Goal: Information Seeking & Learning: Learn about a topic

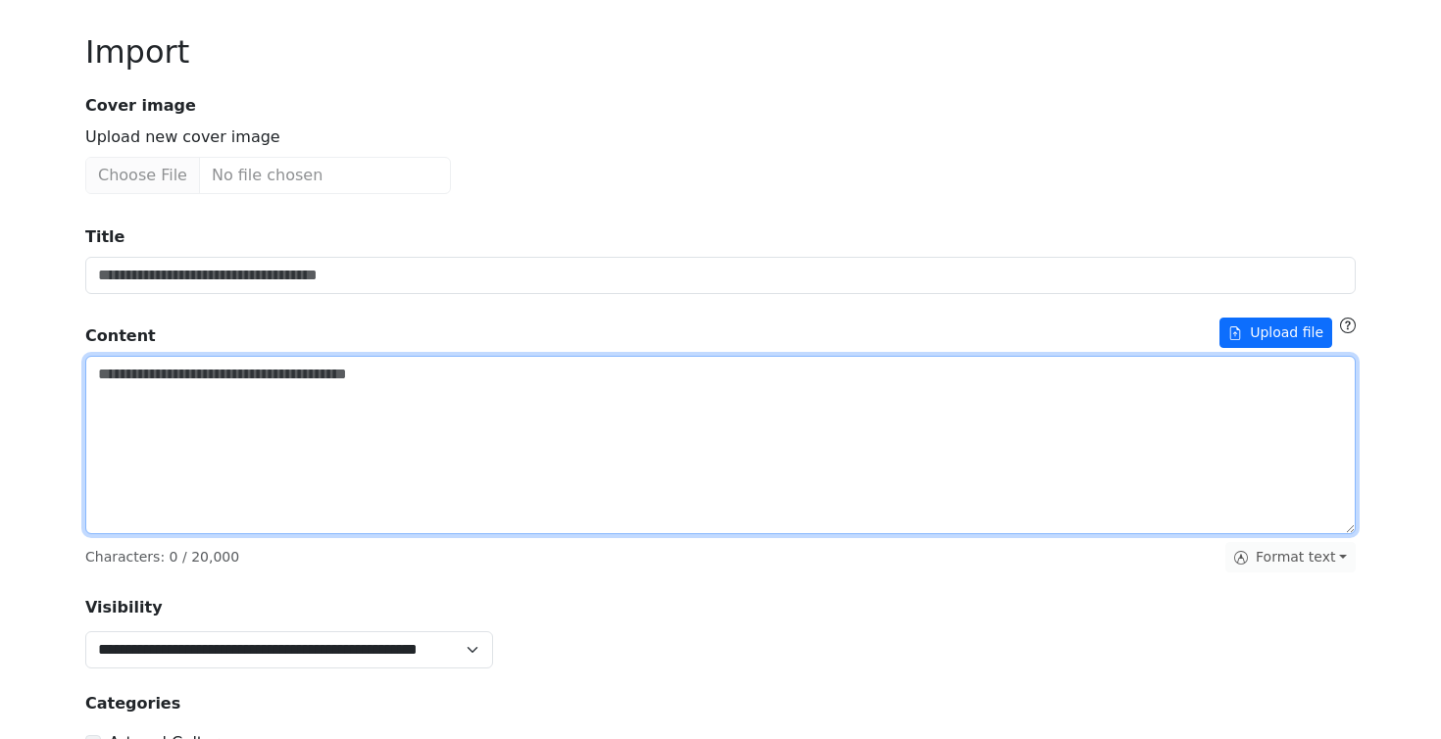
click at [125, 406] on textarea "Title" at bounding box center [720, 445] width 1271 height 178
paste textarea "**********"
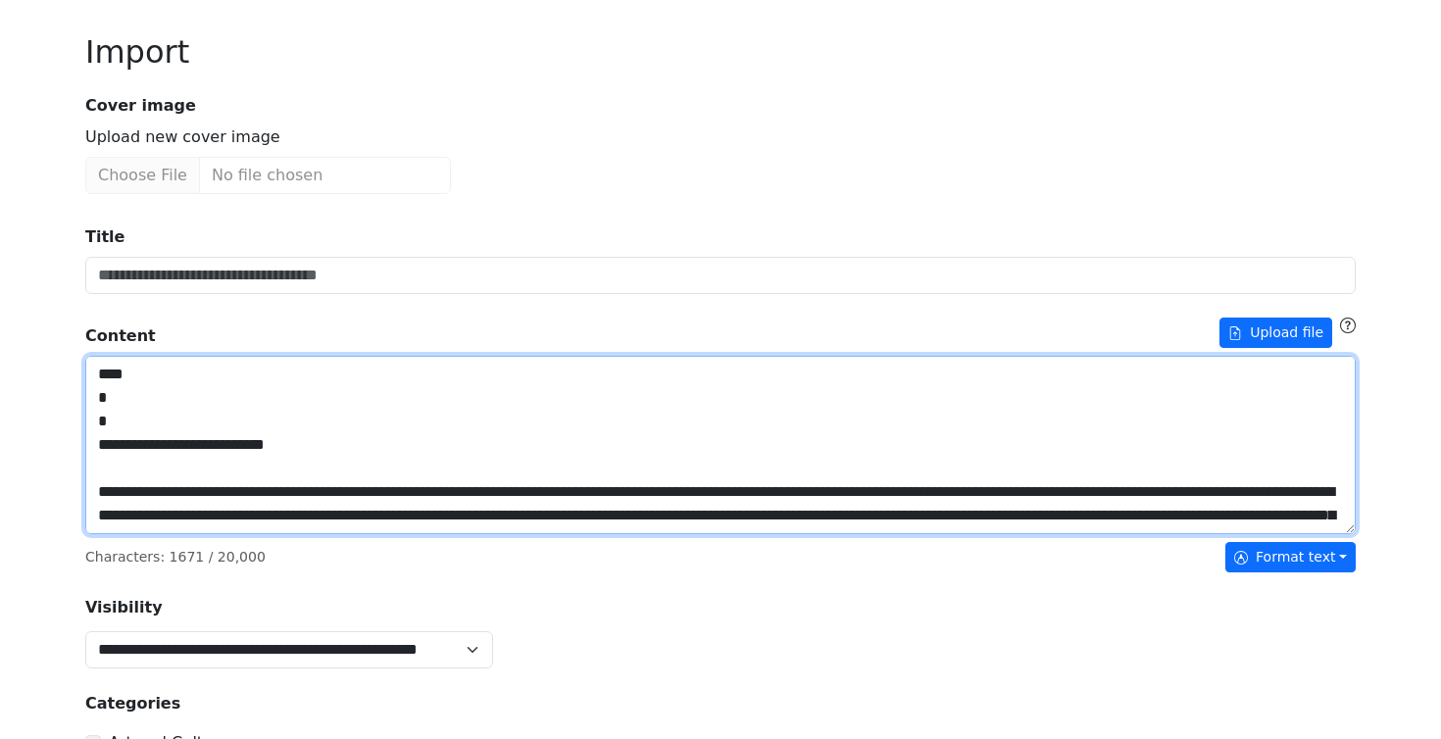
click at [102, 442] on textarea "Title" at bounding box center [720, 445] width 1271 height 178
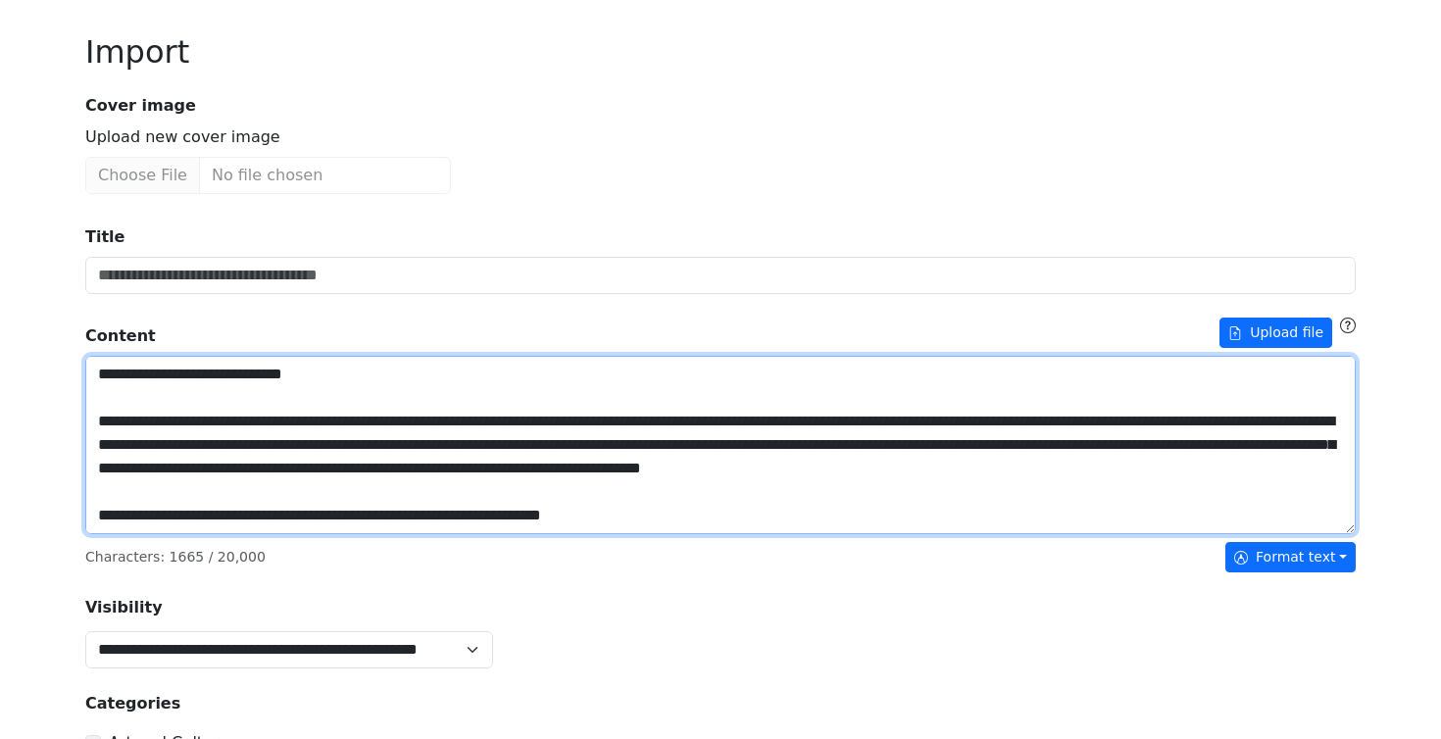
drag, startPoint x: 313, startPoint y: 374, endPoint x: 67, endPoint y: 368, distance: 246.2
click at [67, 368] on div "**********" at bounding box center [720, 643] width 1441 height 1525
type textarea "**********"
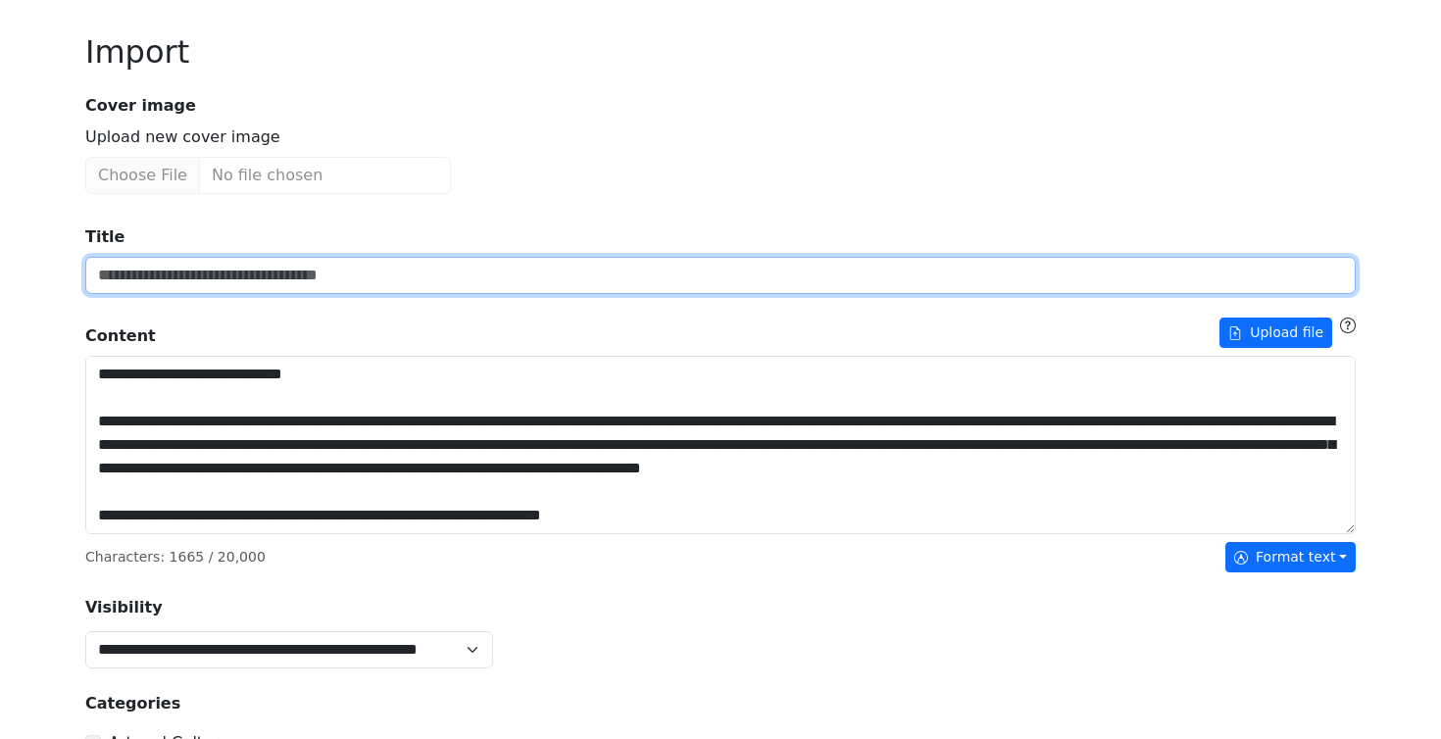
click at [126, 278] on input "Title" at bounding box center [720, 275] width 1271 height 37
paste input "**********"
type input "**********"
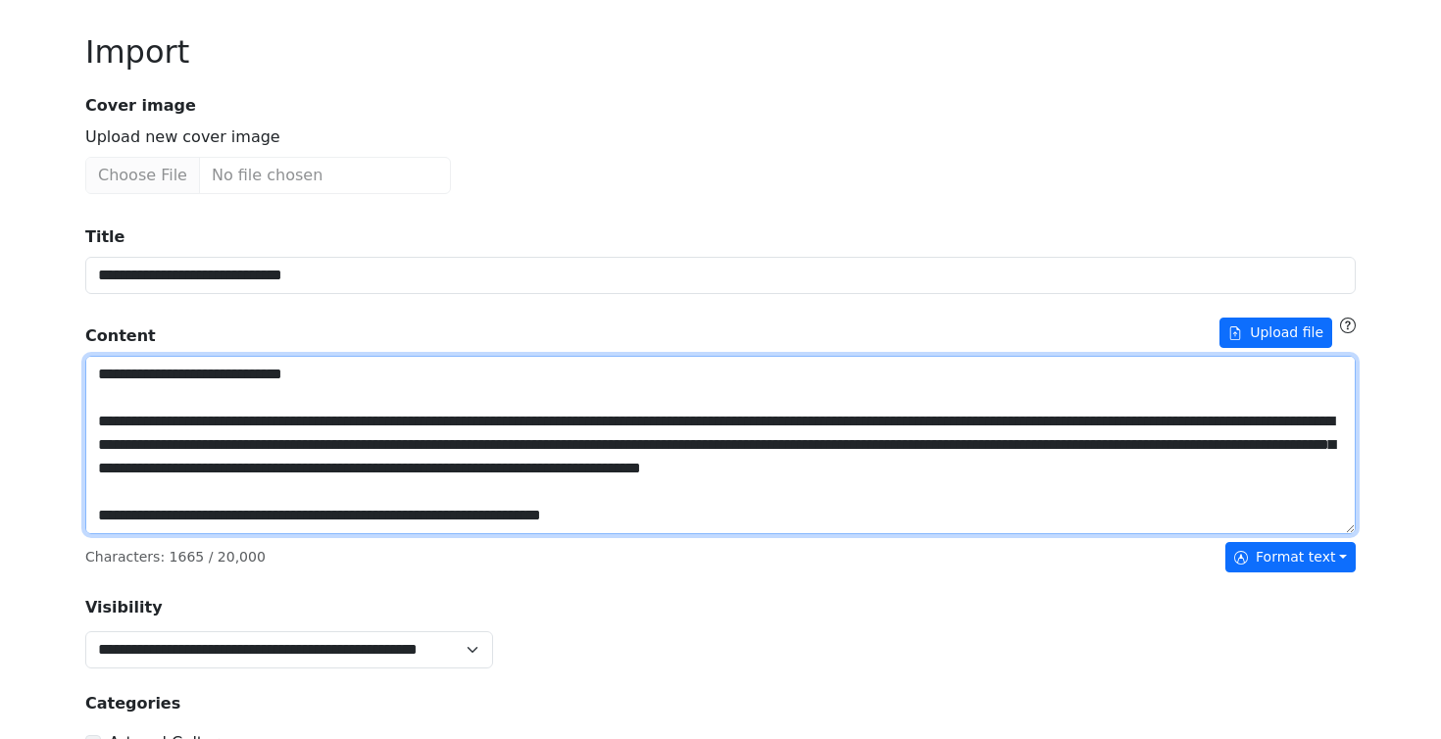
drag, startPoint x: 96, startPoint y: 423, endPoint x: 81, endPoint y: 365, distance: 59.7
click at [82, 365] on div "**********" at bounding box center [721, 688] width 1294 height 1404
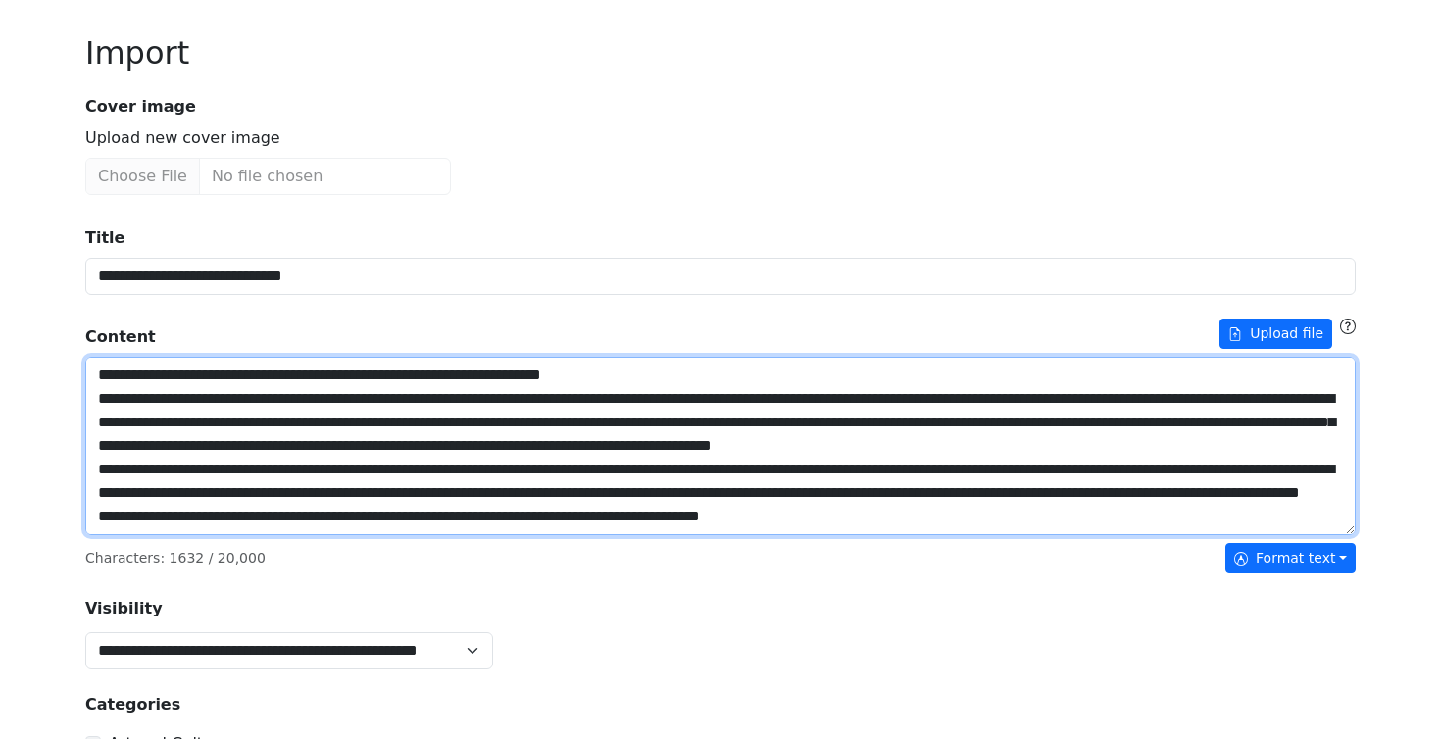
scroll to position [131, 0]
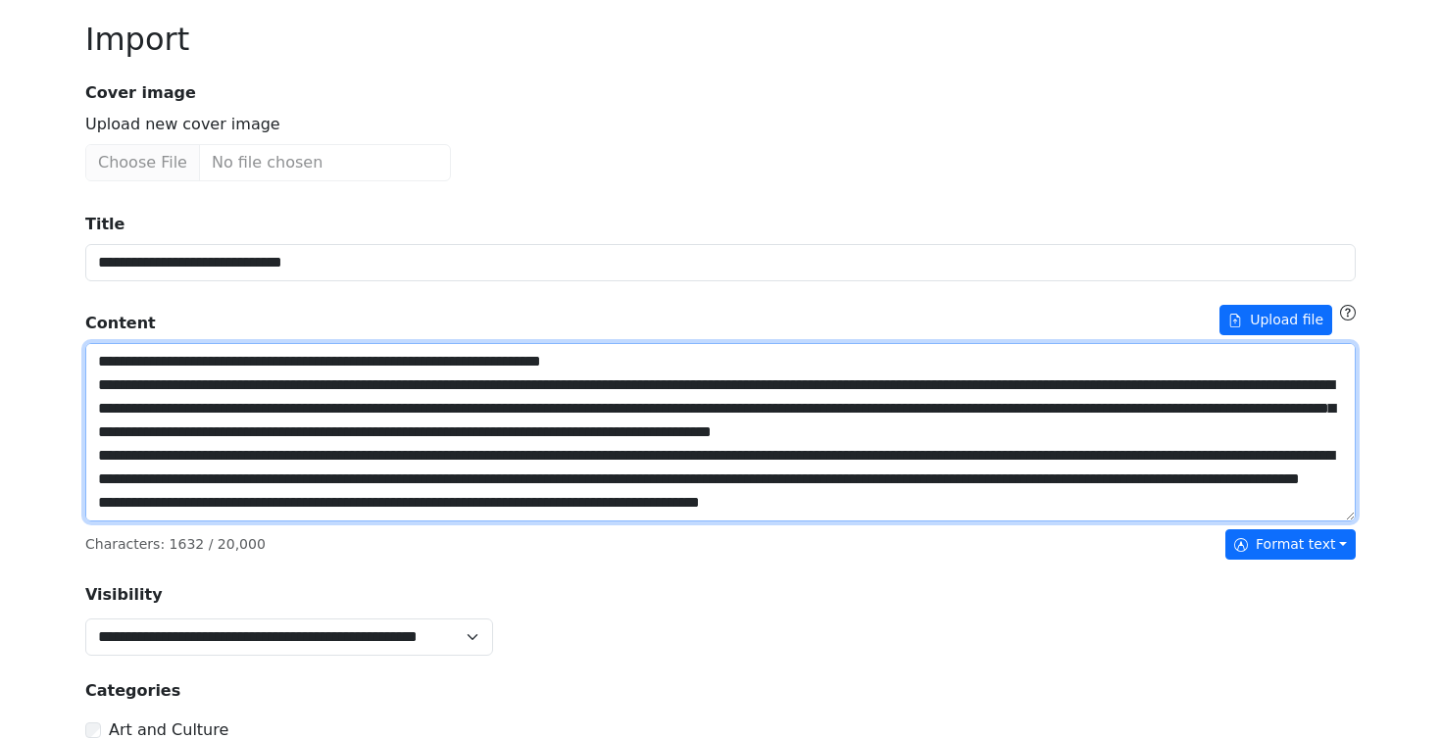
click at [882, 507] on textarea "Title" at bounding box center [720, 432] width 1271 height 178
paste textarea "**********"
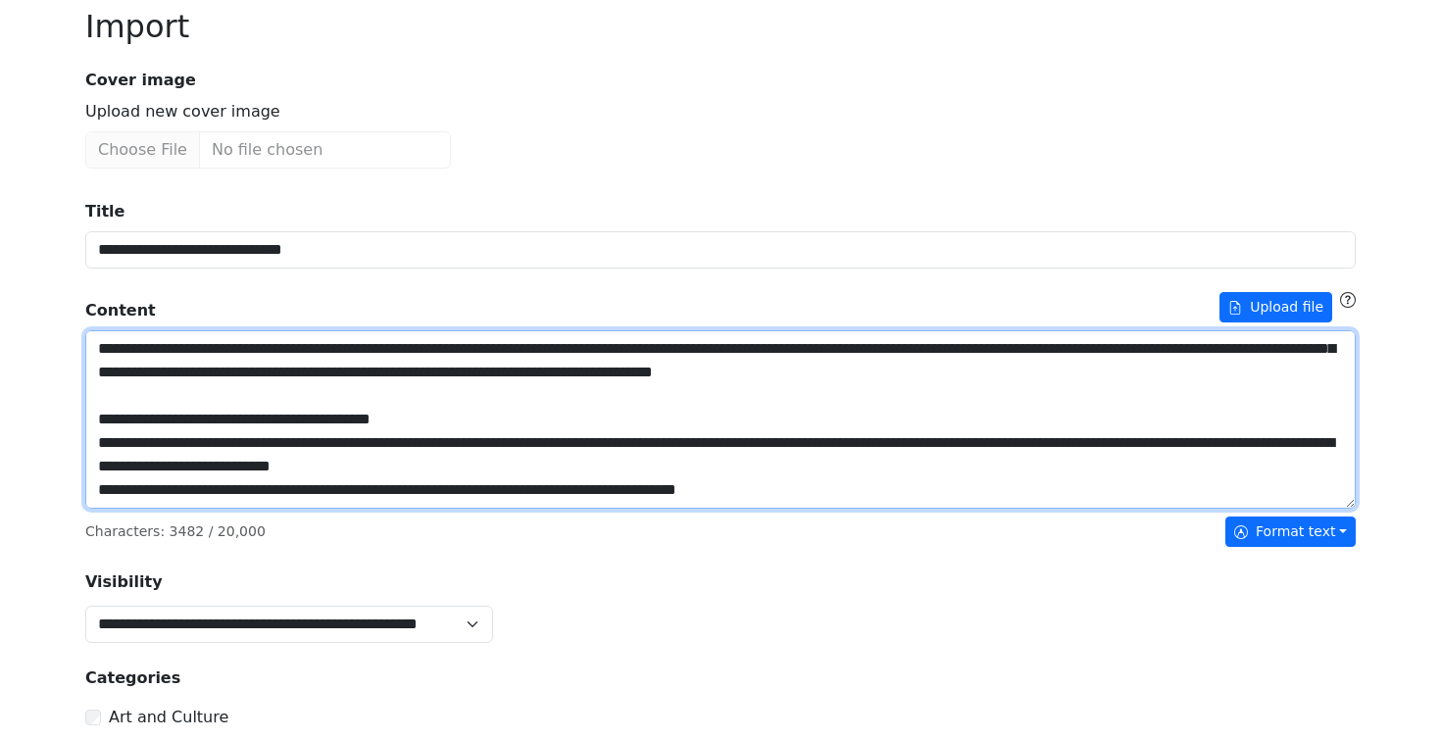
scroll to position [147, 0]
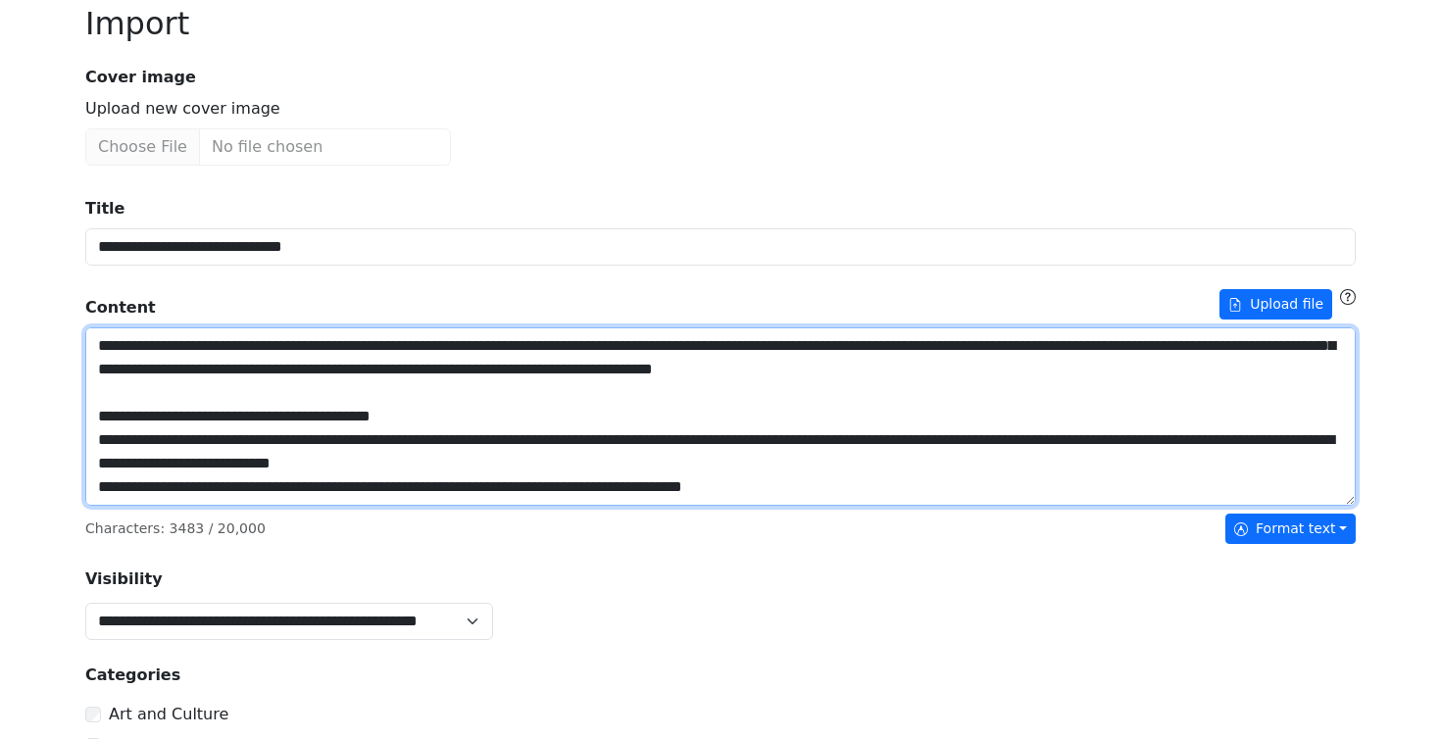
paste textarea "**********"
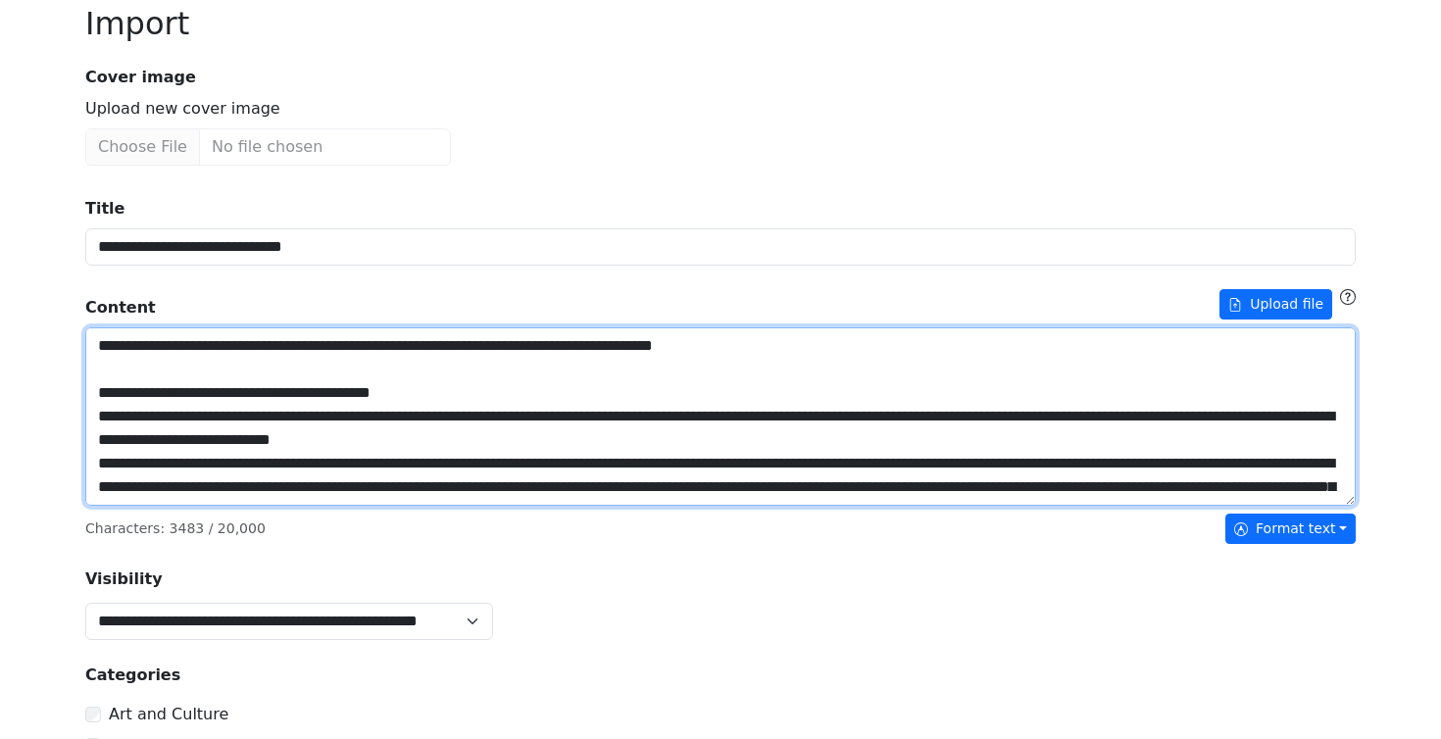
scroll to position [1098, 0]
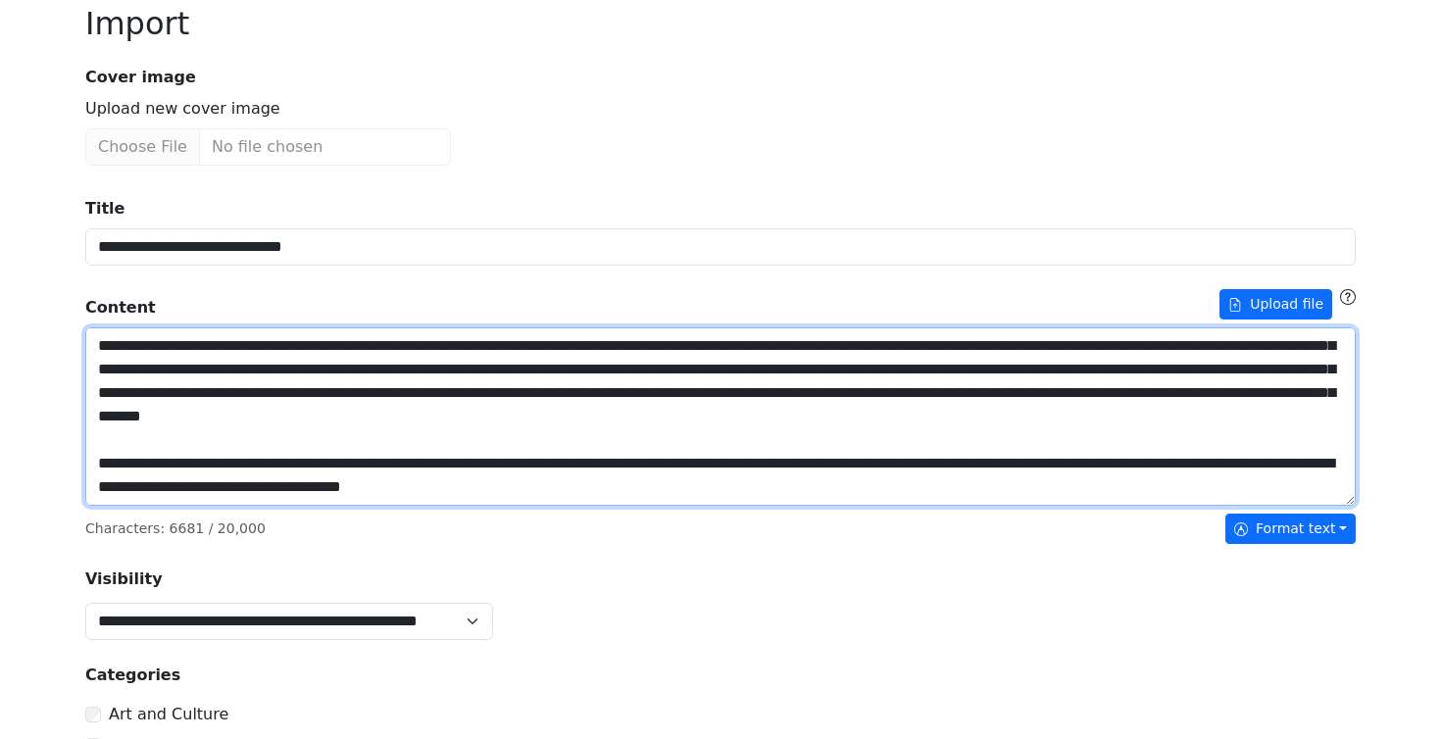
drag, startPoint x: 640, startPoint y: 403, endPoint x: 640, endPoint y: 415, distance: 11.8
click at [640, 403] on textarea "Title" at bounding box center [720, 417] width 1271 height 178
drag, startPoint x: 754, startPoint y: 375, endPoint x: 758, endPoint y: 386, distance: 12.4
click at [754, 375] on textarea "Title" at bounding box center [720, 417] width 1271 height 178
click at [803, 377] on textarea "Title" at bounding box center [720, 417] width 1271 height 178
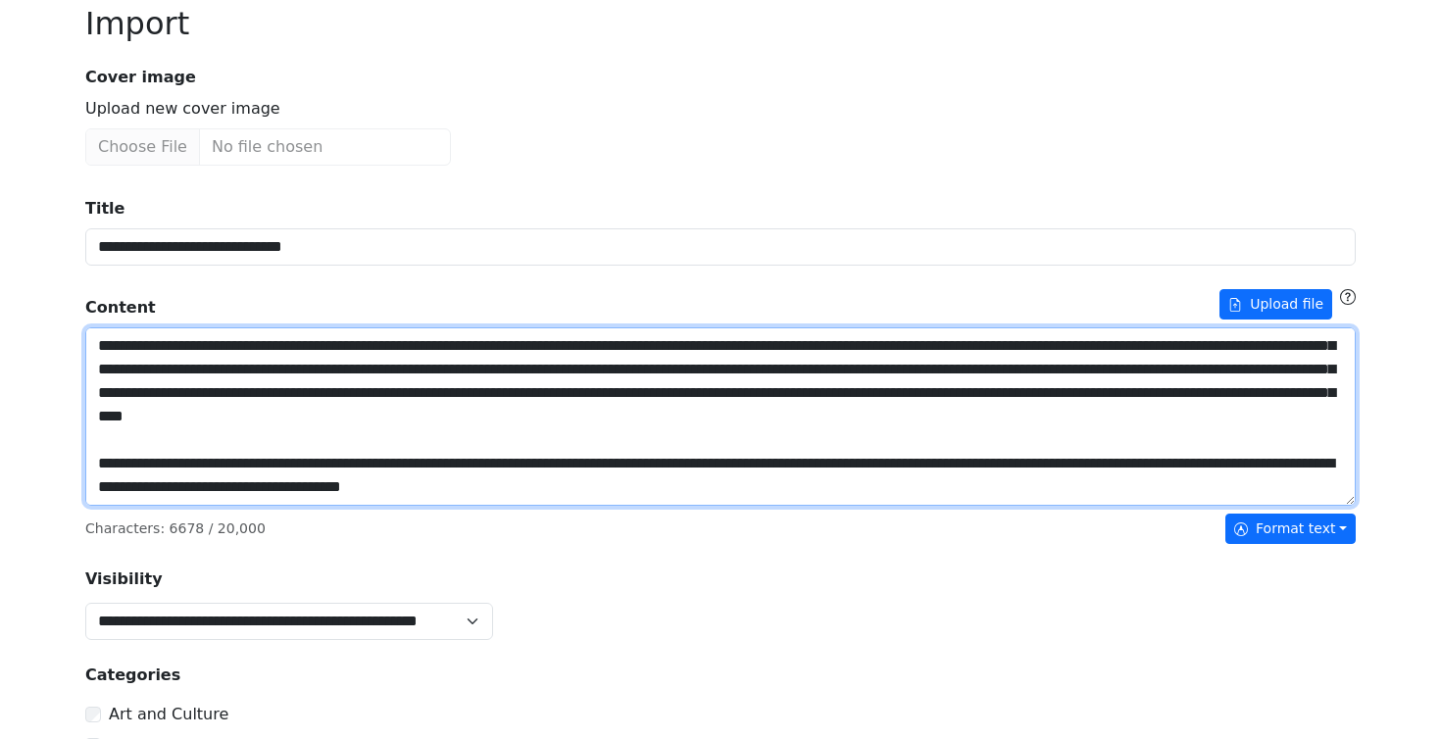
click at [853, 354] on textarea "Title" at bounding box center [720, 417] width 1271 height 178
click at [1303, 377] on textarea "Title" at bounding box center [720, 417] width 1271 height 178
click at [158, 423] on textarea "Title" at bounding box center [720, 417] width 1271 height 178
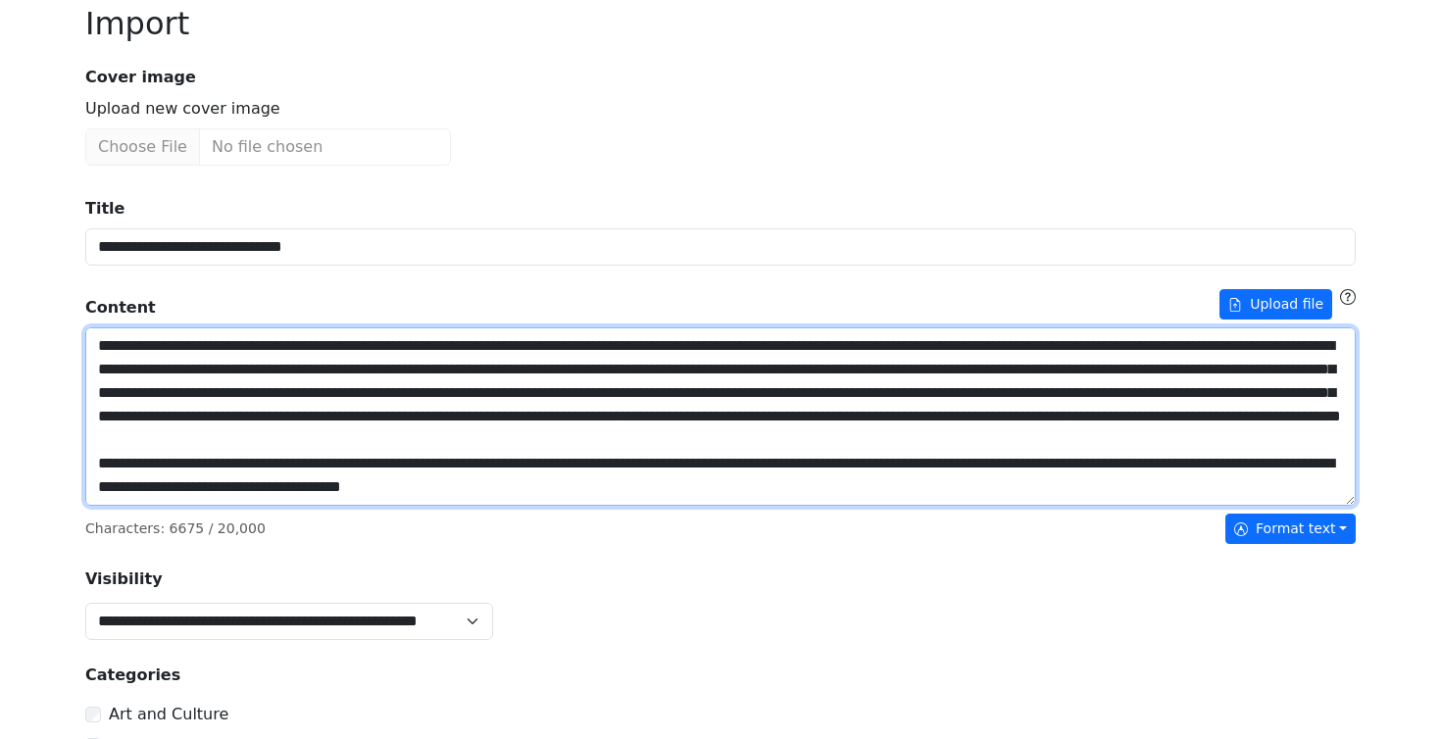
click at [573, 470] on textarea "Title" at bounding box center [720, 417] width 1271 height 178
click at [625, 469] on textarea "Title" at bounding box center [720, 417] width 1271 height 178
click at [687, 498] on textarea "Title" at bounding box center [720, 417] width 1271 height 178
click at [1029, 425] on textarea "Title" at bounding box center [720, 417] width 1271 height 178
click at [859, 399] on textarea "Title" at bounding box center [720, 417] width 1271 height 178
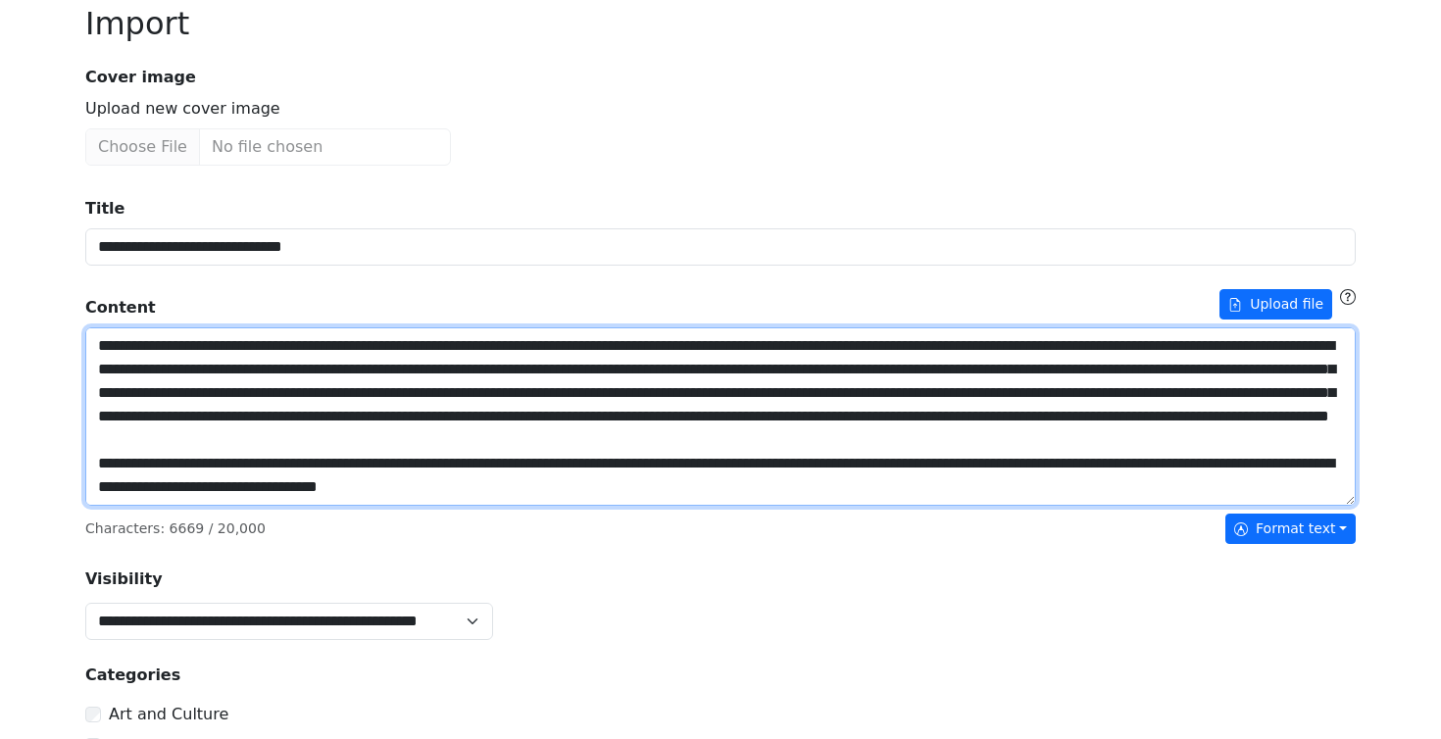
drag, startPoint x: 657, startPoint y: 351, endPoint x: 669, endPoint y: 364, distance: 17.3
click at [656, 351] on textarea "Title" at bounding box center [720, 417] width 1271 height 178
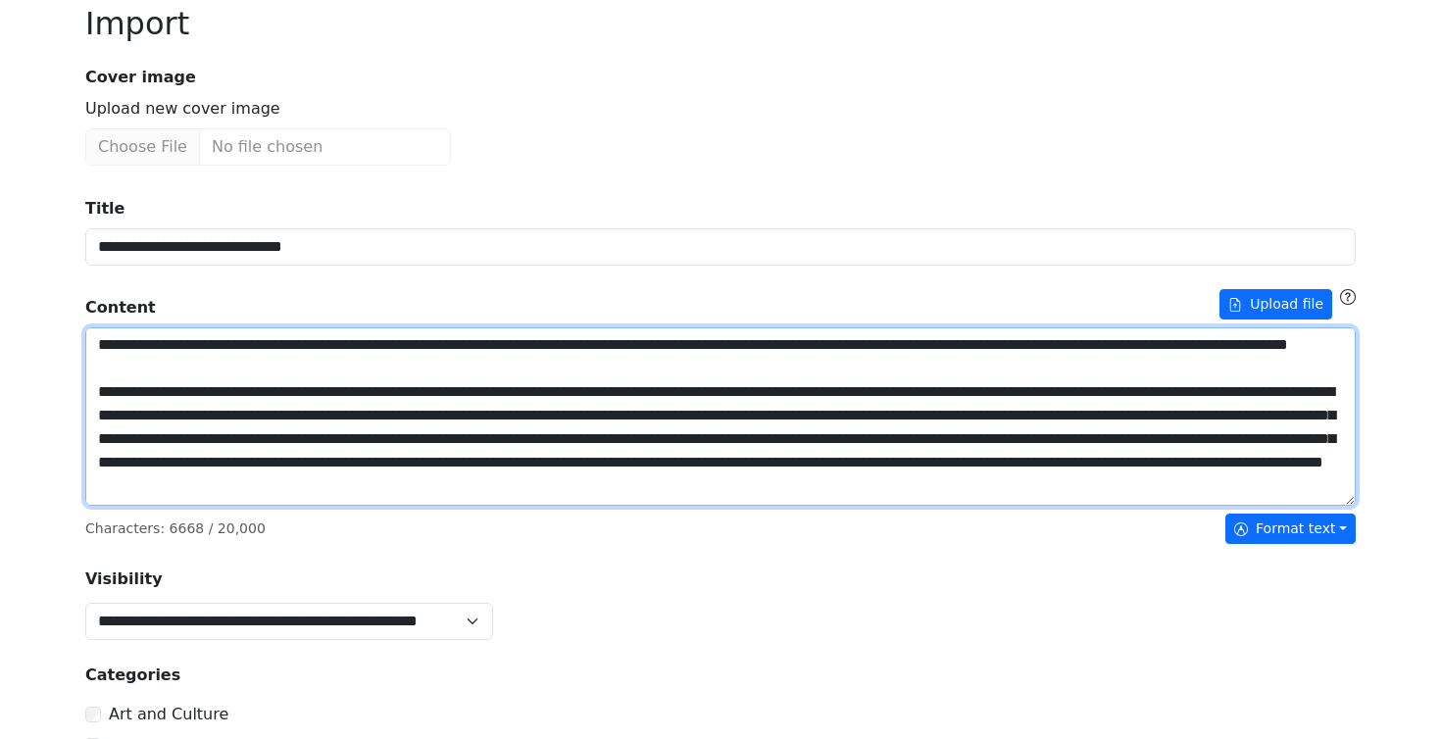
scroll to position [947, 0]
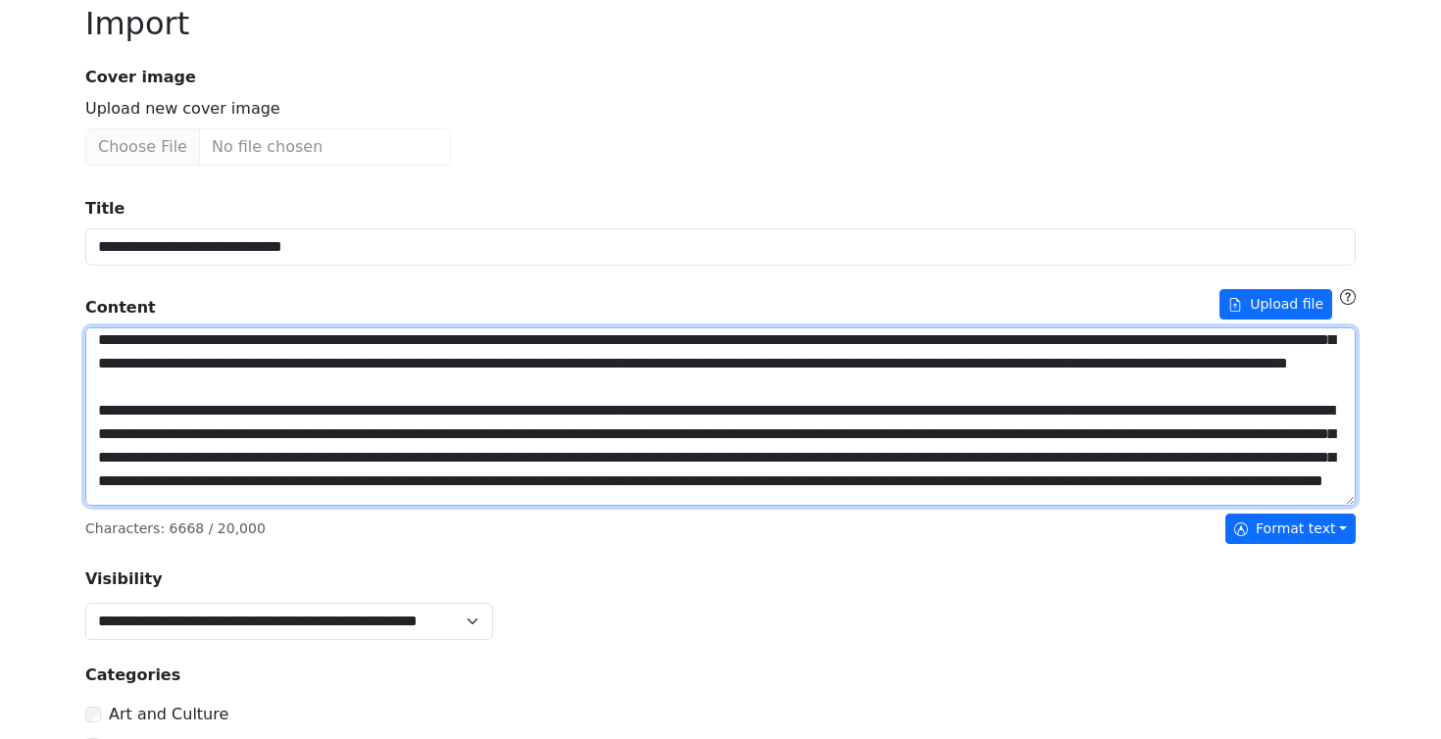
click at [300, 434] on textarea "Title" at bounding box center [720, 417] width 1271 height 178
click at [731, 363] on textarea "Title" at bounding box center [720, 417] width 1271 height 178
click at [745, 407] on textarea "Title" at bounding box center [720, 417] width 1271 height 178
click at [937, 385] on textarea "Title" at bounding box center [720, 417] width 1271 height 178
drag, startPoint x: 315, startPoint y: 338, endPoint x: 315, endPoint y: 361, distance: 22.6
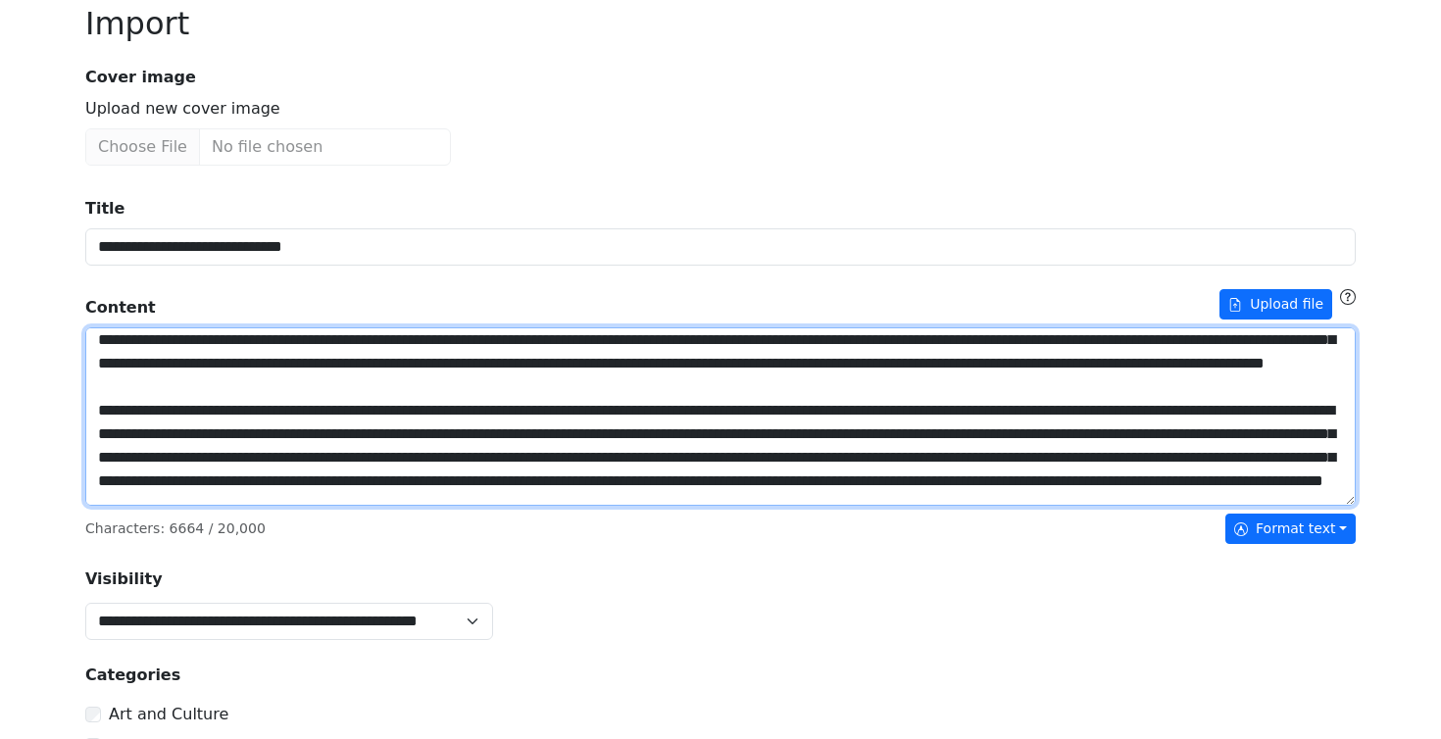
click at [314, 339] on textarea "Title" at bounding box center [720, 417] width 1271 height 178
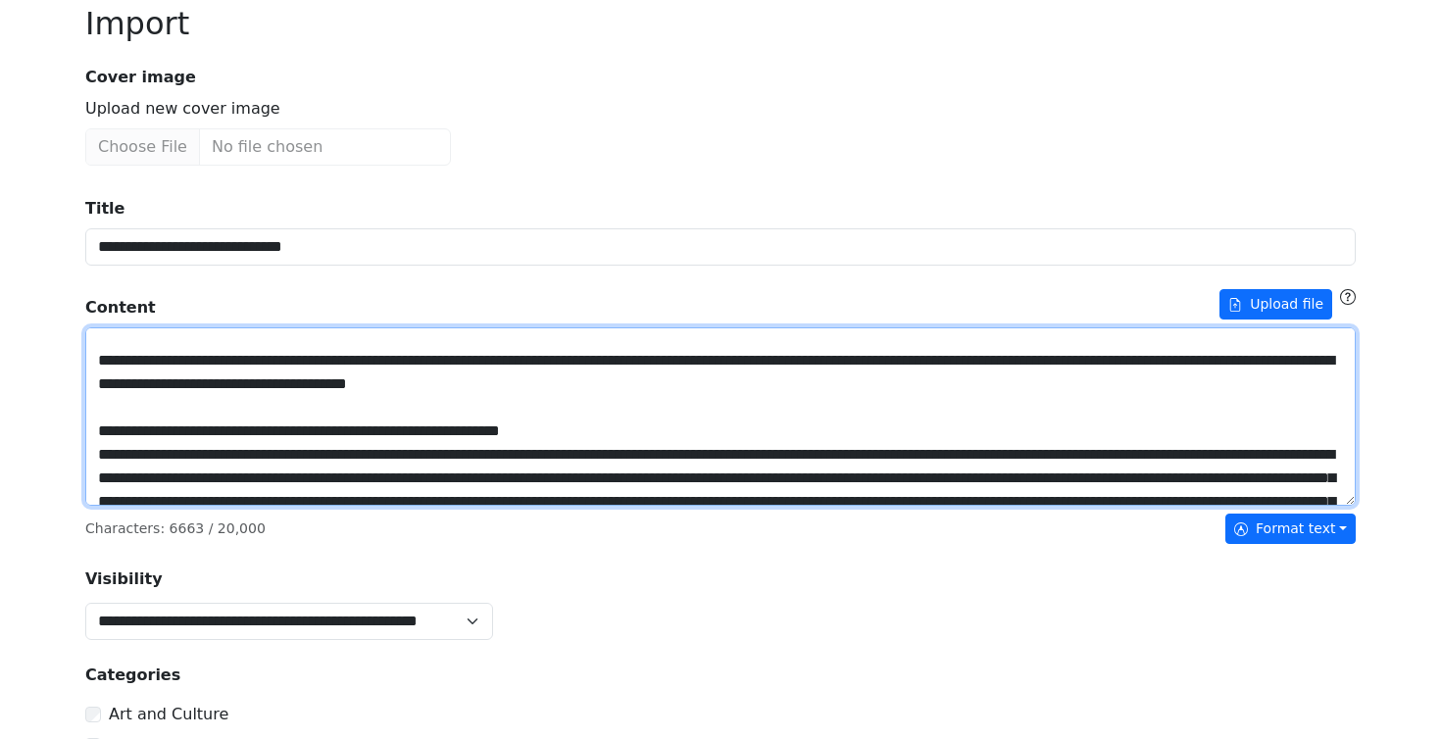
scroll to position [783, 0]
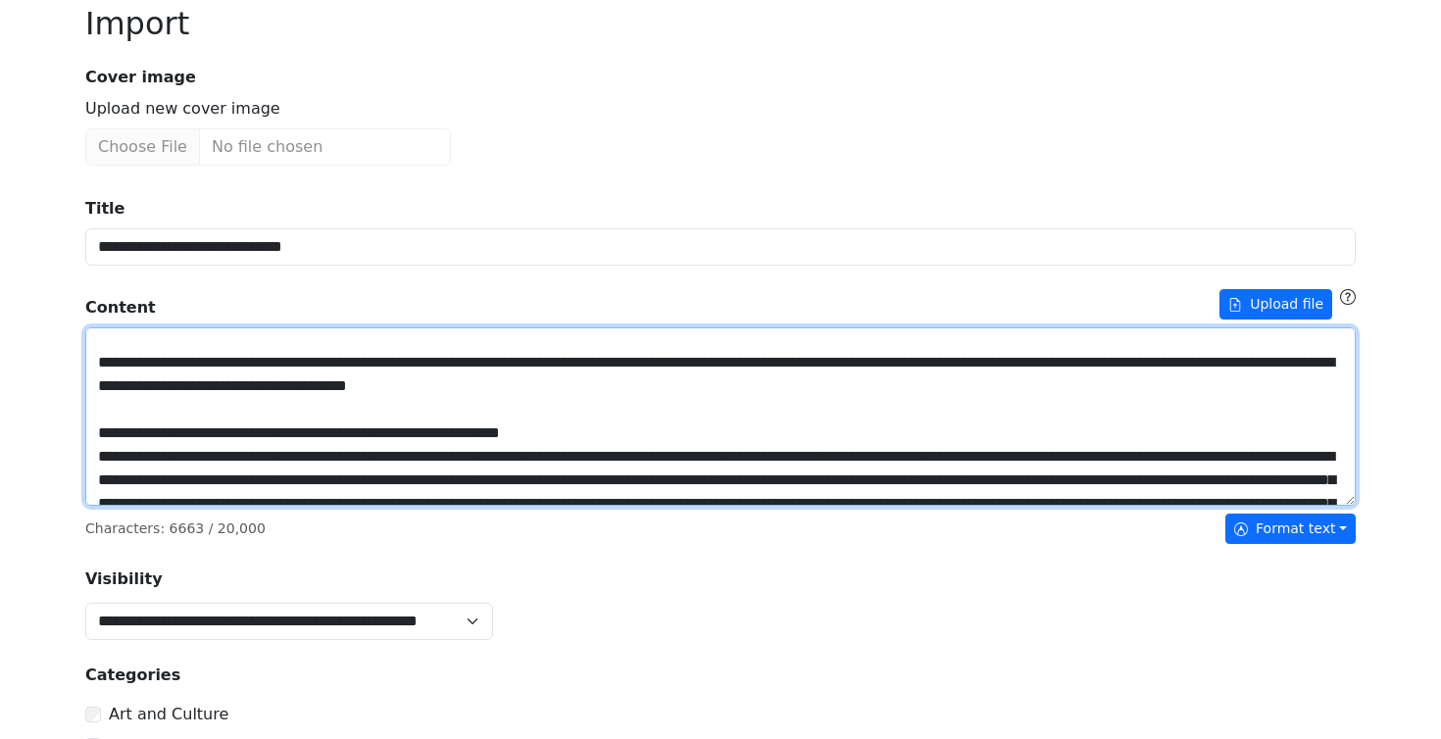
click at [637, 405] on textarea "Title" at bounding box center [720, 417] width 1271 height 178
click at [943, 408] on textarea "Title" at bounding box center [720, 417] width 1271 height 178
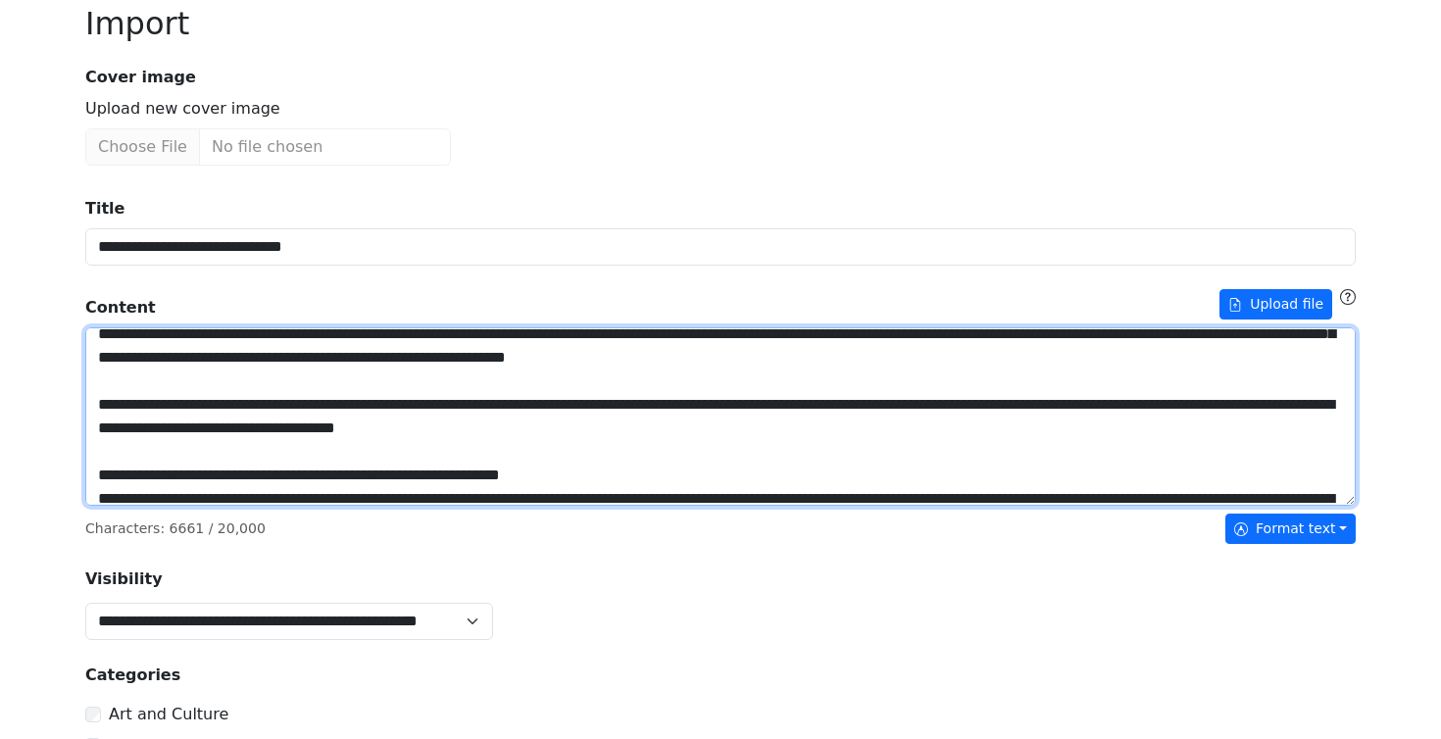
scroll to position [734, 0]
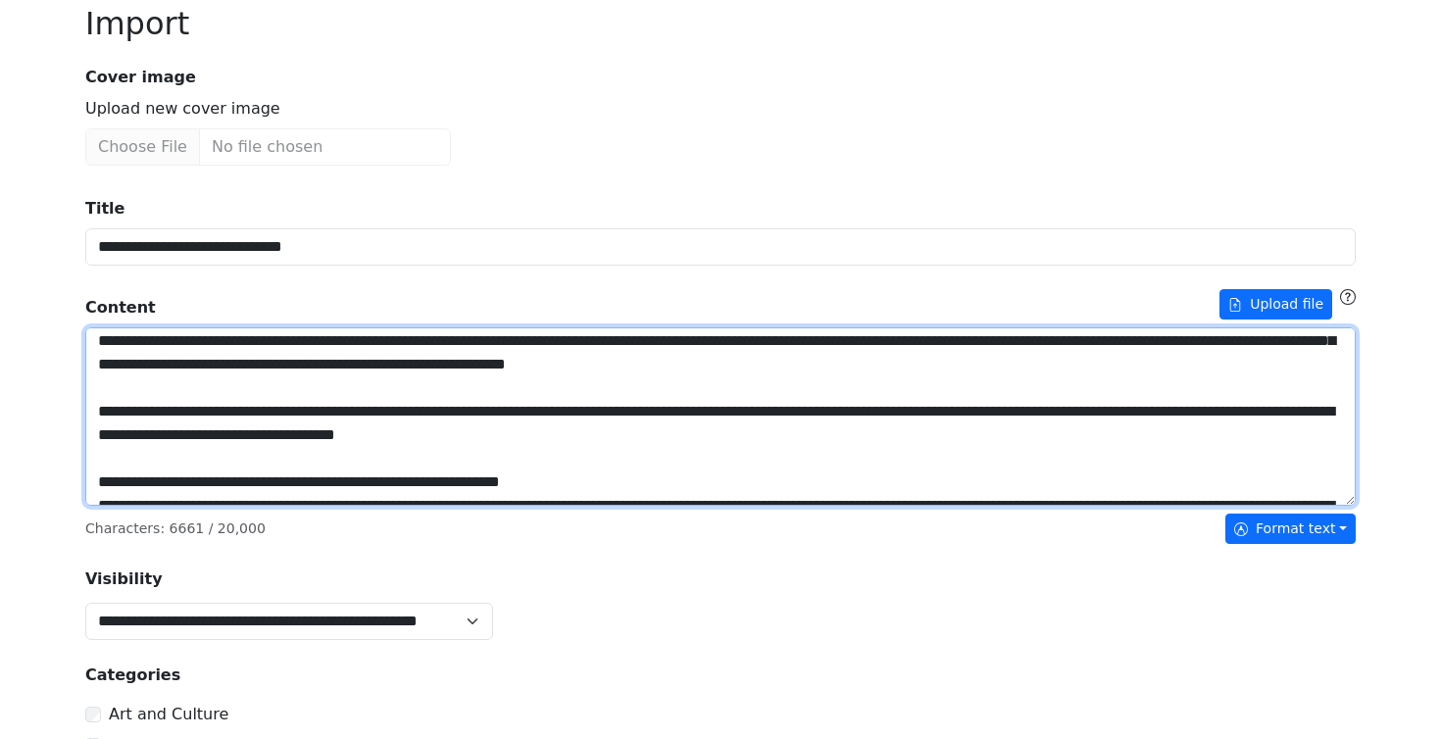
drag, startPoint x: 978, startPoint y: 365, endPoint x: 1000, endPoint y: 380, distance: 27.5
click at [979, 365] on textarea "Title" at bounding box center [720, 417] width 1271 height 178
drag, startPoint x: 1217, startPoint y: 364, endPoint x: 1209, endPoint y: 381, distance: 19.3
click at [1217, 364] on textarea "Title" at bounding box center [720, 417] width 1271 height 178
click at [549, 364] on textarea "Title" at bounding box center [720, 417] width 1271 height 178
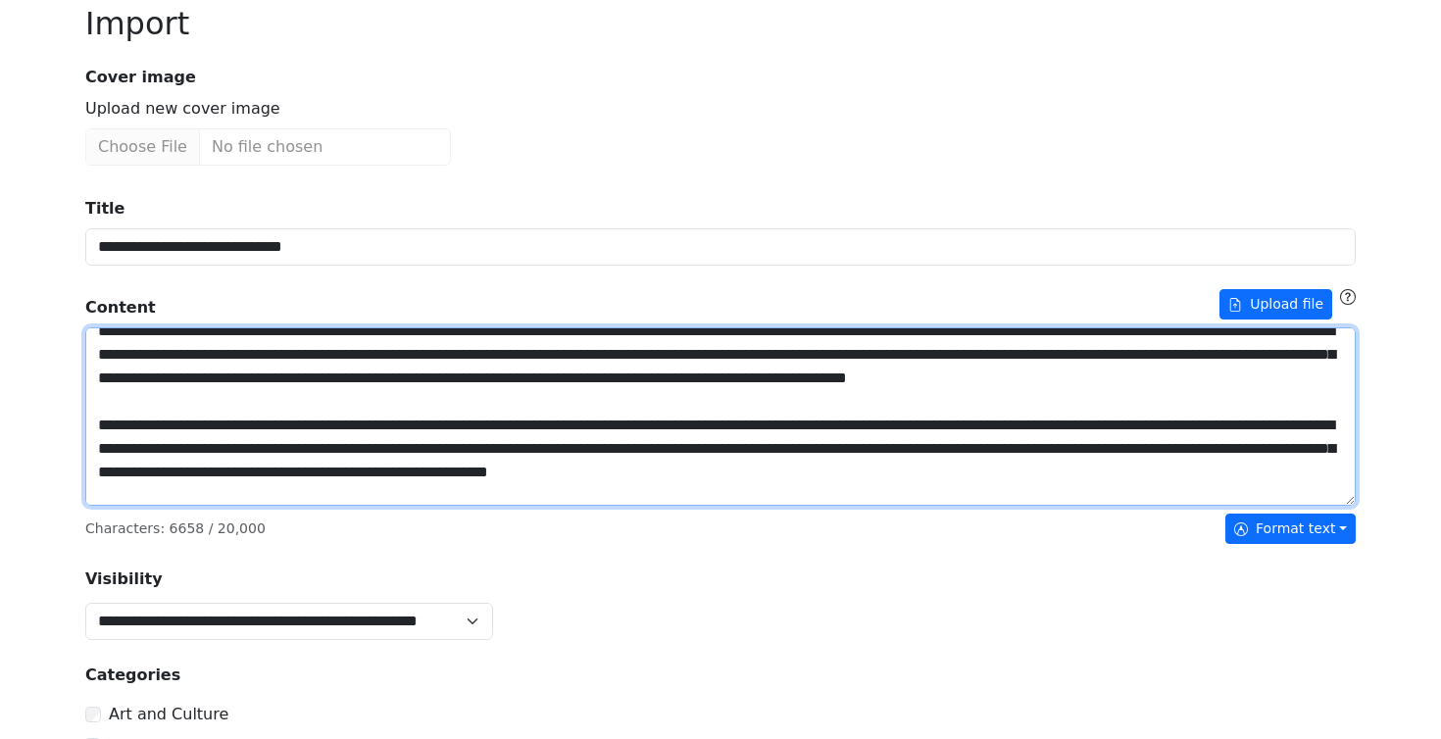
scroll to position [626, 0]
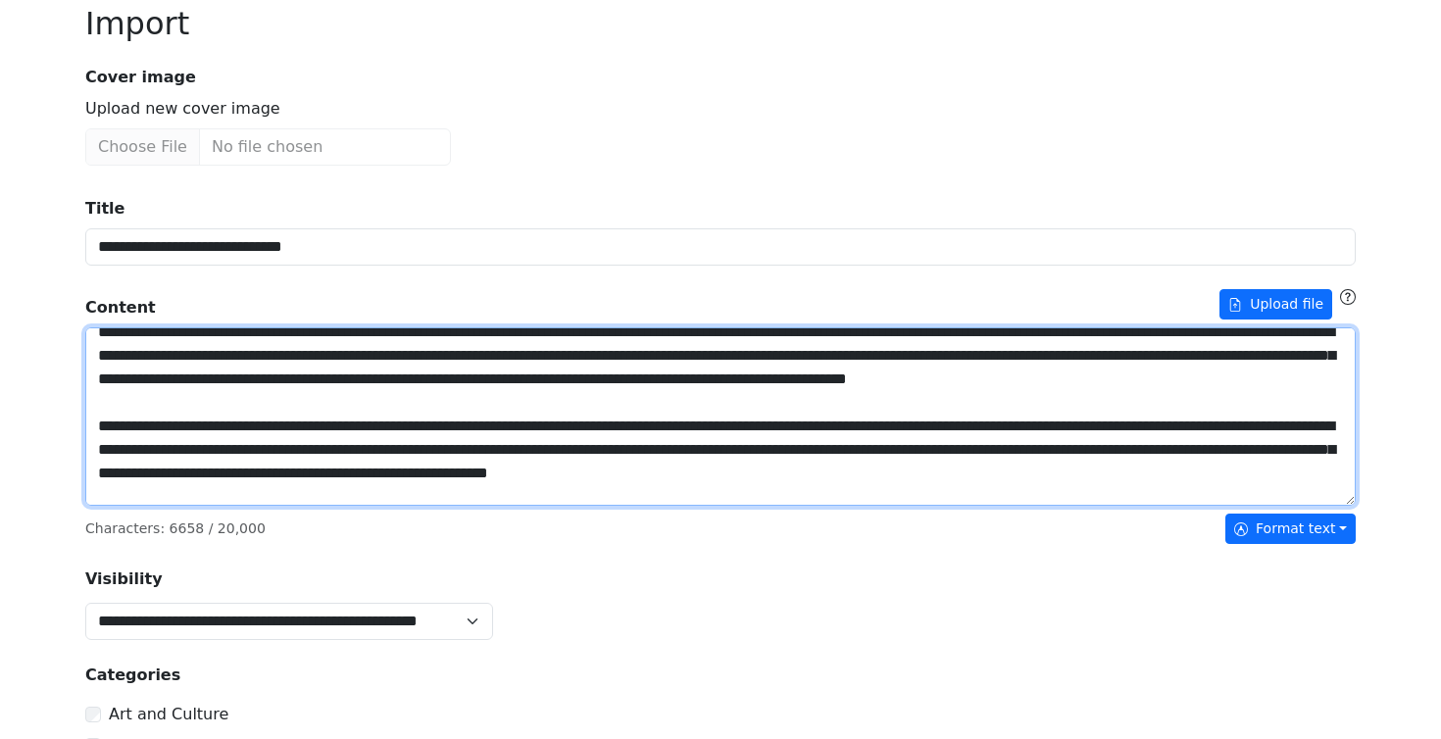
drag, startPoint x: 533, startPoint y: 401, endPoint x: 535, endPoint y: 416, distance: 14.8
click at [533, 401] on textarea "Title" at bounding box center [720, 417] width 1271 height 178
click at [280, 378] on textarea "Title" at bounding box center [720, 417] width 1271 height 178
drag, startPoint x: 885, startPoint y: 355, endPoint x: 901, endPoint y: 363, distance: 17.5
click at [885, 355] on textarea "Title" at bounding box center [720, 417] width 1271 height 178
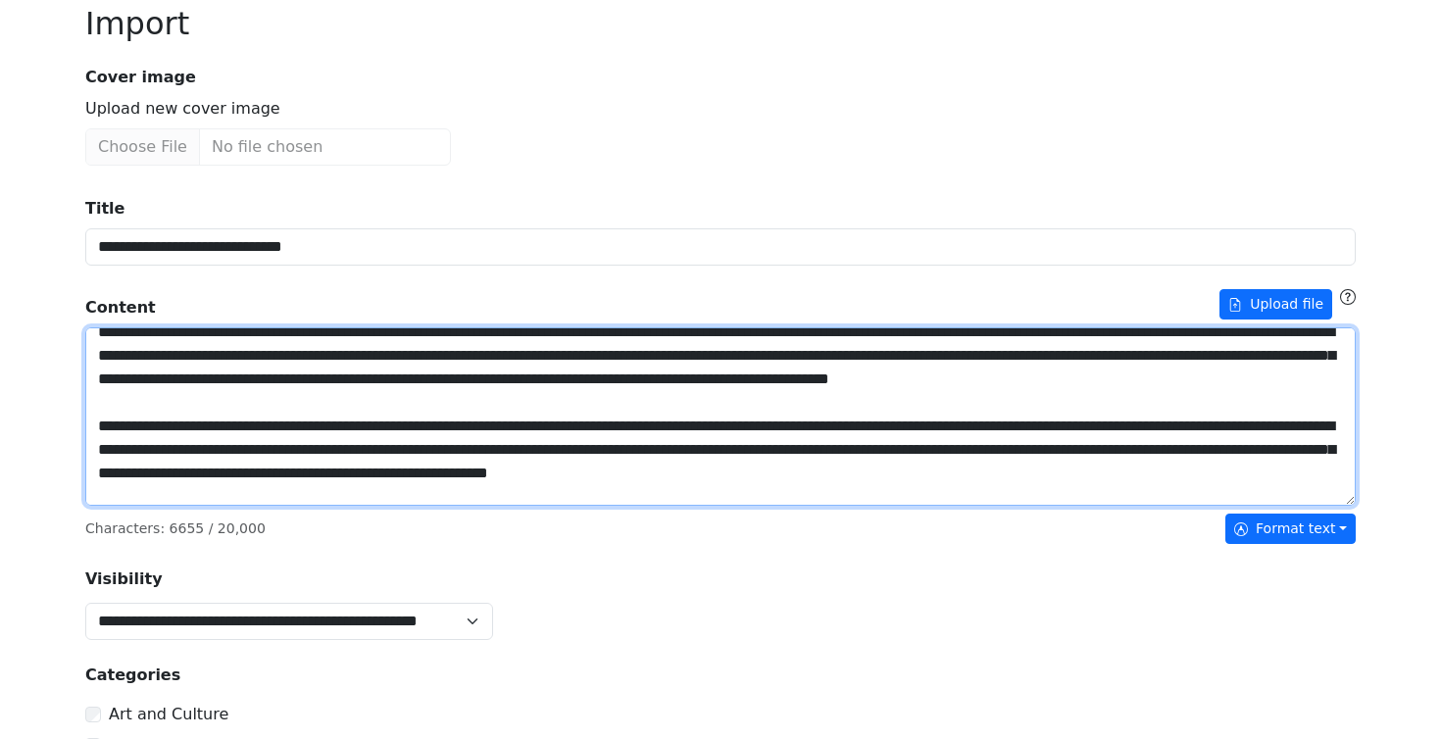
click at [1078, 355] on textarea "Title" at bounding box center [720, 417] width 1271 height 178
click at [1216, 356] on textarea "Title" at bounding box center [720, 417] width 1271 height 178
drag, startPoint x: 942, startPoint y: 403, endPoint x: 933, endPoint y: 413, distance: 13.2
click at [942, 403] on textarea "Title" at bounding box center [720, 417] width 1271 height 178
click at [844, 401] on textarea "Title" at bounding box center [720, 417] width 1271 height 178
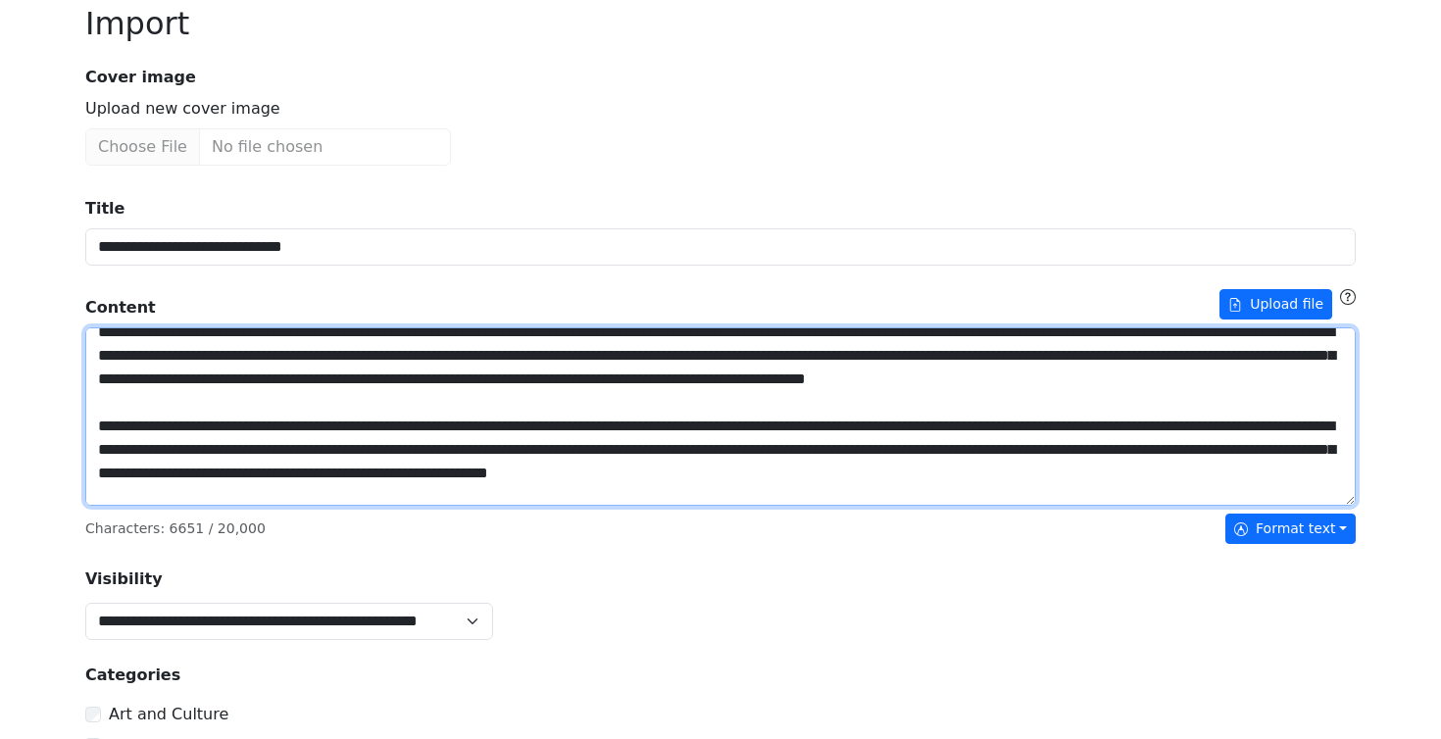
click at [1034, 401] on textarea "Title" at bounding box center [720, 417] width 1271 height 178
click at [1188, 402] on textarea "Title" at bounding box center [720, 417] width 1271 height 178
click at [1332, 405] on textarea "Title" at bounding box center [720, 417] width 1271 height 178
click at [230, 426] on textarea "Title" at bounding box center [720, 417] width 1271 height 178
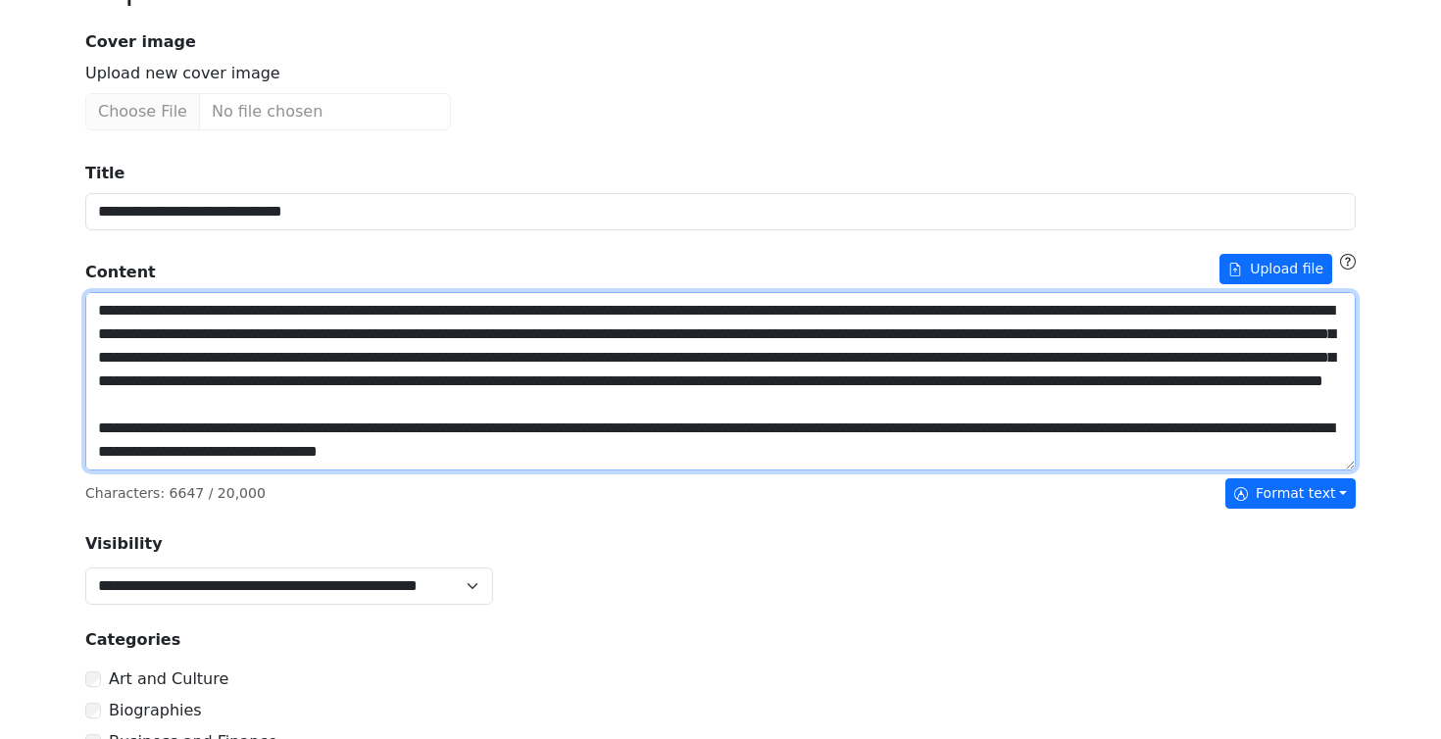
scroll to position [190, 0]
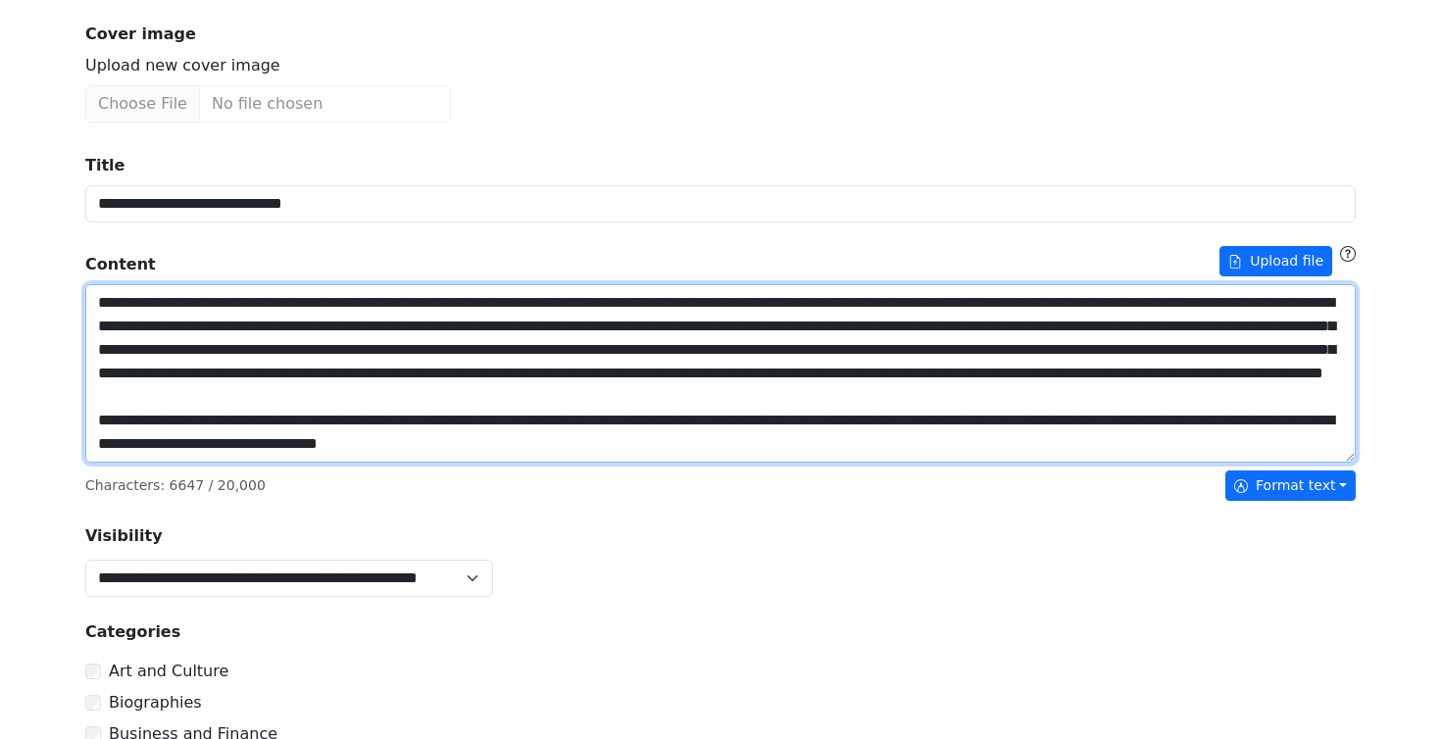
click at [181, 392] on textarea "Title" at bounding box center [720, 373] width 1271 height 178
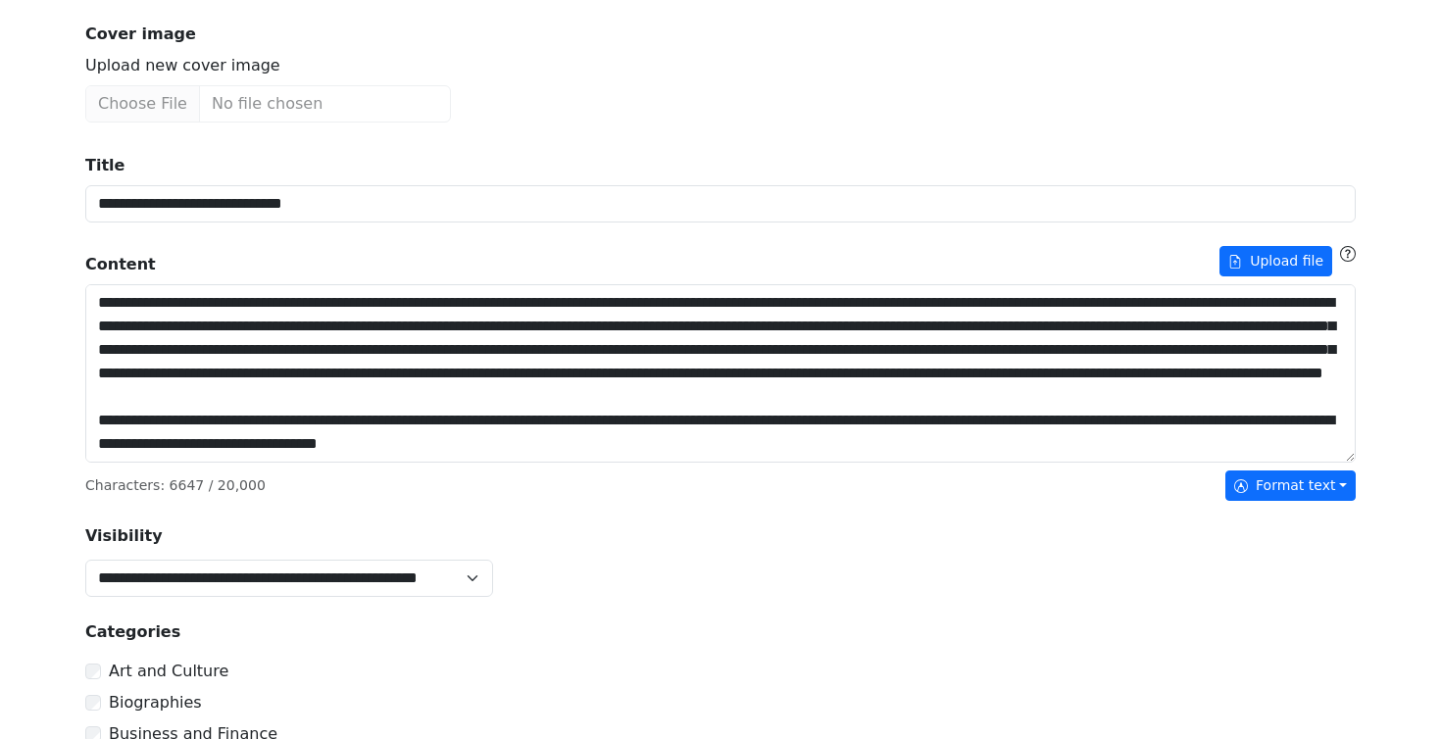
click at [1404, 388] on div "**********" at bounding box center [720, 572] width 1441 height 1525
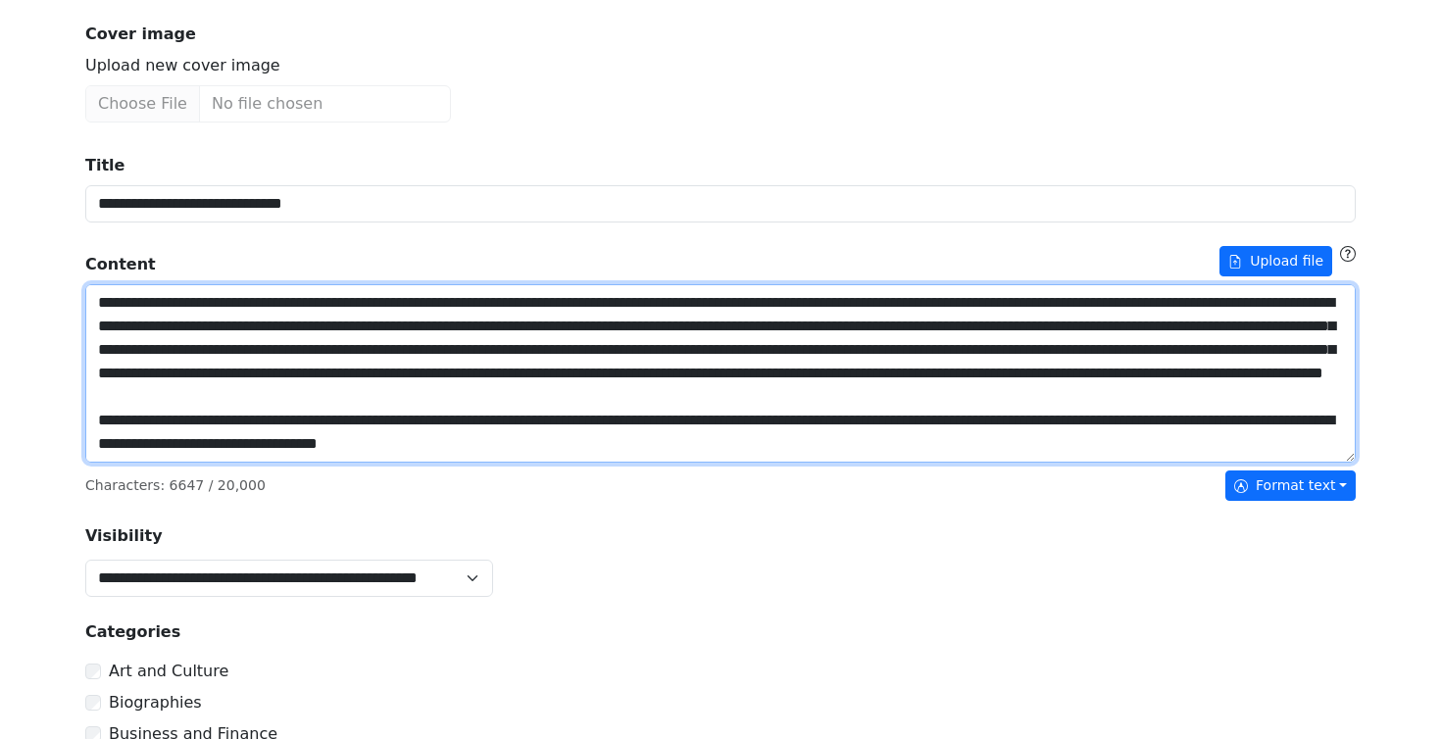
click at [510, 356] on textarea "Title" at bounding box center [720, 373] width 1271 height 178
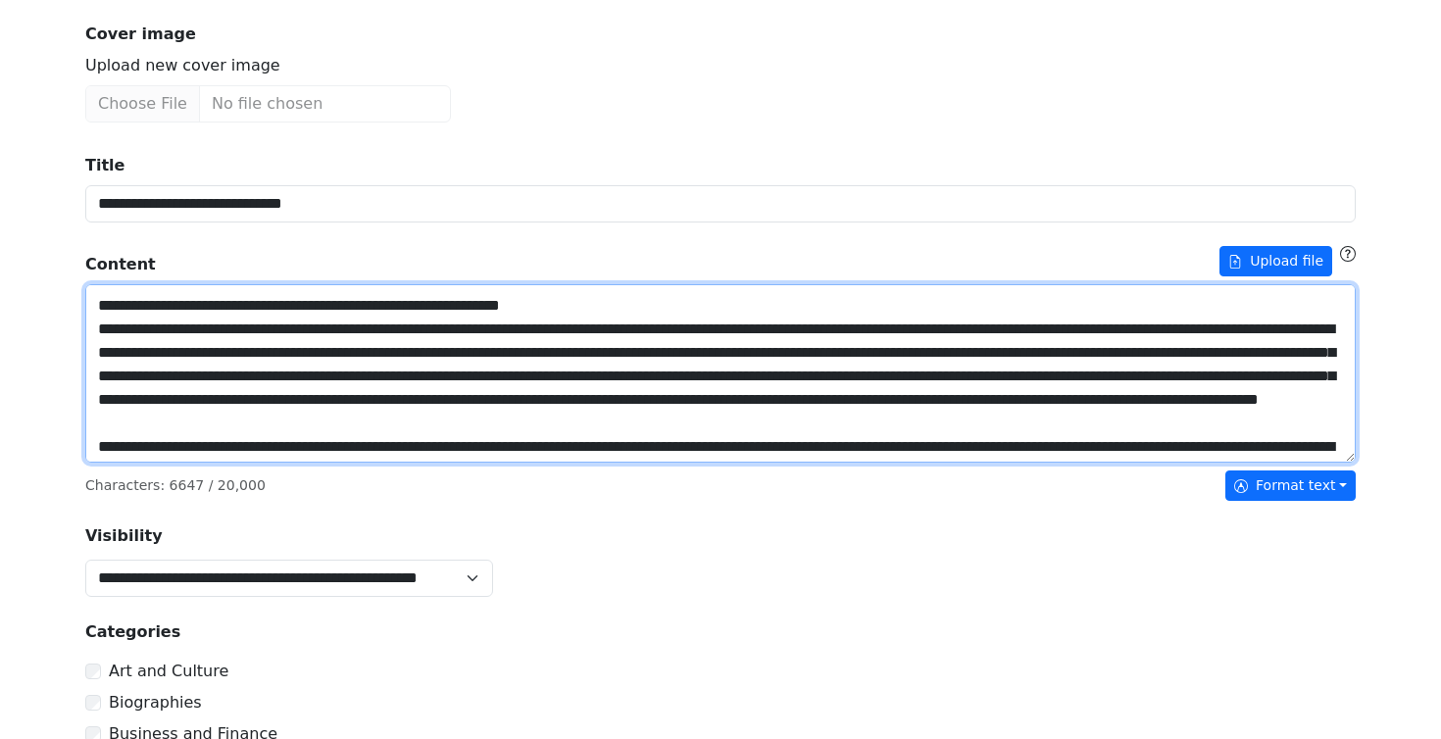
scroll to position [864, 0]
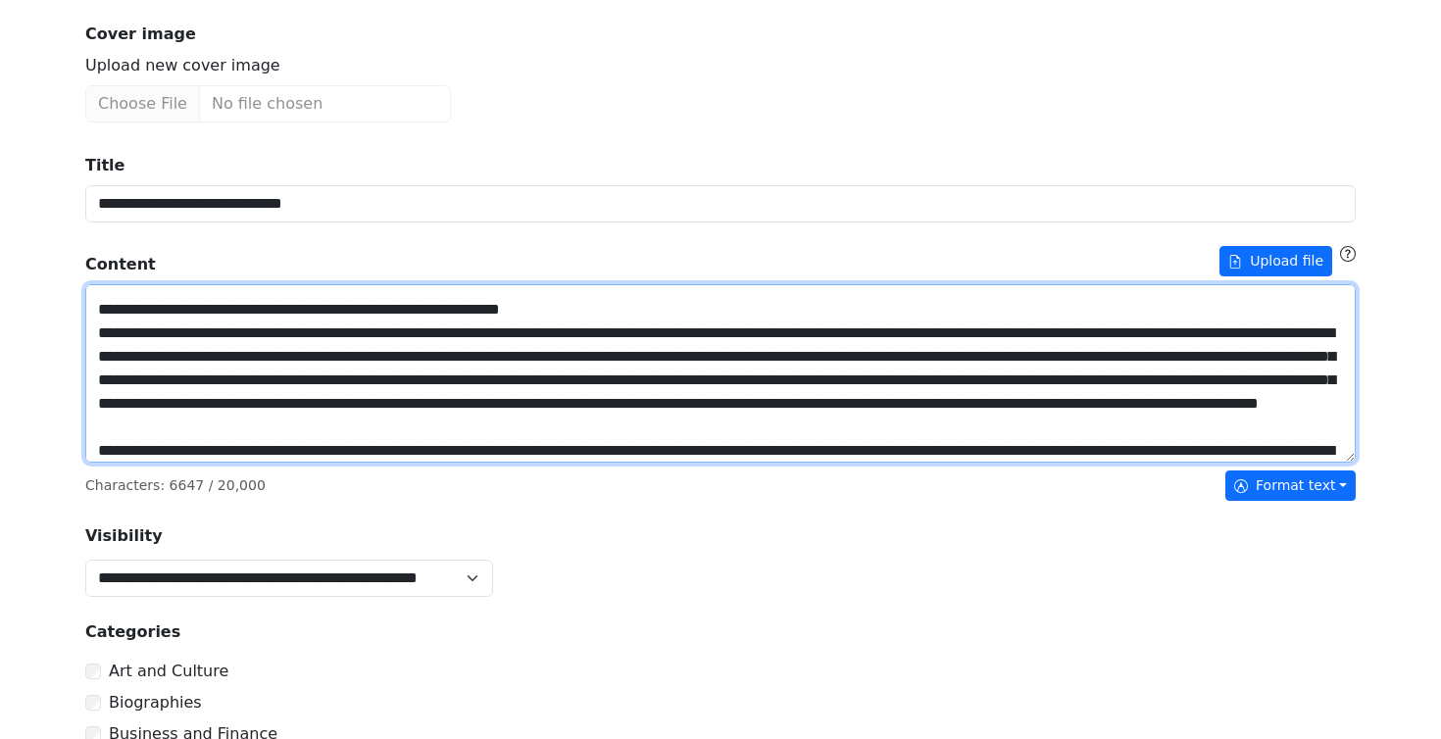
drag, startPoint x: 709, startPoint y: 311, endPoint x: 705, endPoint y: 326, distance: 15.2
click at [709, 311] on textarea "Title" at bounding box center [720, 373] width 1271 height 178
click at [616, 309] on textarea "Title" at bounding box center [720, 373] width 1271 height 178
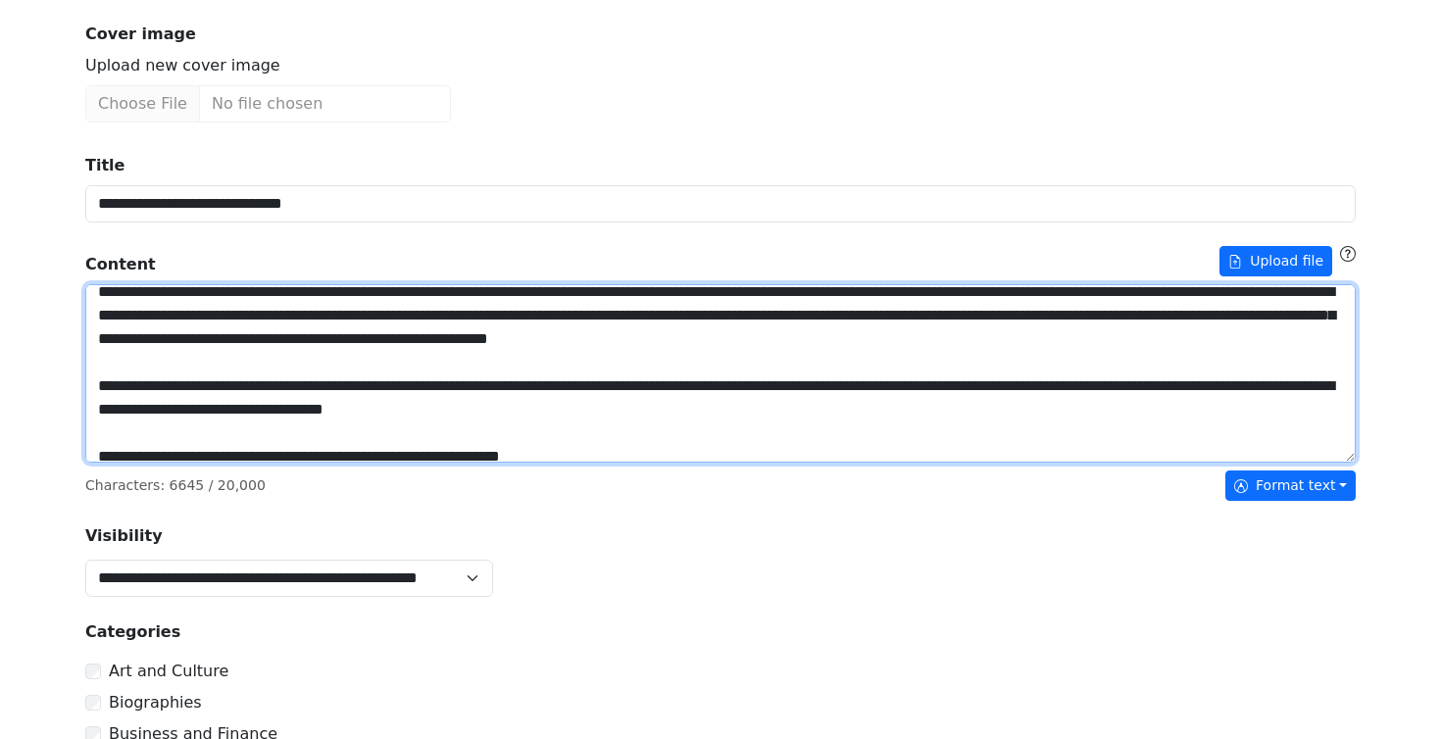
scroll to position [708, 0]
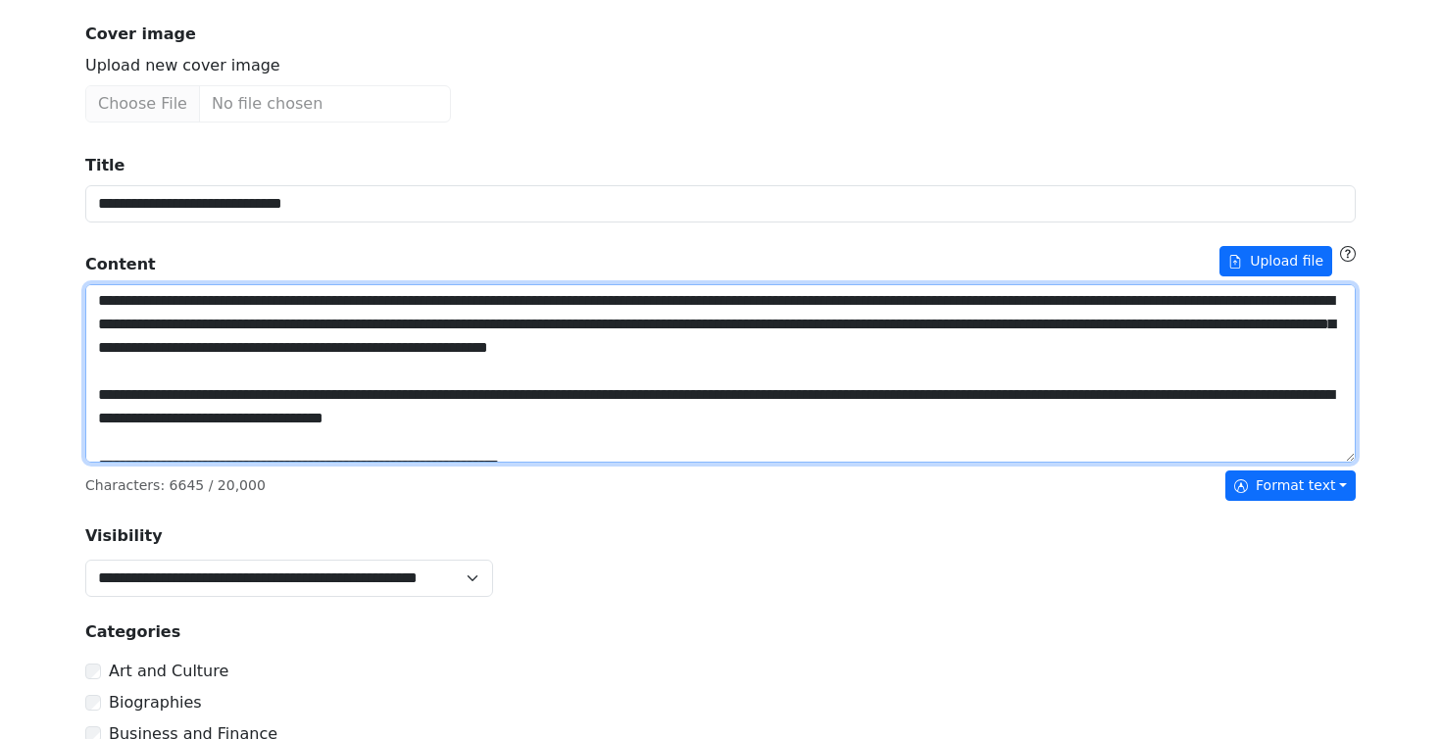
click at [631, 355] on textarea "Title" at bounding box center [720, 373] width 1271 height 178
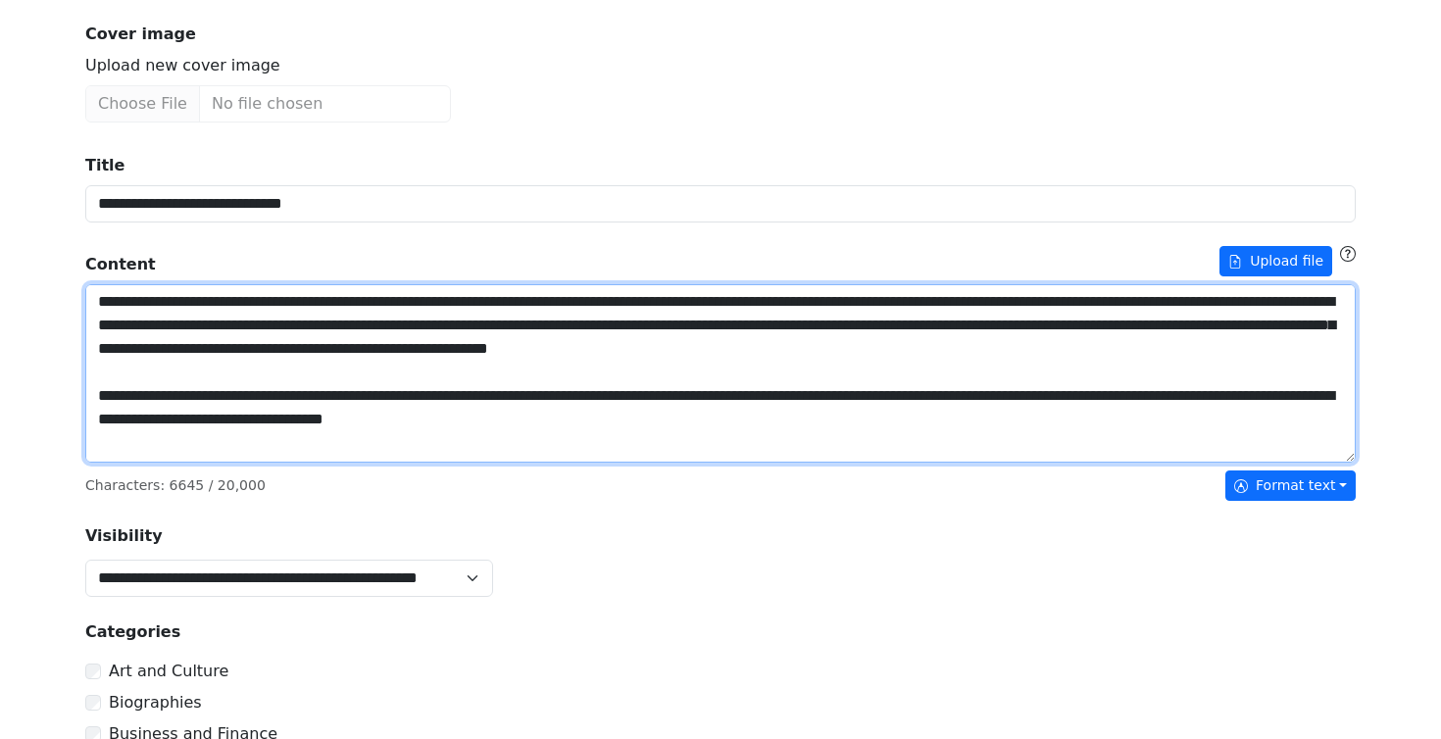
click at [633, 361] on textarea "Title" at bounding box center [720, 373] width 1271 height 178
type textarea "**********"
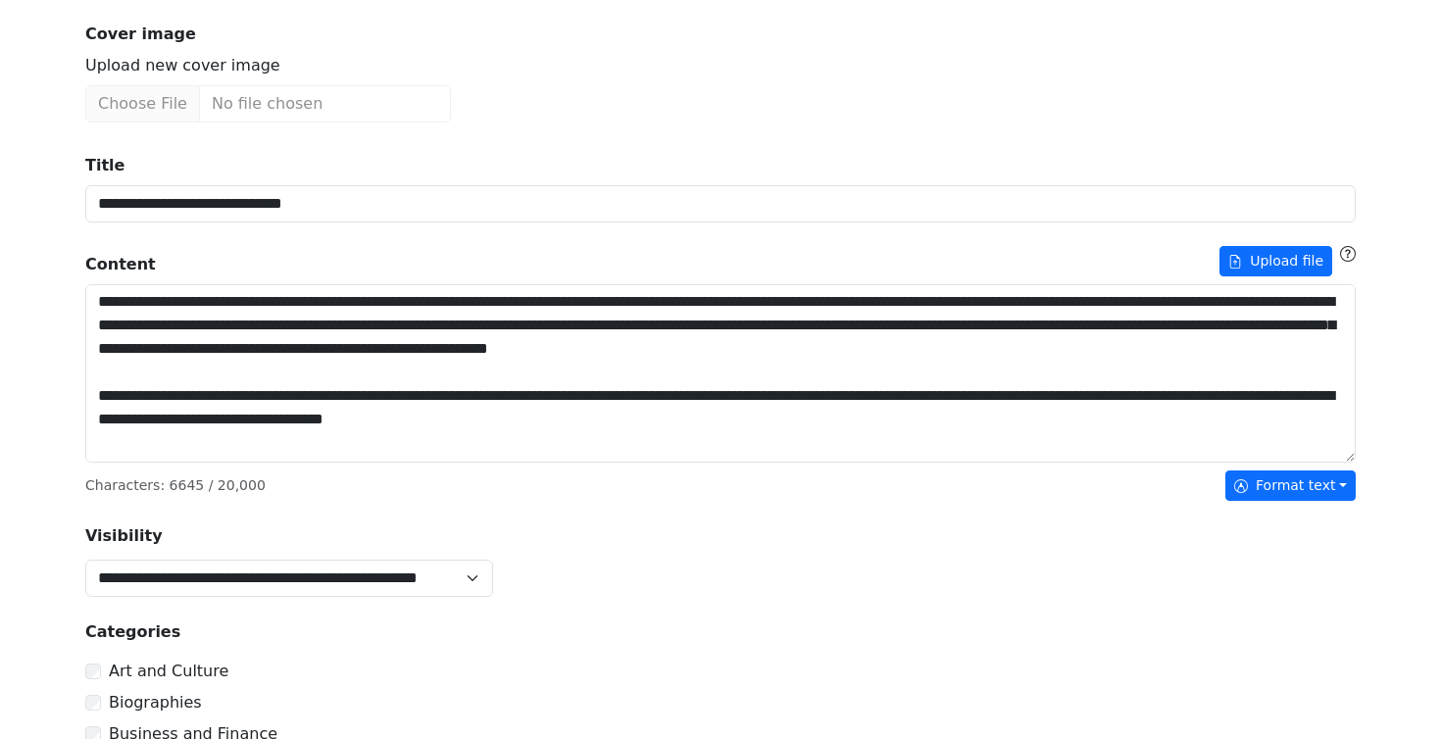
click at [35, 468] on div "**********" at bounding box center [720, 572] width 1441 height 1525
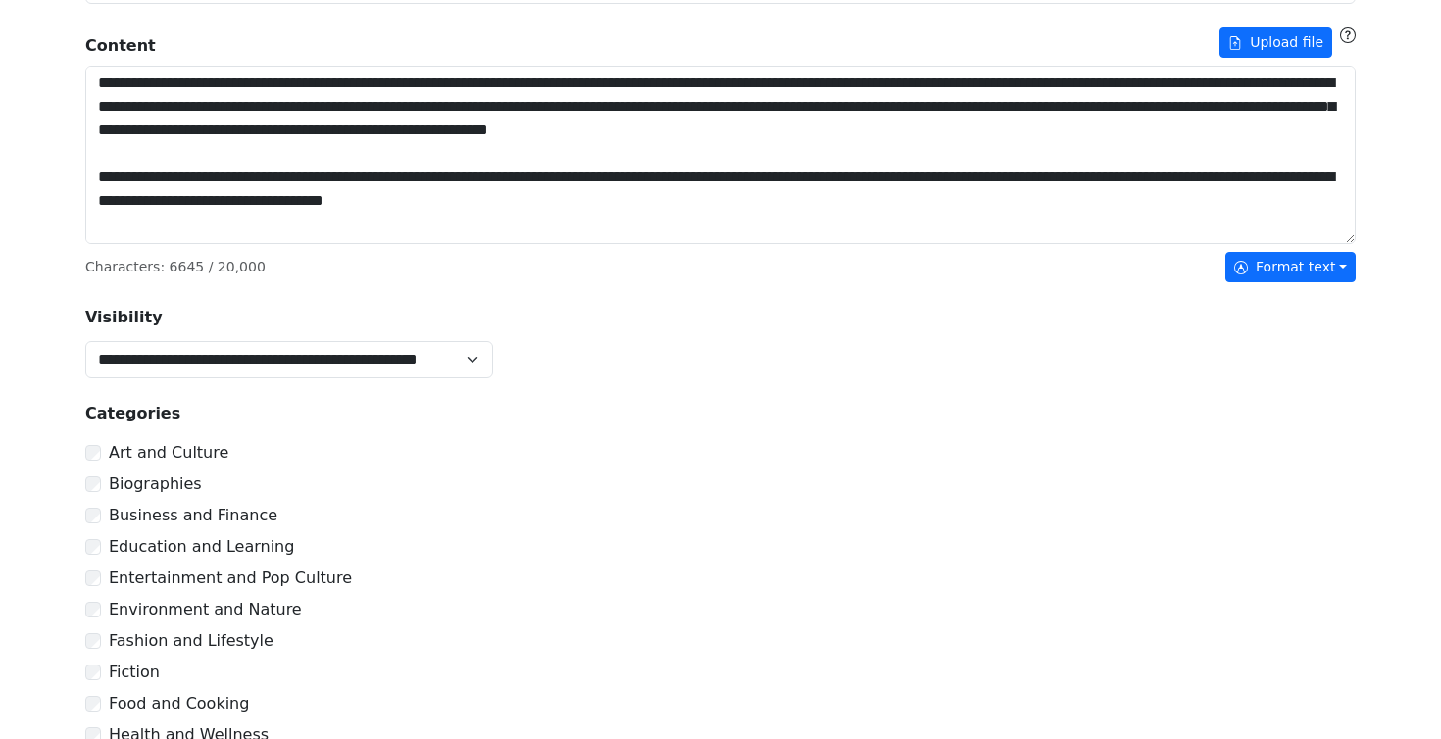
scroll to position [463, 0]
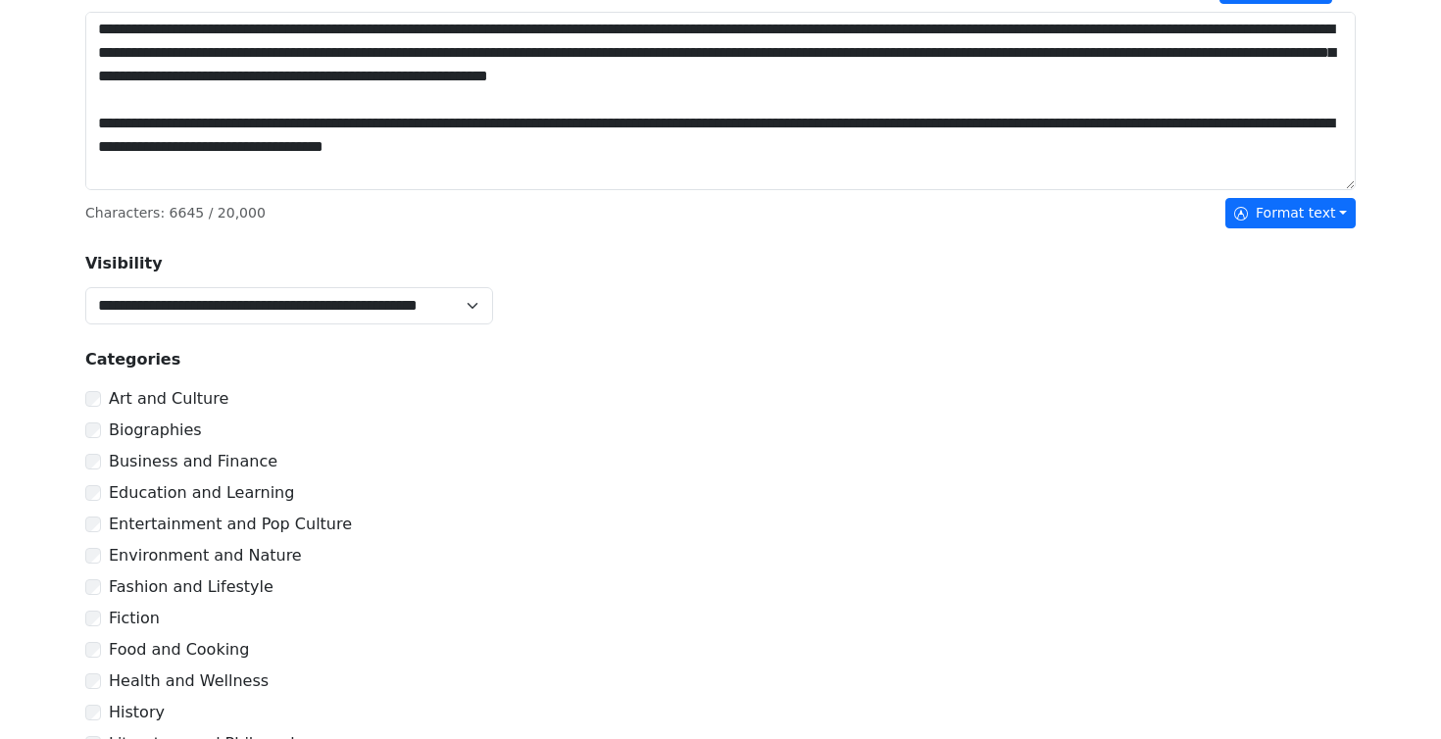
click at [654, 320] on div "**********" at bounding box center [721, 303] width 1294 height 41
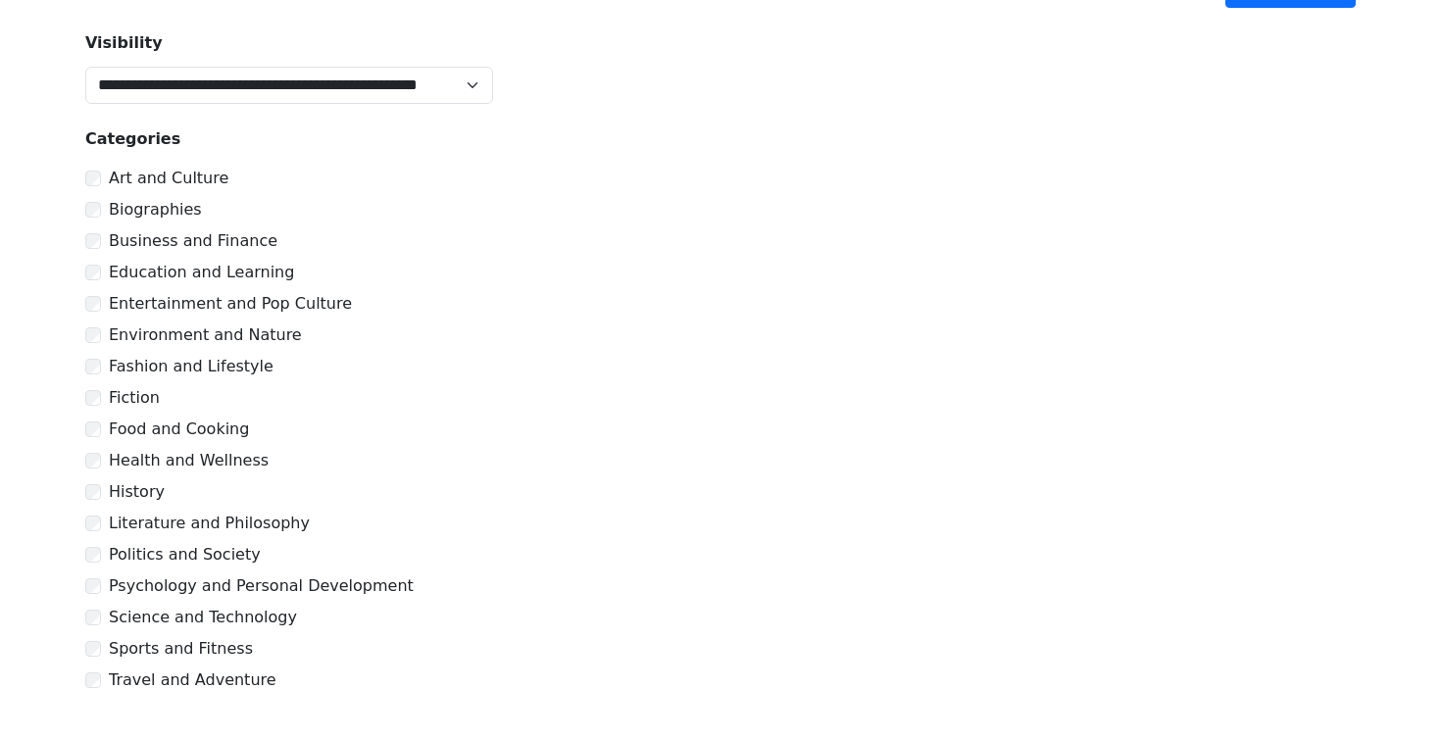
scroll to position [693, 0]
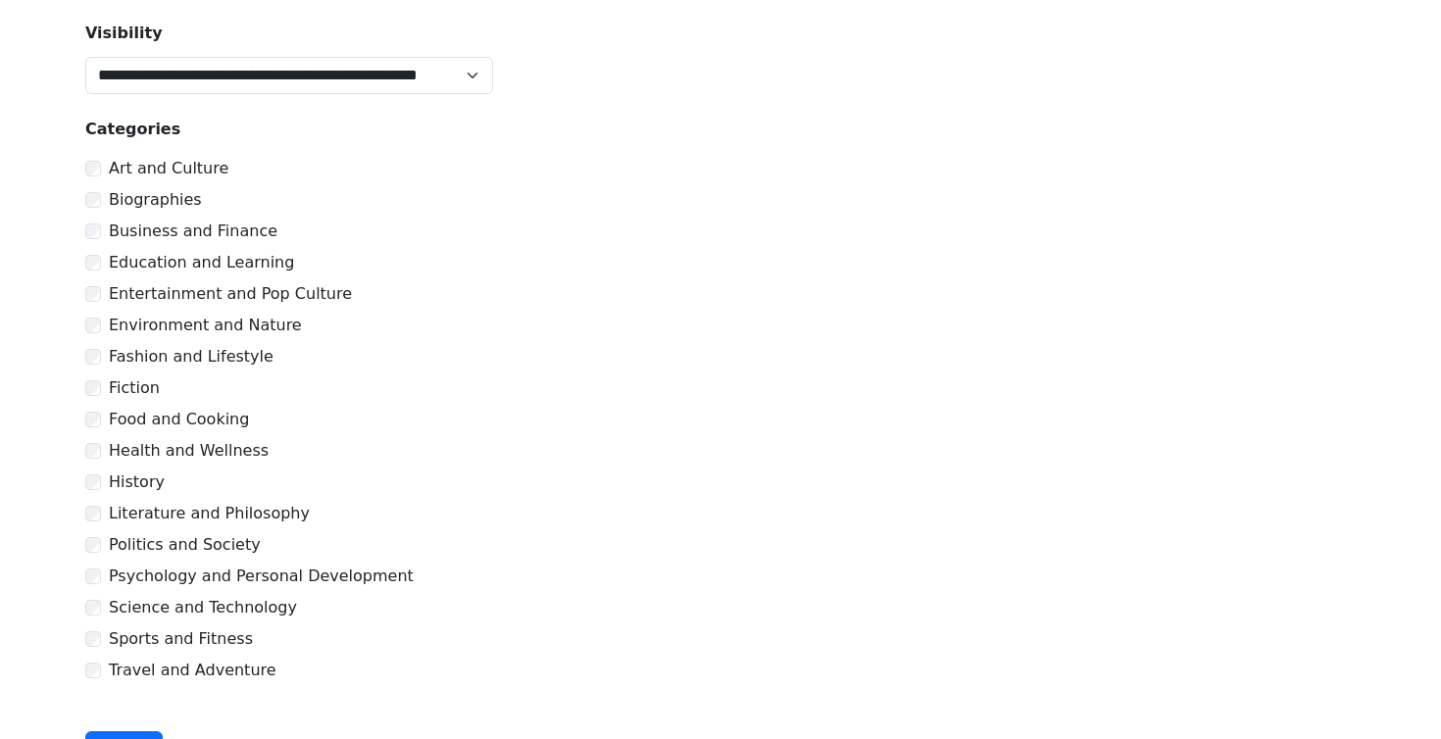
click at [93, 233] on div "Business and Finance" at bounding box center [720, 232] width 1271 height 24
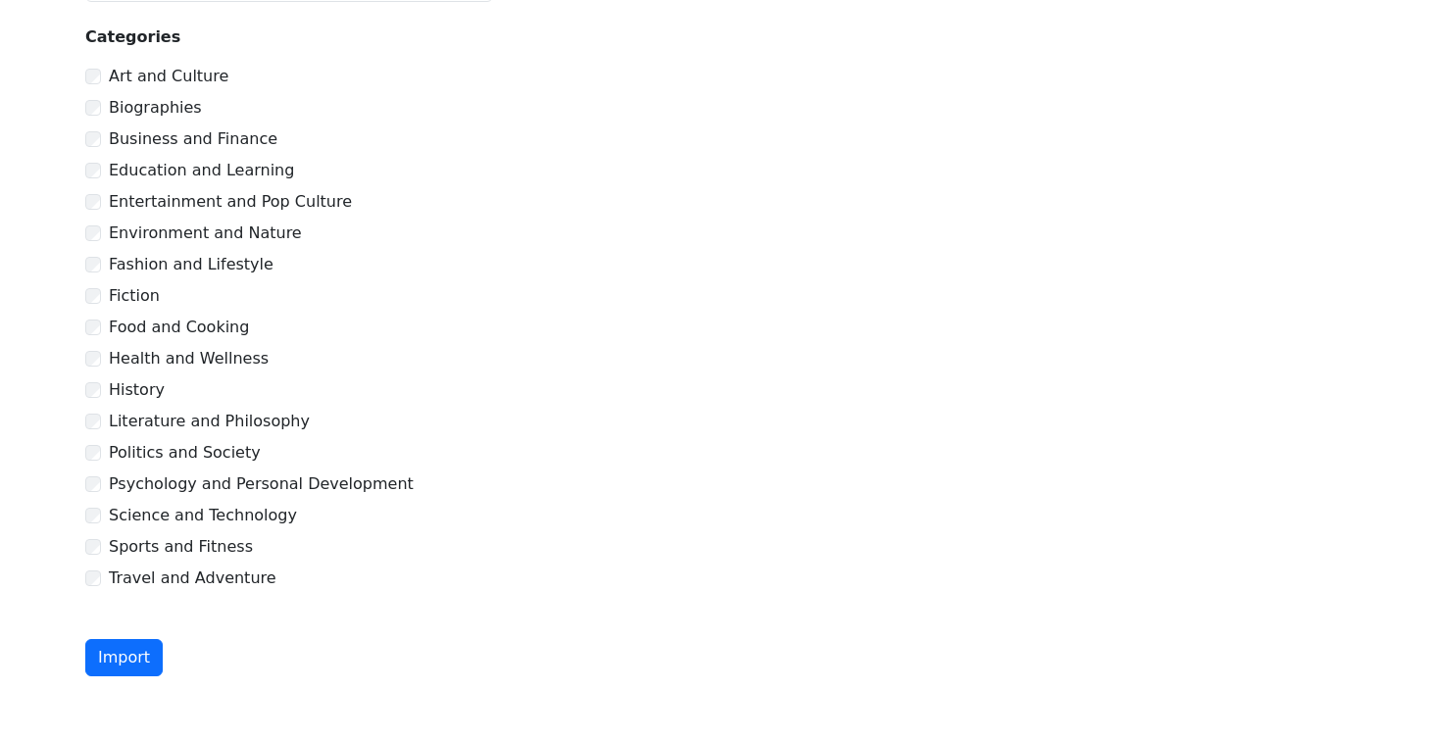
drag, startPoint x: 149, startPoint y: 654, endPoint x: 232, endPoint y: 628, distance: 87.5
click at [149, 653] on button "Import" at bounding box center [123, 657] width 77 height 37
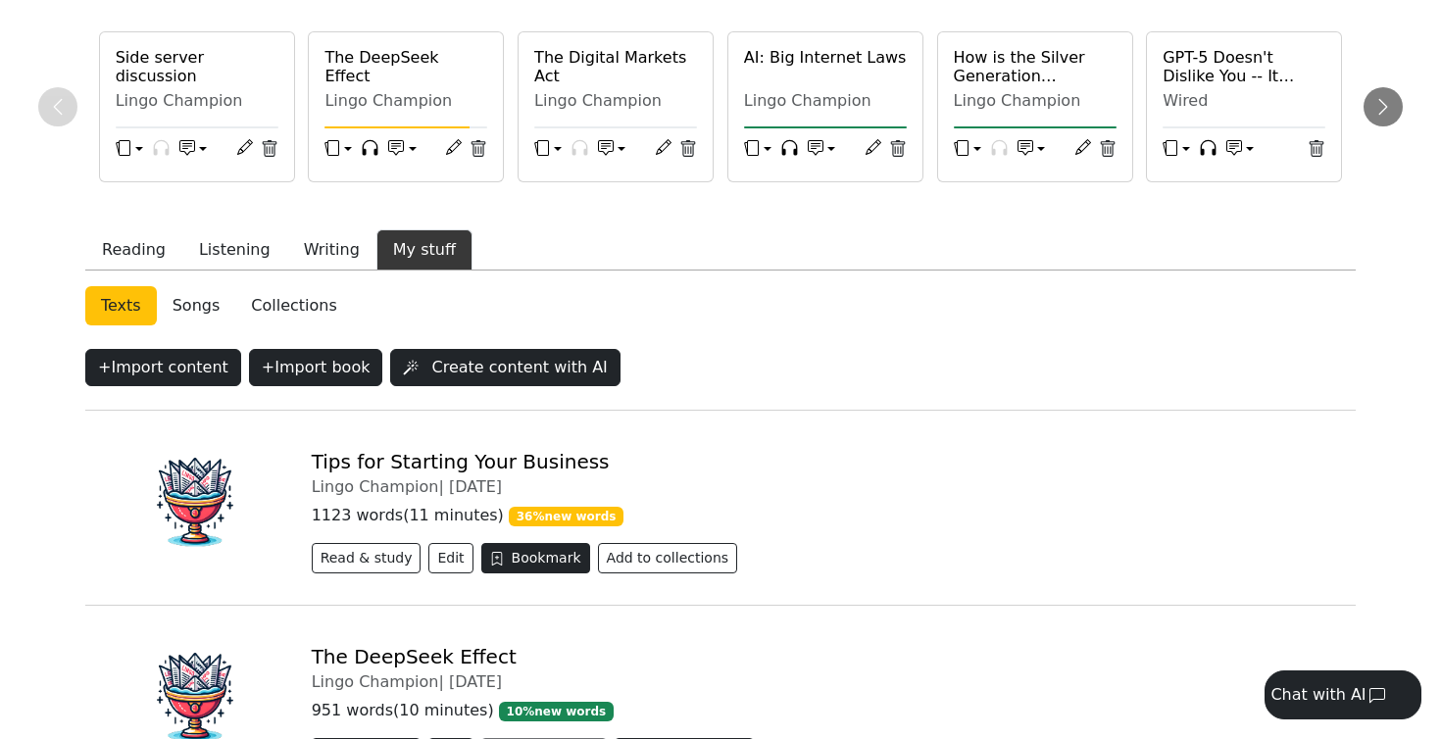
scroll to position [256, 0]
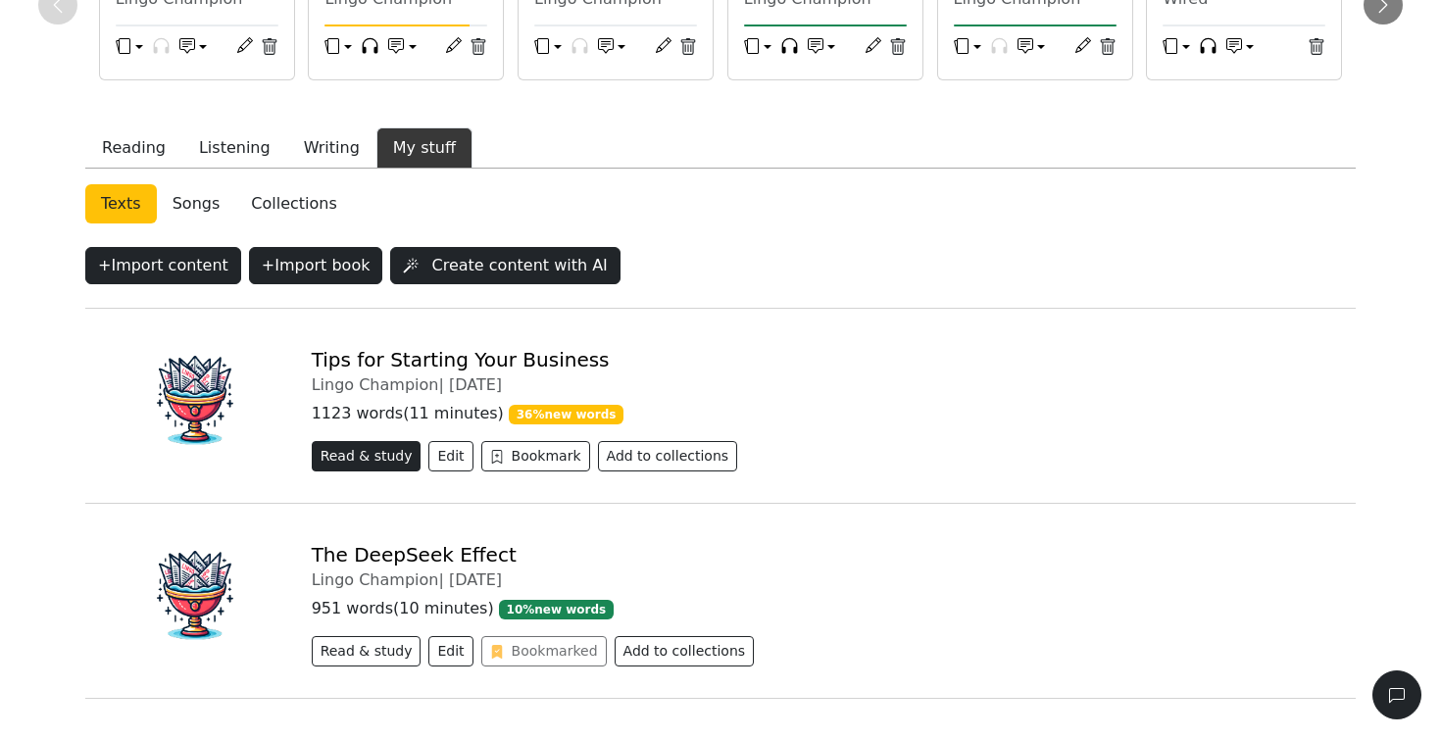
click at [383, 457] on button "Read & study" at bounding box center [367, 456] width 110 height 30
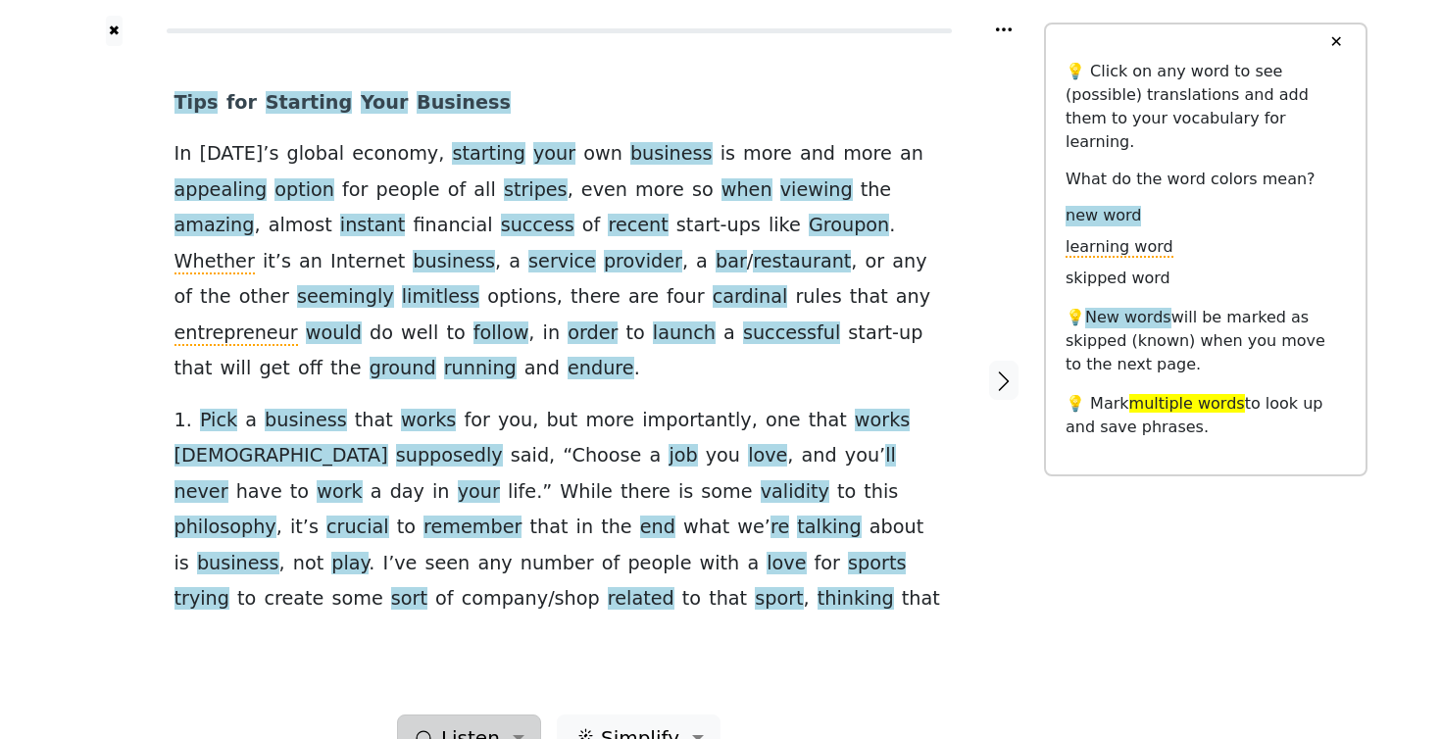
click at [518, 715] on button "Listen" at bounding box center [469, 738] width 144 height 47
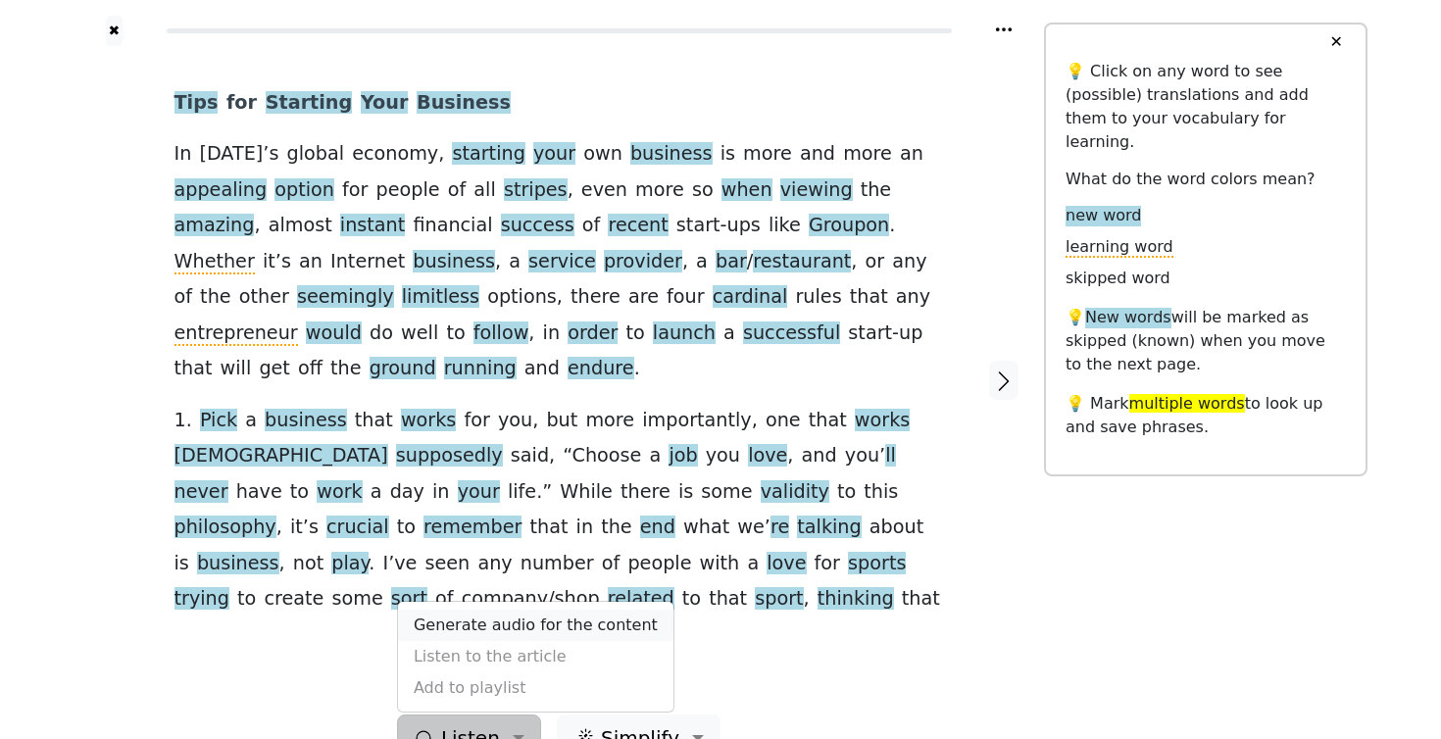
click at [504, 610] on link "Generate audio for the content" at bounding box center [536, 625] width 276 height 31
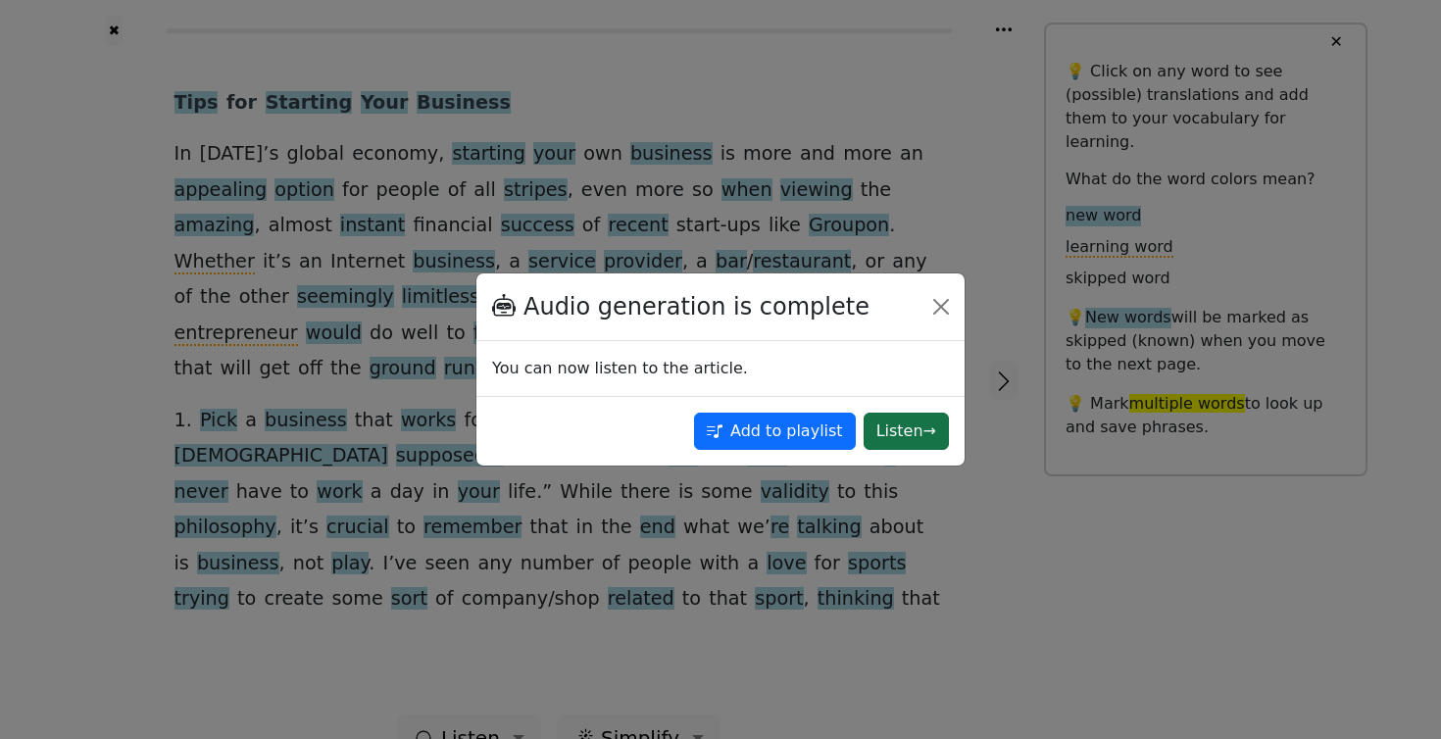
click at [905, 431] on button "Listen →" at bounding box center [906, 431] width 85 height 37
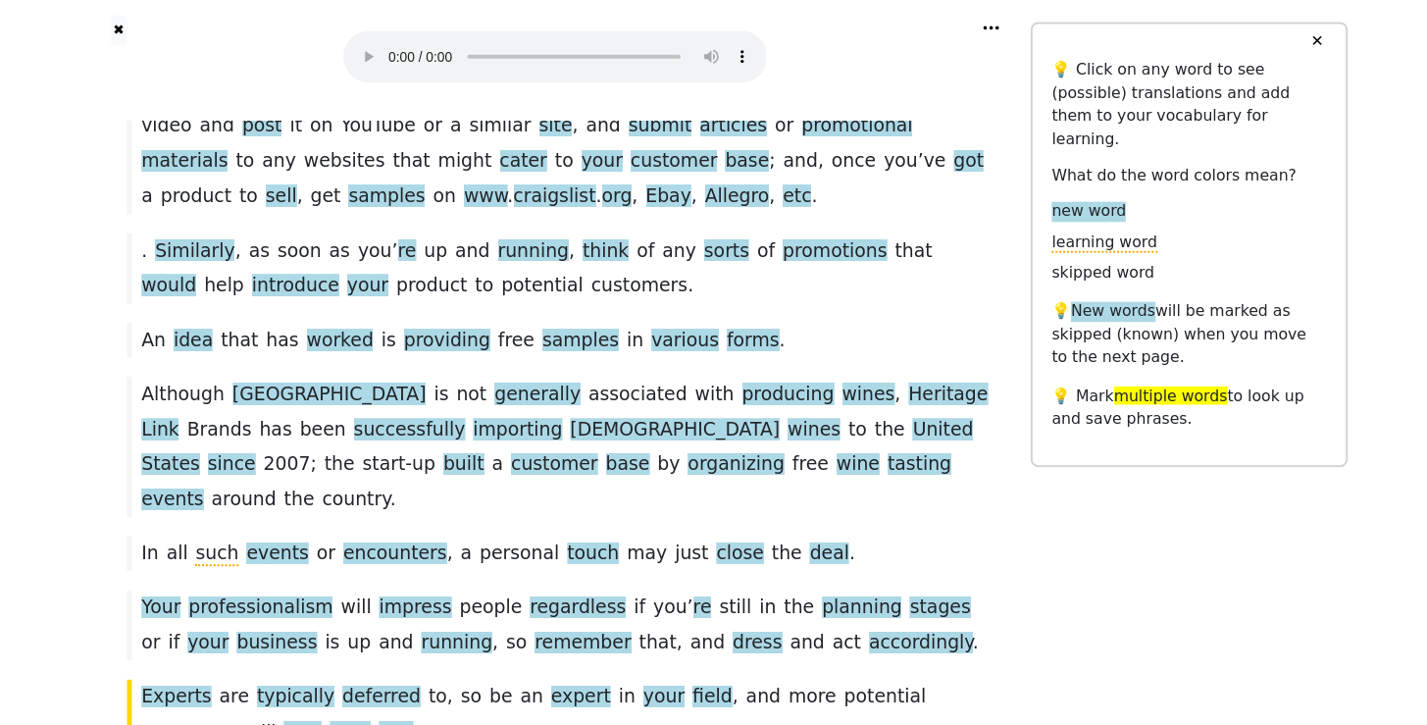
scroll to position [3852, 0]
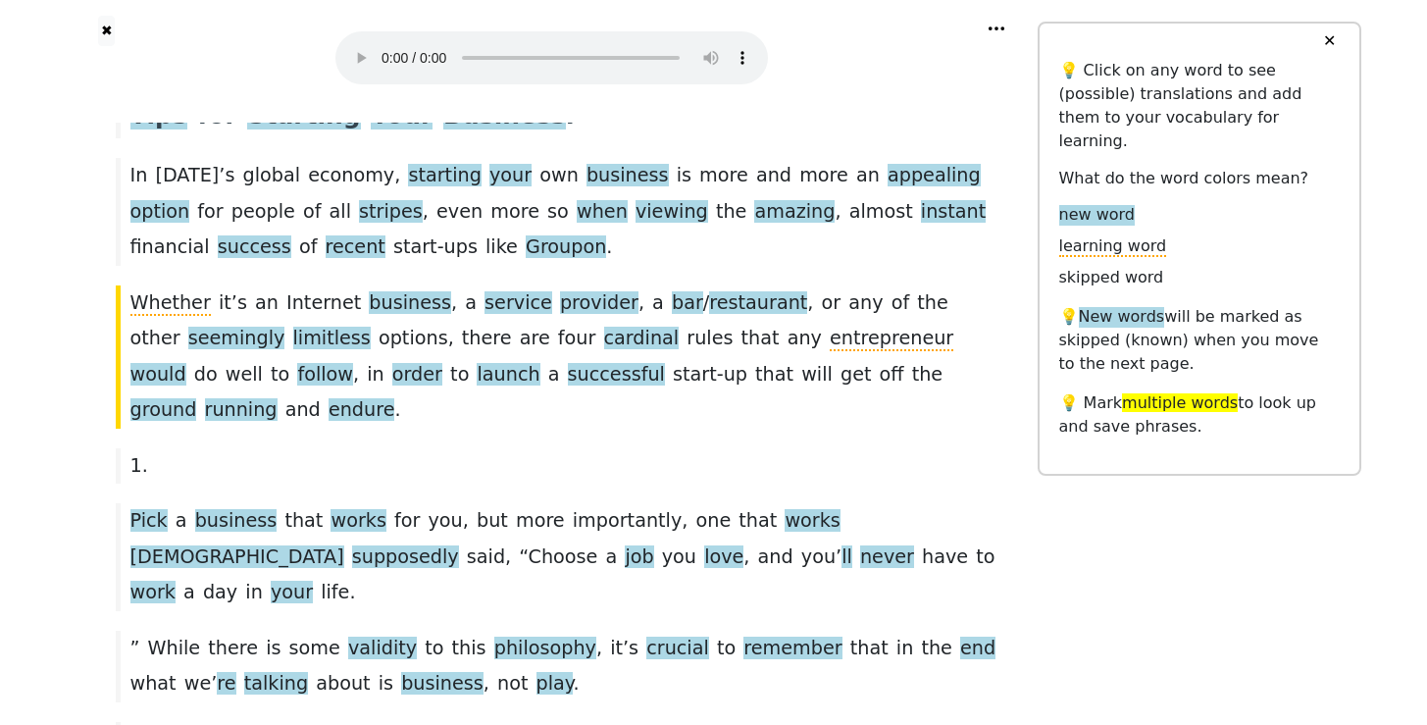
scroll to position [101, 0]
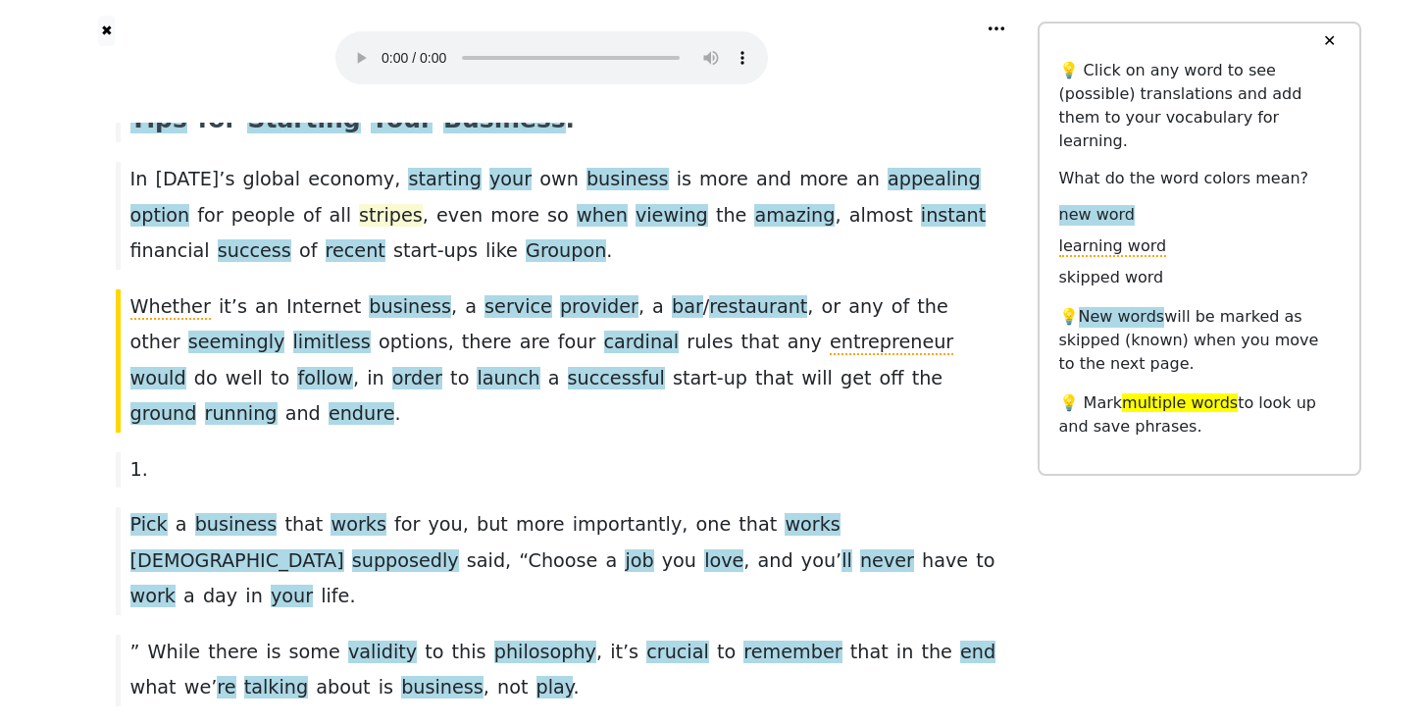
click at [359, 218] on span "stripes" at bounding box center [391, 216] width 64 height 25
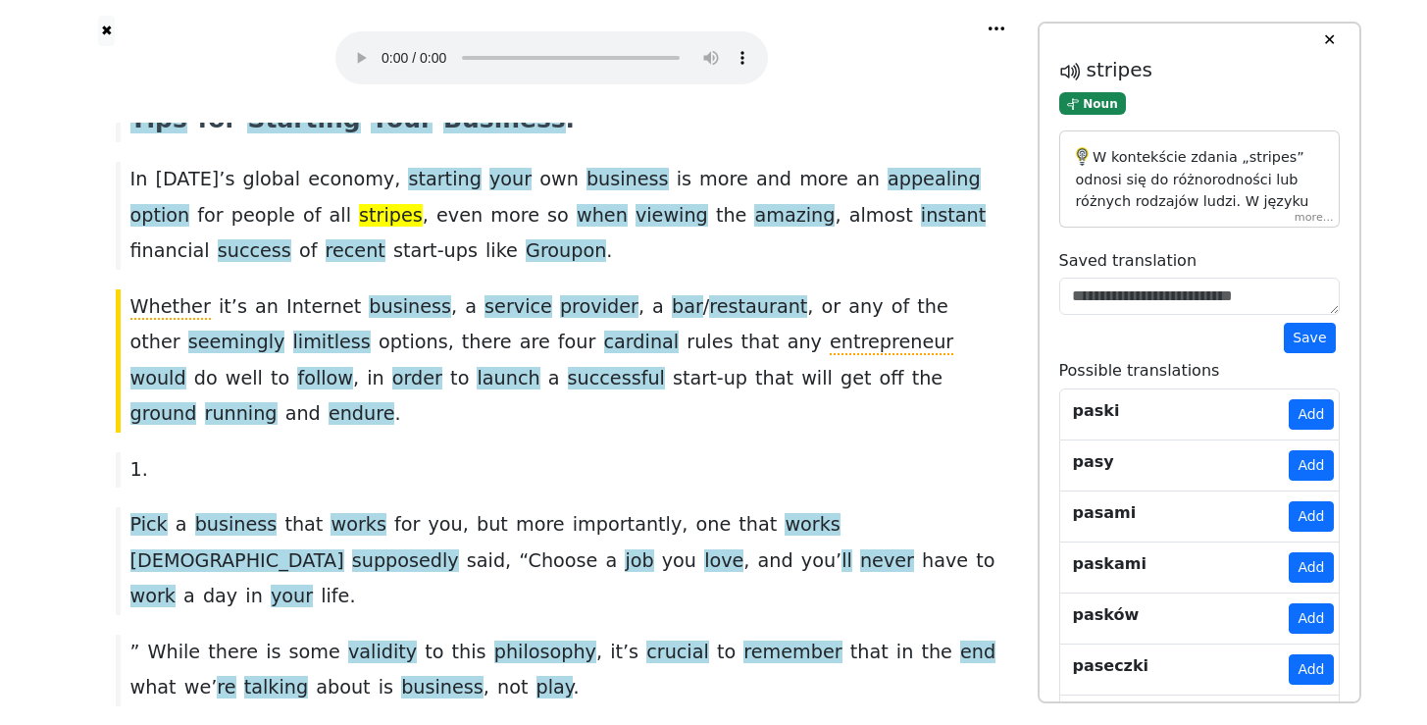
scroll to position [13, 0]
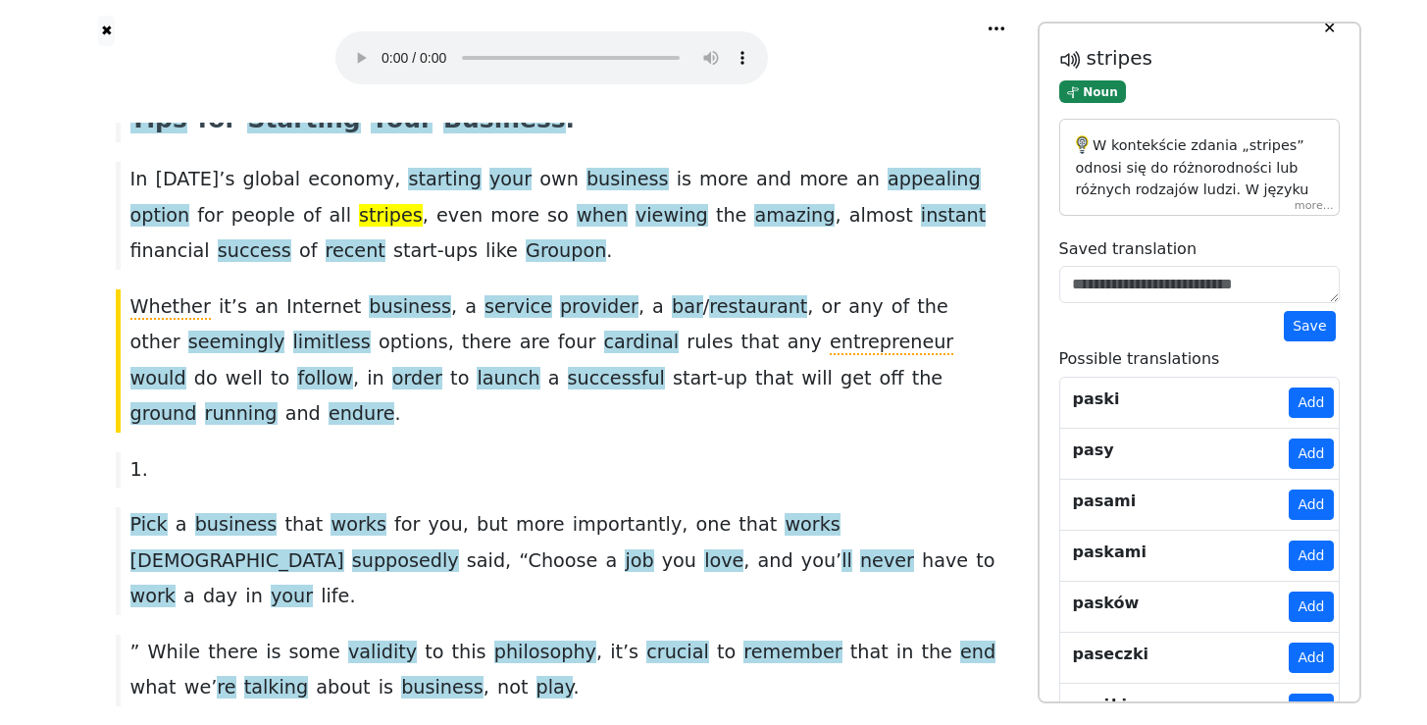
click at [1221, 182] on p "W kontekście zdania „stripes” odnosi się do różnorodności lub różnych rodzajów …" at bounding box center [1199, 262] width 247 height 255
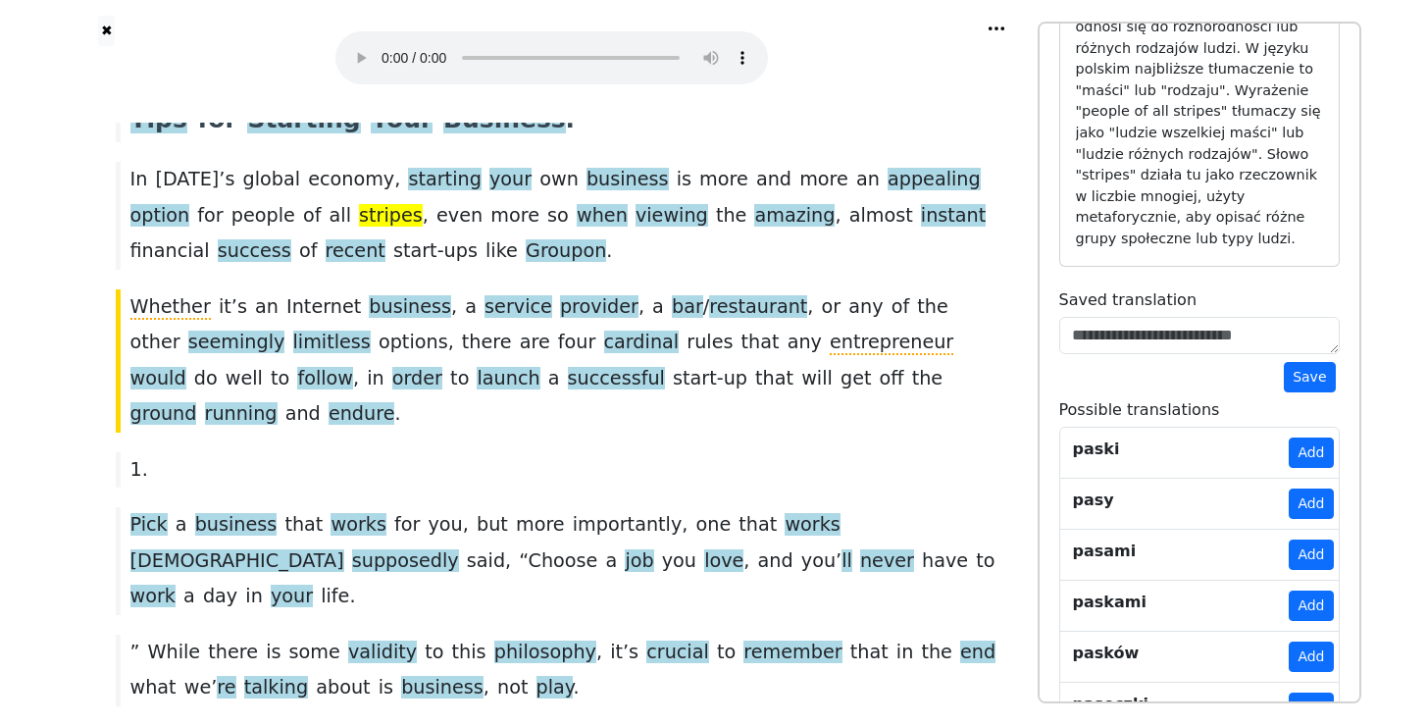
scroll to position [145, 0]
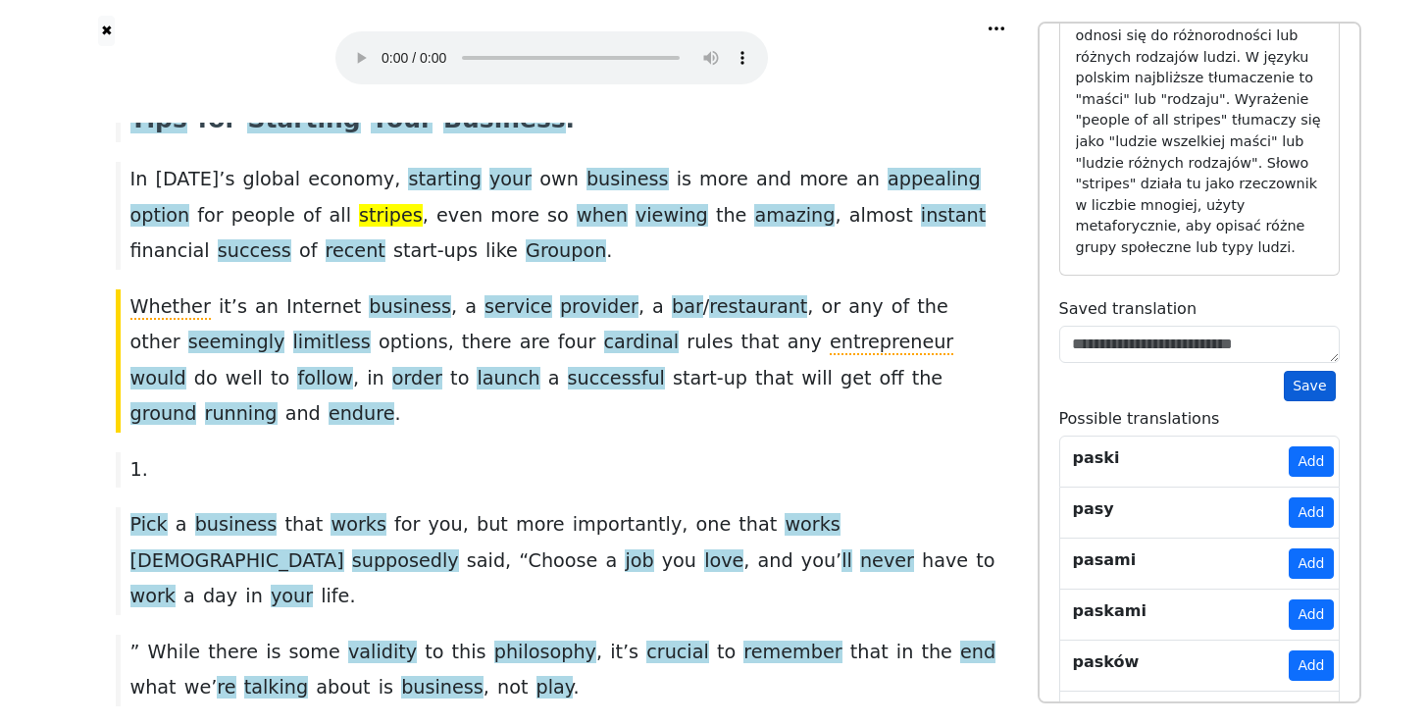
click at [1310, 383] on button "Save" at bounding box center [1309, 386] width 51 height 30
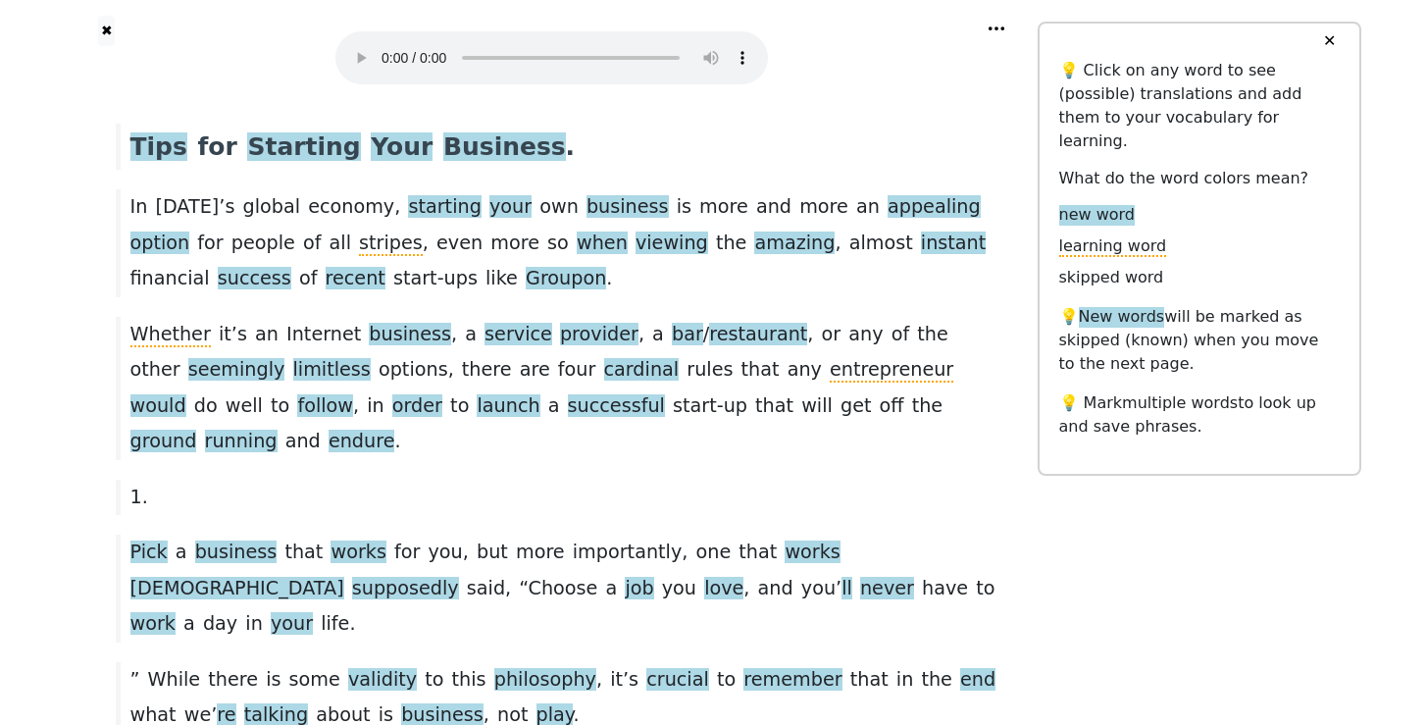
scroll to position [71, 0]
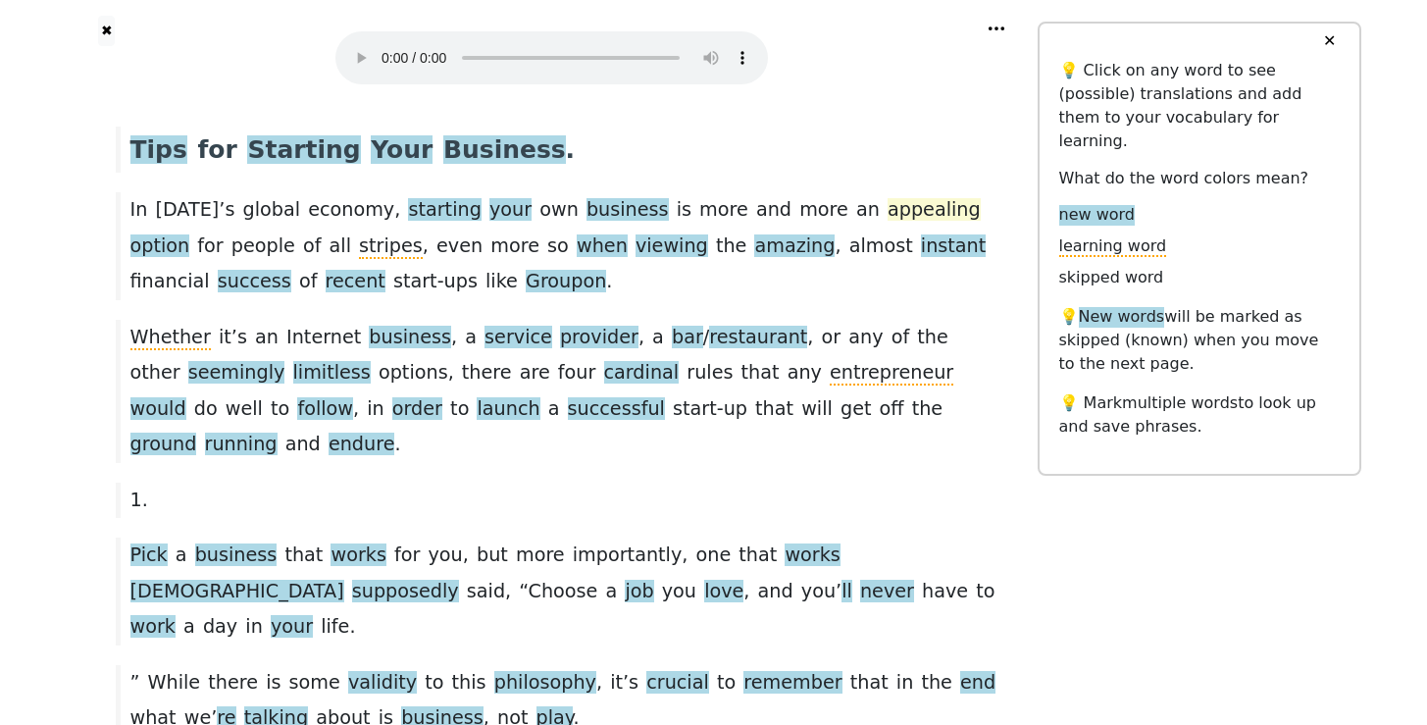
click at [887, 203] on span "appealing" at bounding box center [933, 210] width 93 height 25
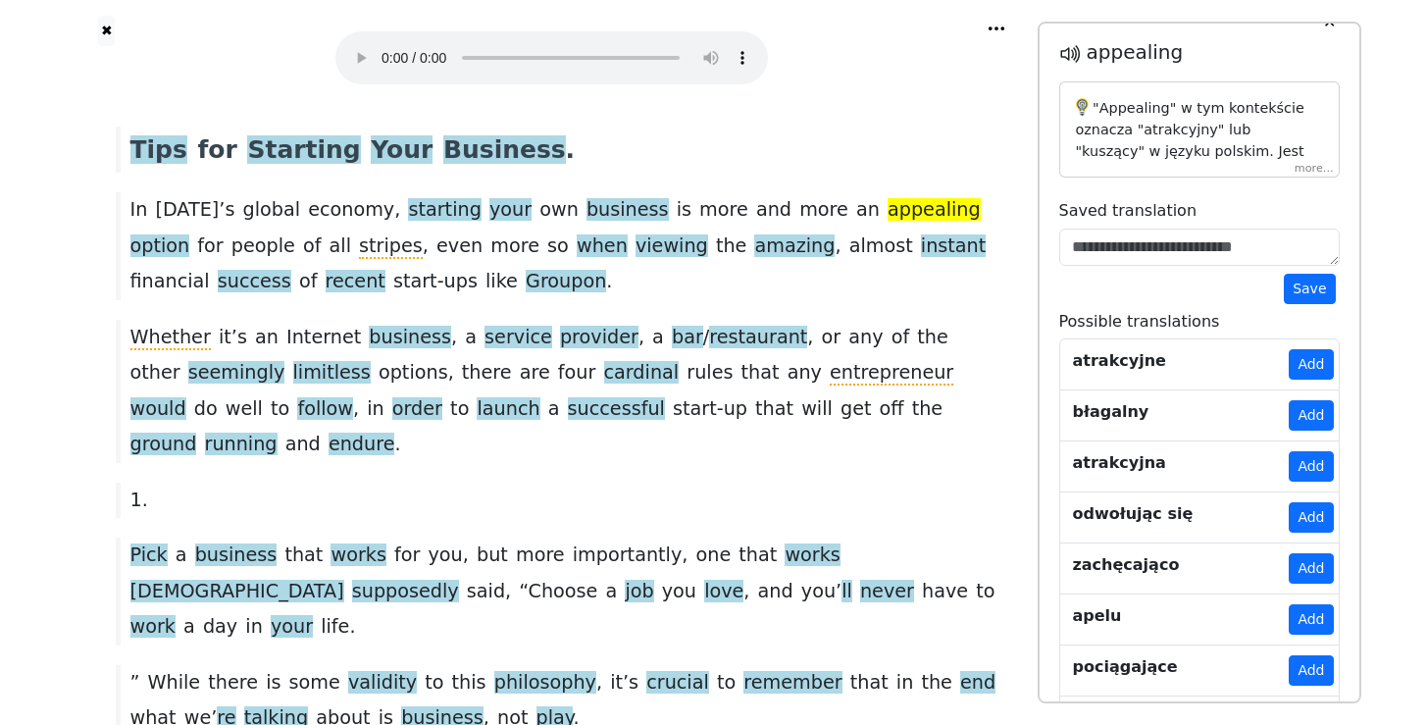
scroll to position [24, 0]
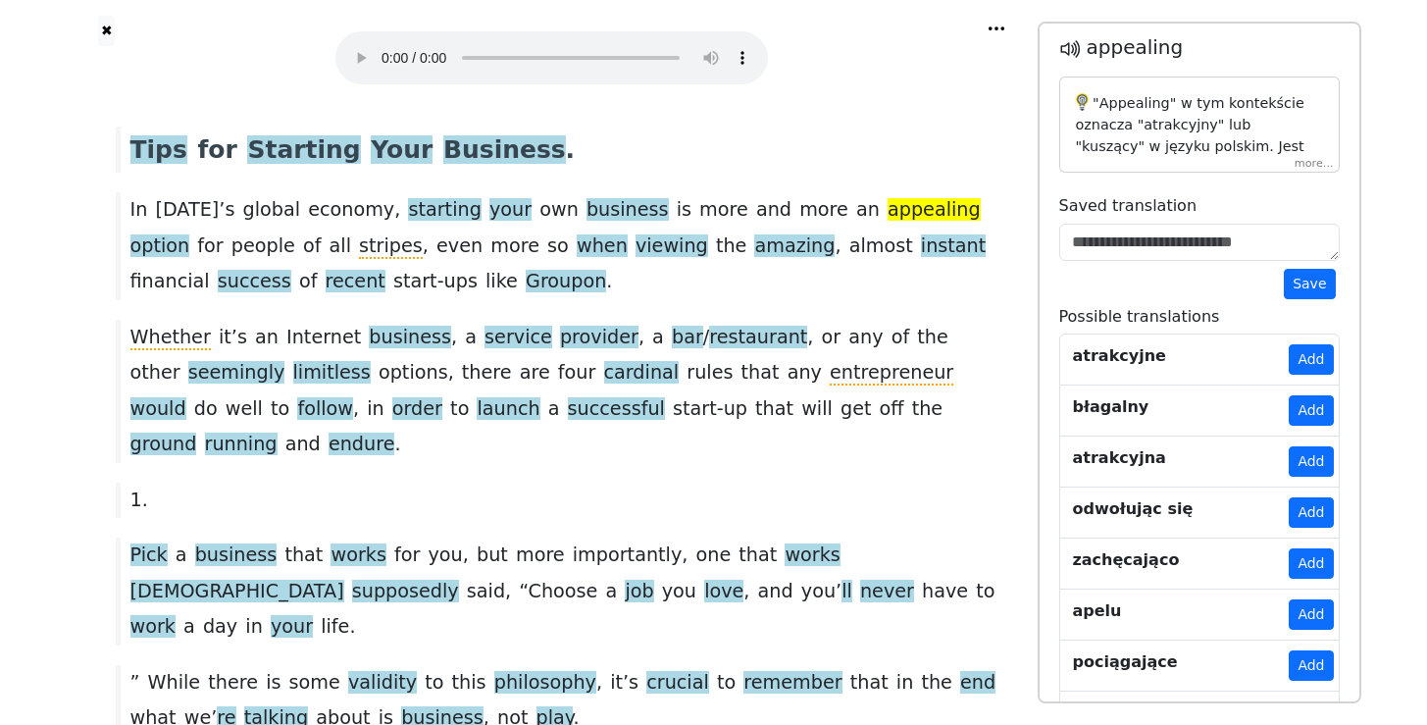
click at [1274, 160] on div ""Appealing" w tym kontekście oznacza "atrakcyjny" lub "kuszący" w języku polski…" at bounding box center [1199, 124] width 278 height 95
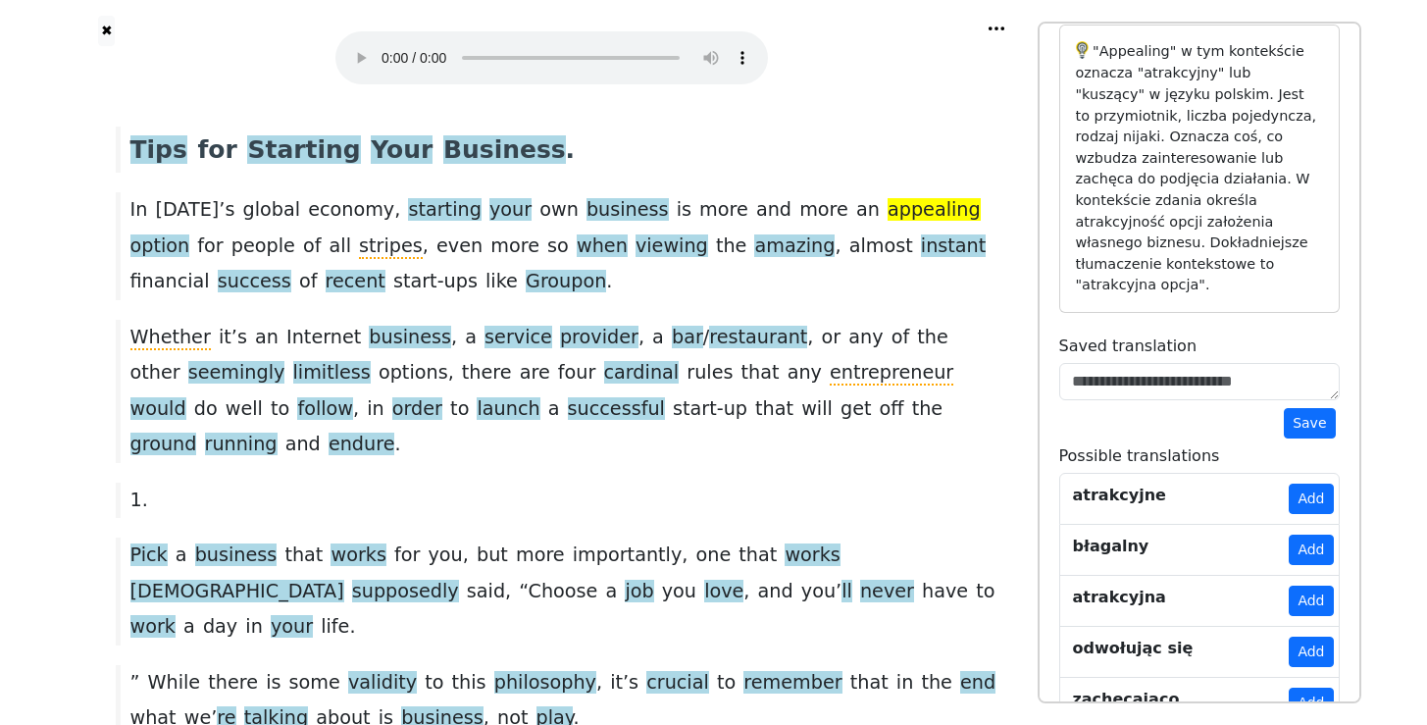
scroll to position [86, 0]
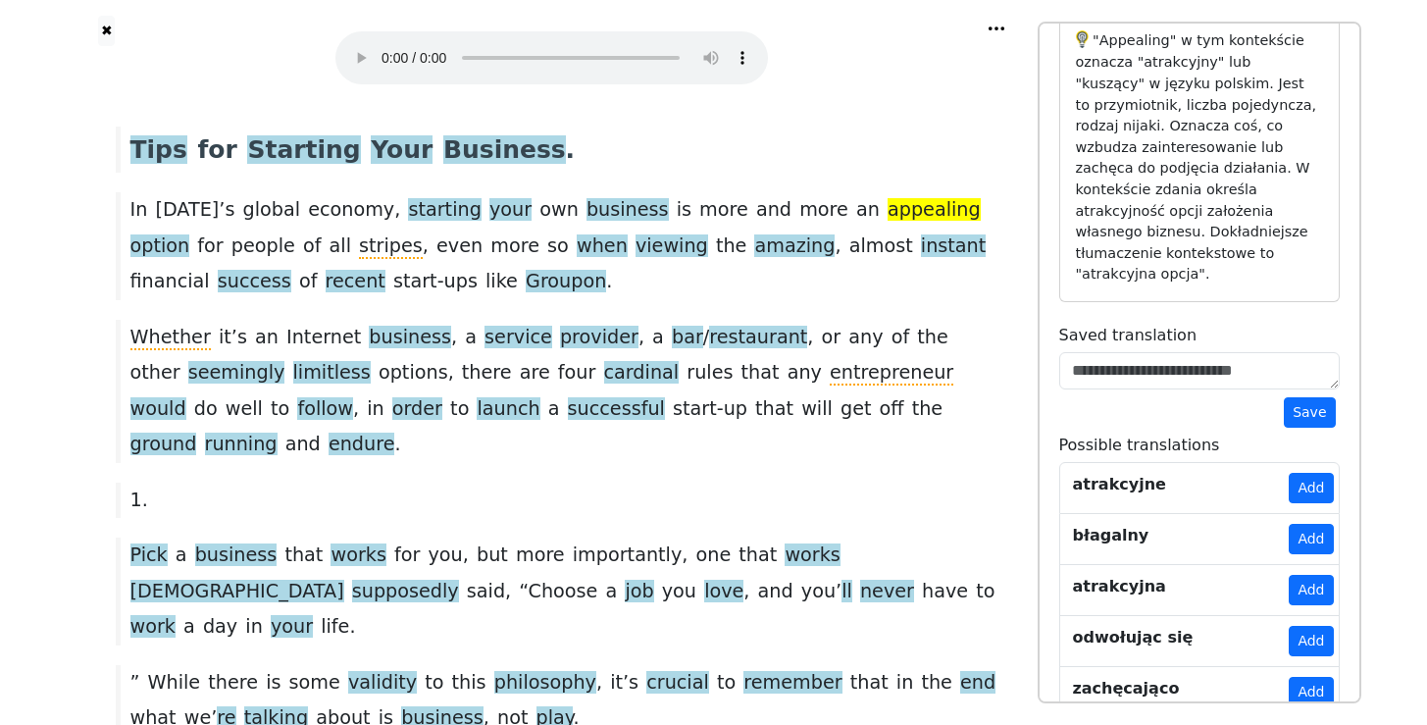
click at [1303, 483] on button "Add" at bounding box center [1310, 488] width 44 height 30
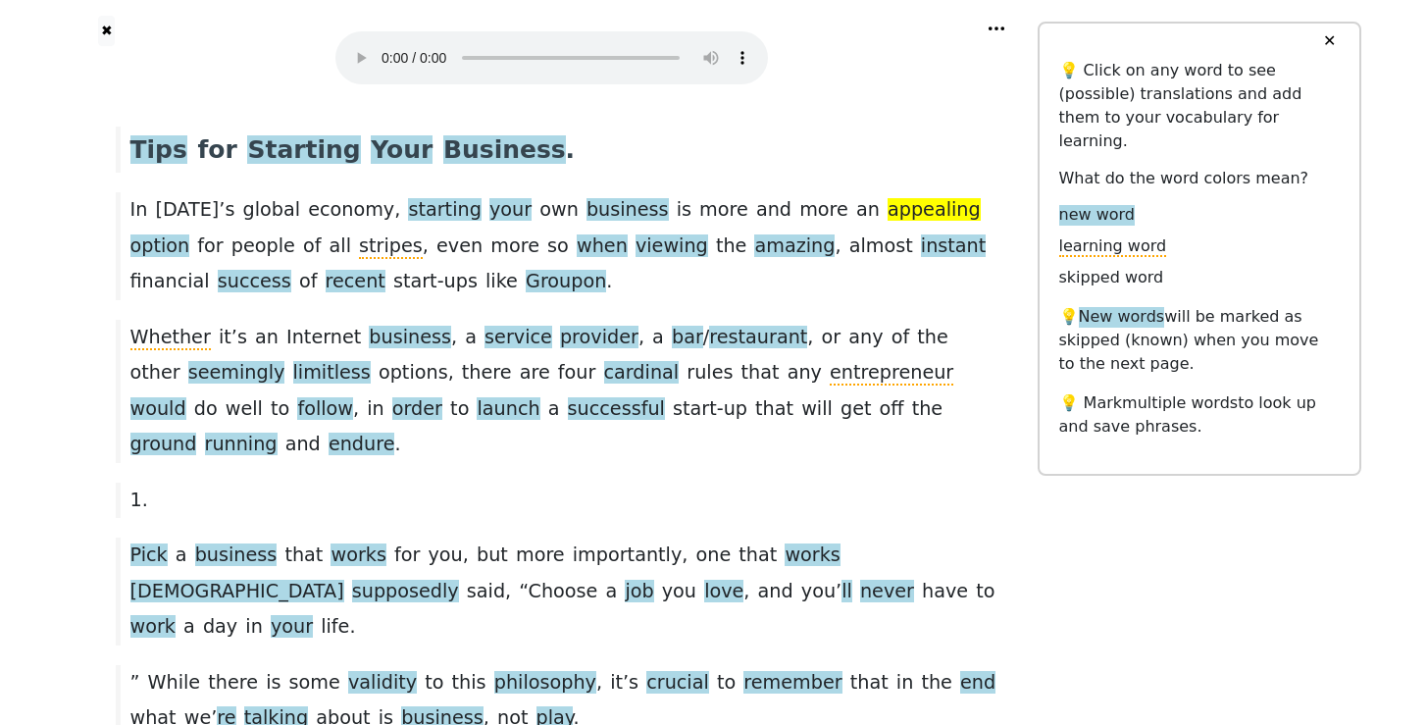
scroll to position [0, 0]
click at [887, 211] on span "appealing" at bounding box center [933, 210] width 93 height 25
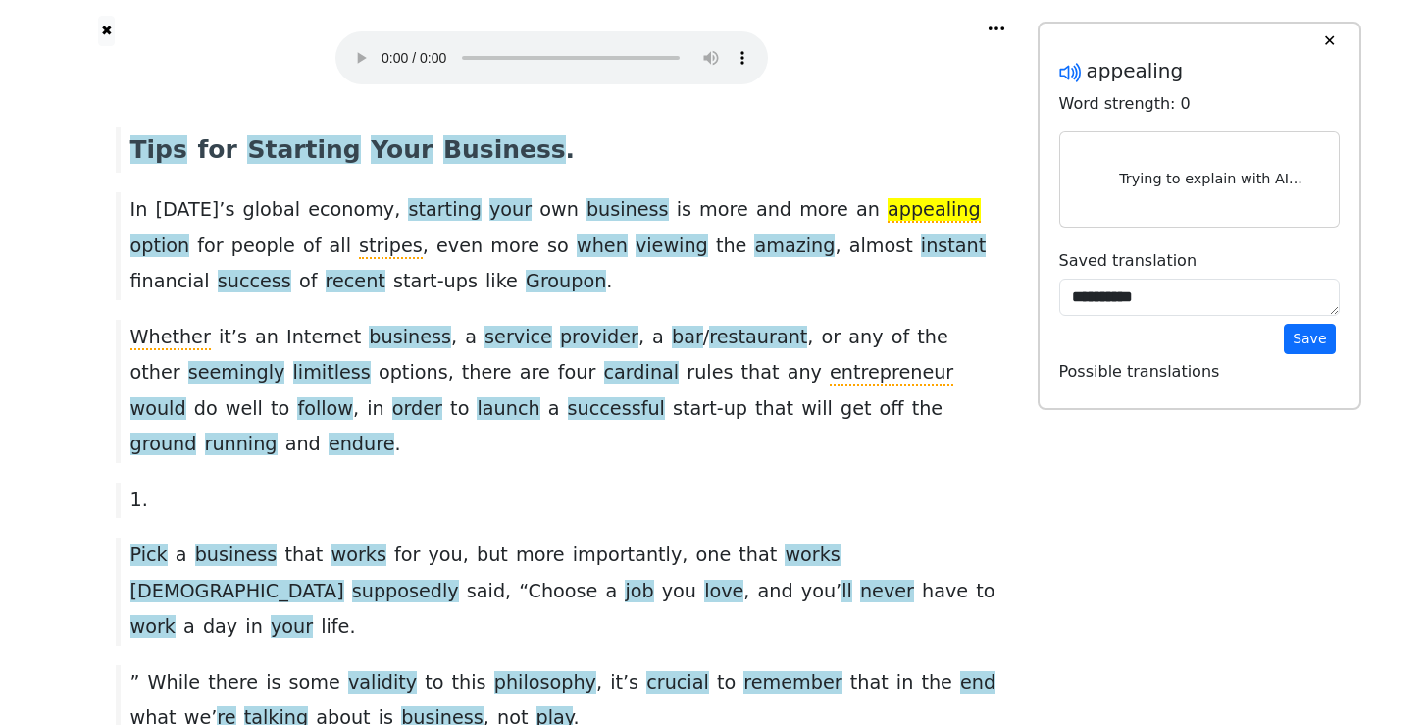
click at [1067, 74] on icon at bounding box center [1066, 72] width 15 height 15
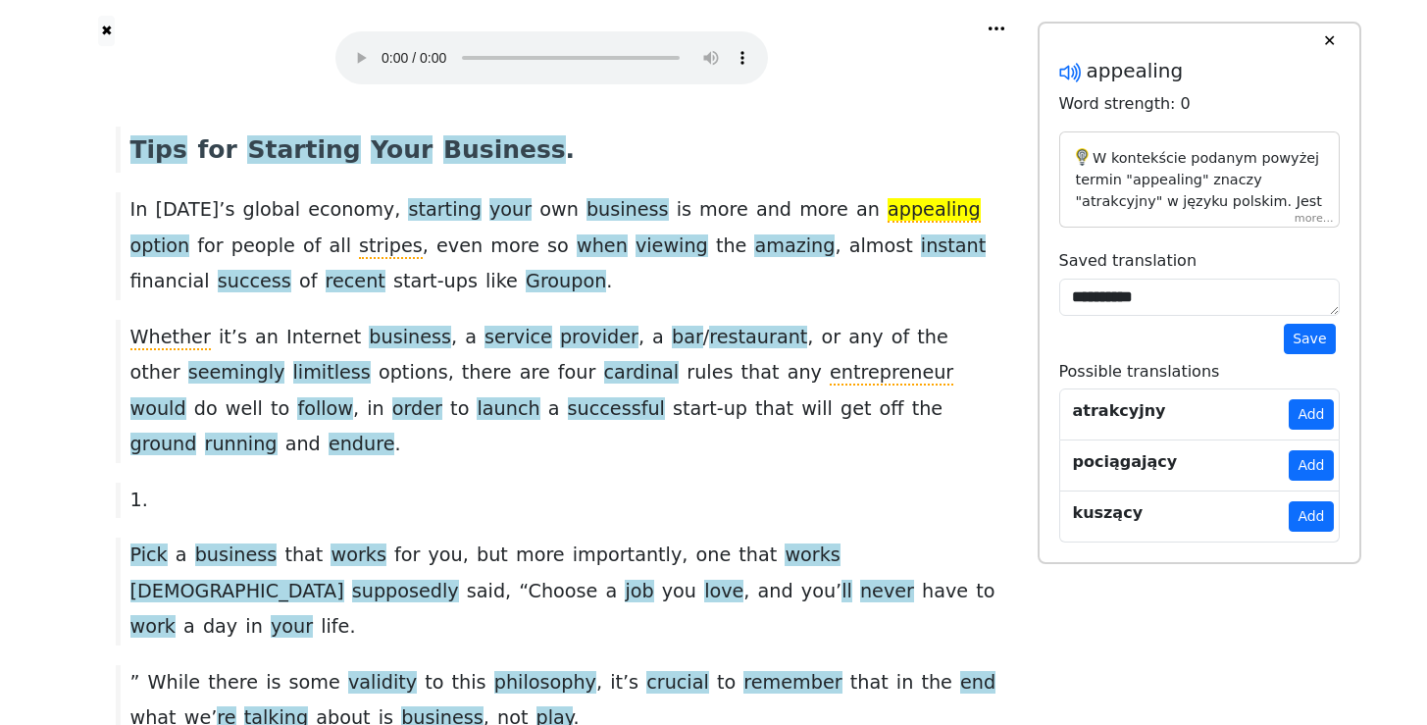
click at [1075, 74] on icon at bounding box center [1069, 71] width 25 height 25
click at [981, 106] on div "✖" at bounding box center [552, 61] width 971 height 123
click at [975, 202] on div "In [DATE] ’ s global economy , starting your own business is more and more an a…" at bounding box center [552, 245] width 892 height 107
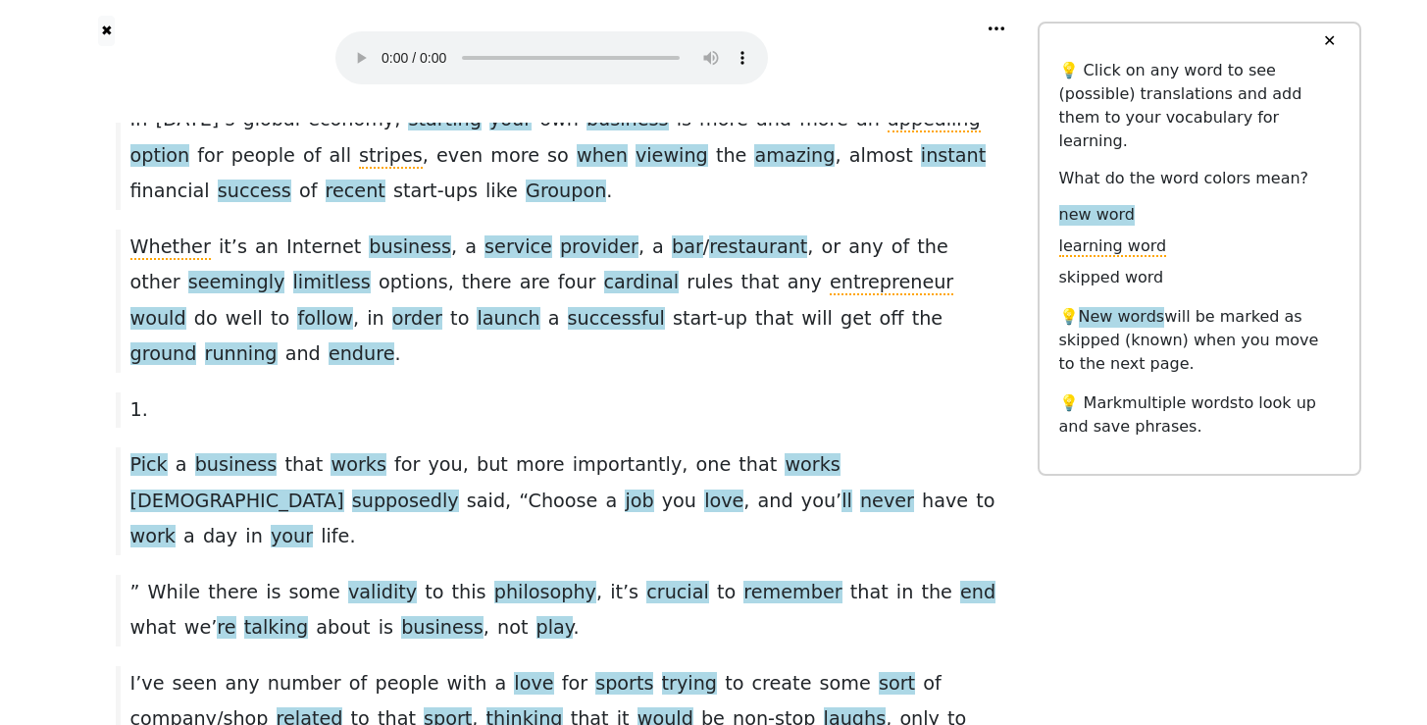
scroll to position [162, 0]
click at [179, 247] on span "Whether" at bounding box center [170, 246] width 80 height 25
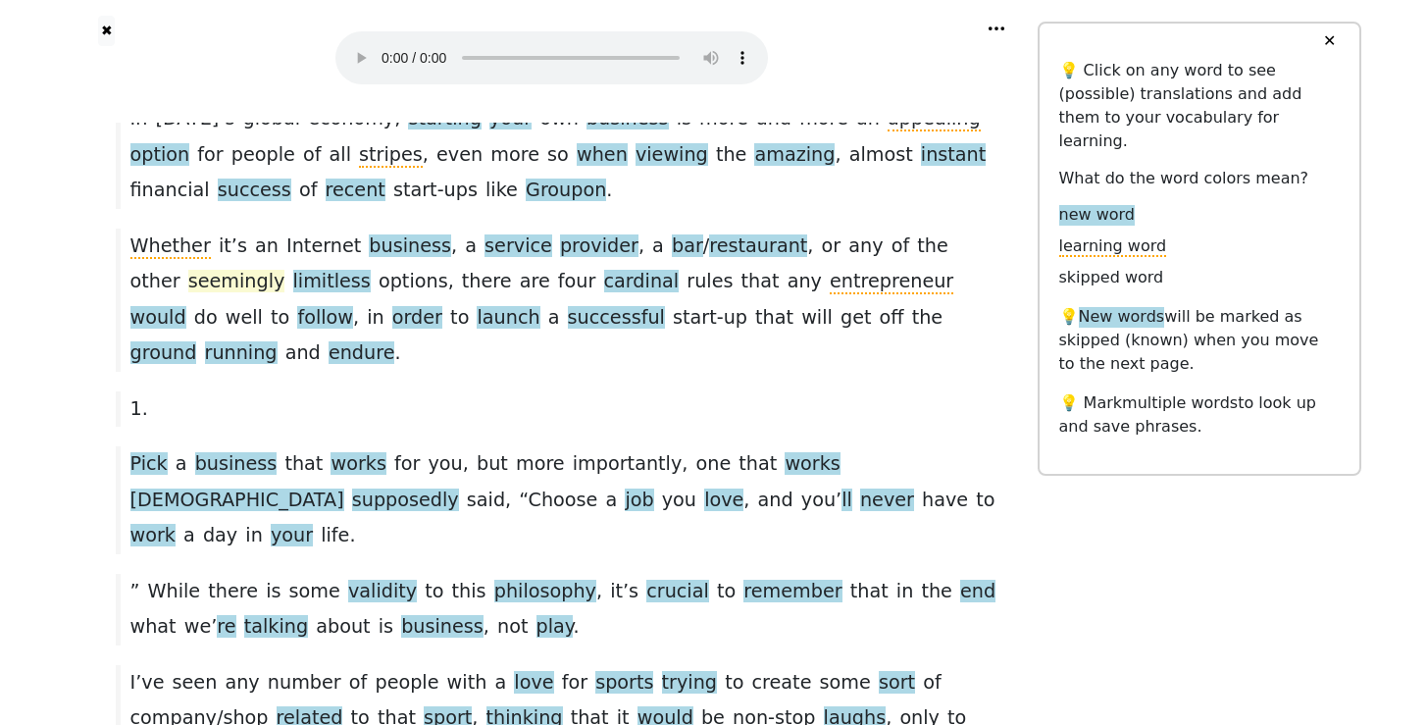
click at [285, 270] on span "seemingly" at bounding box center [236, 282] width 97 height 25
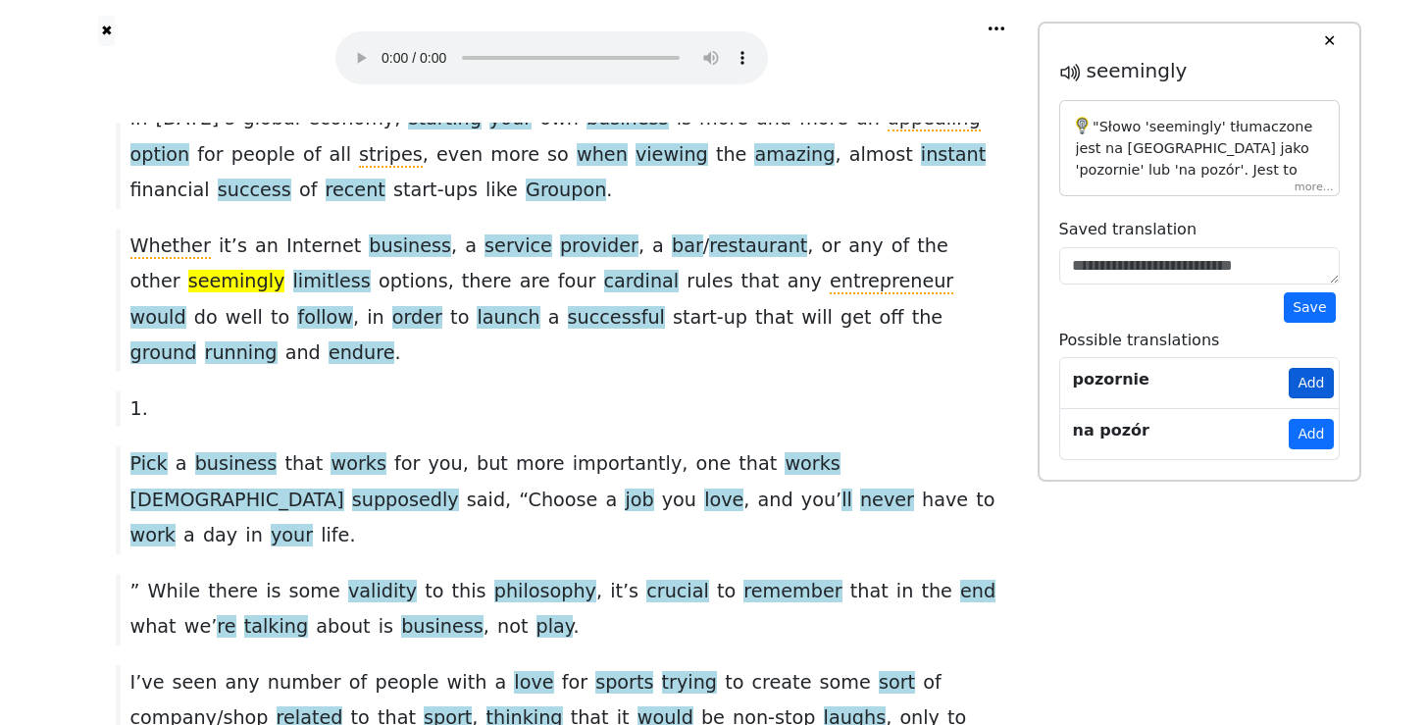
click at [1306, 385] on button "Add" at bounding box center [1310, 383] width 44 height 30
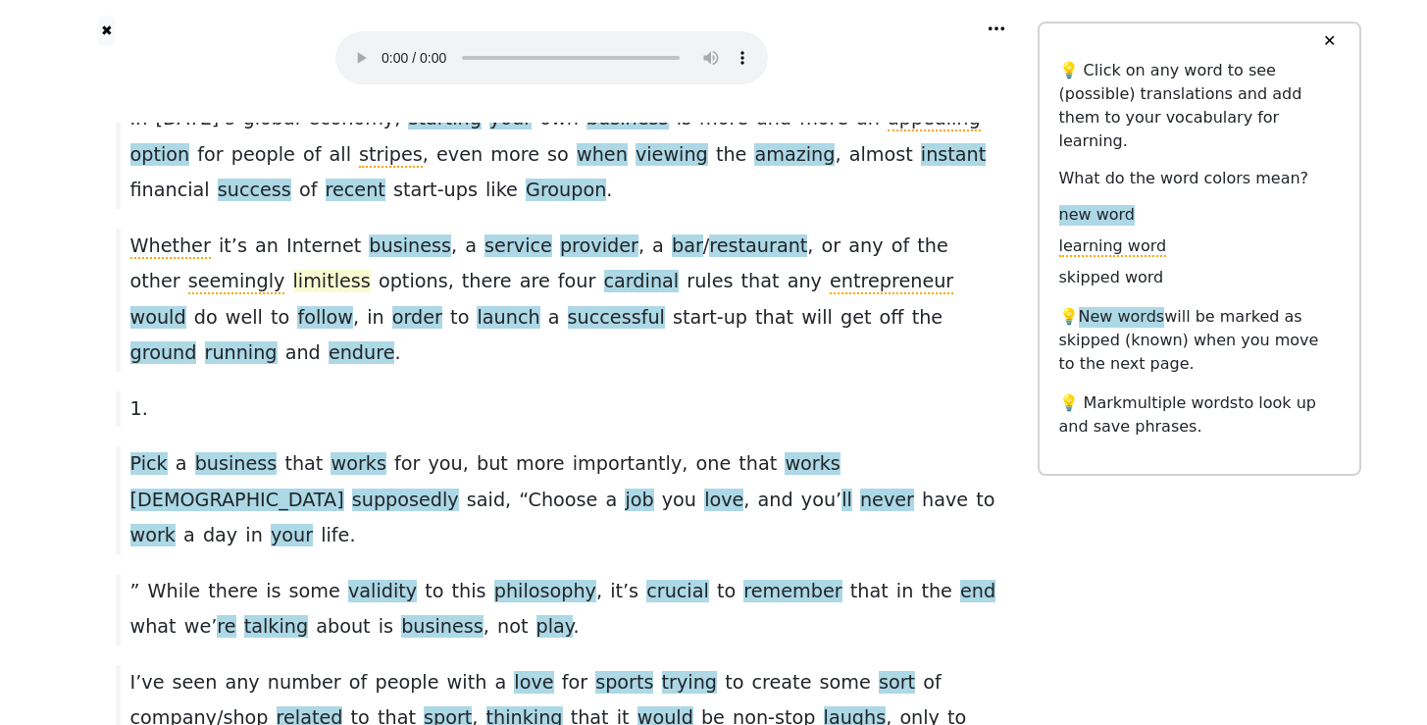
click at [293, 278] on span "limitless" at bounding box center [331, 282] width 77 height 25
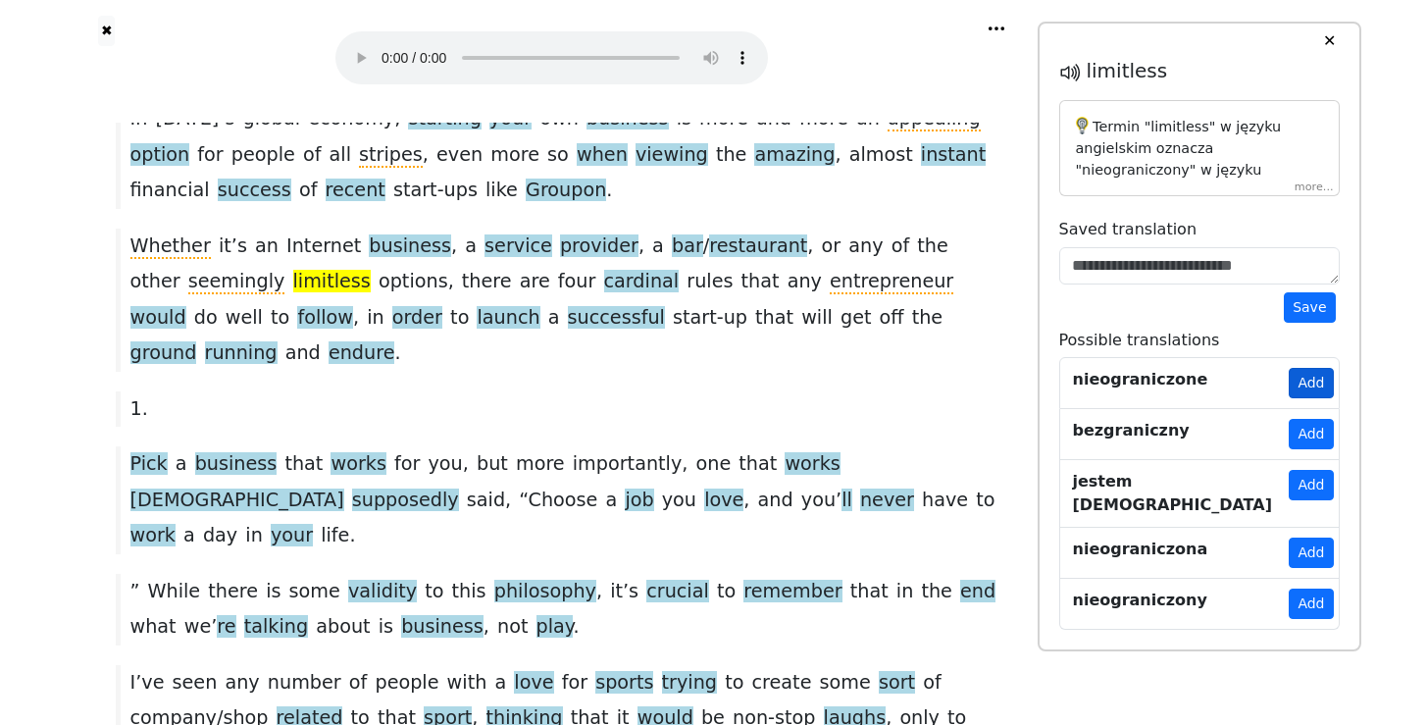
click at [1315, 378] on button "Add" at bounding box center [1310, 383] width 44 height 30
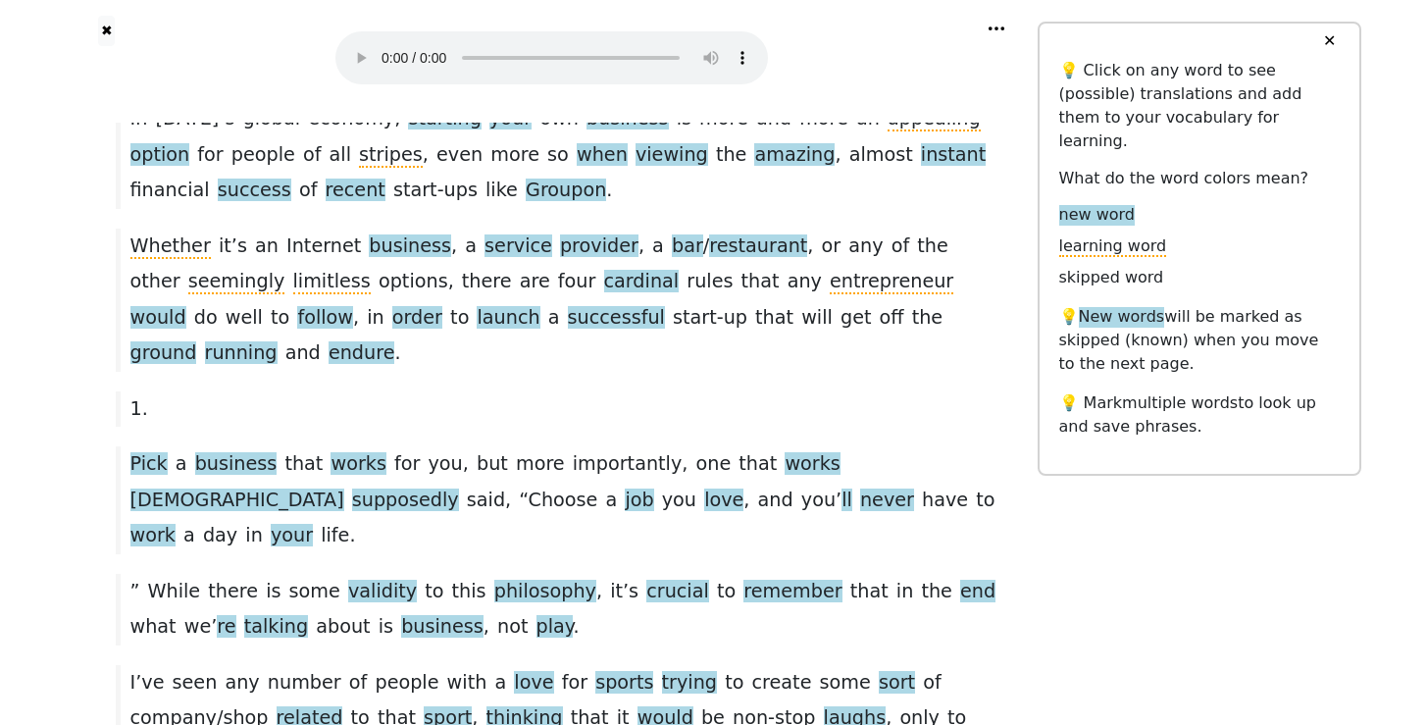
drag, startPoint x: 569, startPoint y: 315, endPoint x: 709, endPoint y: 326, distance: 140.6
click at [710, 321] on div "Whether it ’ s an Internet business , a service provider , a bar / restaurant ,…" at bounding box center [552, 299] width 892 height 143
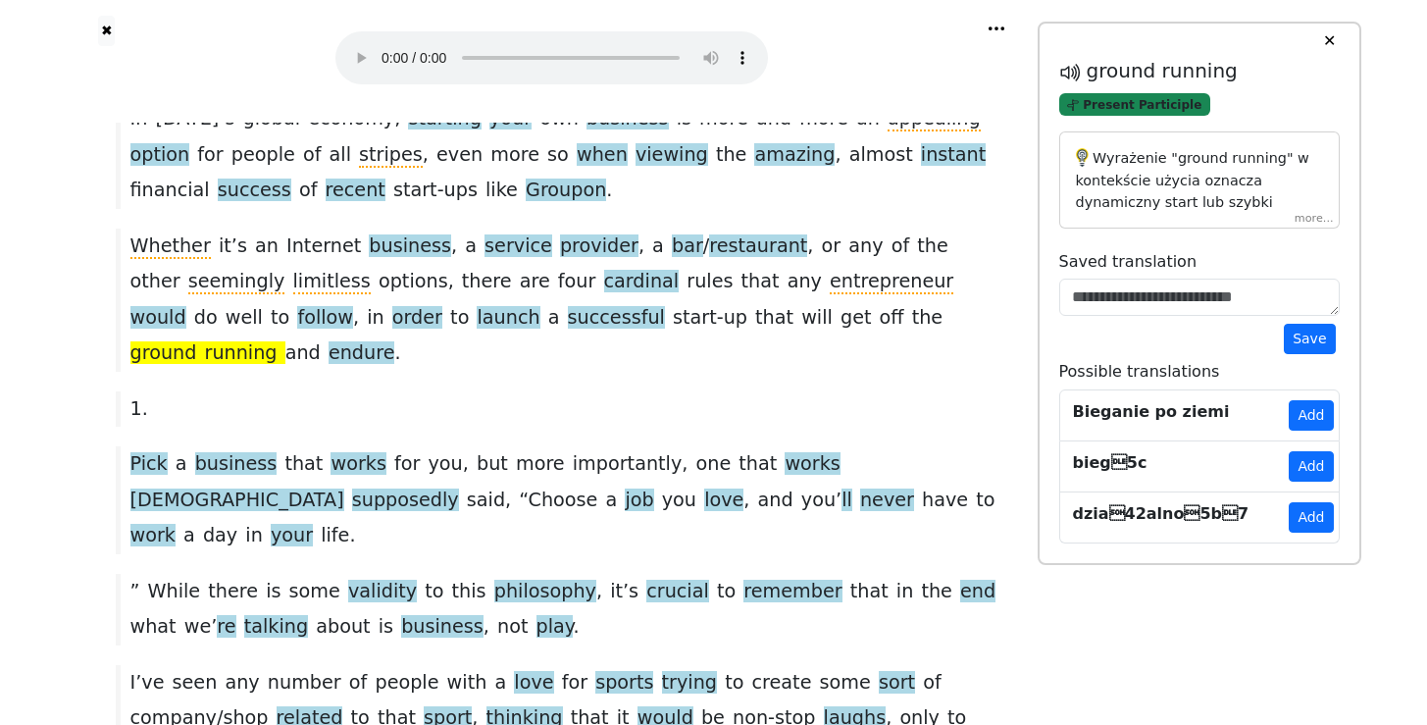
click at [1101, 111] on span "Present Participle" at bounding box center [1135, 104] width 152 height 23
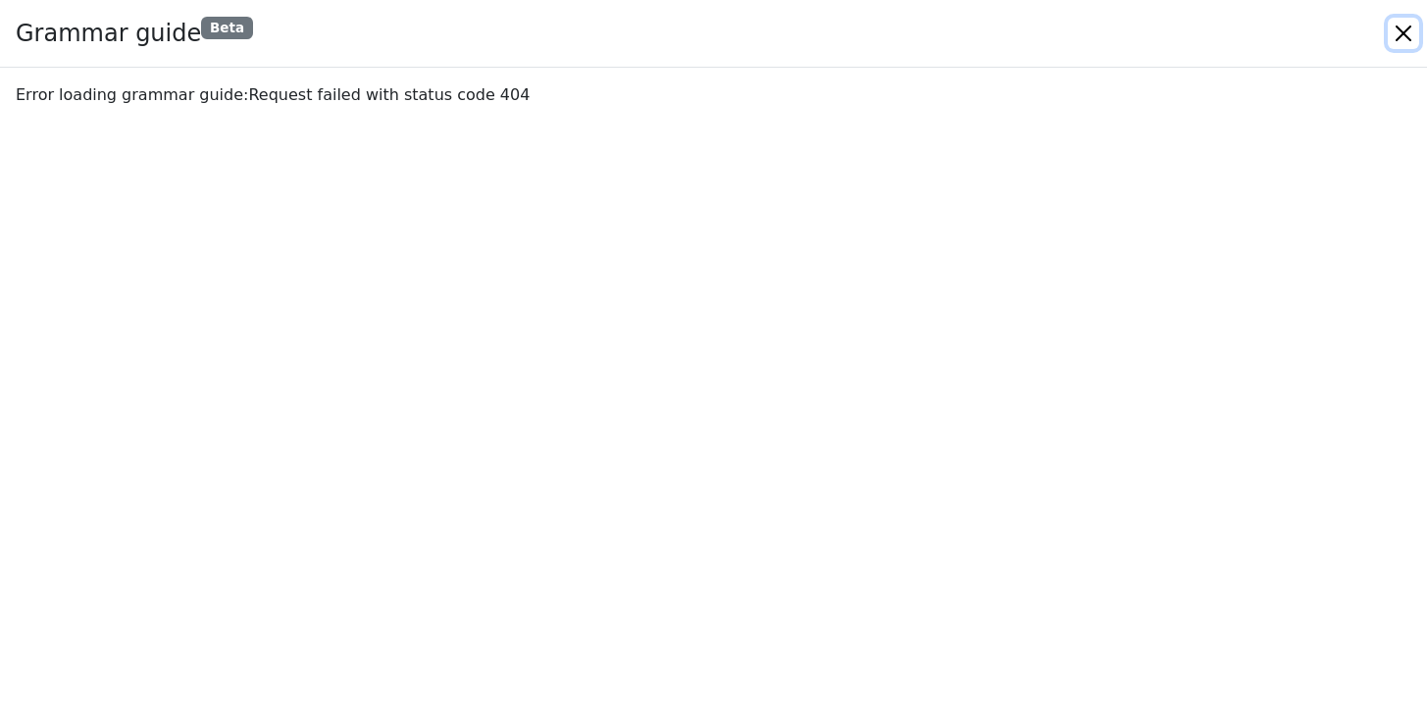
click at [1402, 37] on button "Close" at bounding box center [1402, 33] width 31 height 31
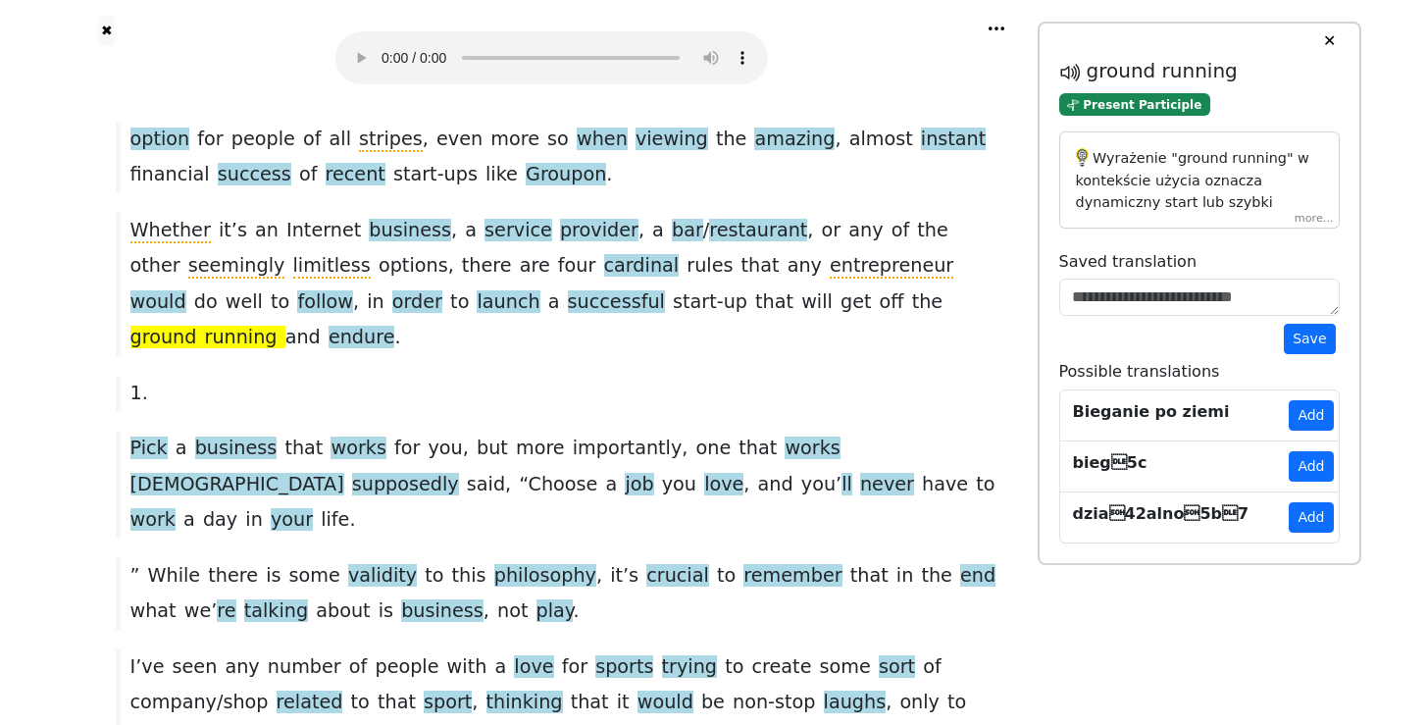
scroll to position [178, 0]
click at [836, 375] on div "1 ." at bounding box center [552, 392] width 892 height 35
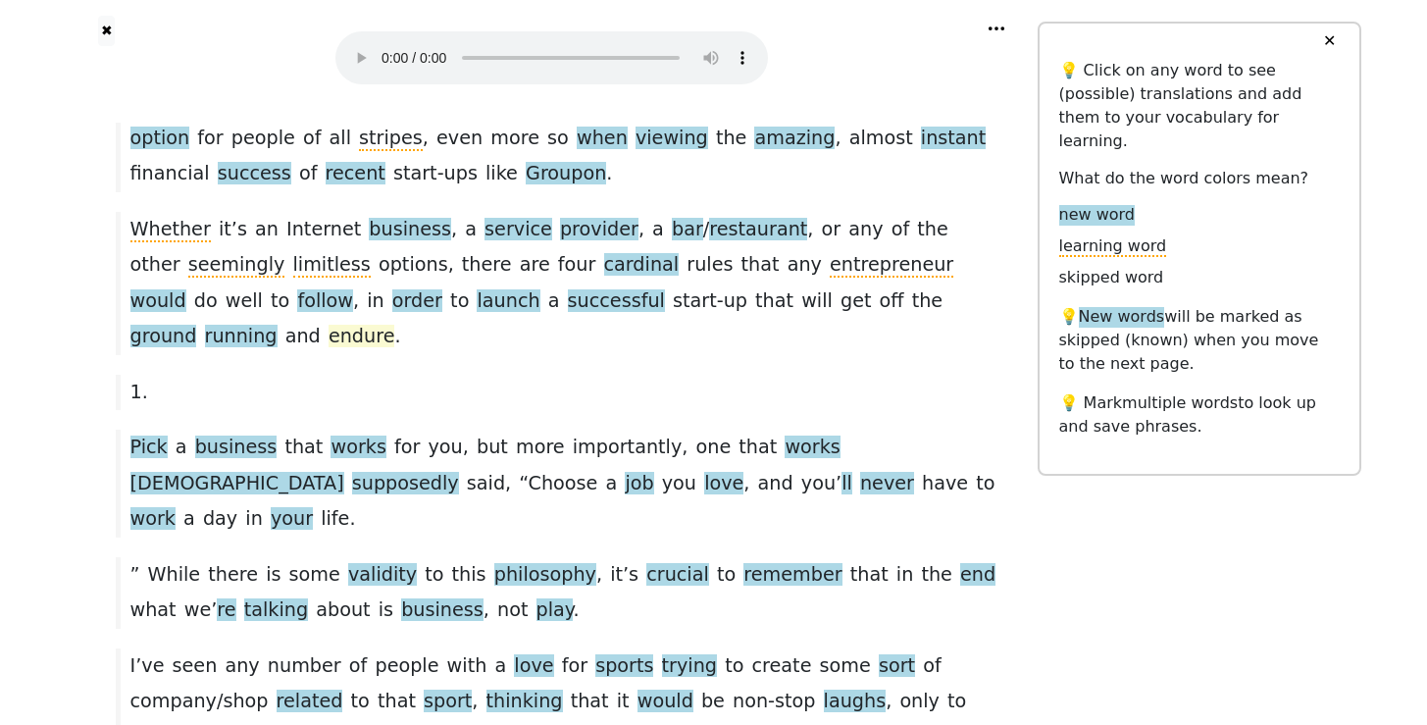
click at [395, 325] on span "endure" at bounding box center [361, 337] width 67 height 25
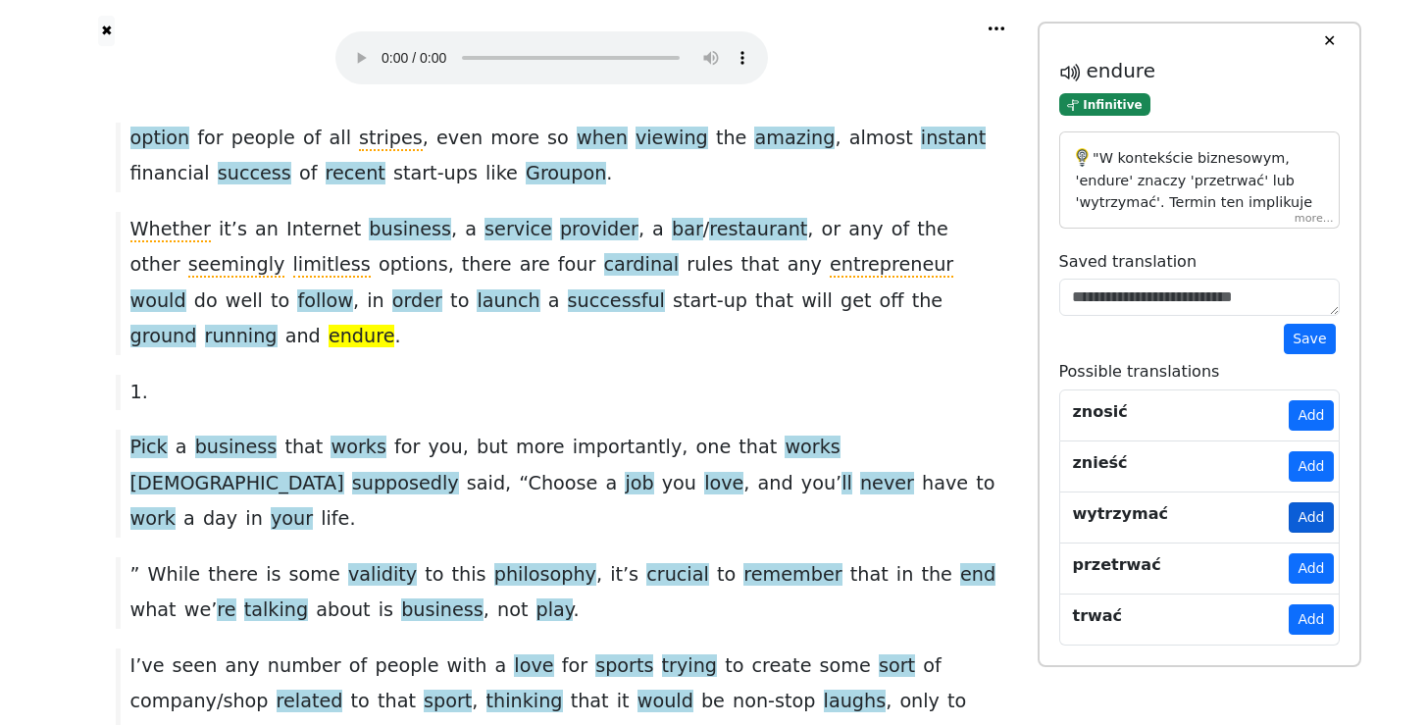
click at [1315, 518] on button "Add" at bounding box center [1310, 517] width 44 height 30
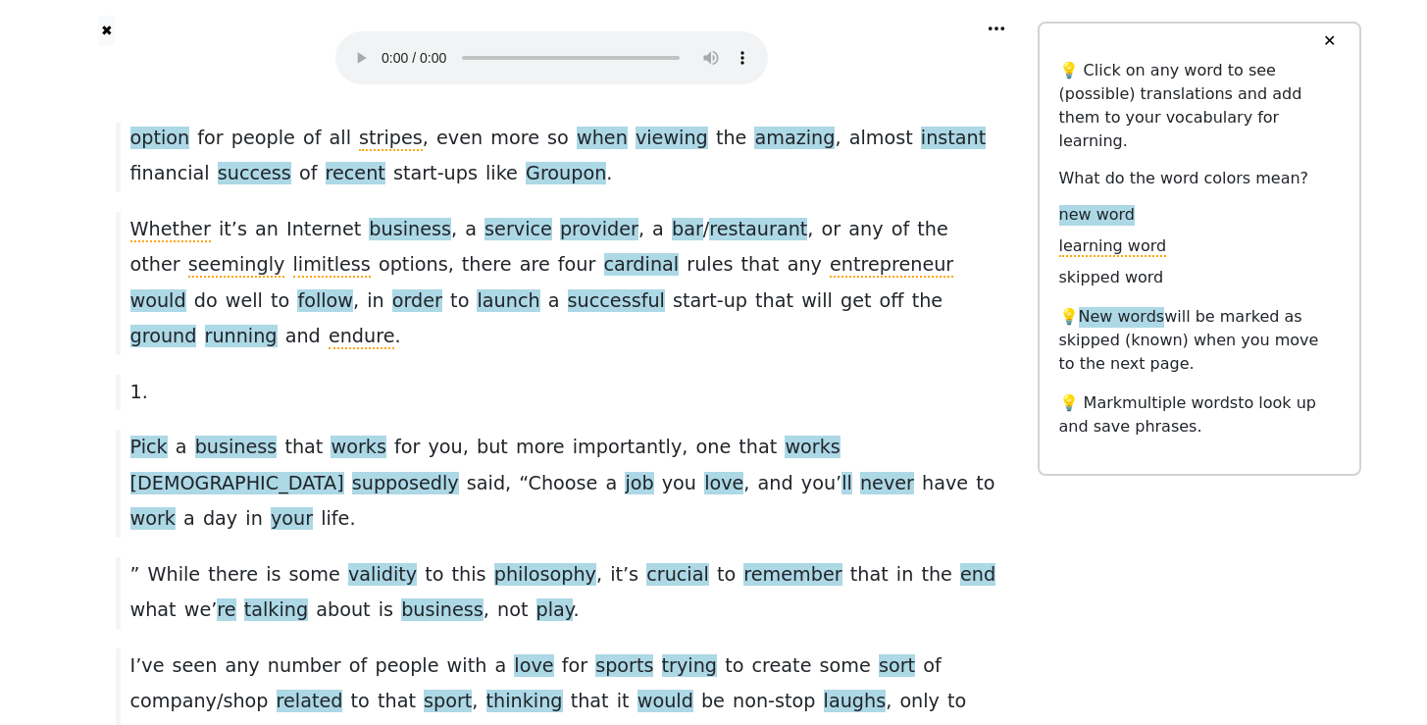
click at [197, 325] on span "ground" at bounding box center [163, 337] width 67 height 25
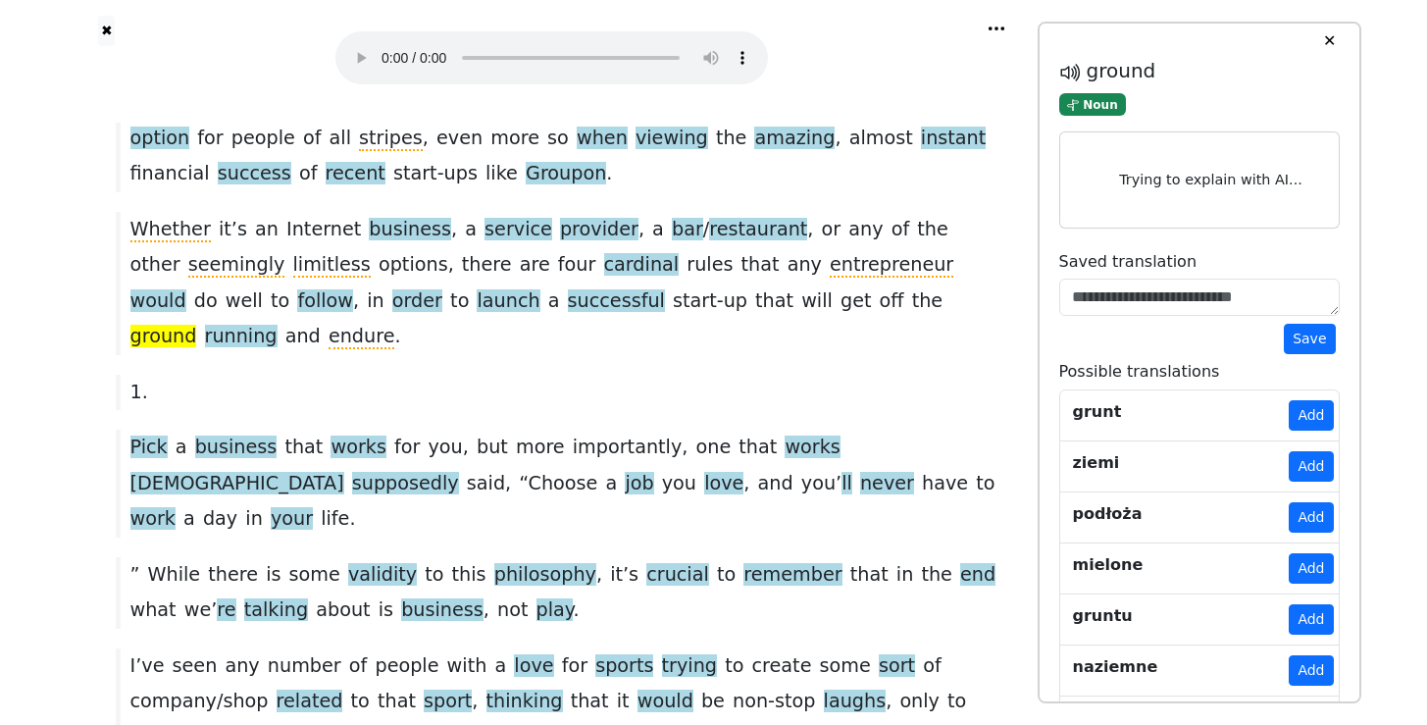
click at [694, 375] on div "1 ." at bounding box center [552, 392] width 892 height 35
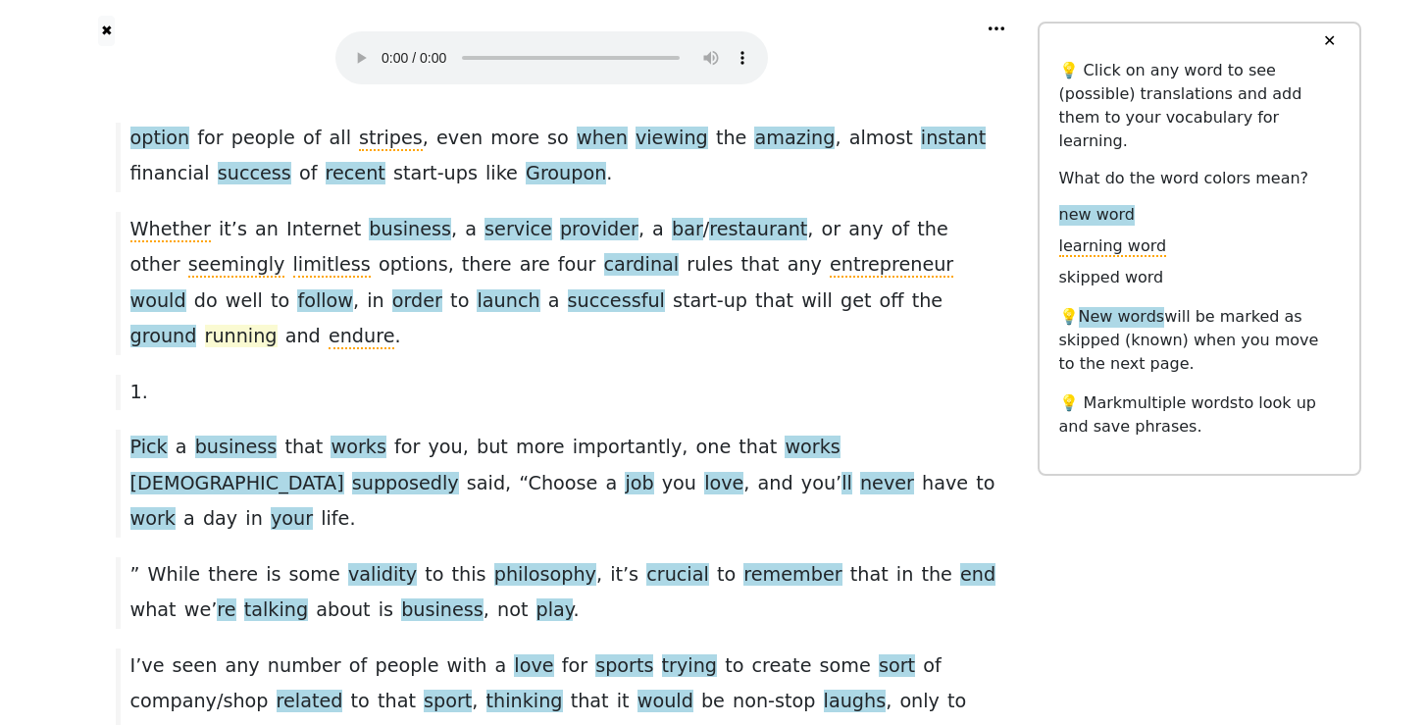
click at [277, 325] on span "running" at bounding box center [241, 337] width 73 height 25
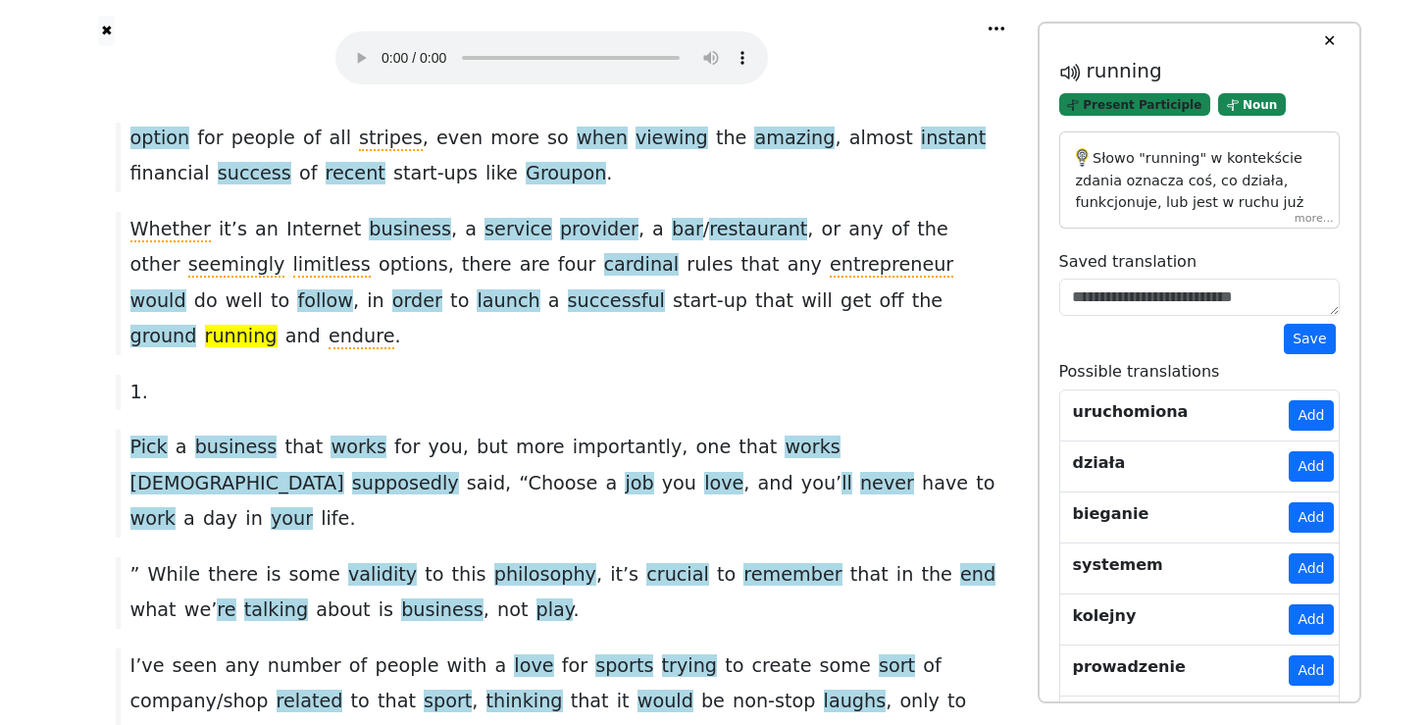
click at [1122, 109] on span "Present Participle" at bounding box center [1135, 104] width 152 height 23
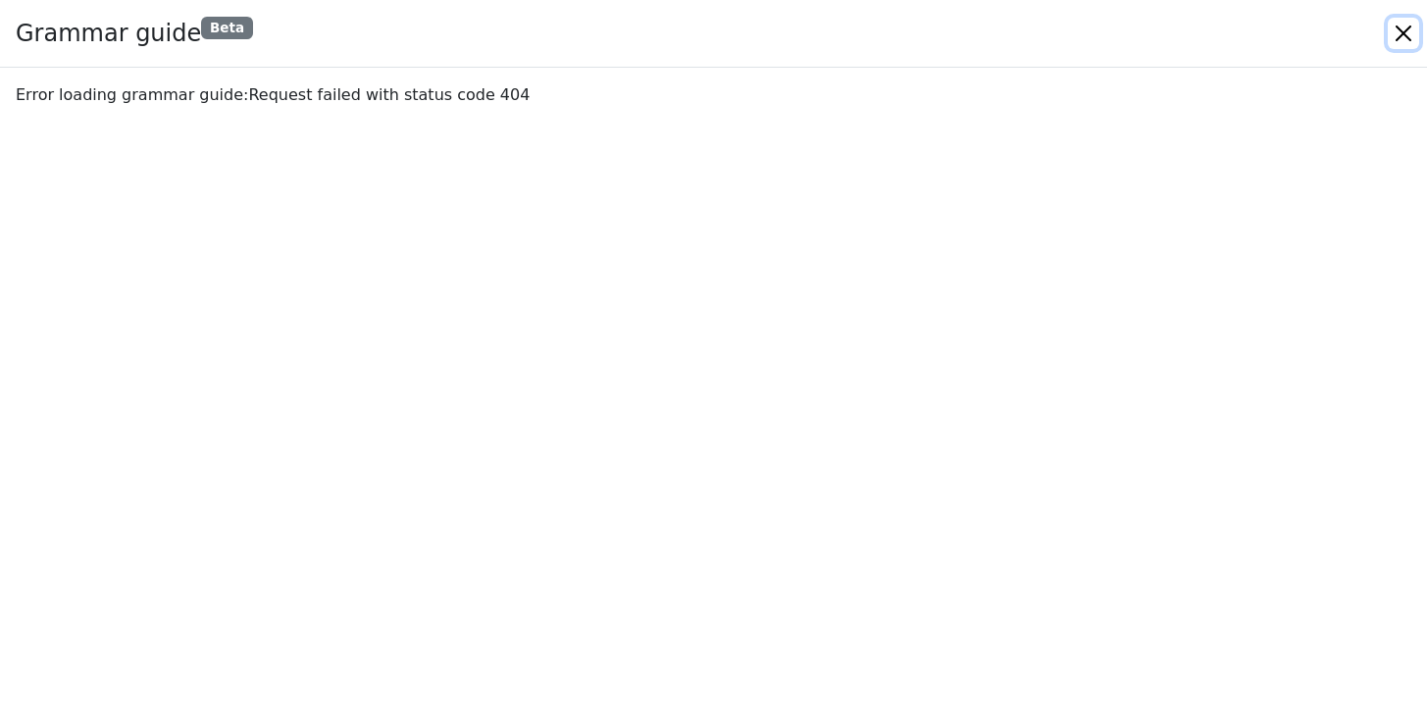
click at [1414, 29] on button "Close" at bounding box center [1402, 33] width 31 height 31
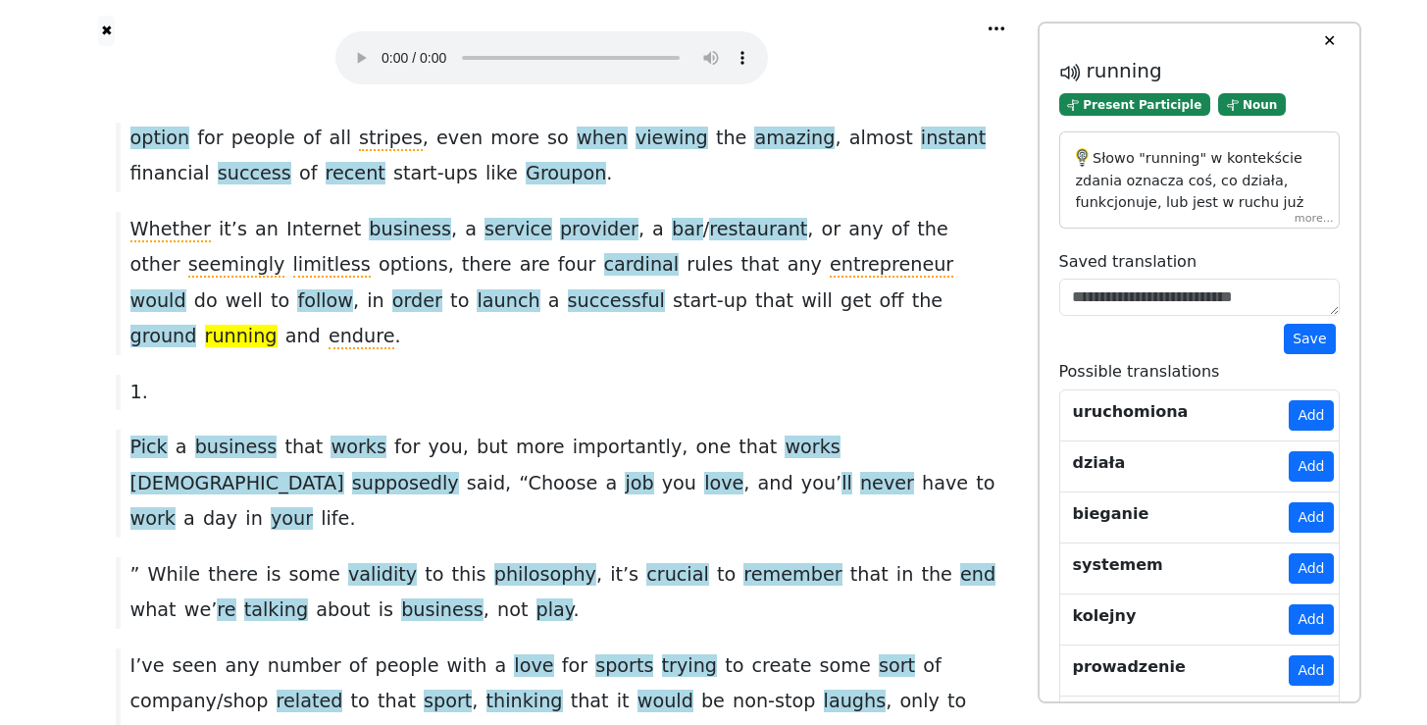
click at [849, 375] on div "1 ." at bounding box center [552, 392] width 892 height 35
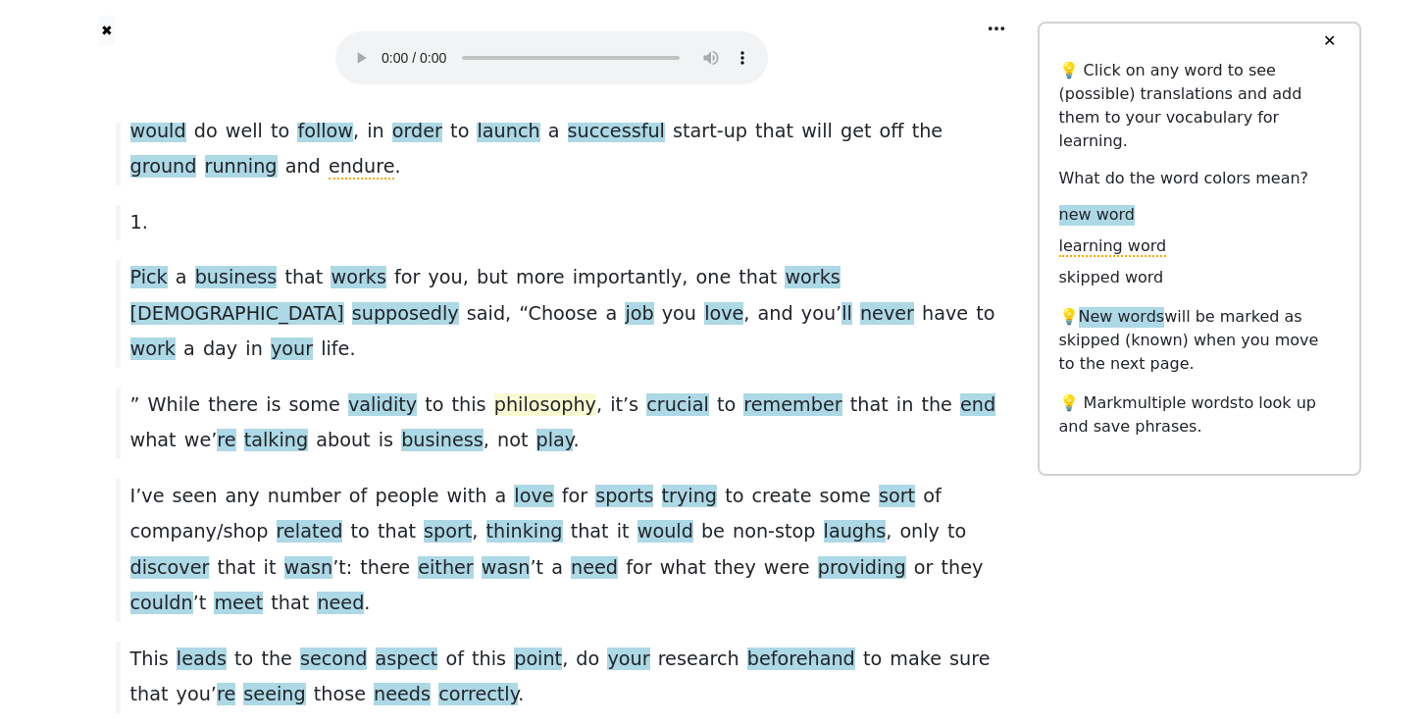
scroll to position [350, 0]
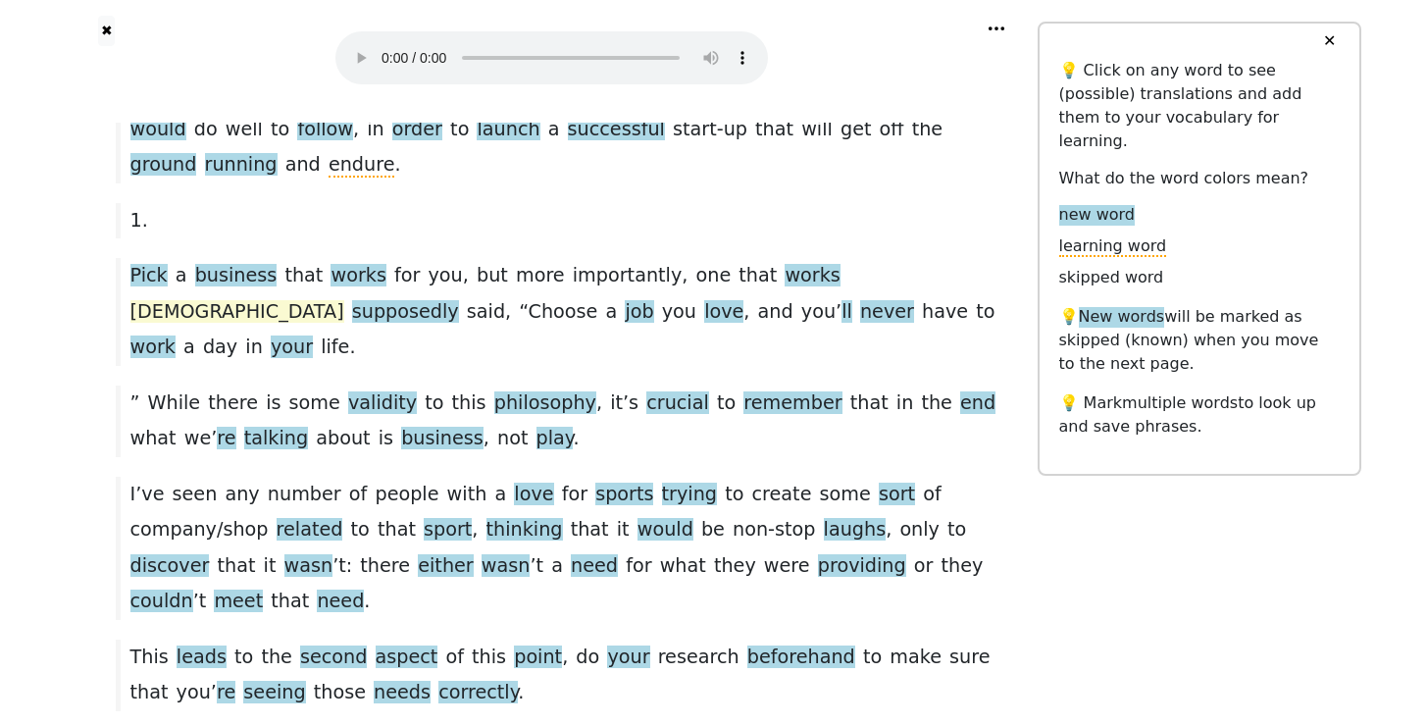
click at [344, 300] on span "[DEMOGRAPHIC_DATA]" at bounding box center [237, 312] width 214 height 25
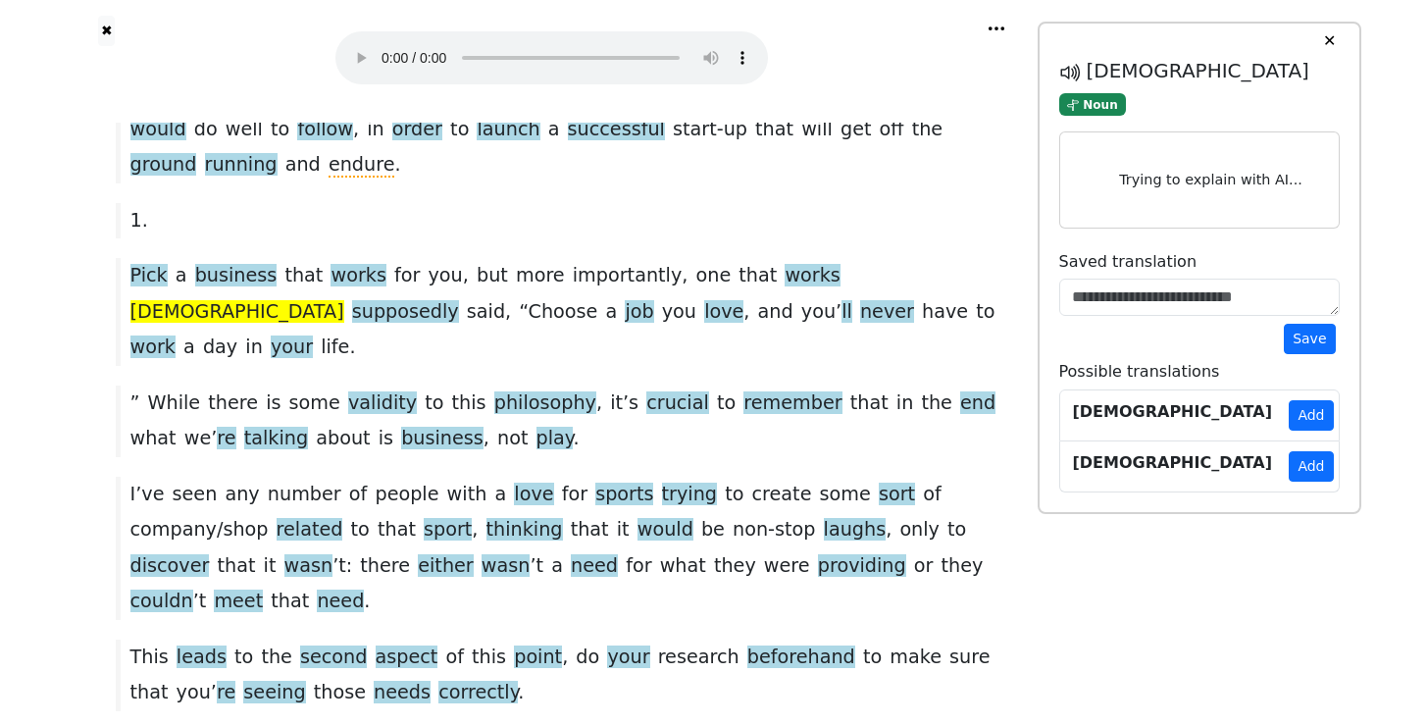
click at [835, 271] on div "Pick a business that works for you , but more importantly , one that works [PER…" at bounding box center [552, 311] width 892 height 107
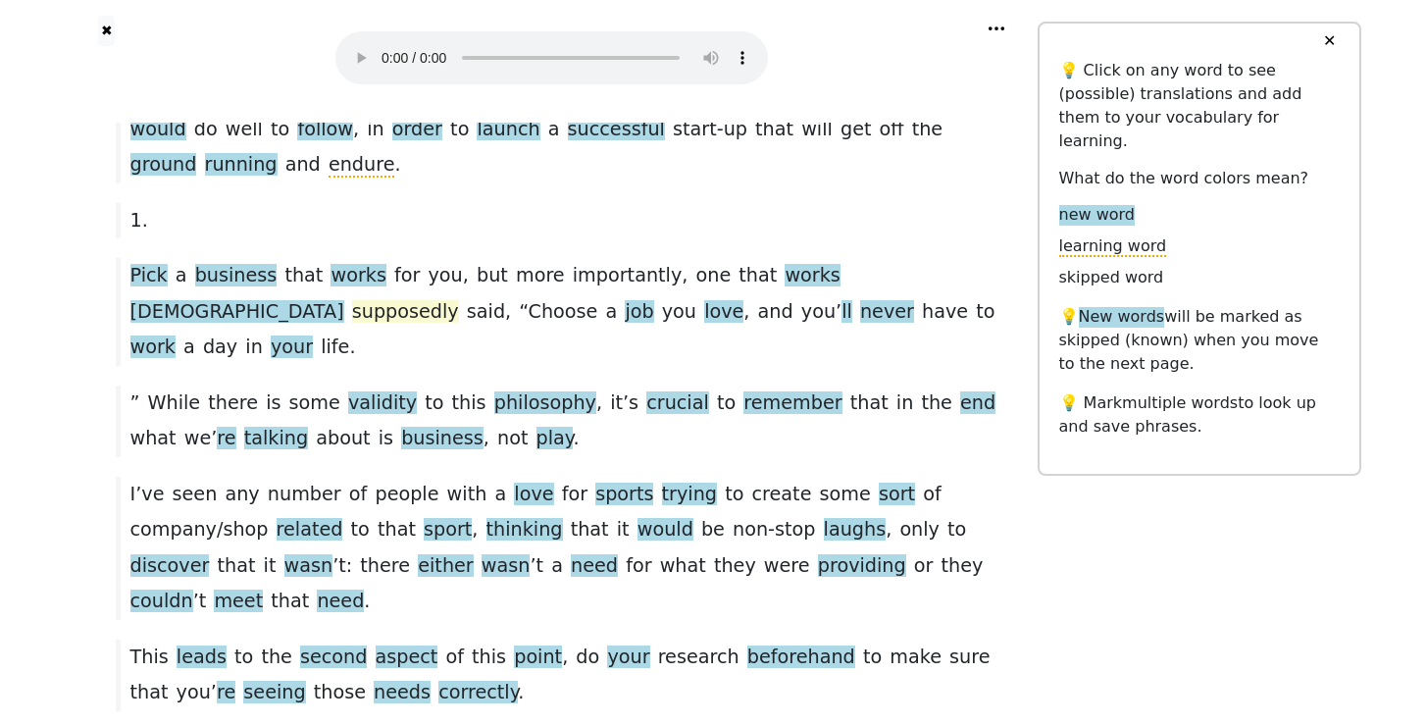
click at [459, 300] on span "supposedly" at bounding box center [405, 312] width 107 height 25
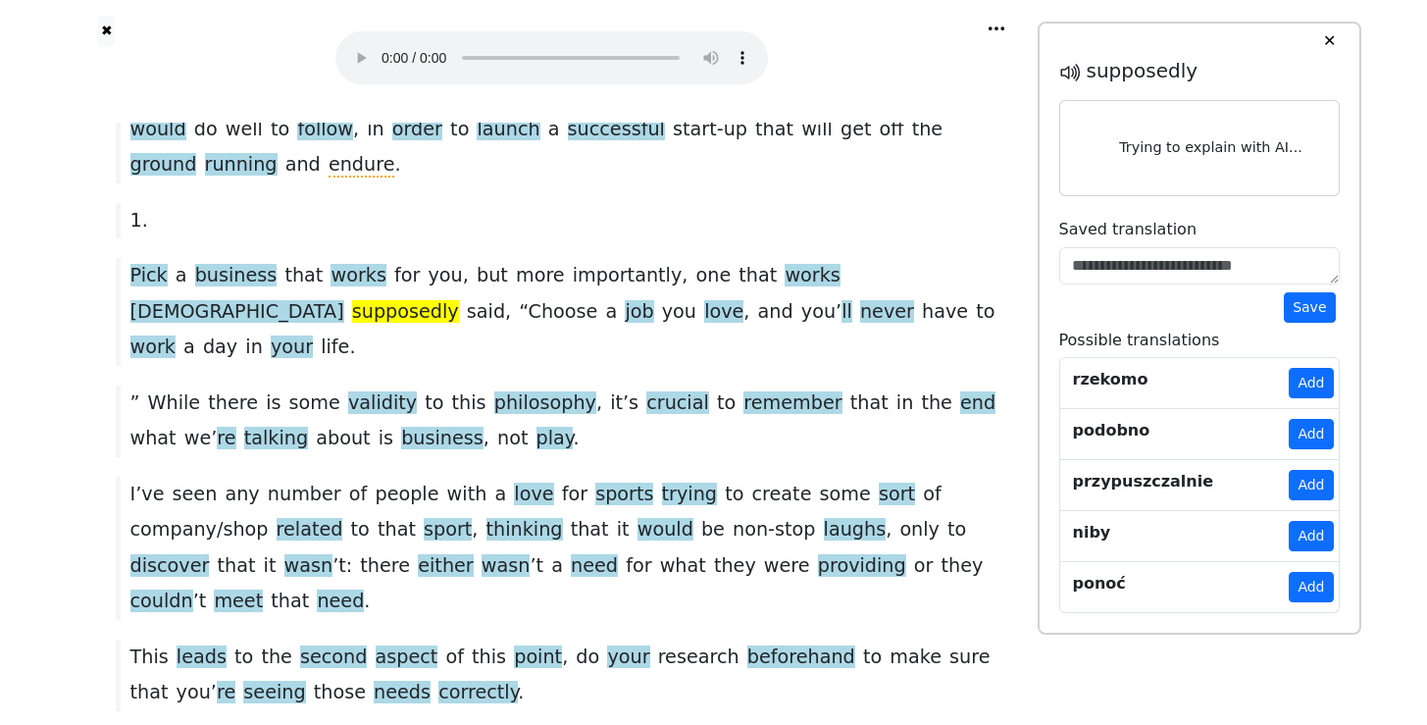
click at [1312, 434] on button "Add" at bounding box center [1310, 434] width 44 height 30
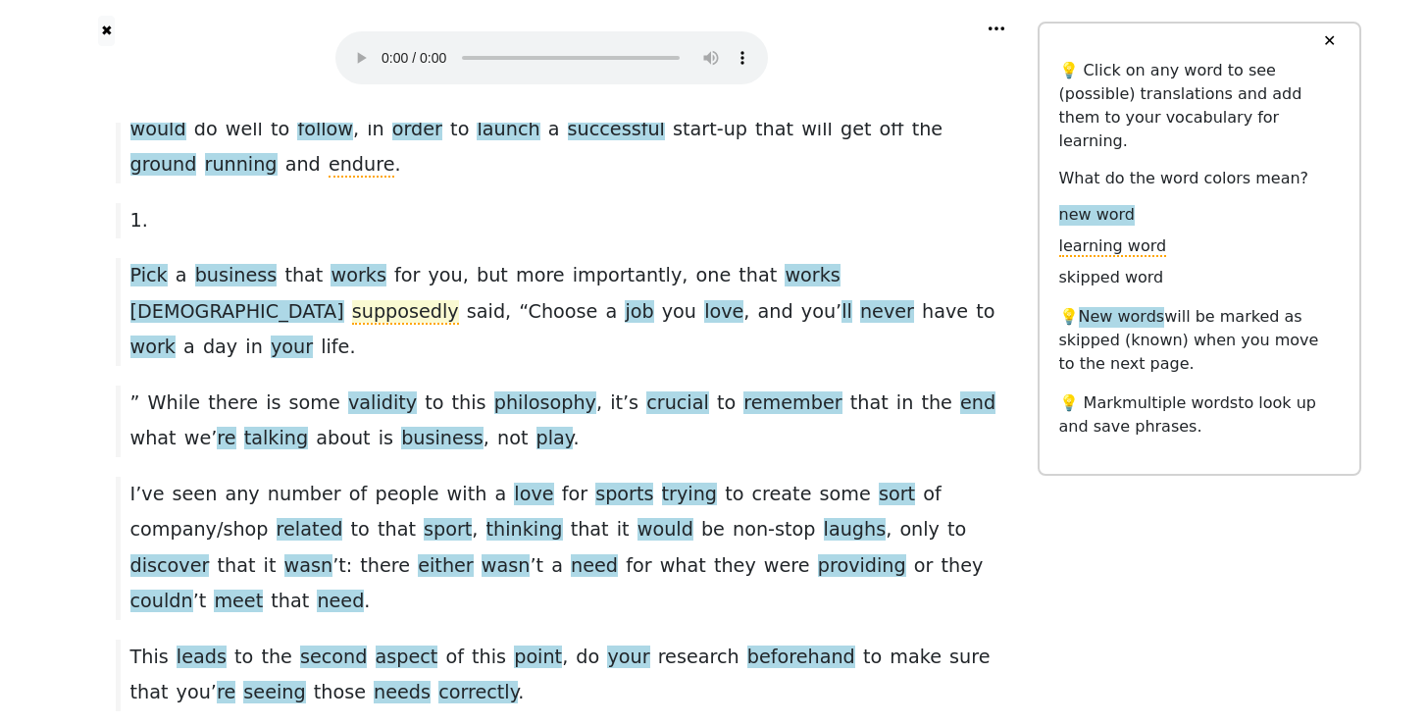
click at [459, 300] on span "supposedly" at bounding box center [405, 312] width 107 height 25
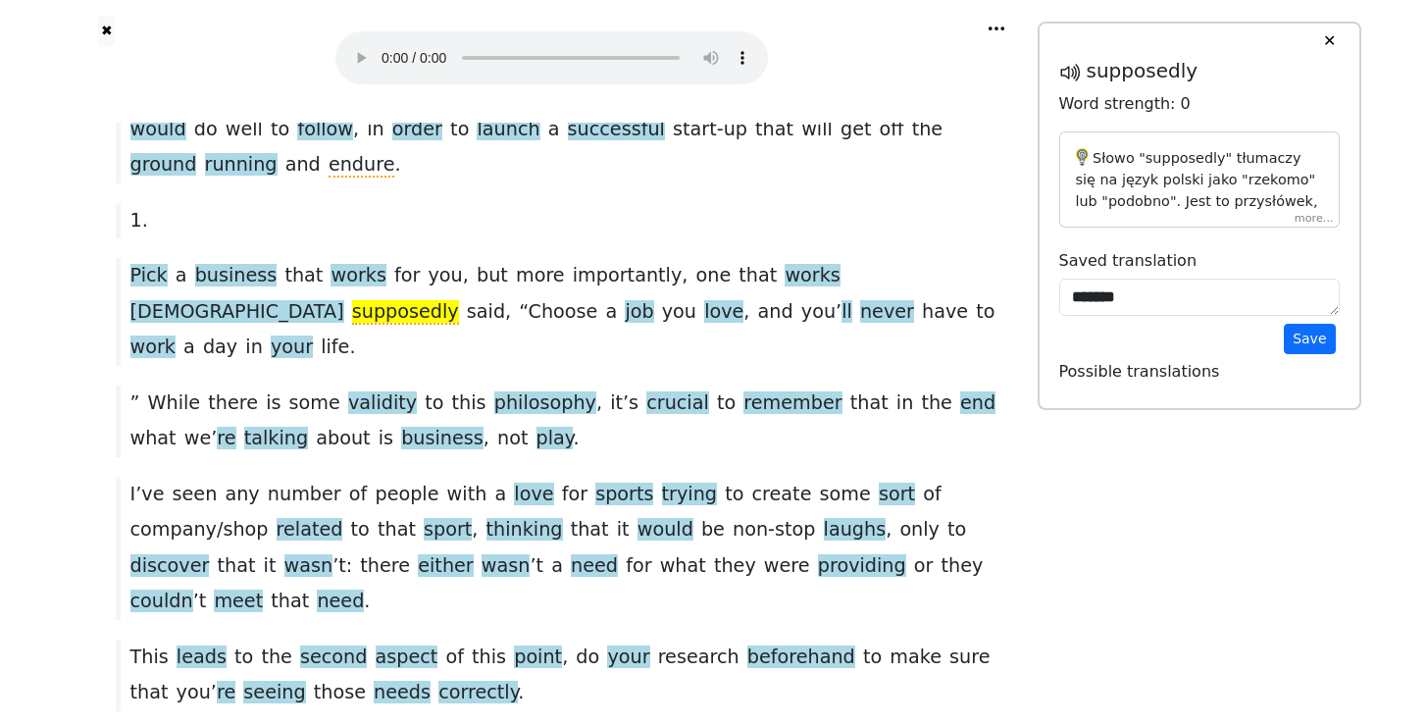
drag, startPoint x: 1065, startPoint y: 76, endPoint x: 1063, endPoint y: 87, distance: 11.9
click at [1065, 76] on icon at bounding box center [1071, 73] width 24 height 24
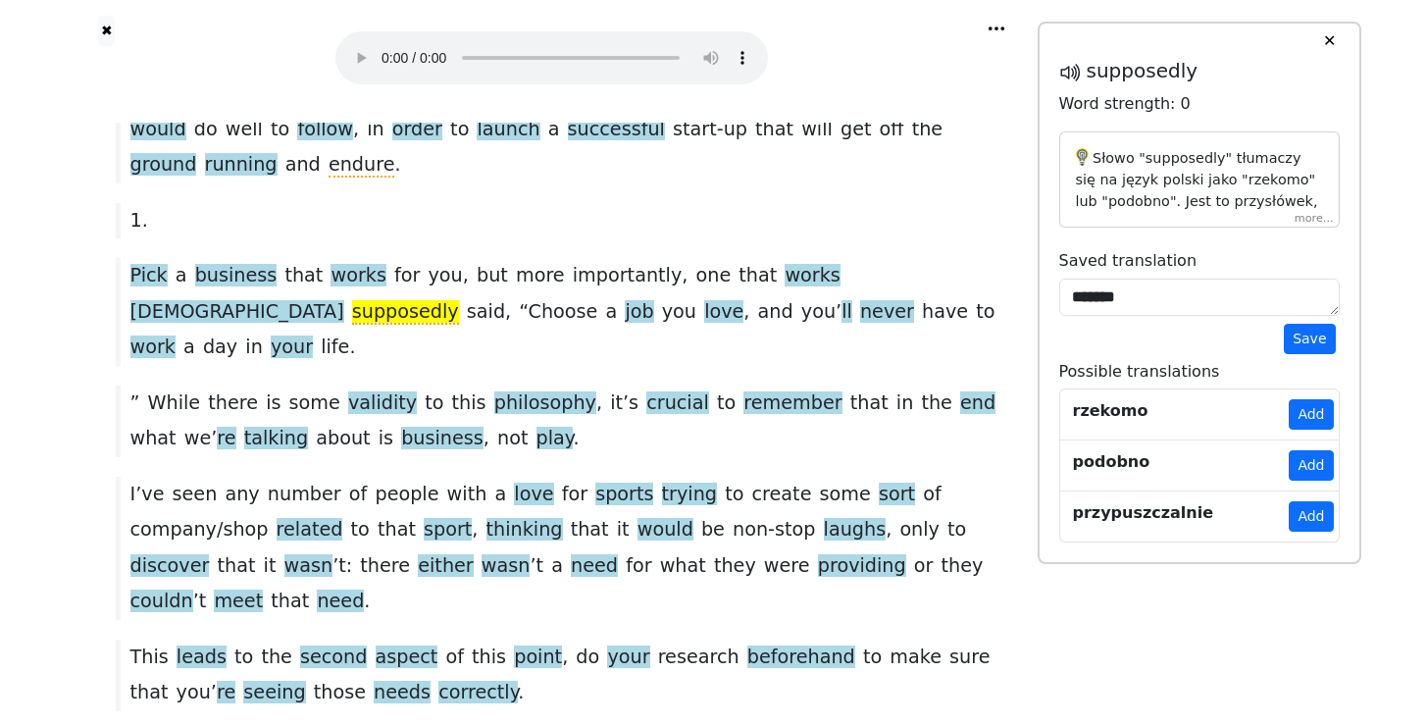
click at [927, 273] on div "Pick a business that works for you , but more importantly , one that works [PER…" at bounding box center [552, 311] width 892 height 107
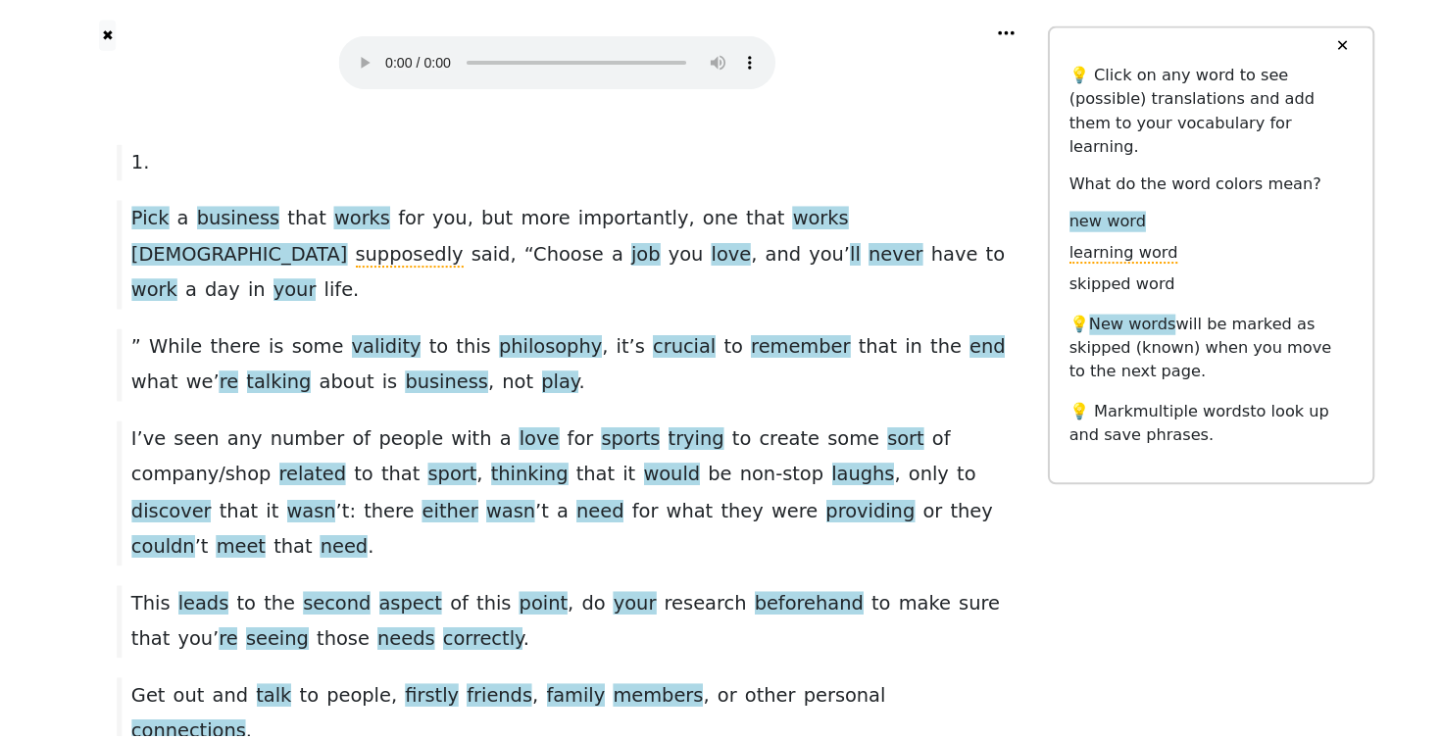
scroll to position [419, 0]
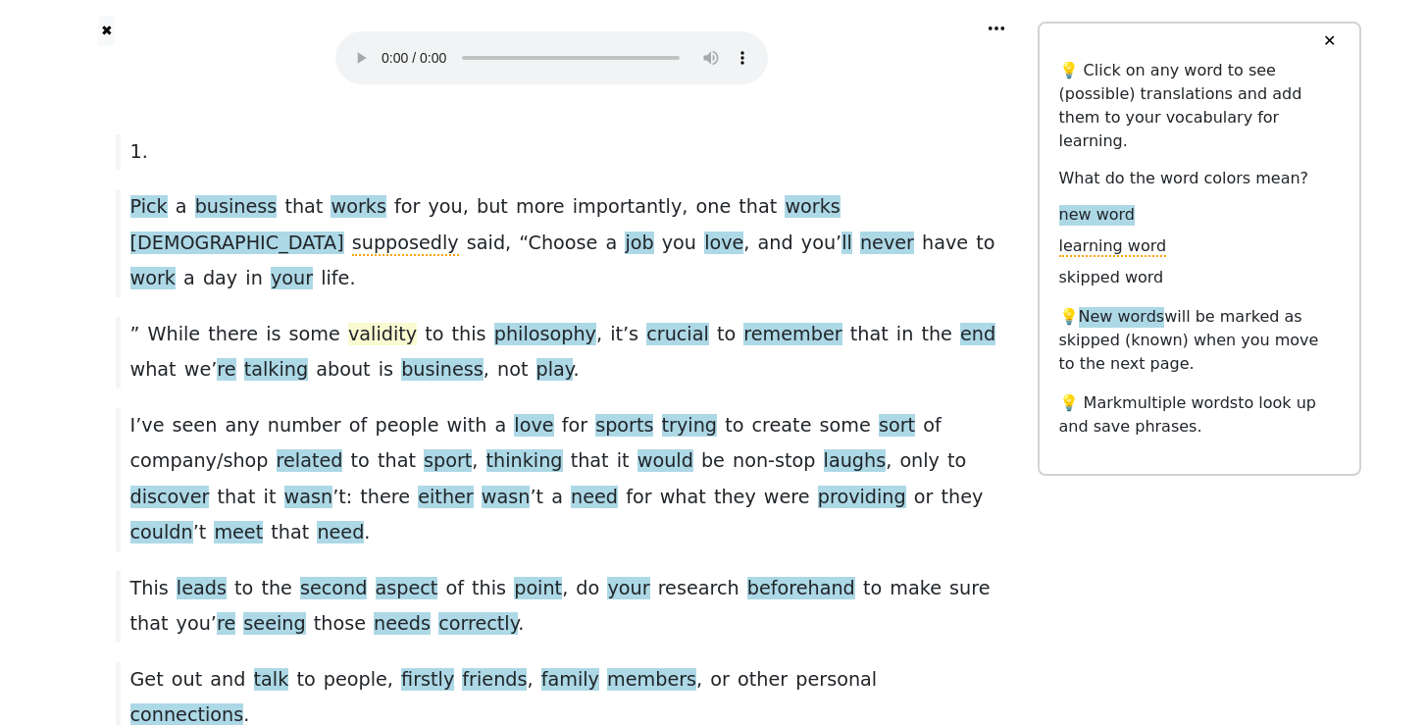
click at [348, 323] on span "validity" at bounding box center [382, 335] width 69 height 25
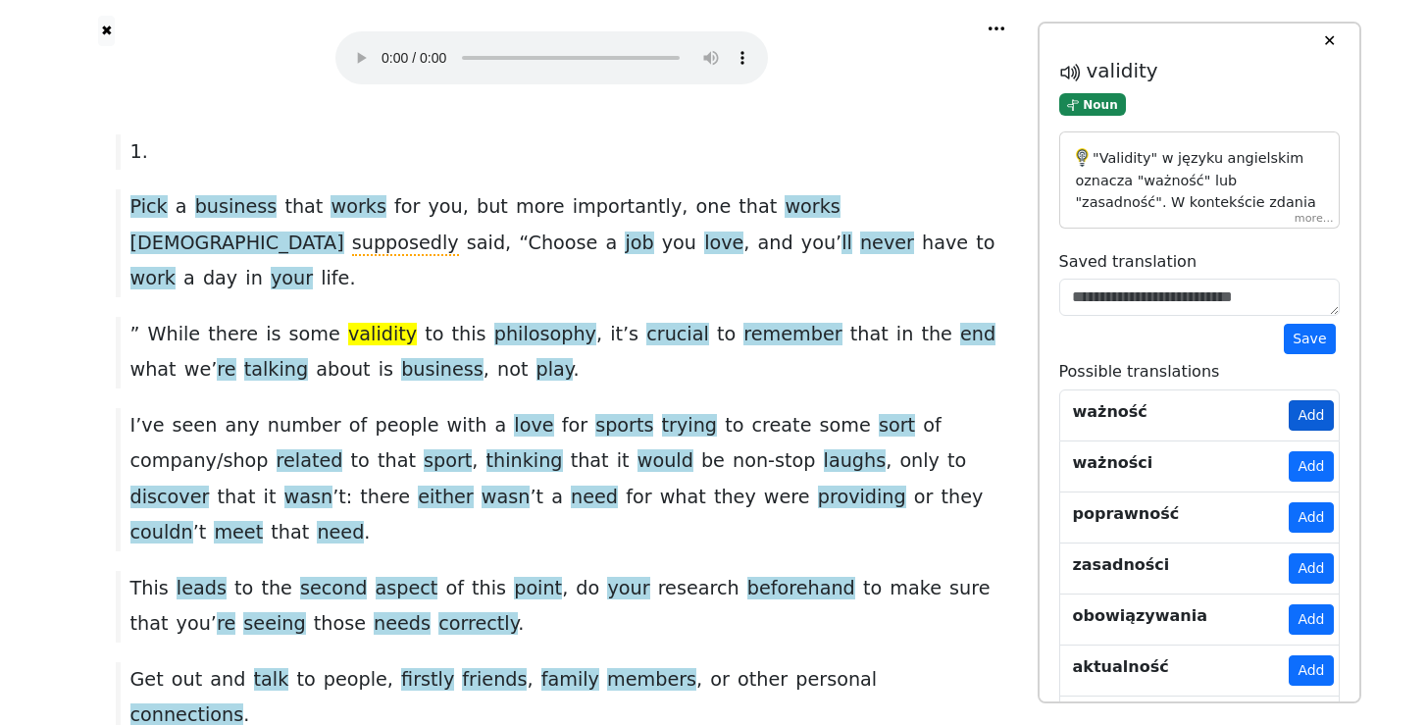
click at [1297, 412] on button "Add" at bounding box center [1310, 415] width 44 height 30
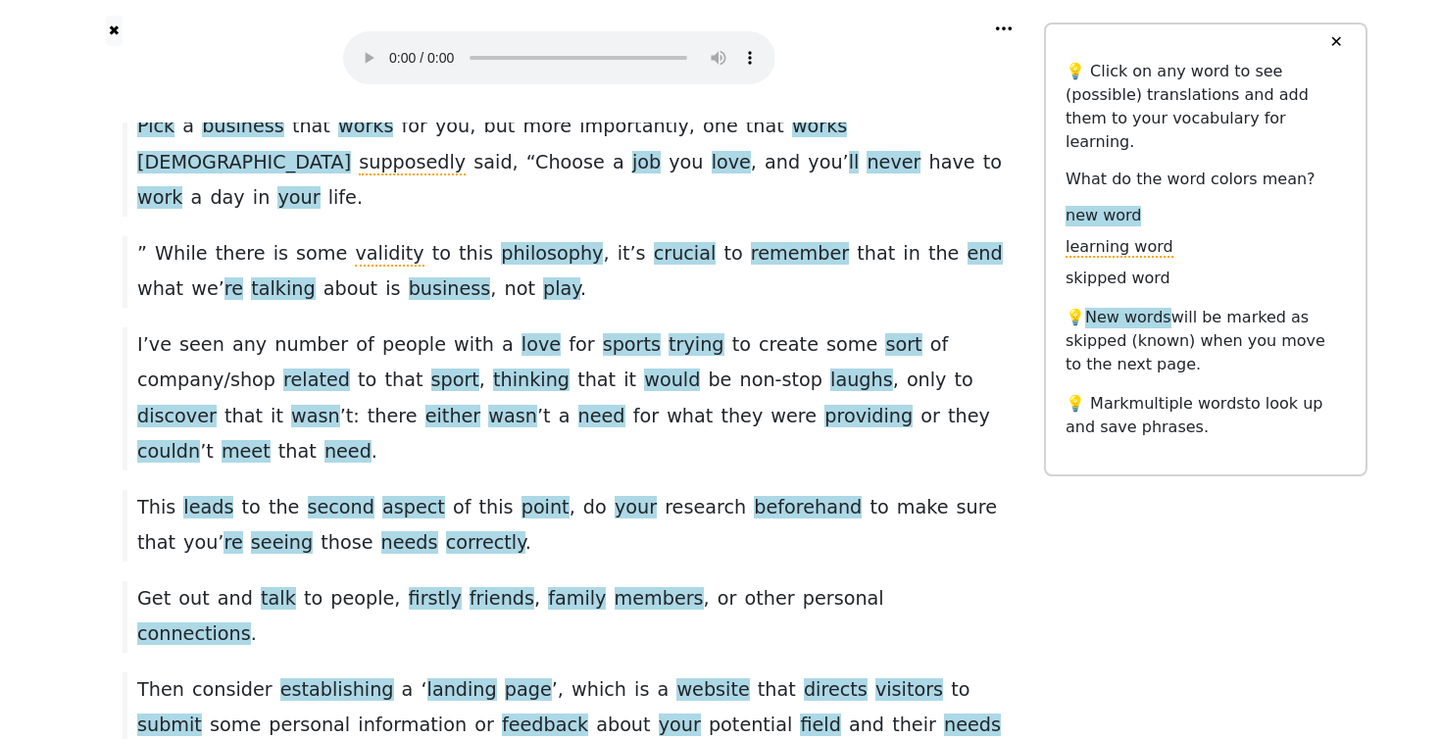
scroll to position [503, 0]
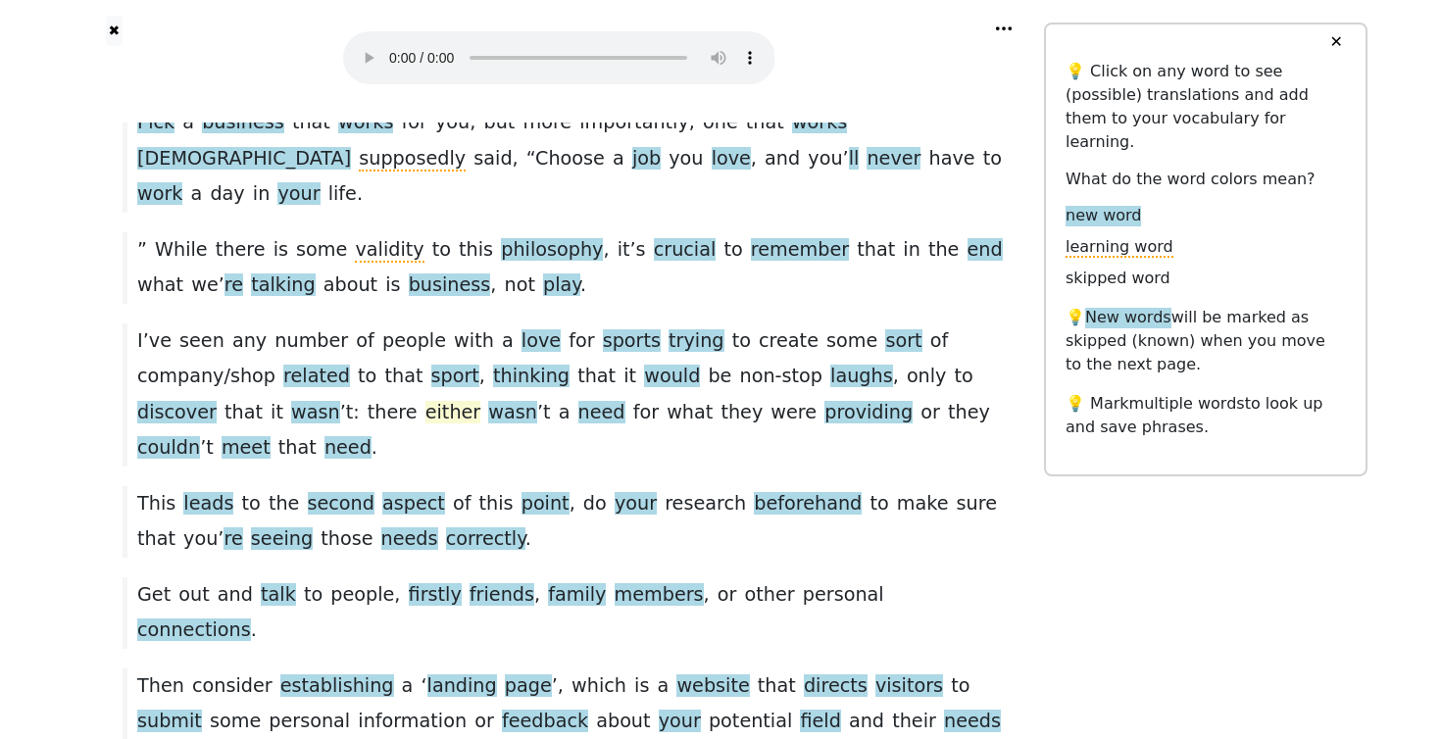
click at [426, 401] on span "either" at bounding box center [454, 413] width 56 height 25
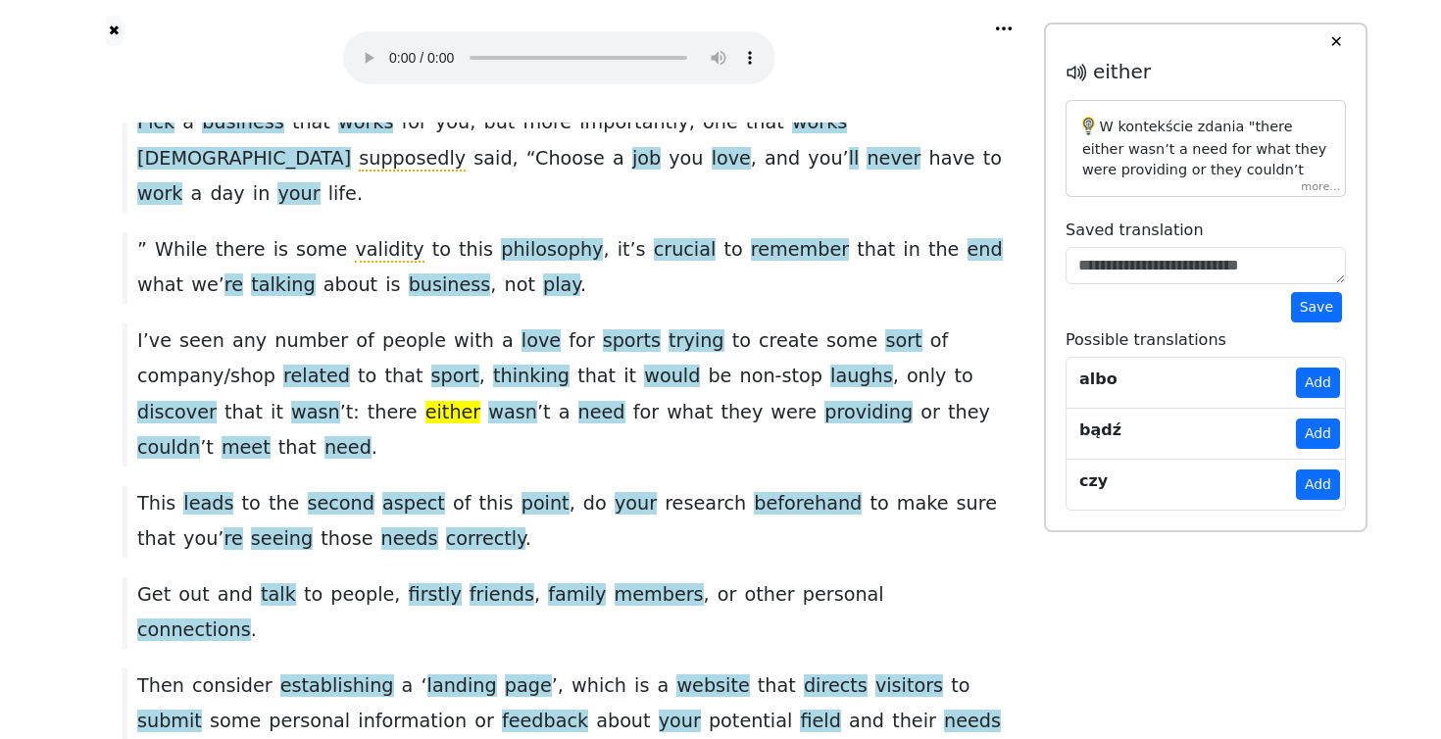
click at [1311, 187] on div "W kontekście zdania "there either wasn’t a need for what they were providing or…" at bounding box center [1206, 148] width 280 height 97
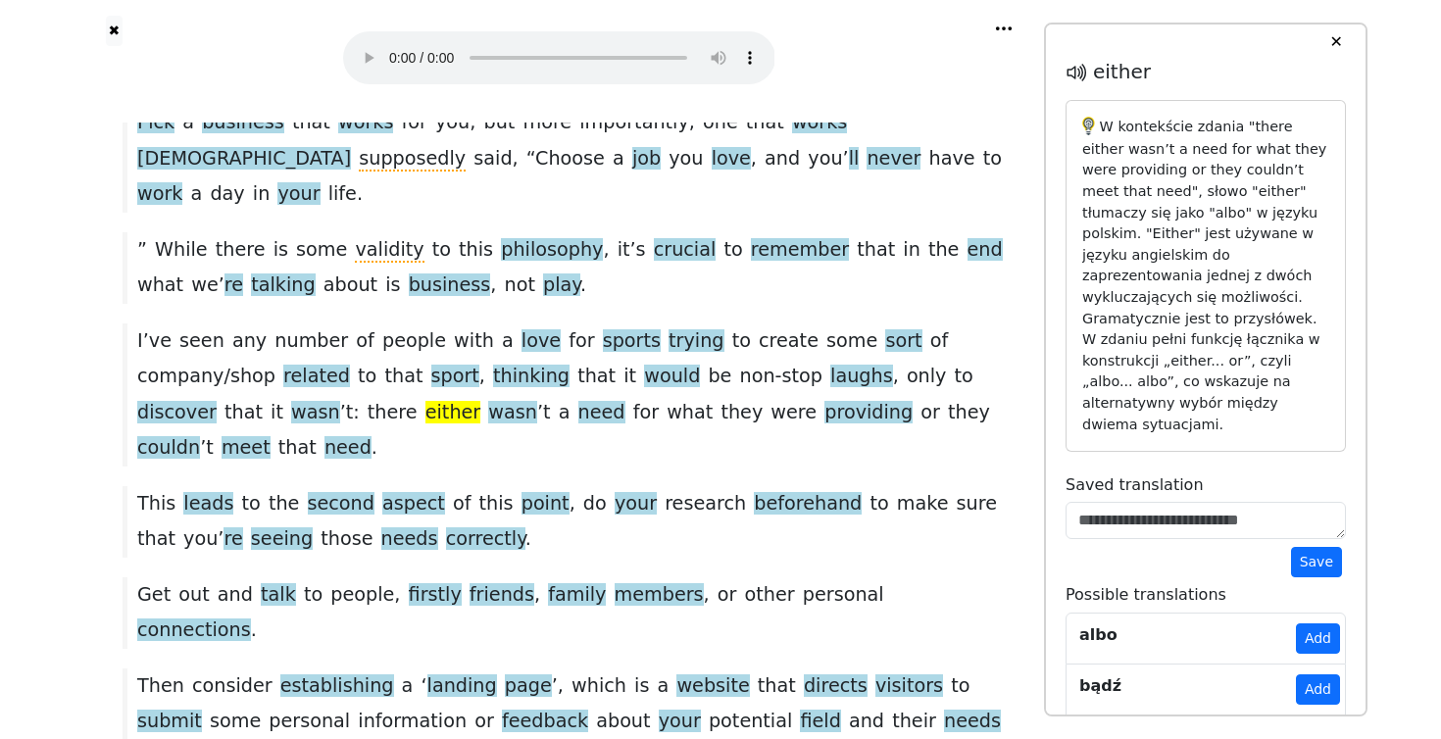
click at [1312, 624] on button "Add" at bounding box center [1318, 639] width 44 height 30
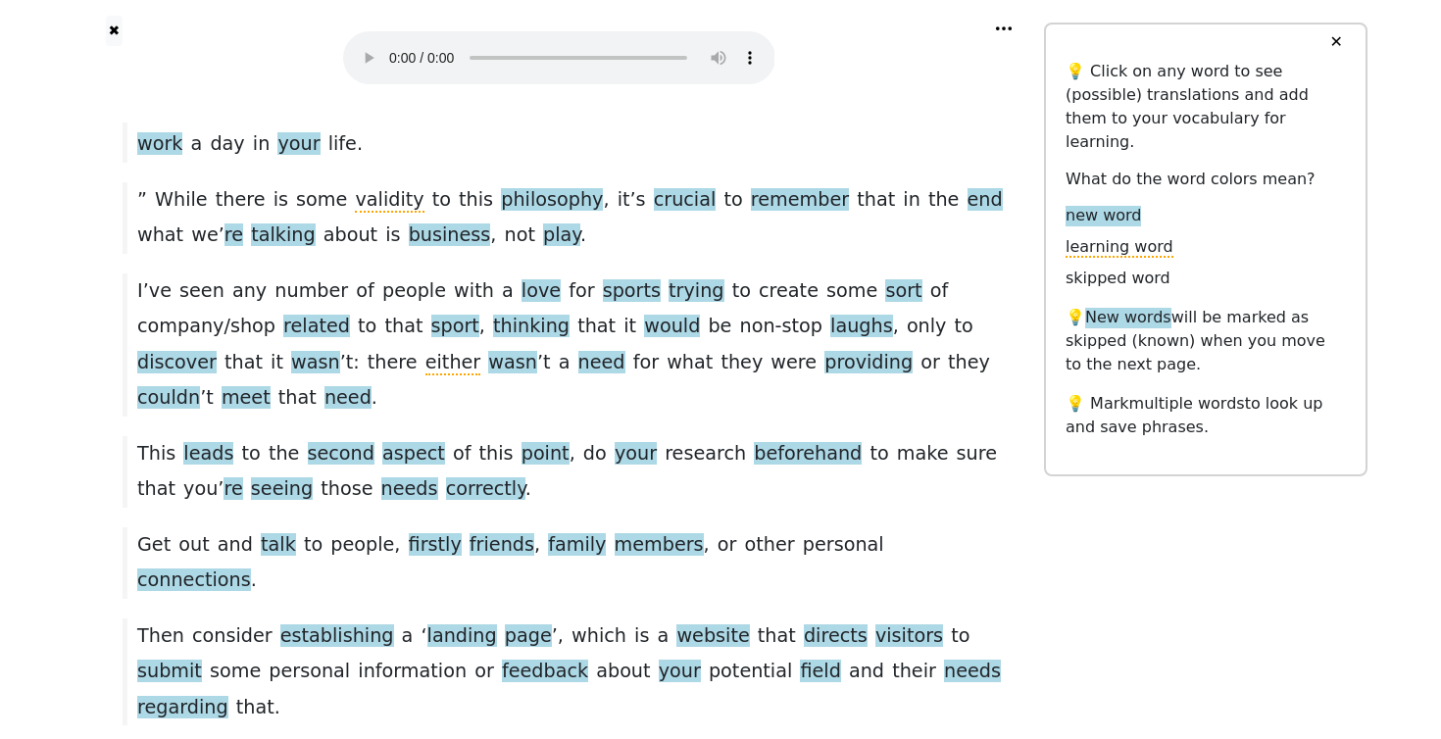
scroll to position [556, 0]
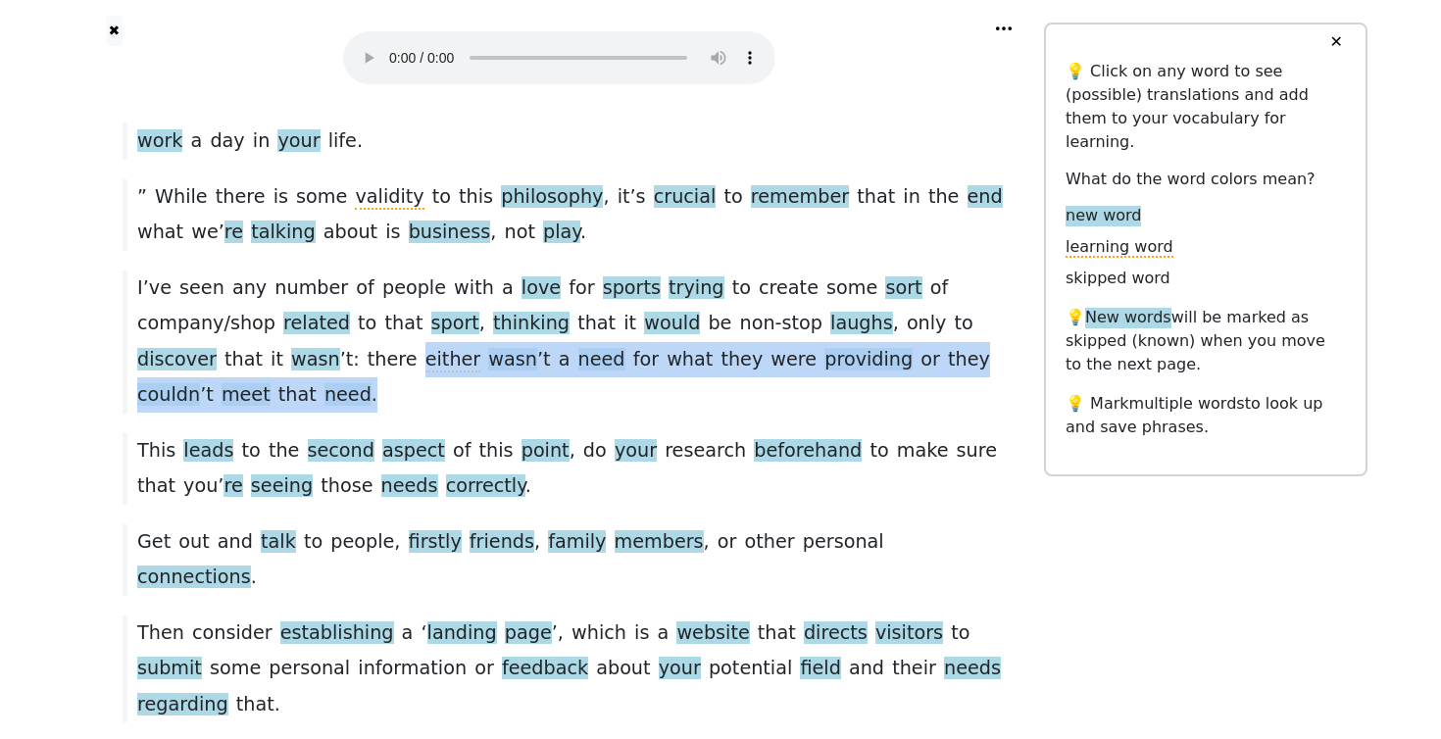
drag, startPoint x: 238, startPoint y: 279, endPoint x: 845, endPoint y: 298, distance: 607.3
click at [851, 293] on div "I ’ ve seen any number of people with a love for sports trying to create some s…" at bounding box center [559, 342] width 892 height 143
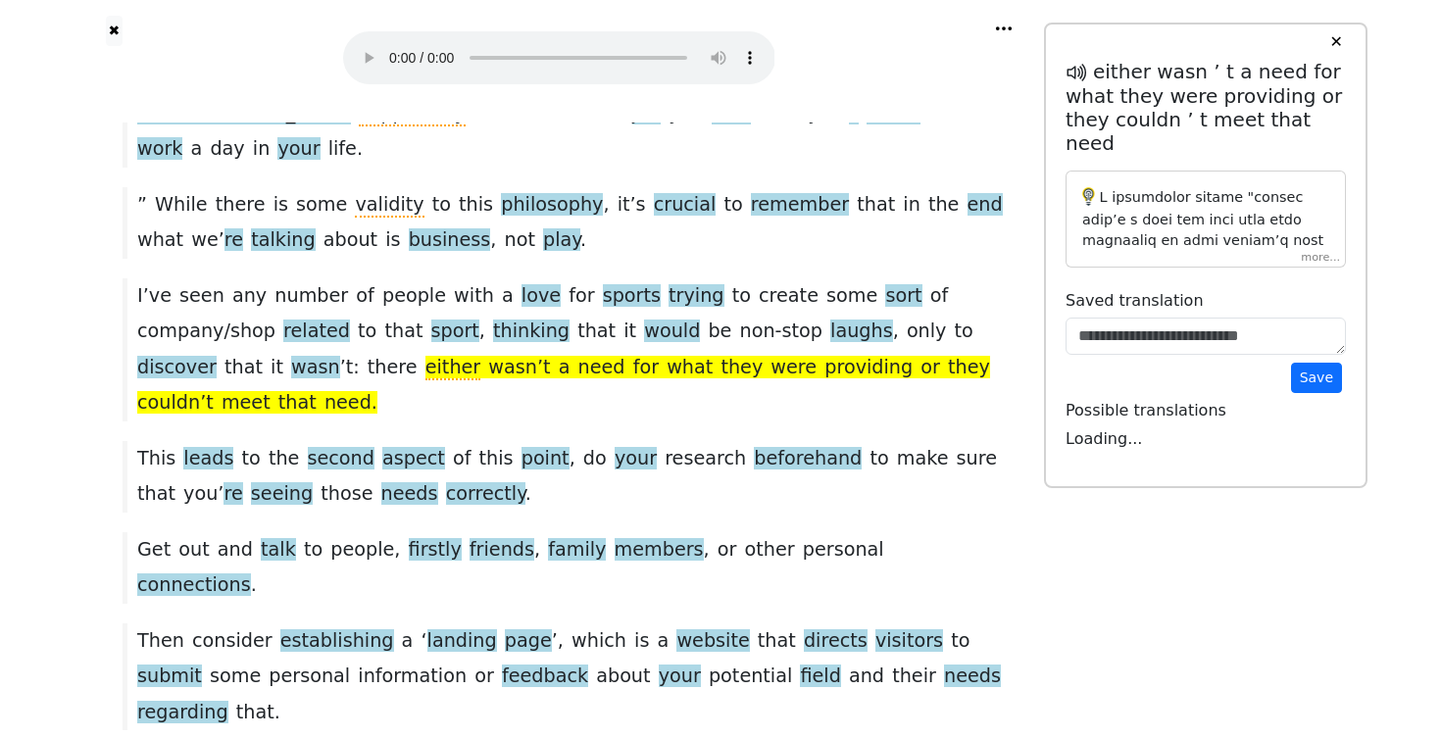
click at [1315, 232] on div at bounding box center [1206, 219] width 280 height 97
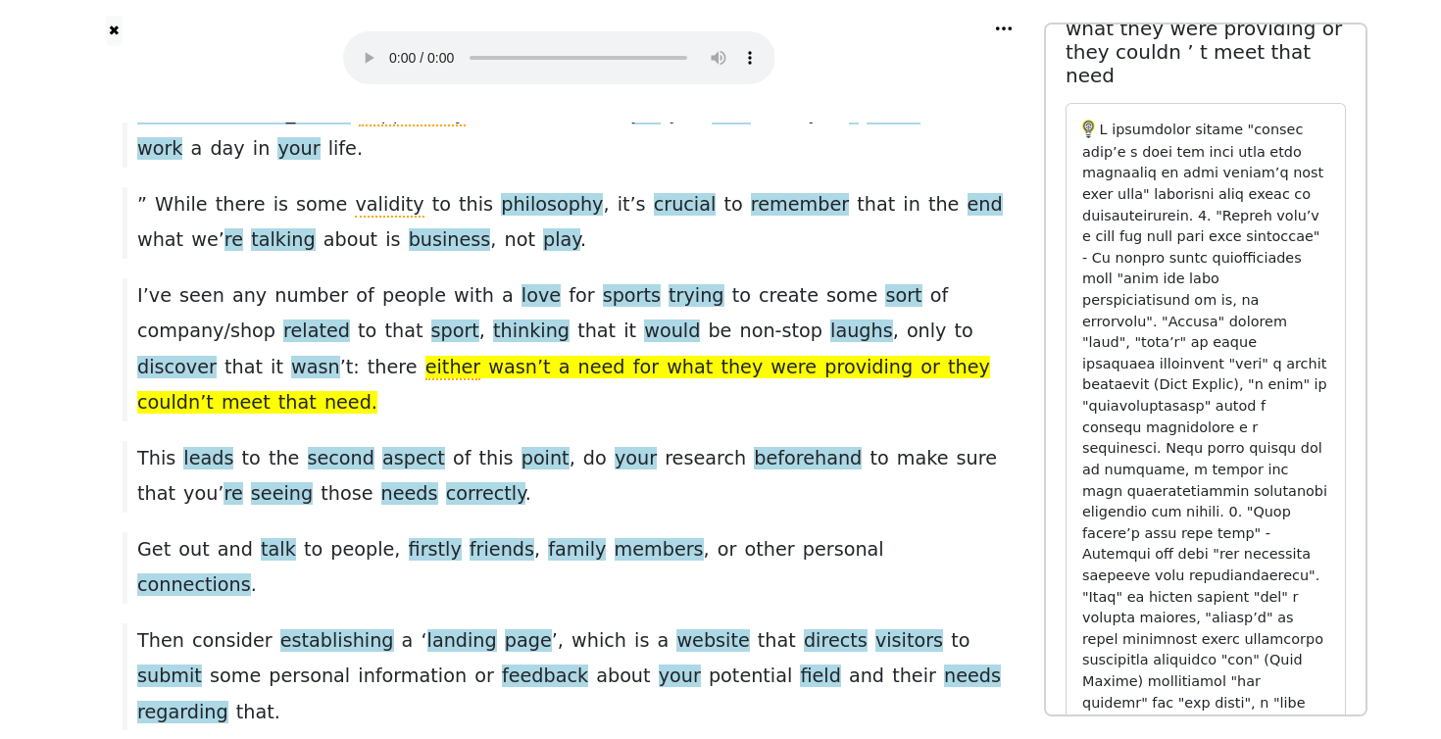
scroll to position [69, 0]
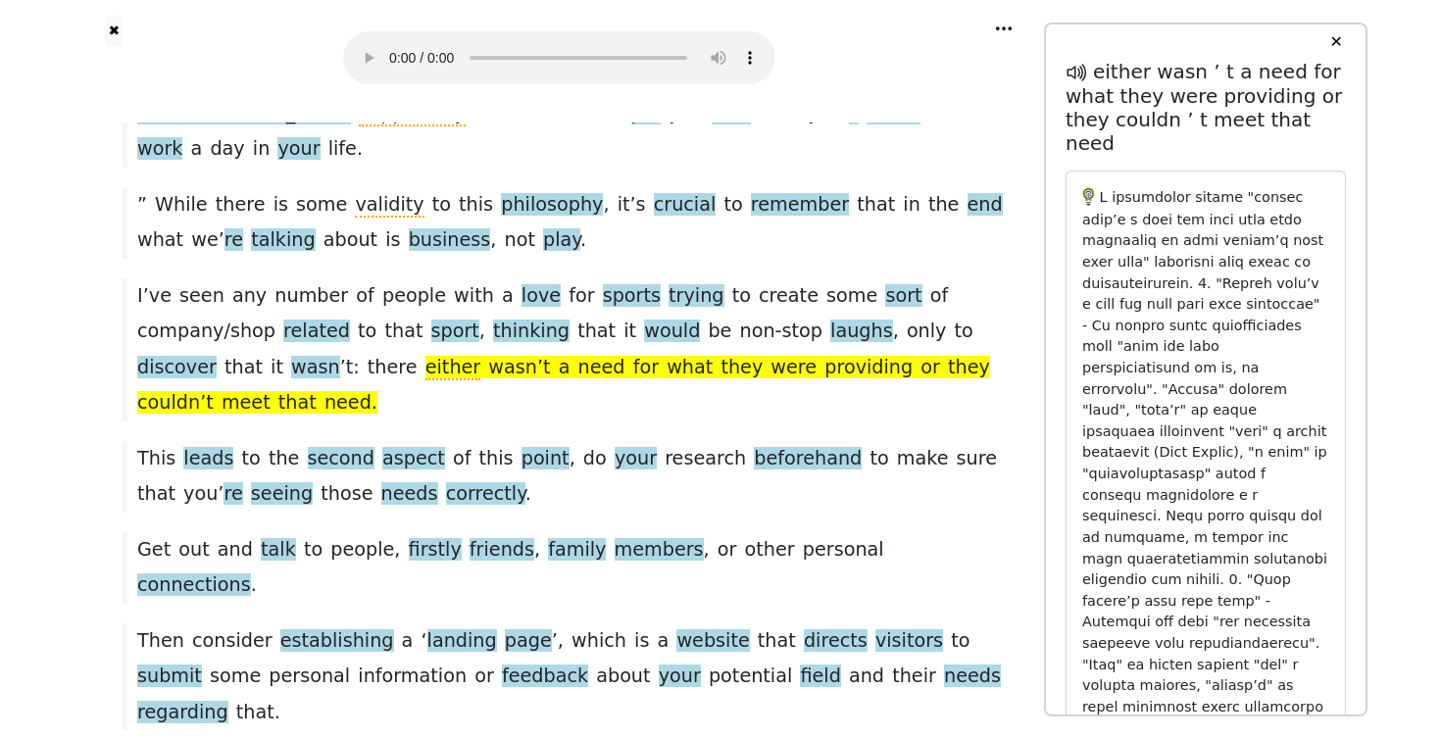
drag, startPoint x: 1333, startPoint y: 37, endPoint x: 1298, endPoint y: 95, distance: 67.3
click at [1333, 37] on button "✕" at bounding box center [1336, 42] width 36 height 35
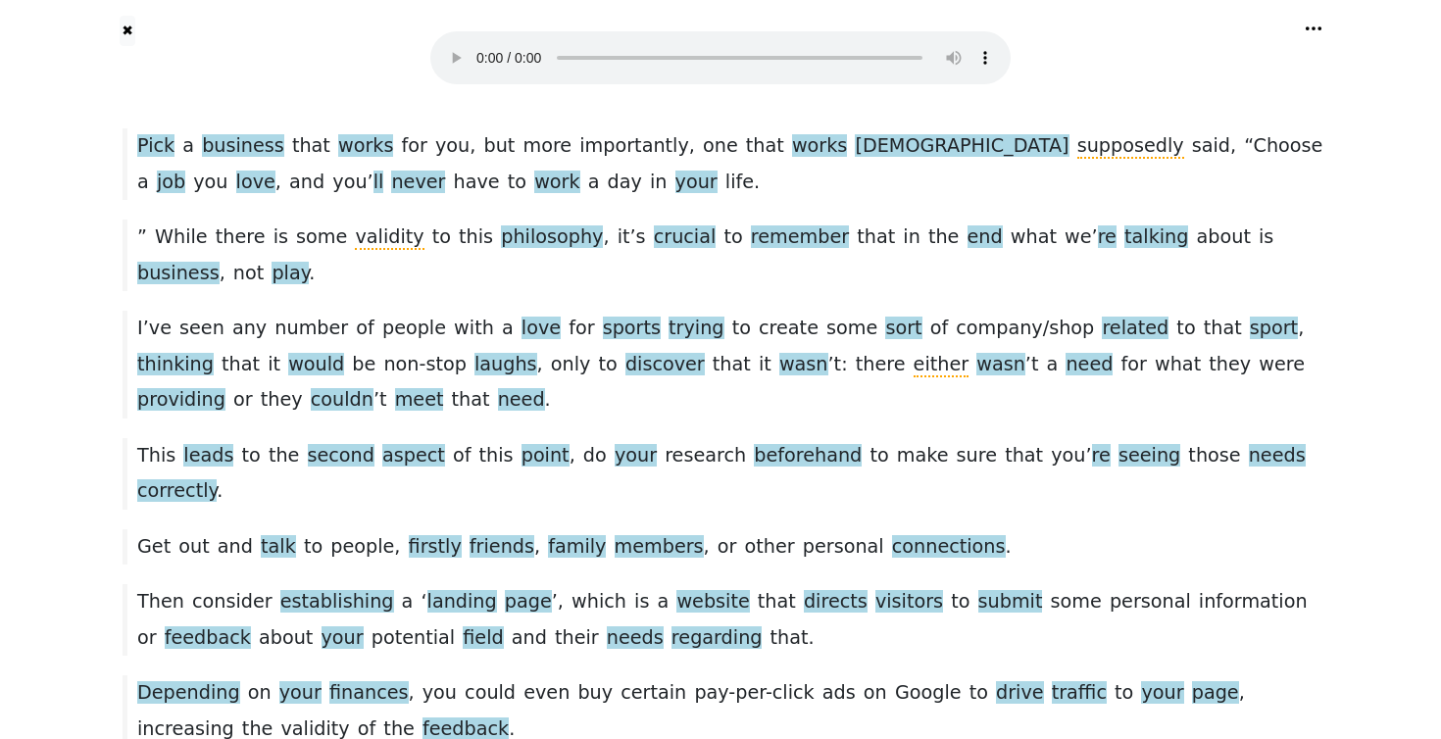
scroll to position [403, 0]
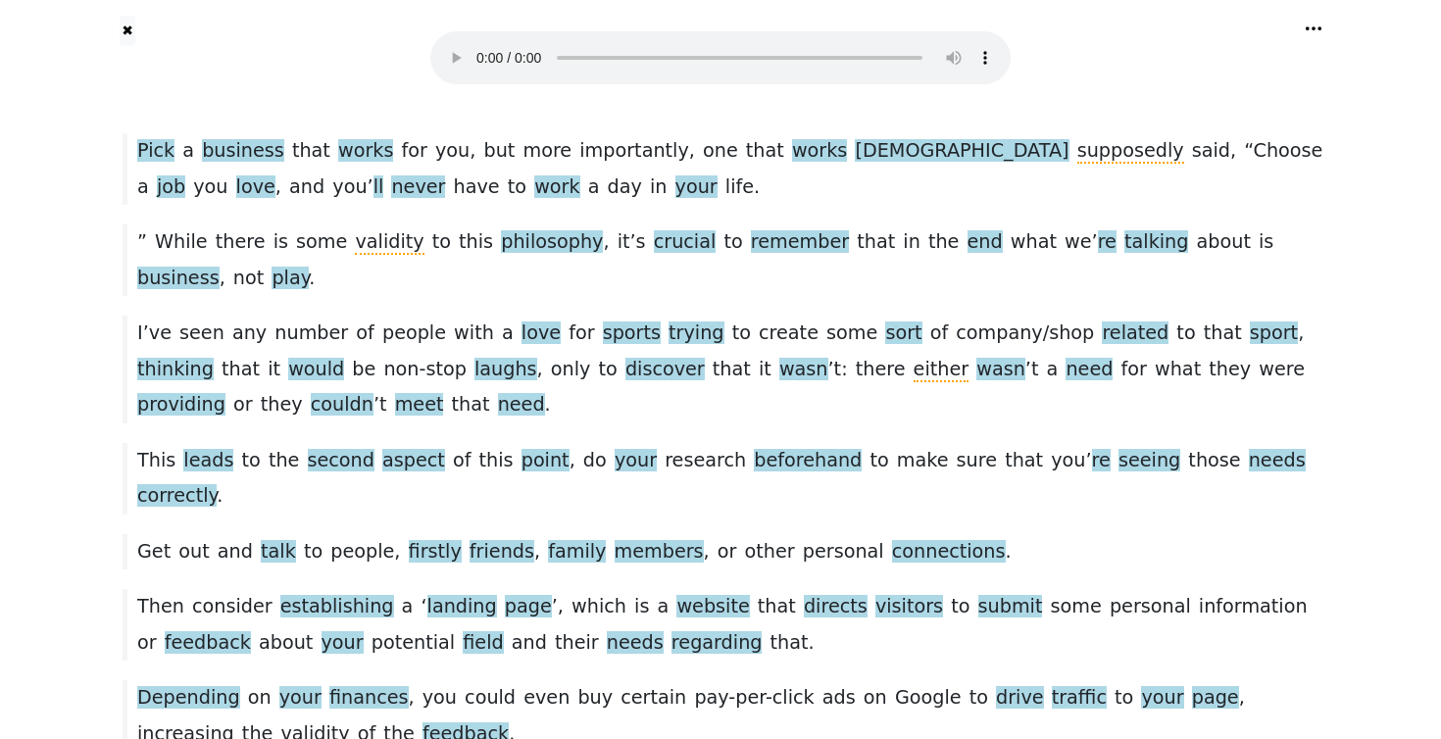
click at [490, 358] on div "I ’ ve seen any number of people with a love for sports trying to create some s…" at bounding box center [721, 369] width 1216 height 107
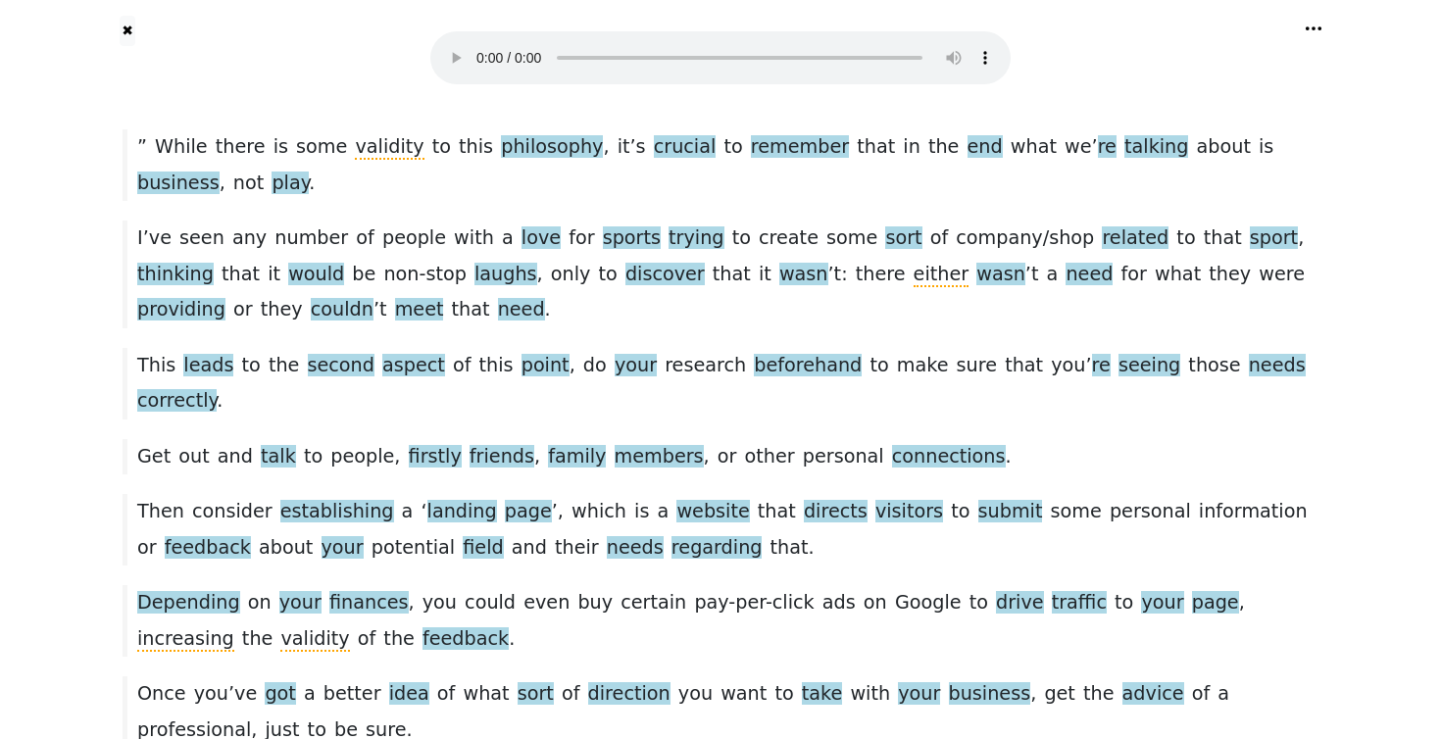
scroll to position [492, 0]
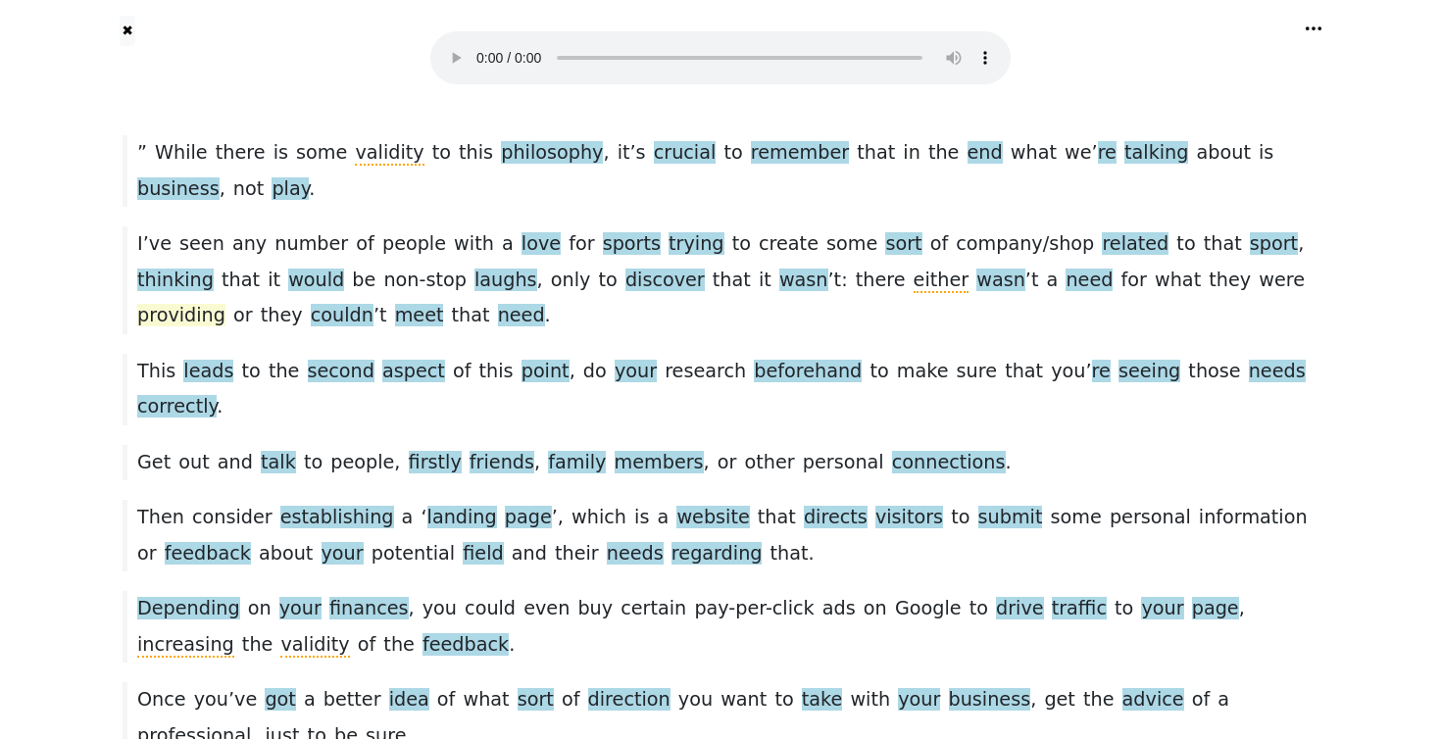
click at [226, 304] on span "providing" at bounding box center [181, 316] width 88 height 25
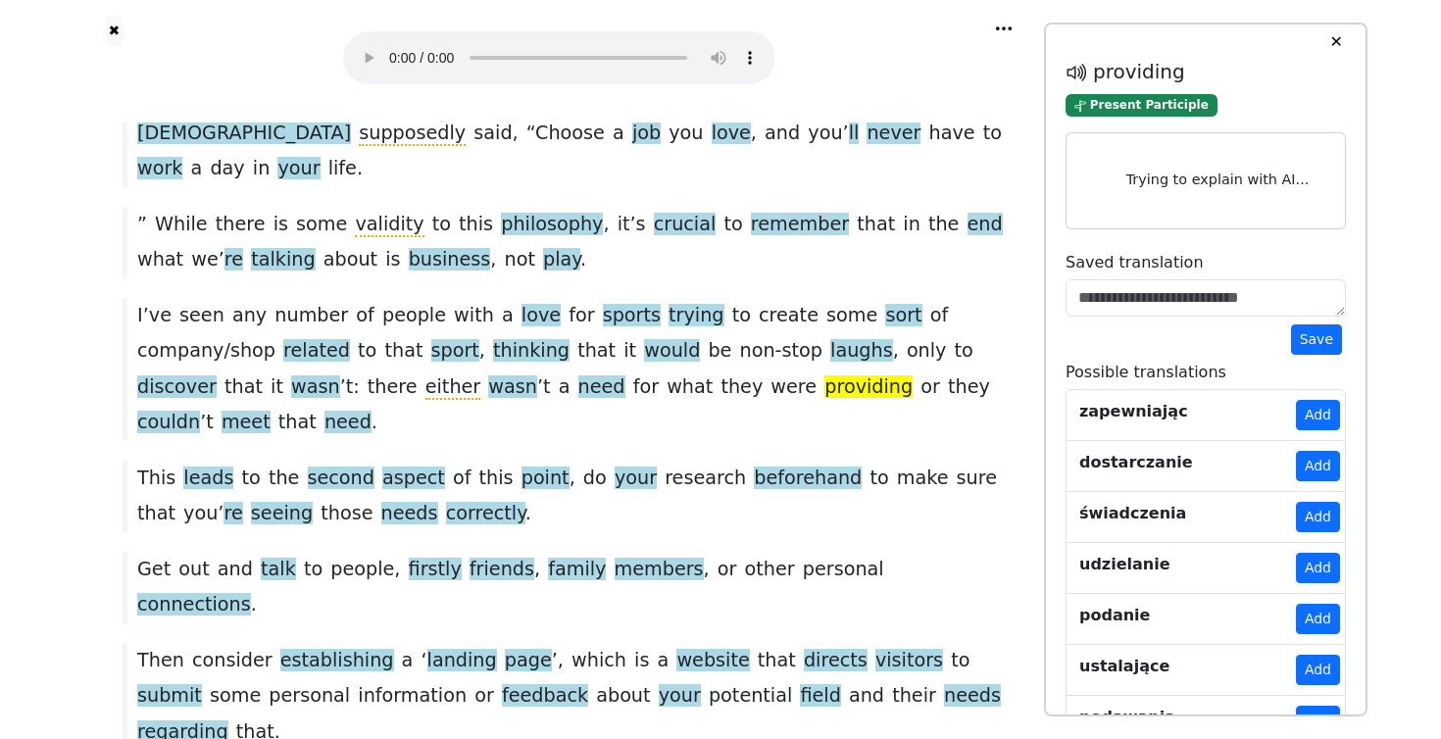
scroll to position [535, 0]
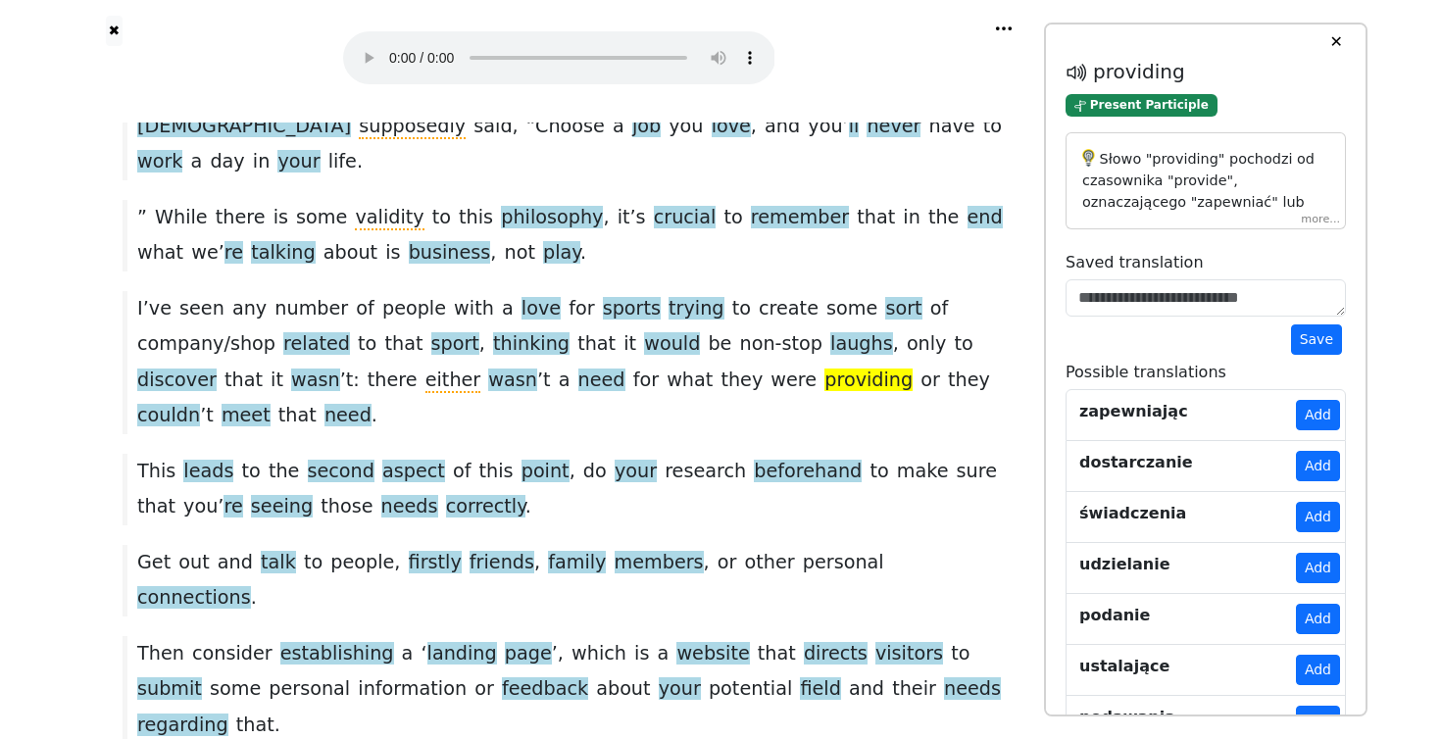
click at [1314, 473] on button "Add" at bounding box center [1318, 466] width 44 height 30
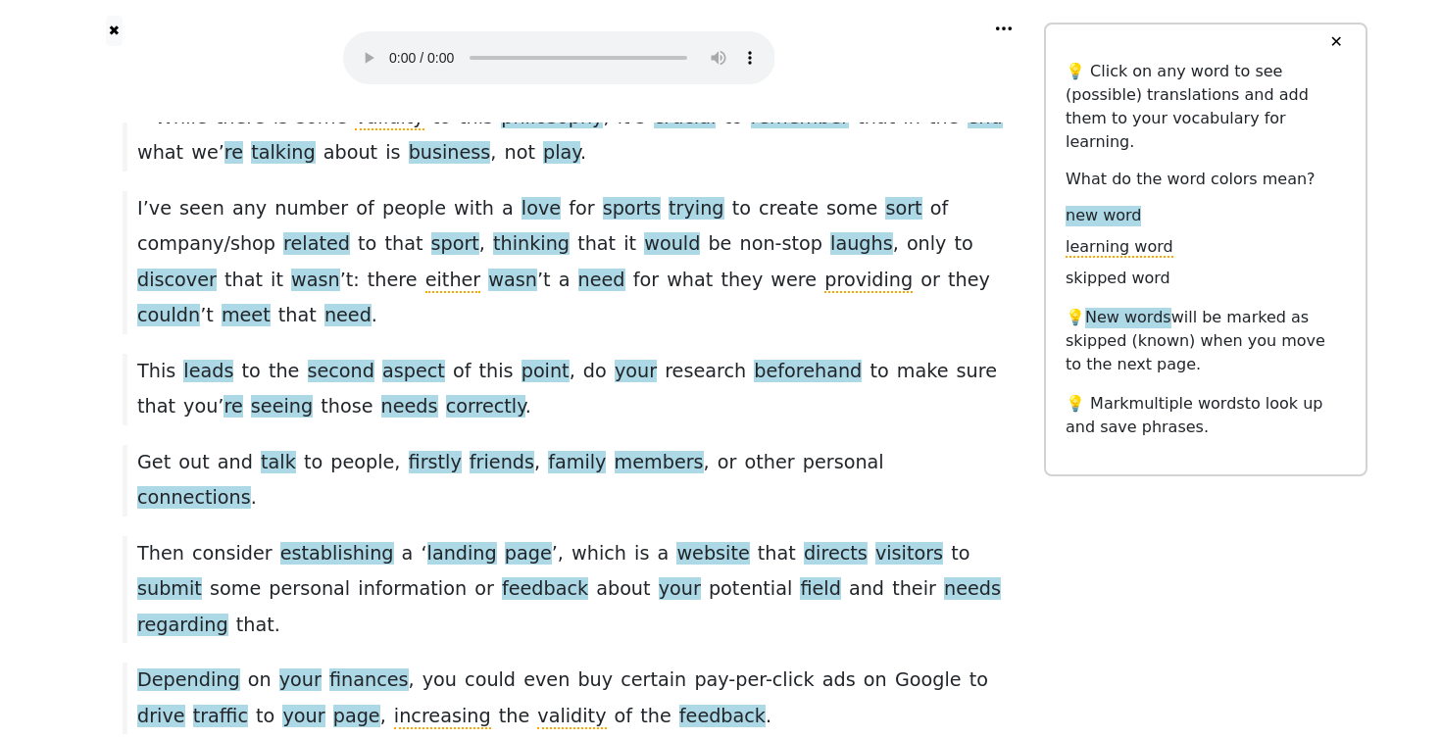
scroll to position [644, 0]
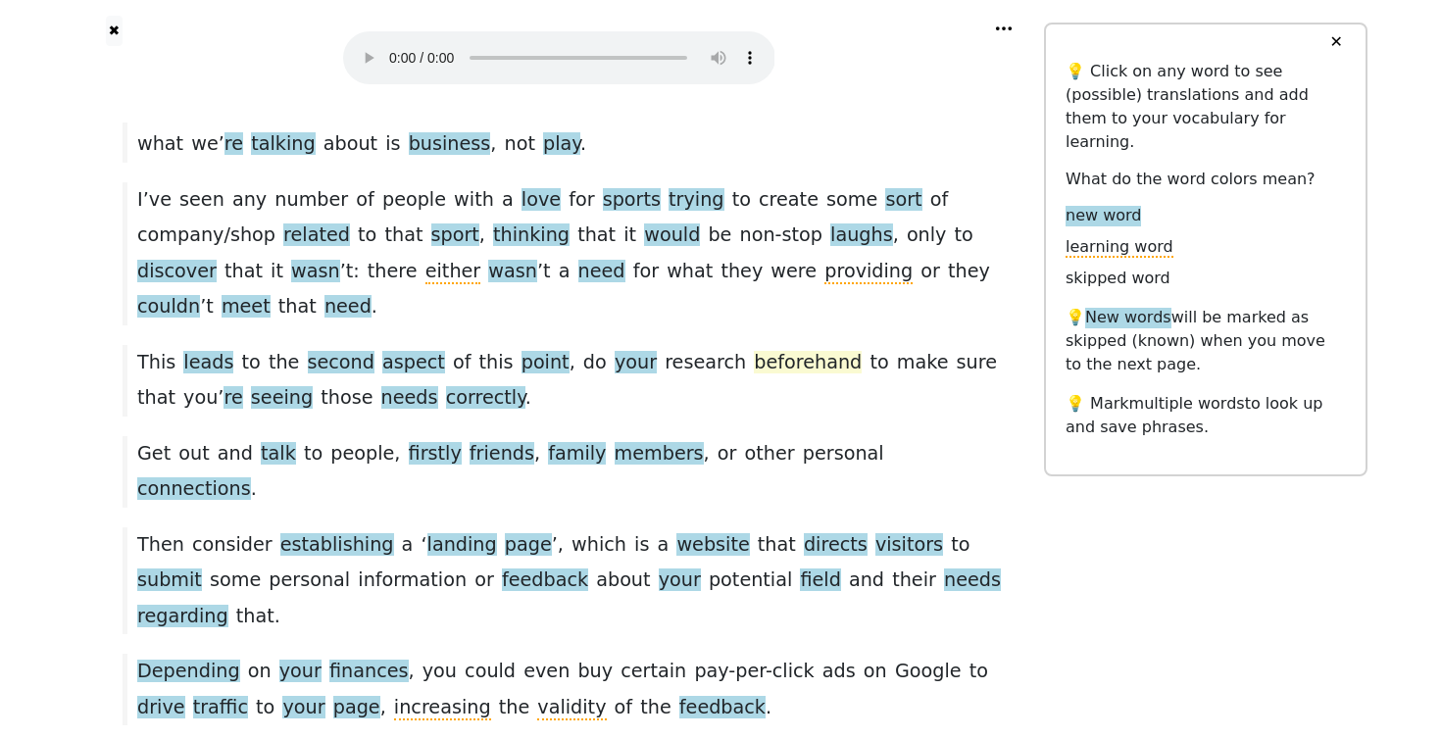
click at [754, 351] on span "beforehand" at bounding box center [808, 363] width 108 height 25
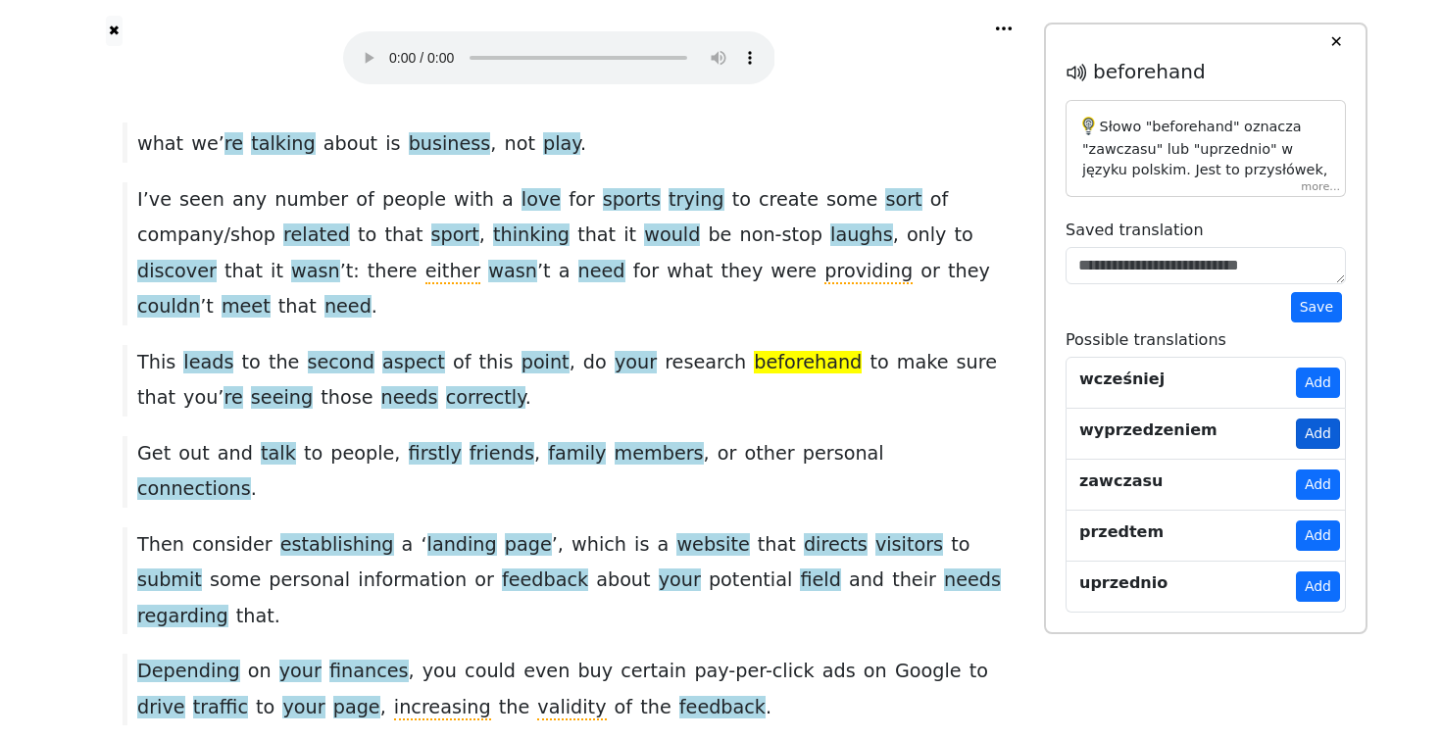
click at [1313, 438] on button "Add" at bounding box center [1318, 434] width 44 height 30
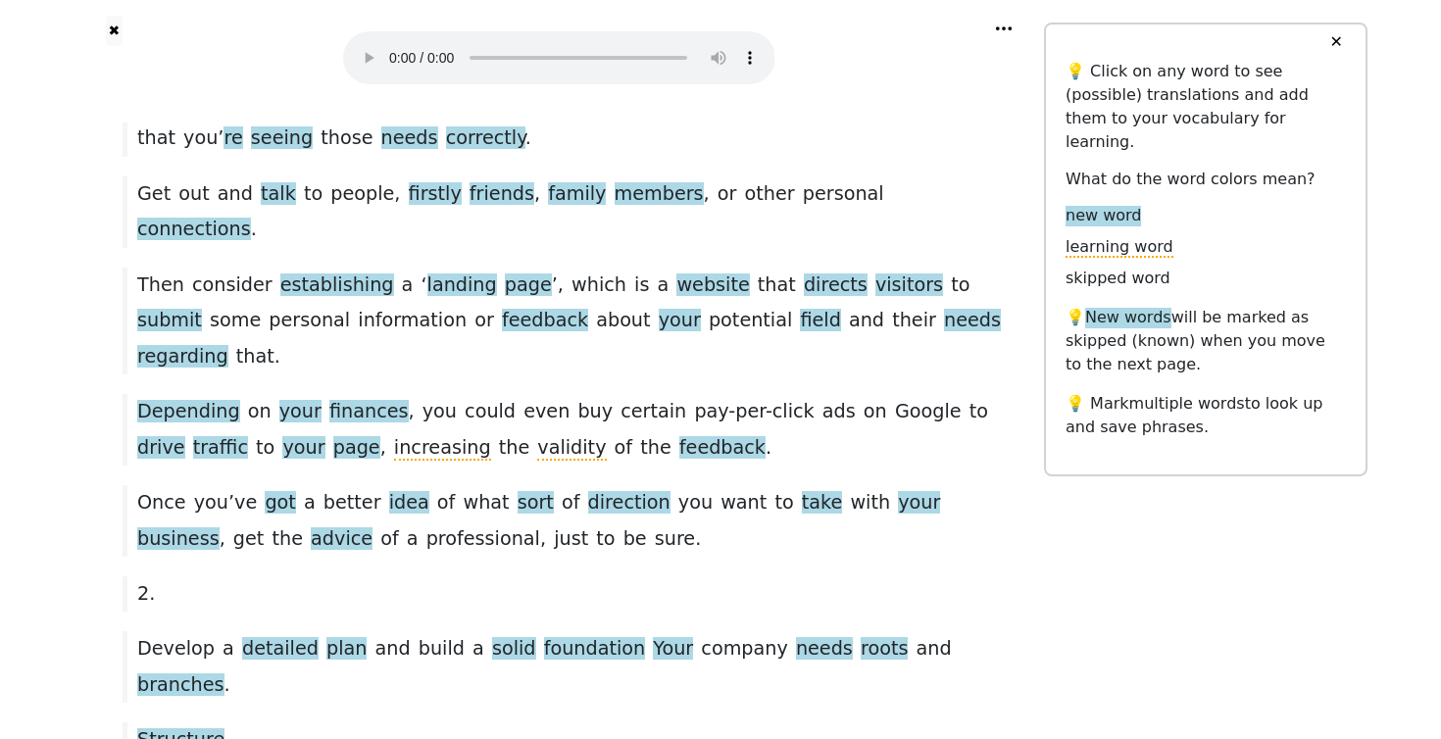
scroll to position [906, 0]
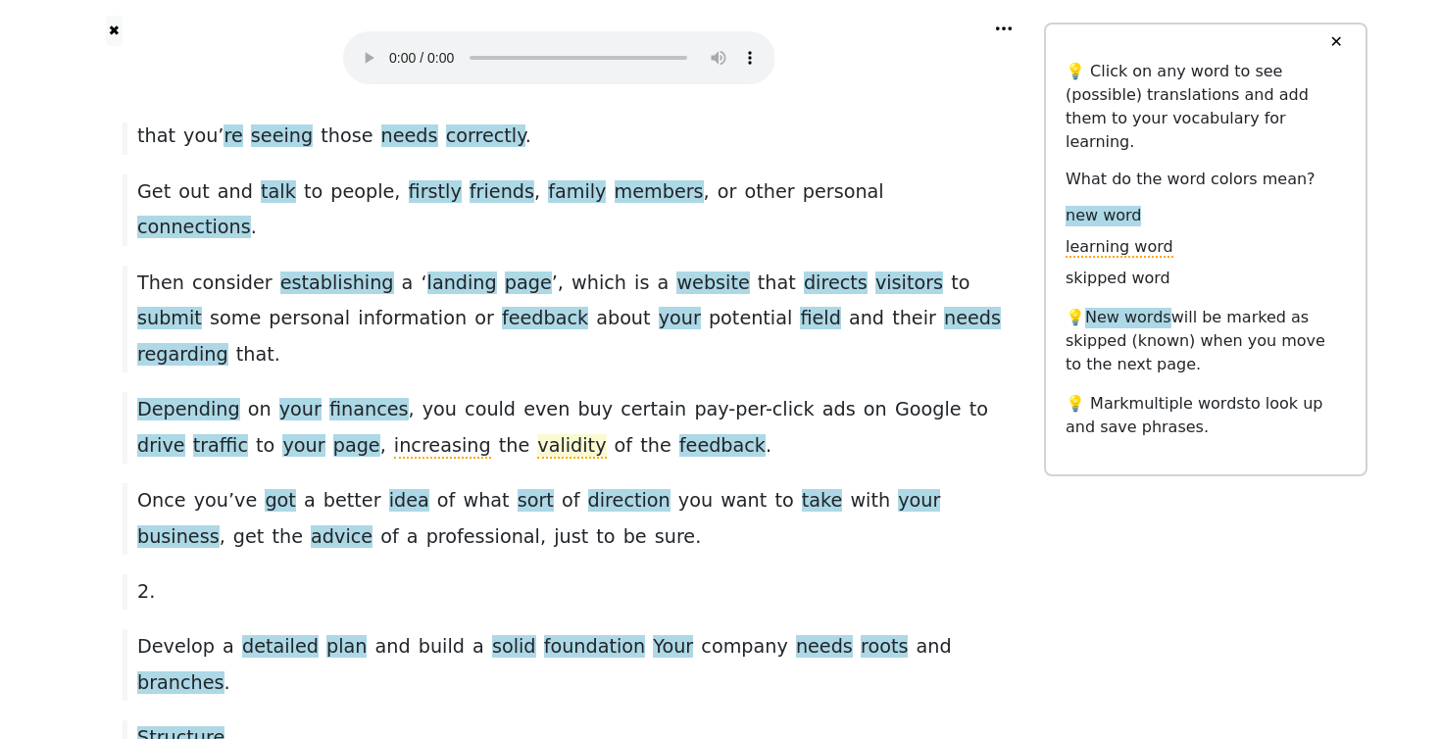
click at [537, 434] on span "validity" at bounding box center [571, 446] width 69 height 25
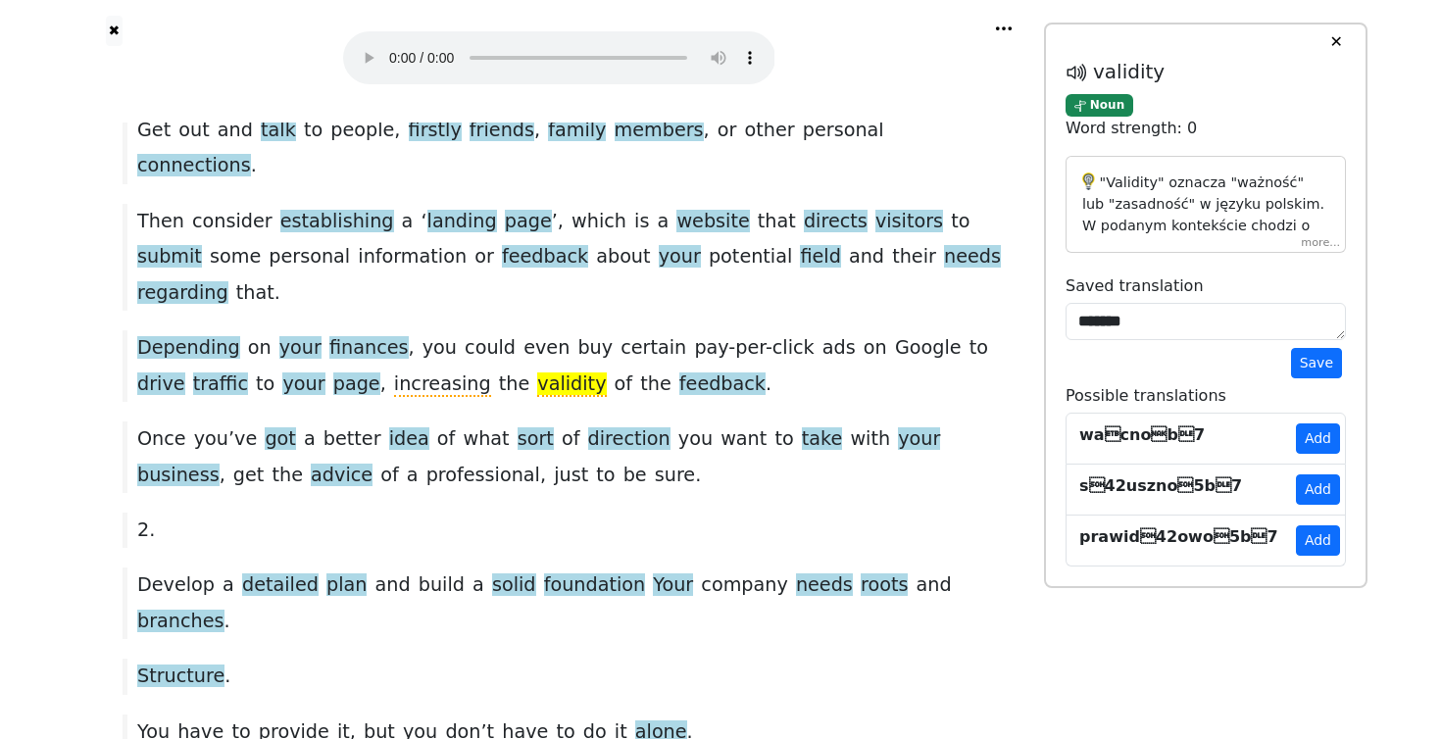
scroll to position [970, 0]
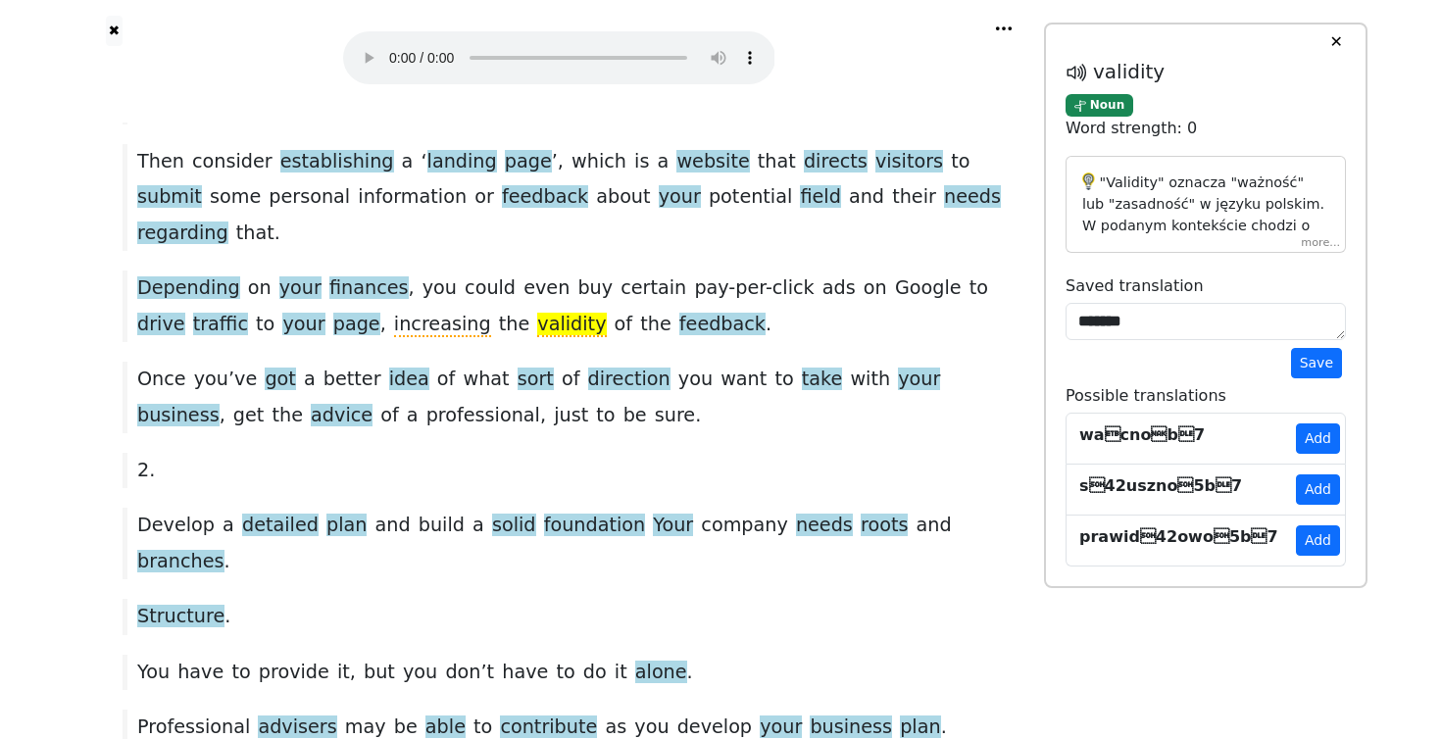
scroll to position [1032, 0]
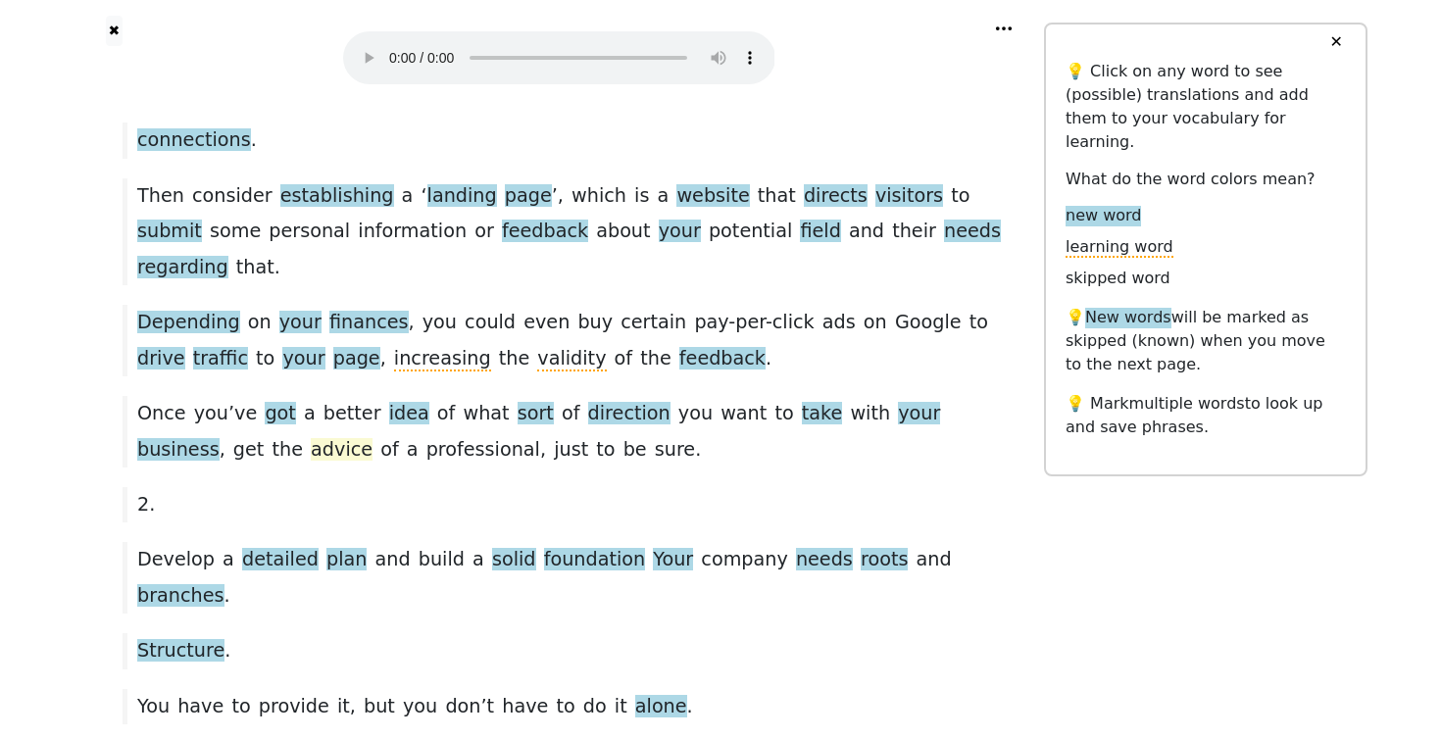
scroll to position [1000, 0]
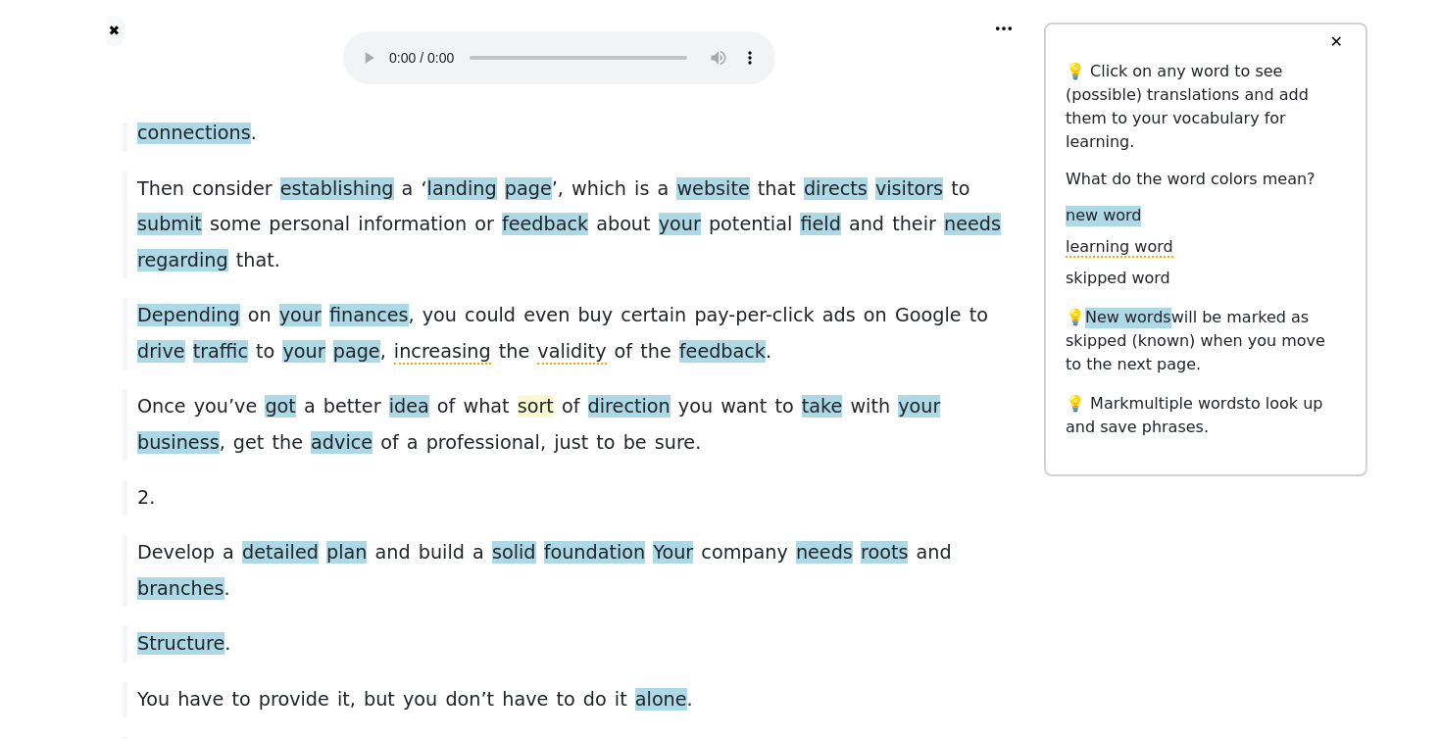
click at [518, 395] on span "sort" at bounding box center [536, 407] width 36 height 25
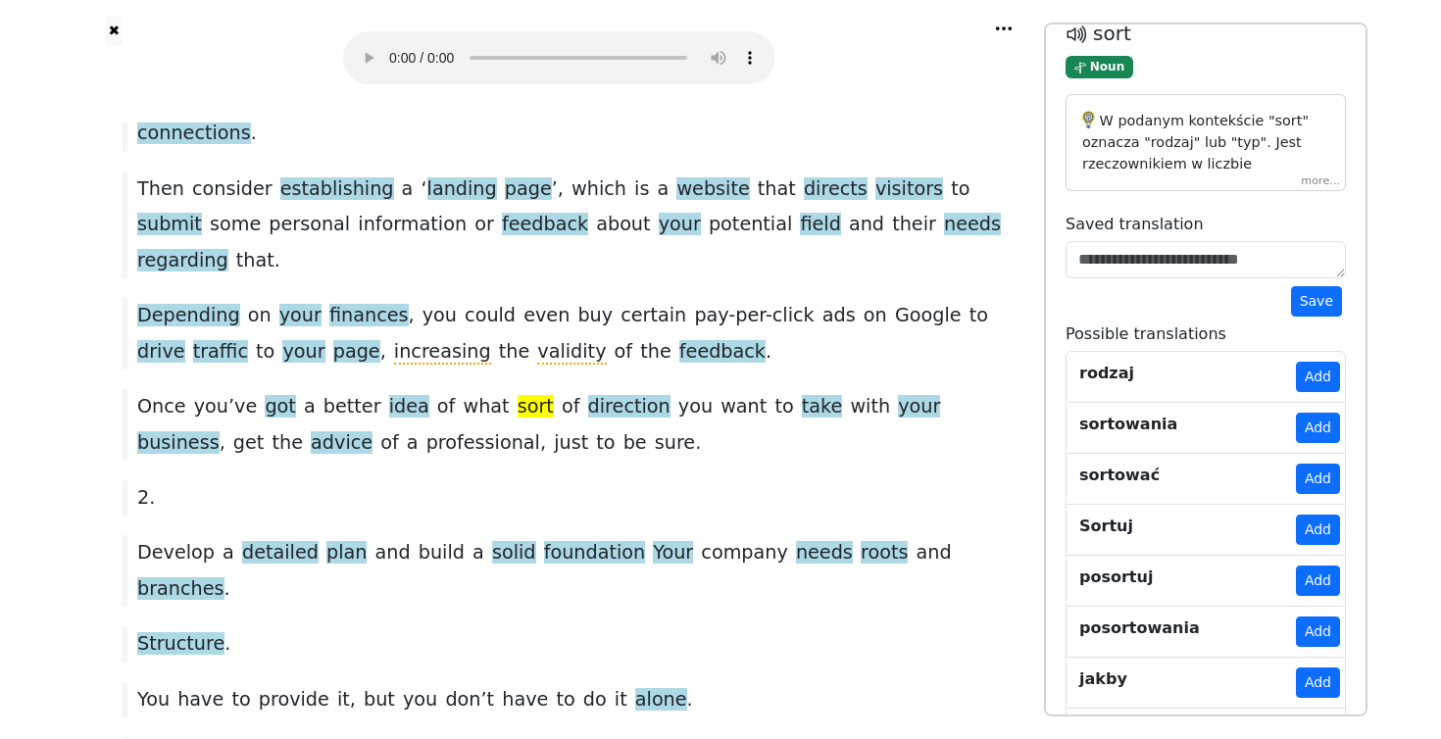
scroll to position [0, 0]
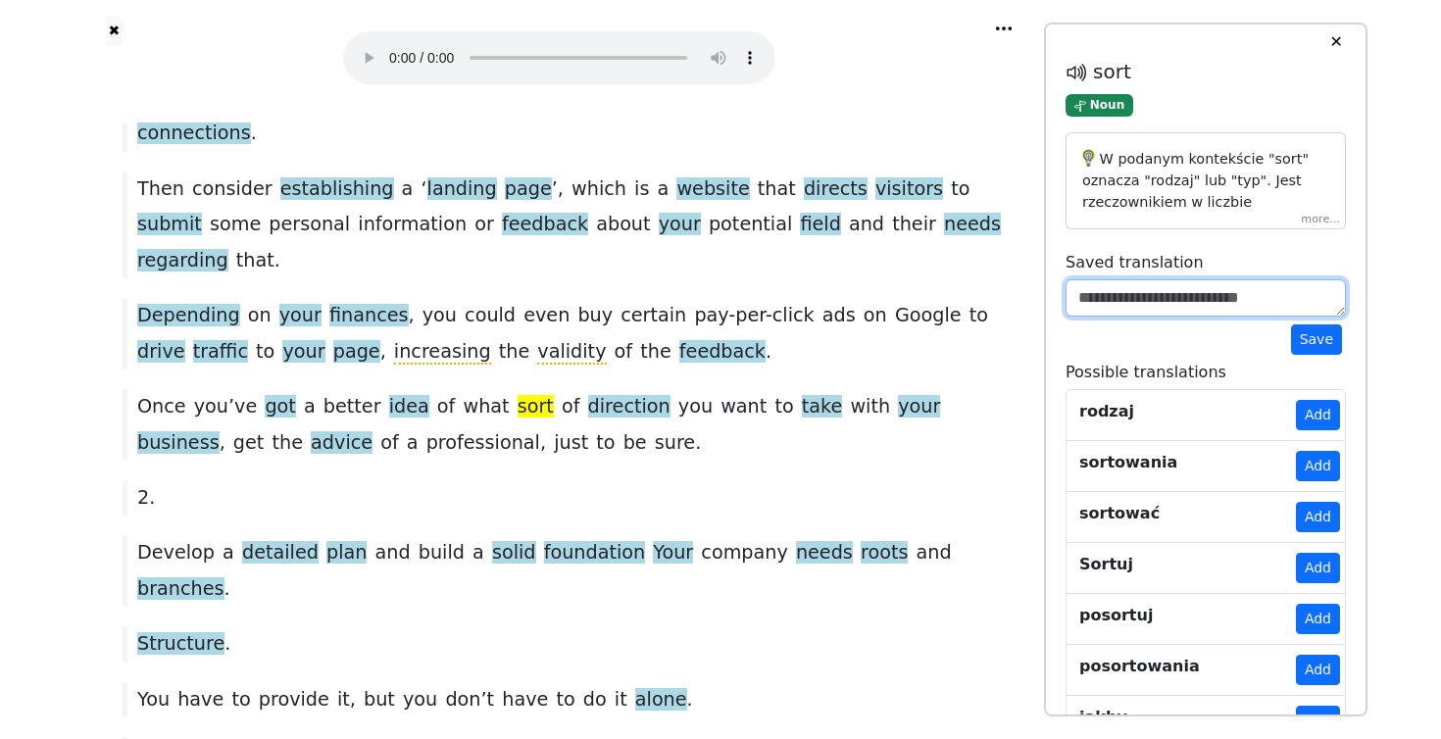
click at [1120, 303] on textarea at bounding box center [1206, 297] width 280 height 37
type textarea "***"
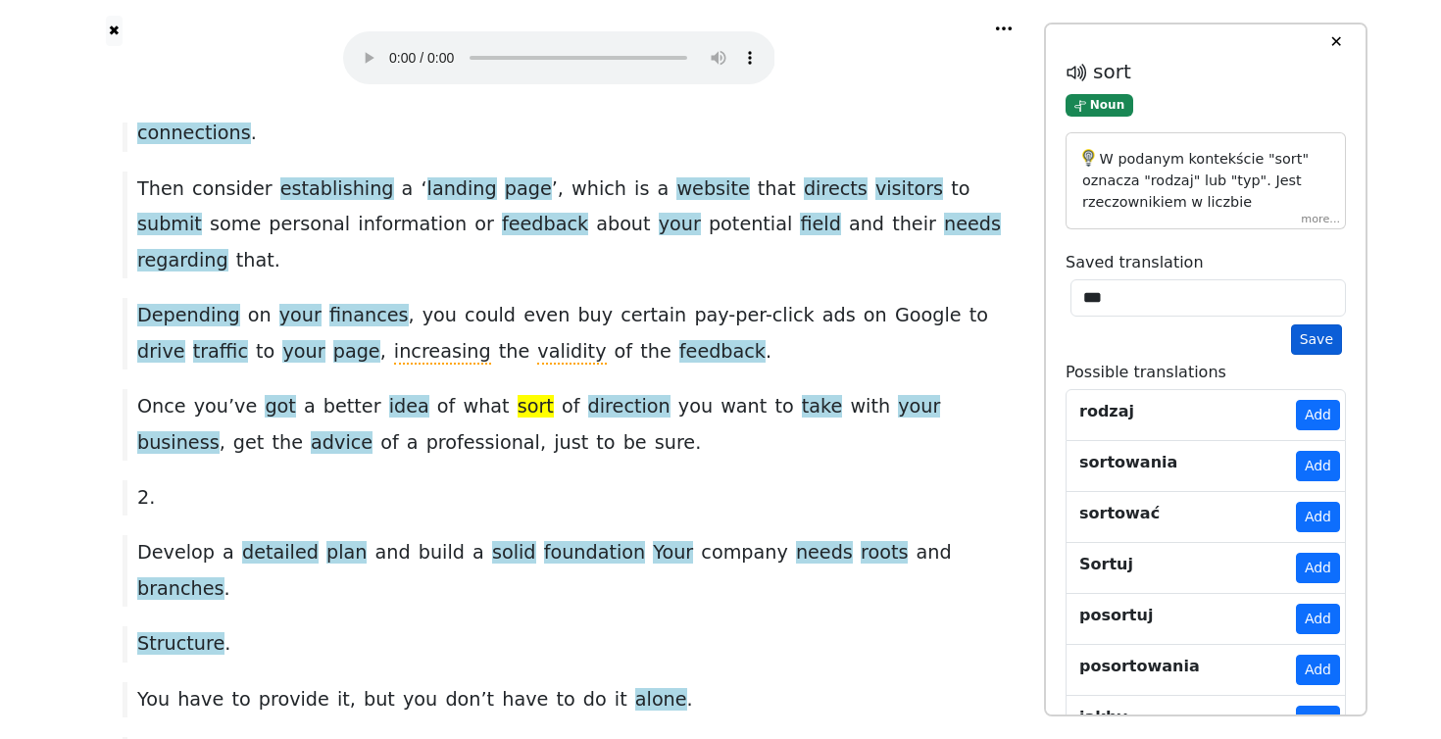
click at [1333, 333] on button "Save" at bounding box center [1316, 340] width 51 height 30
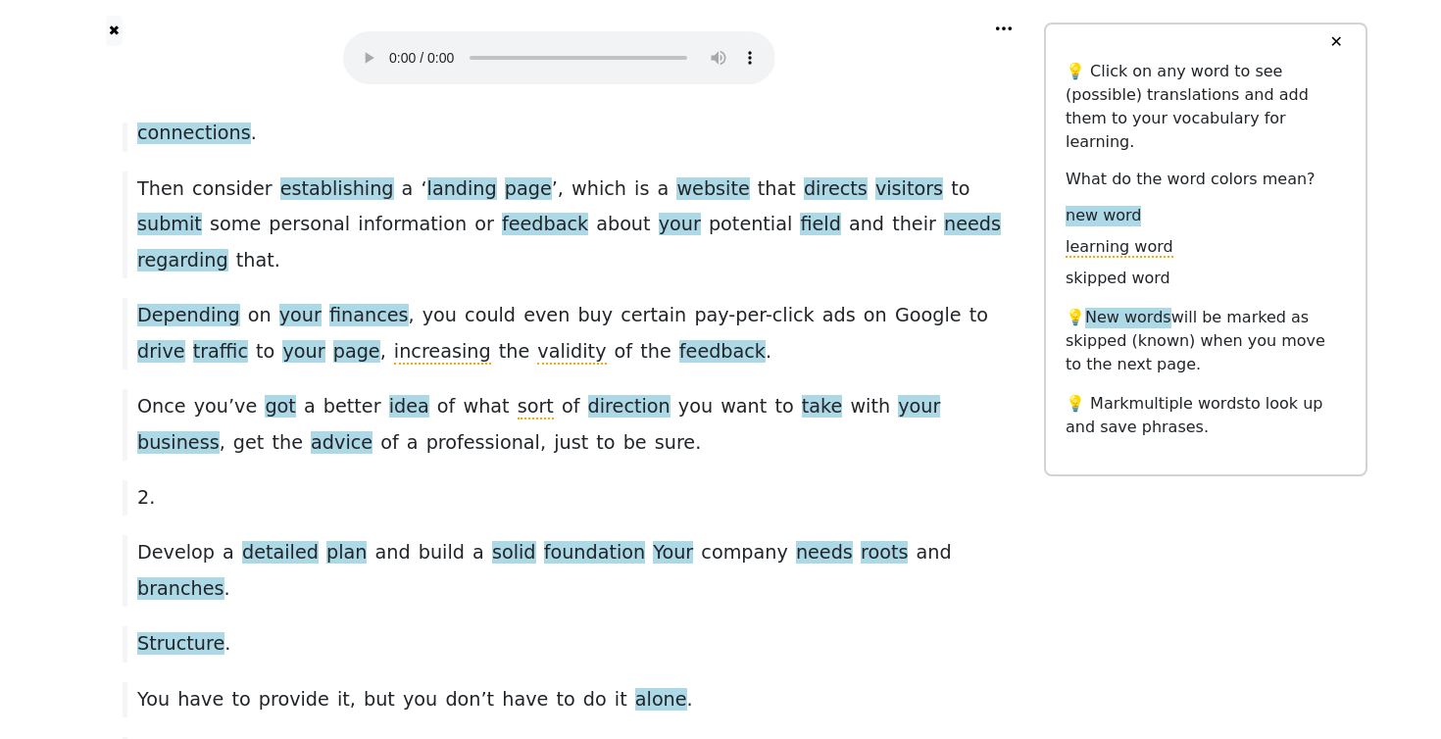
click at [629, 480] on div "2 ." at bounding box center [559, 497] width 892 height 35
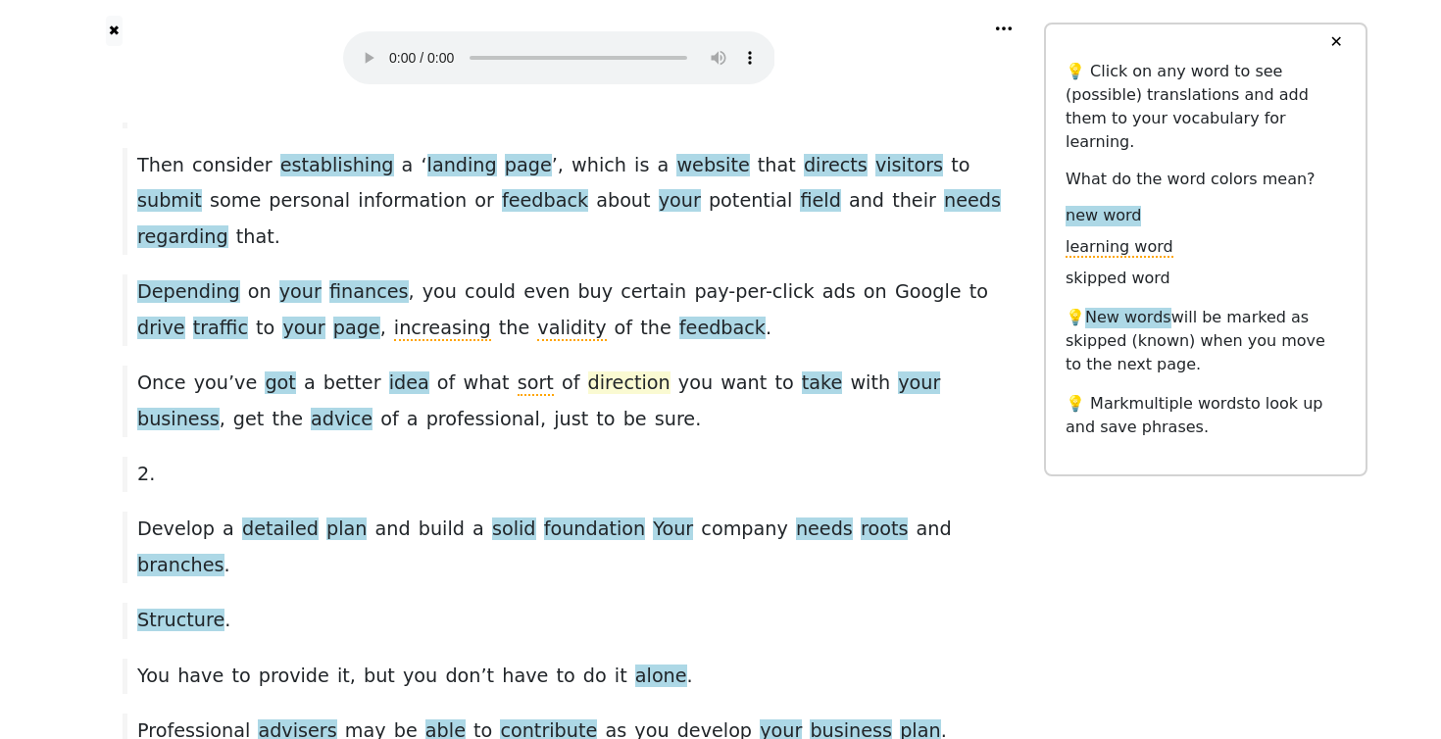
click at [588, 372] on span "direction" at bounding box center [629, 384] width 82 height 25
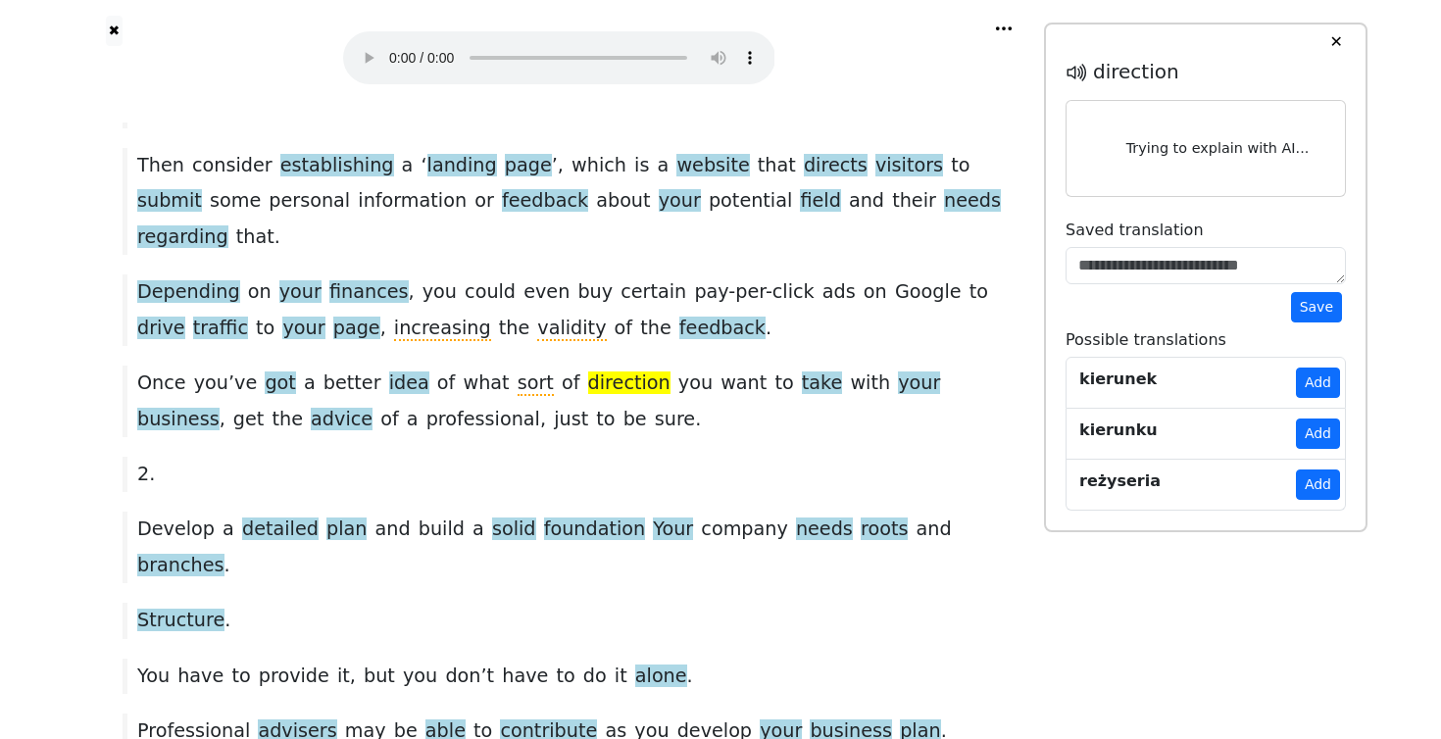
click at [591, 366] on div "Once you ’ ve got a better idea of what sort of direction you want to take with…" at bounding box center [559, 402] width 892 height 72
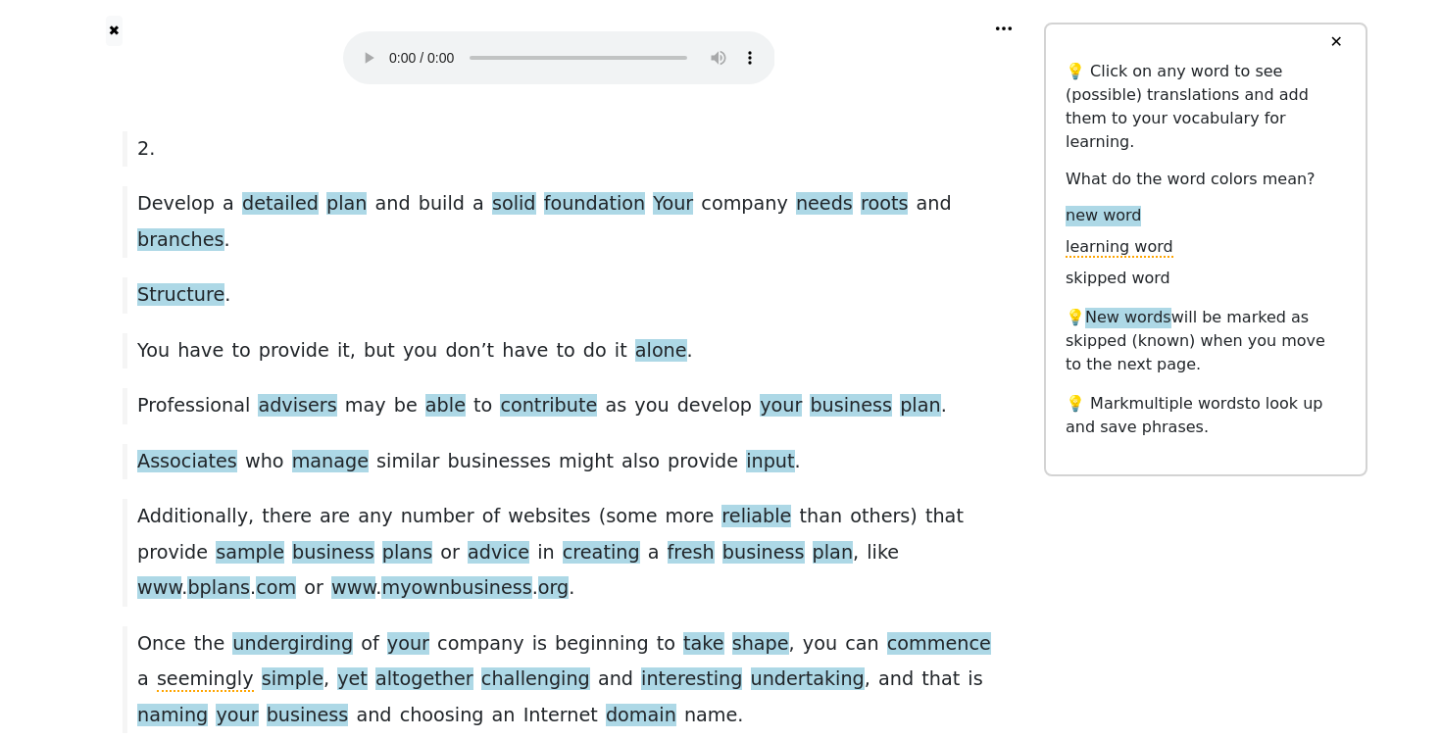
scroll to position [1359, 0]
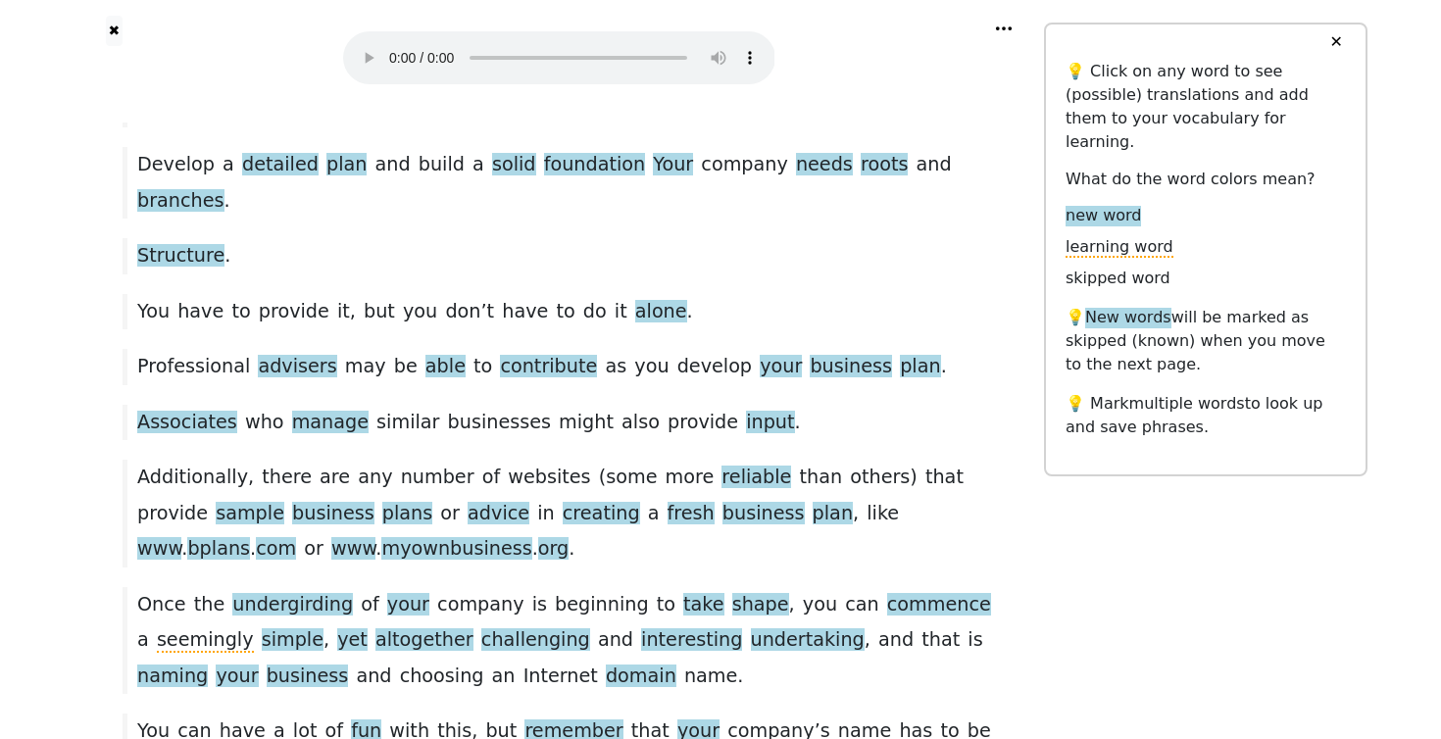
scroll to position [1394, 0]
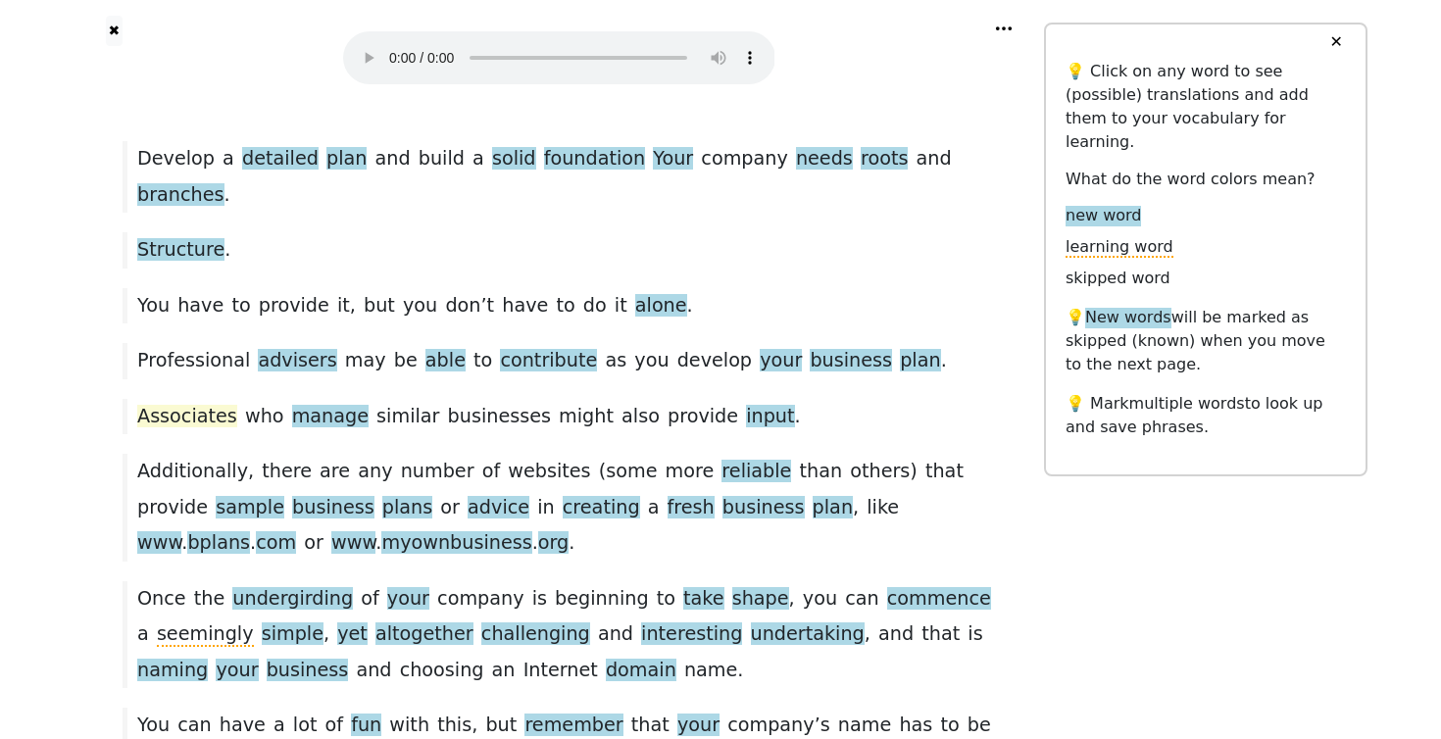
click at [183, 405] on span "Associates" at bounding box center [187, 417] width 100 height 25
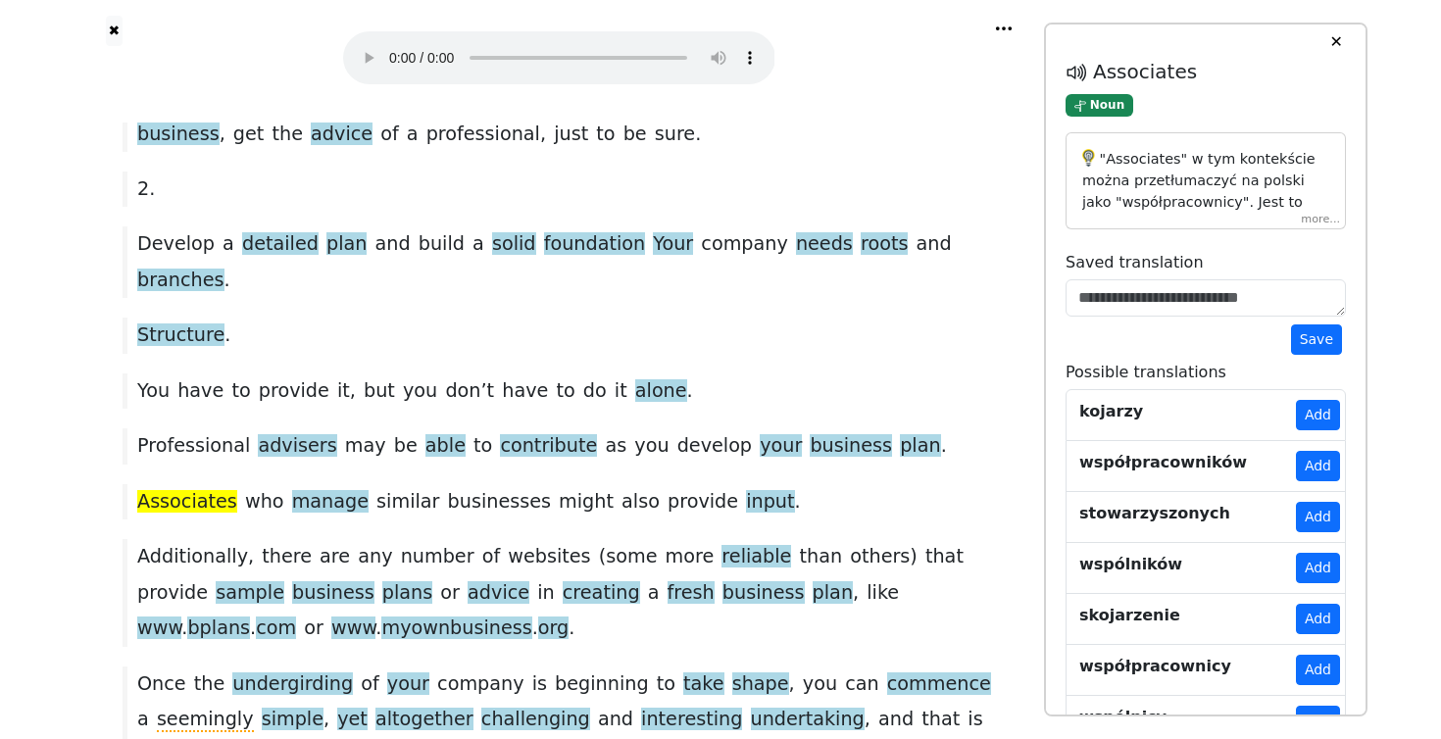
scroll to position [1305, 0]
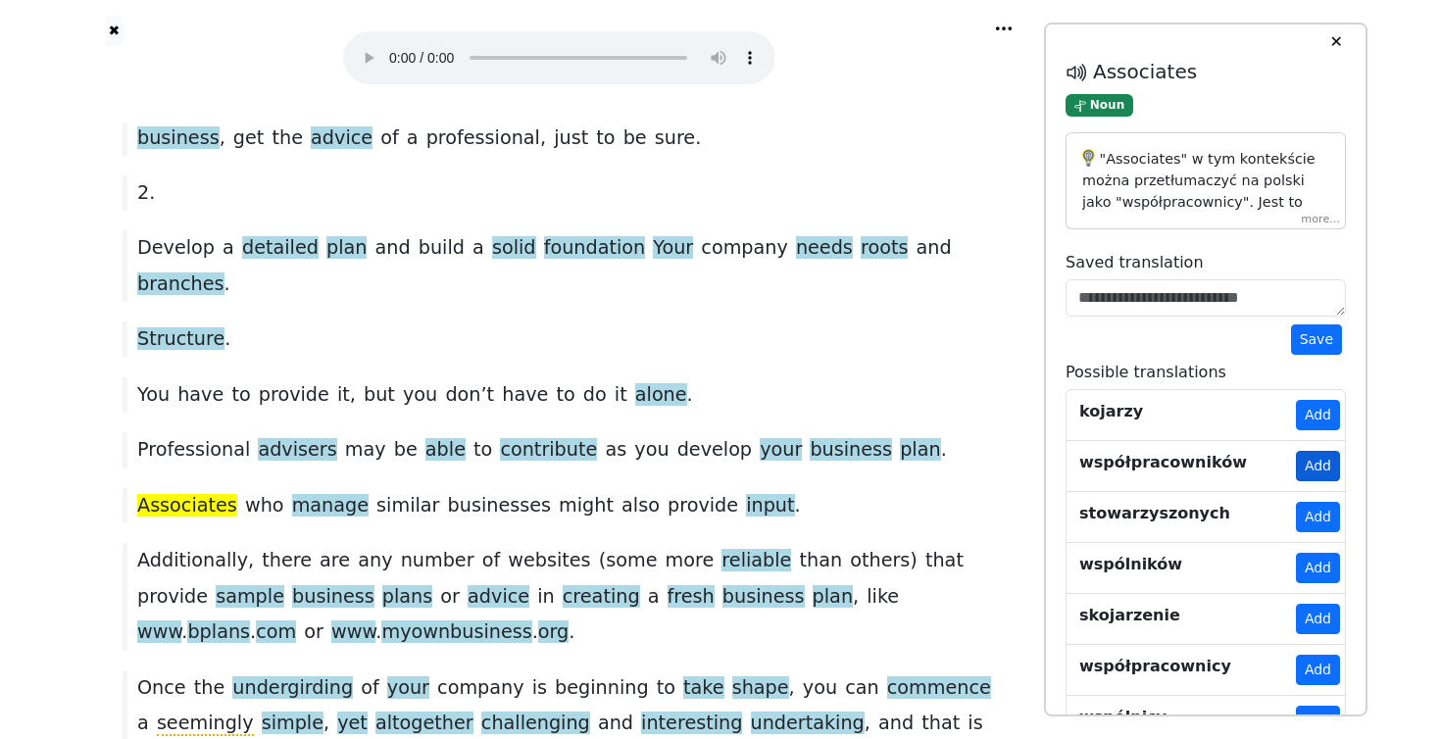
click at [1322, 470] on button "Add" at bounding box center [1318, 466] width 44 height 30
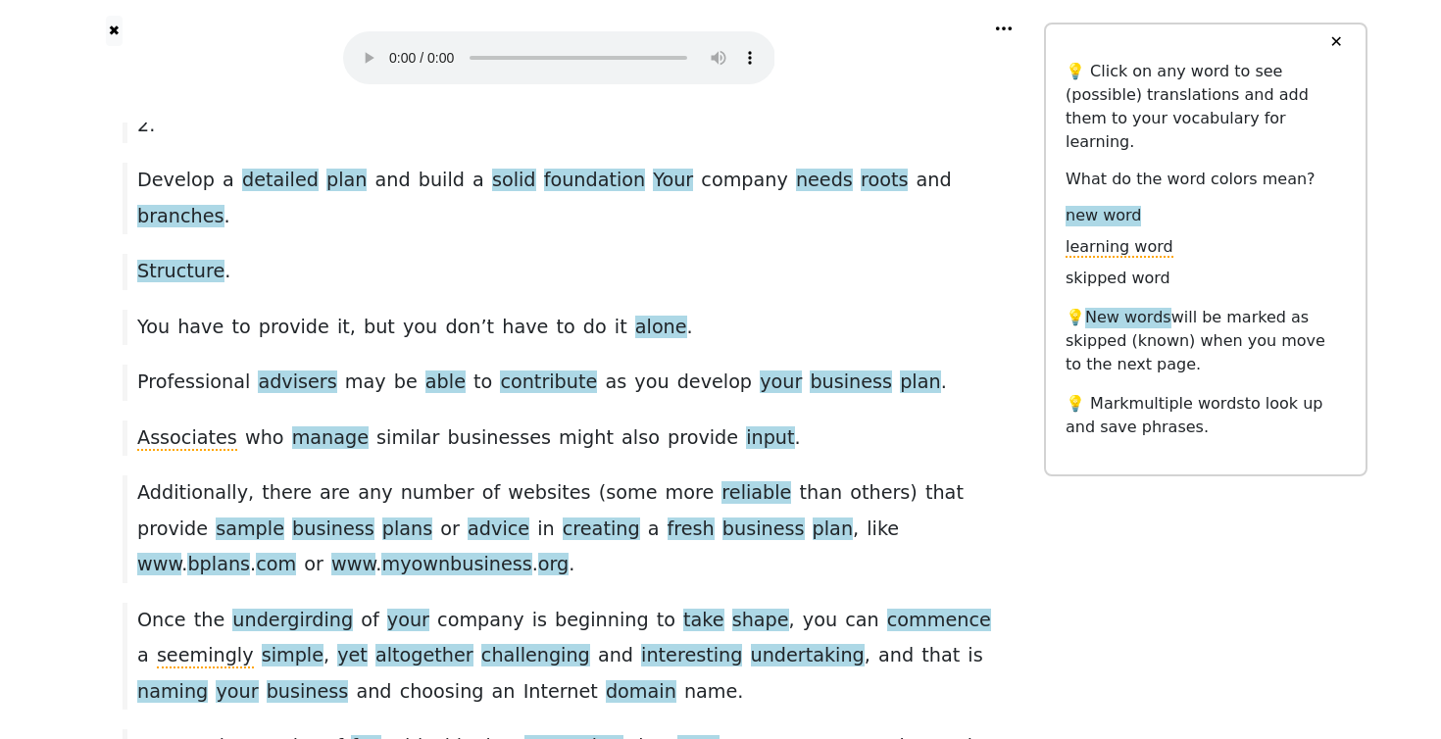
scroll to position [1375, 0]
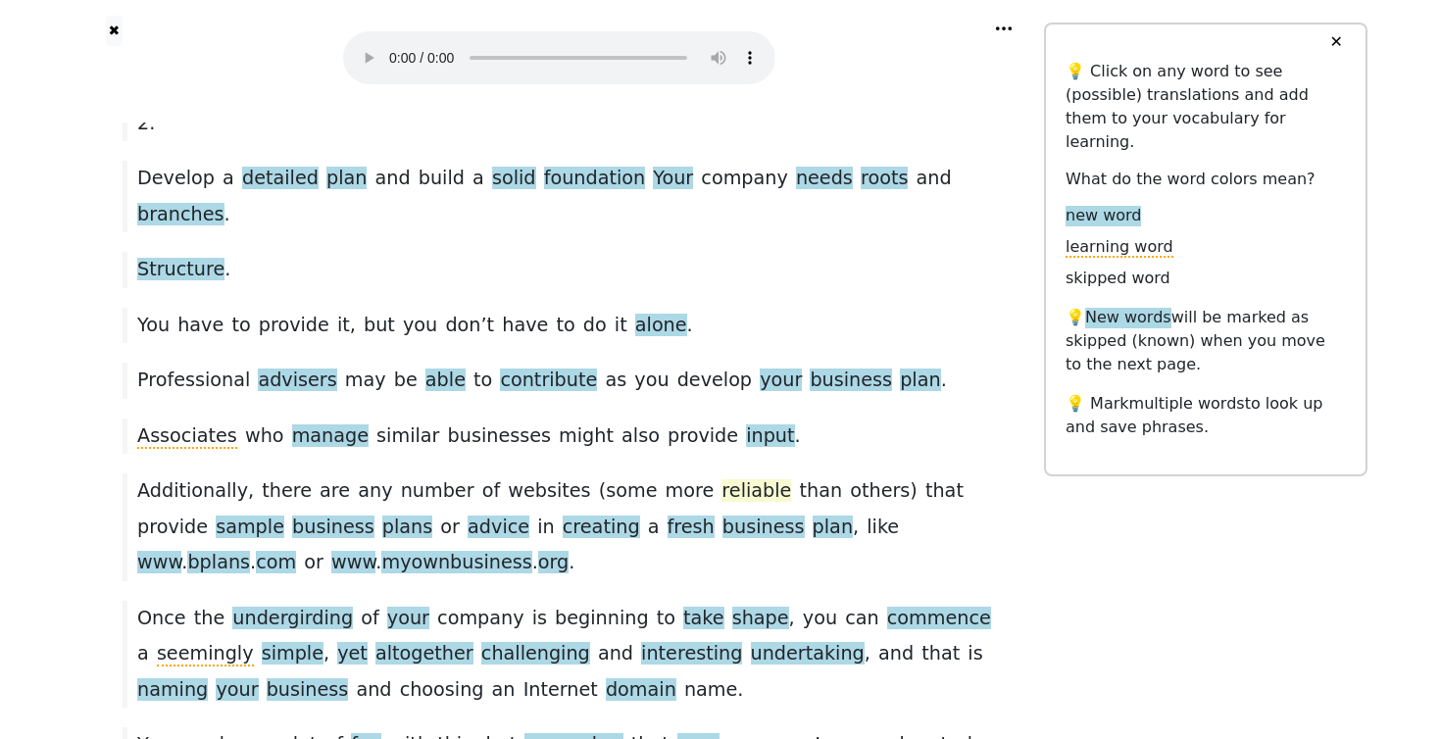
click at [722, 479] on span "reliable" at bounding box center [757, 491] width 70 height 25
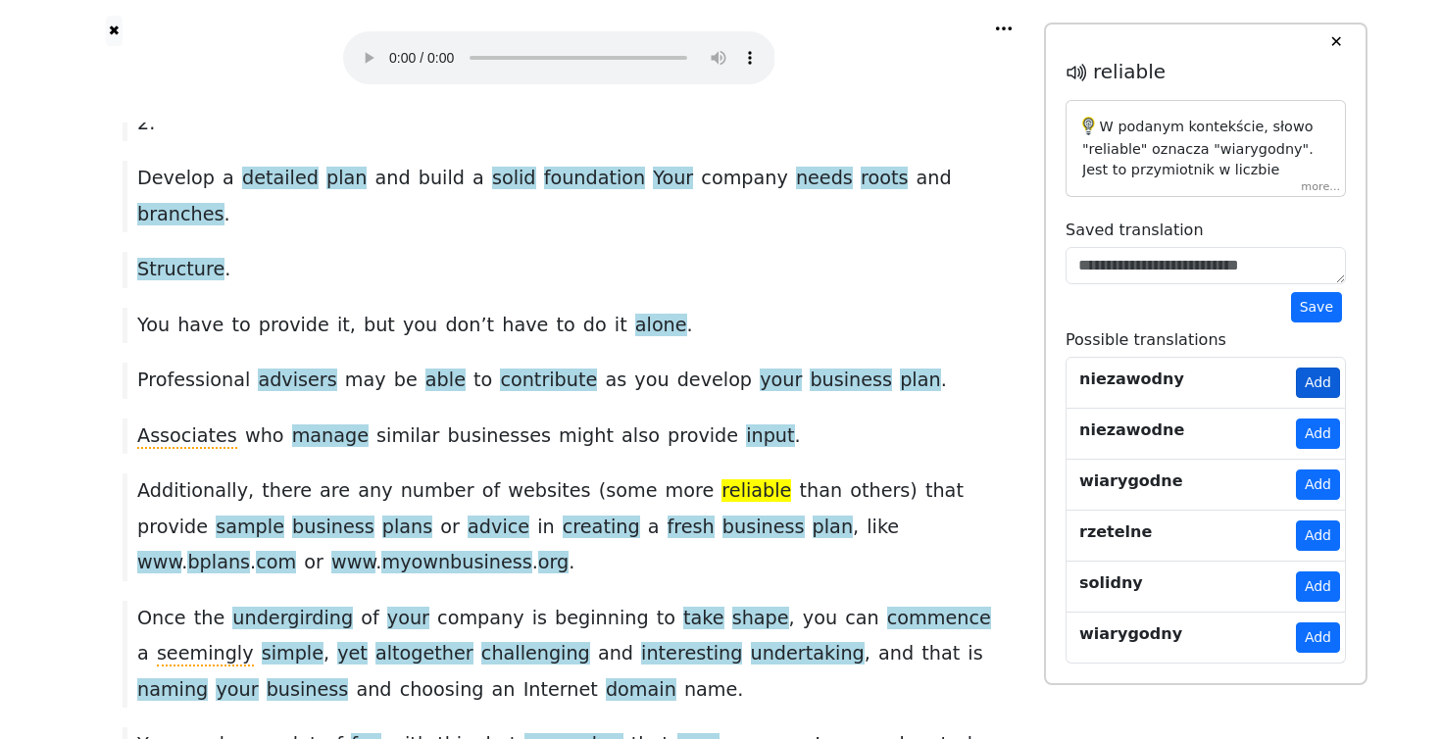
click at [1323, 384] on button "Add" at bounding box center [1318, 383] width 44 height 30
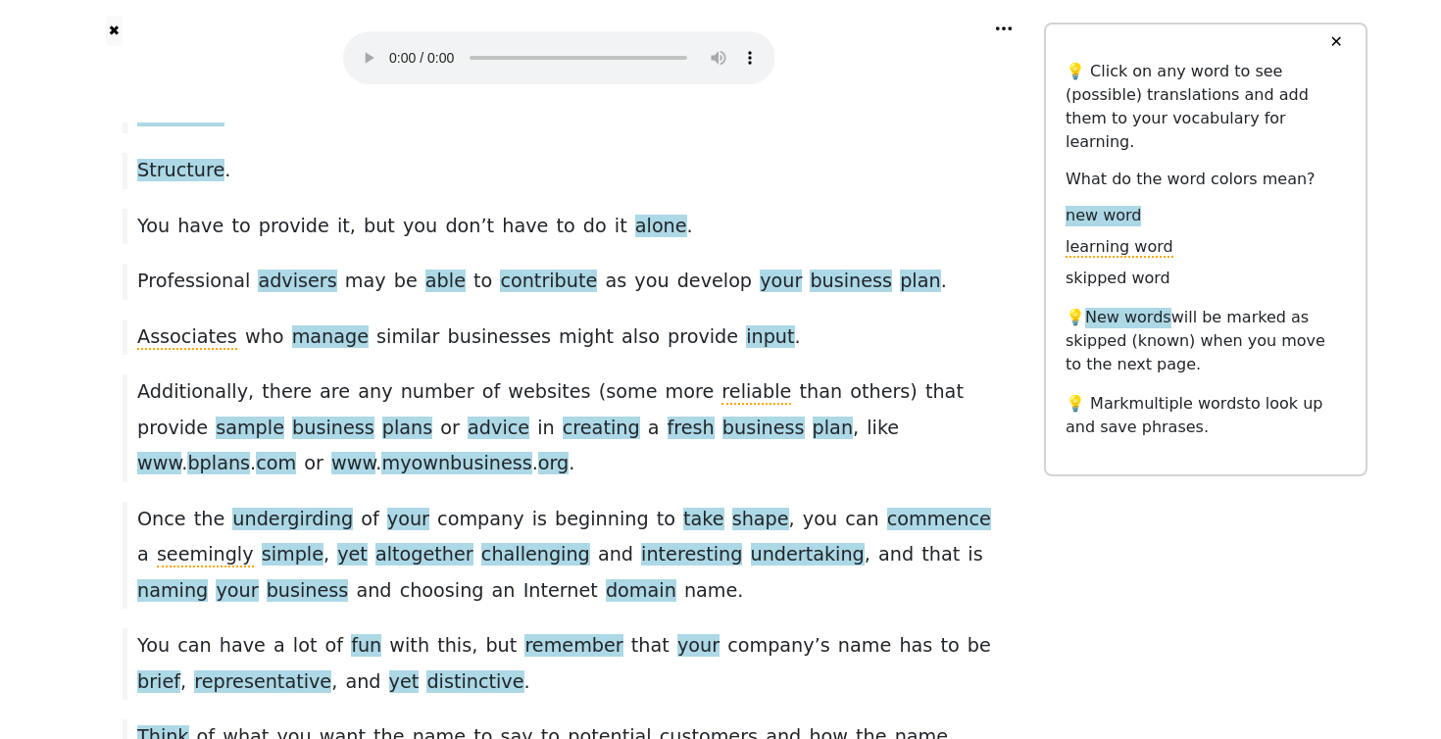
scroll to position [1483, 0]
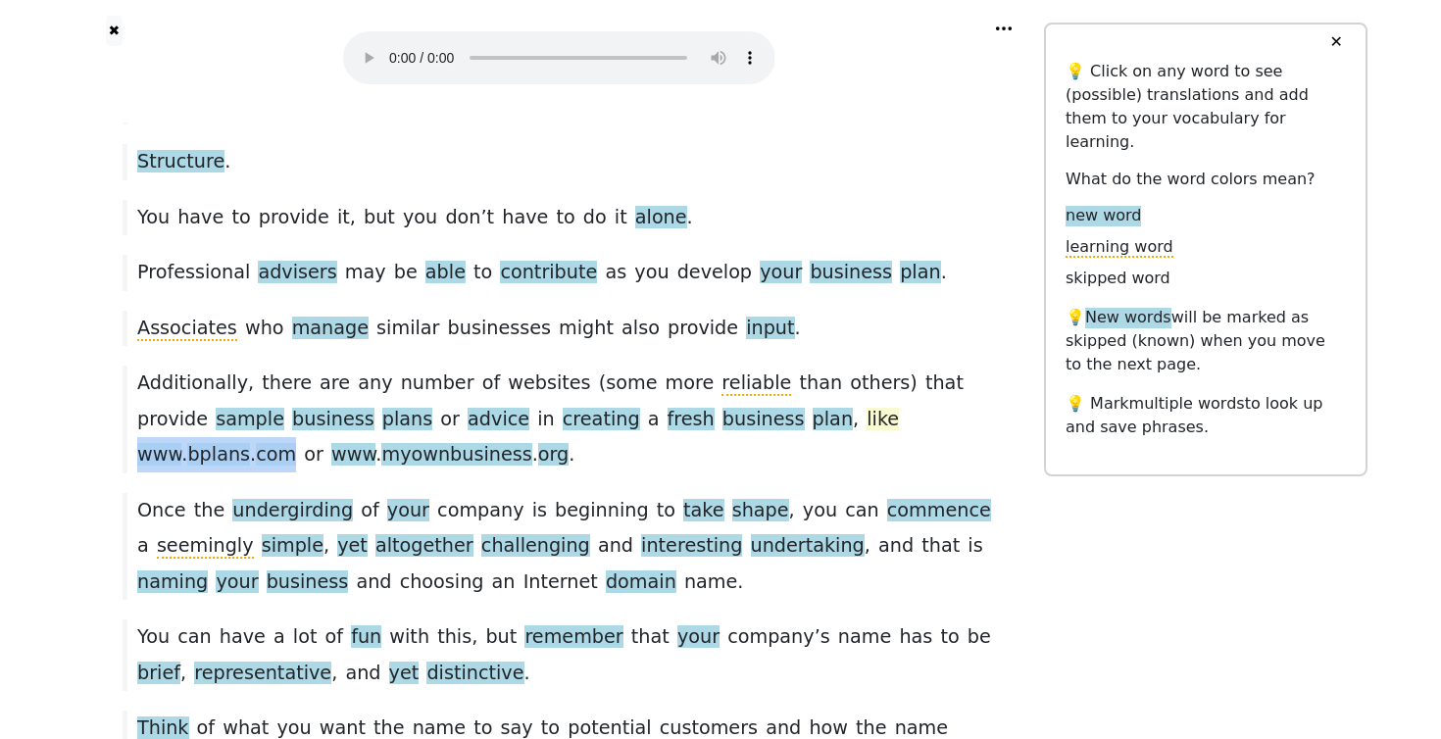
drag, startPoint x: 821, startPoint y: 202, endPoint x: 669, endPoint y: 206, distance: 152.0
click at [675, 366] on div "Additionally , there are any number of websites ( some more reliable than other…" at bounding box center [559, 419] width 892 height 107
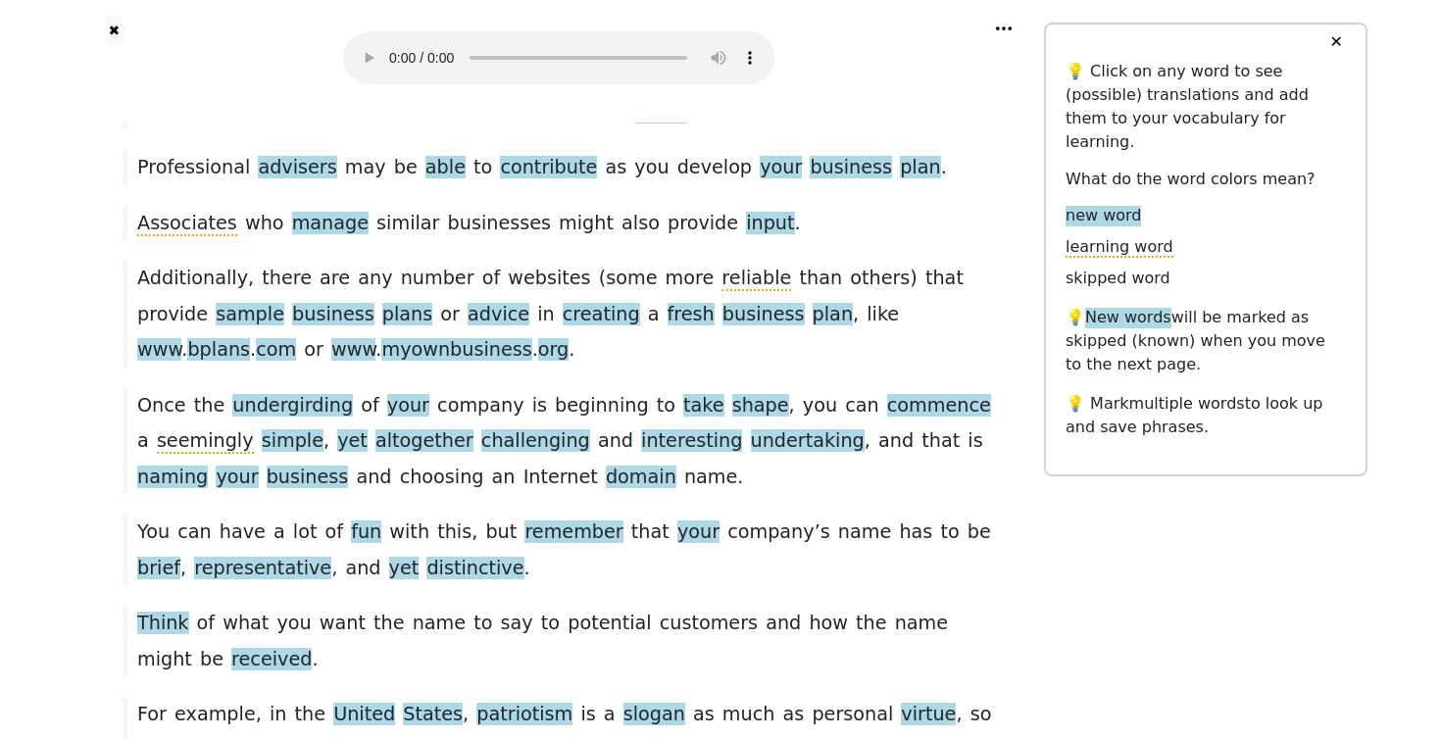
scroll to position [1590, 0]
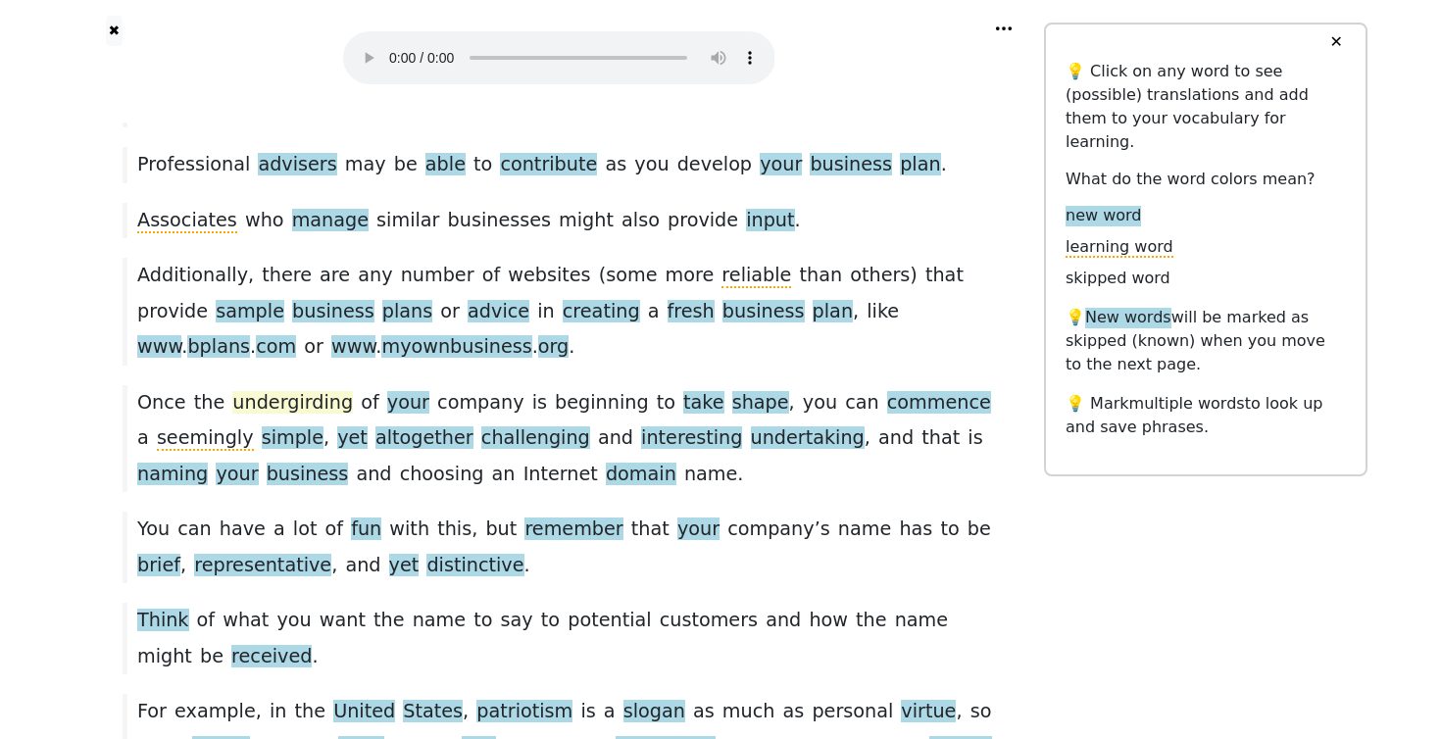
click at [261, 391] on span "undergirding" at bounding box center [292, 403] width 121 height 25
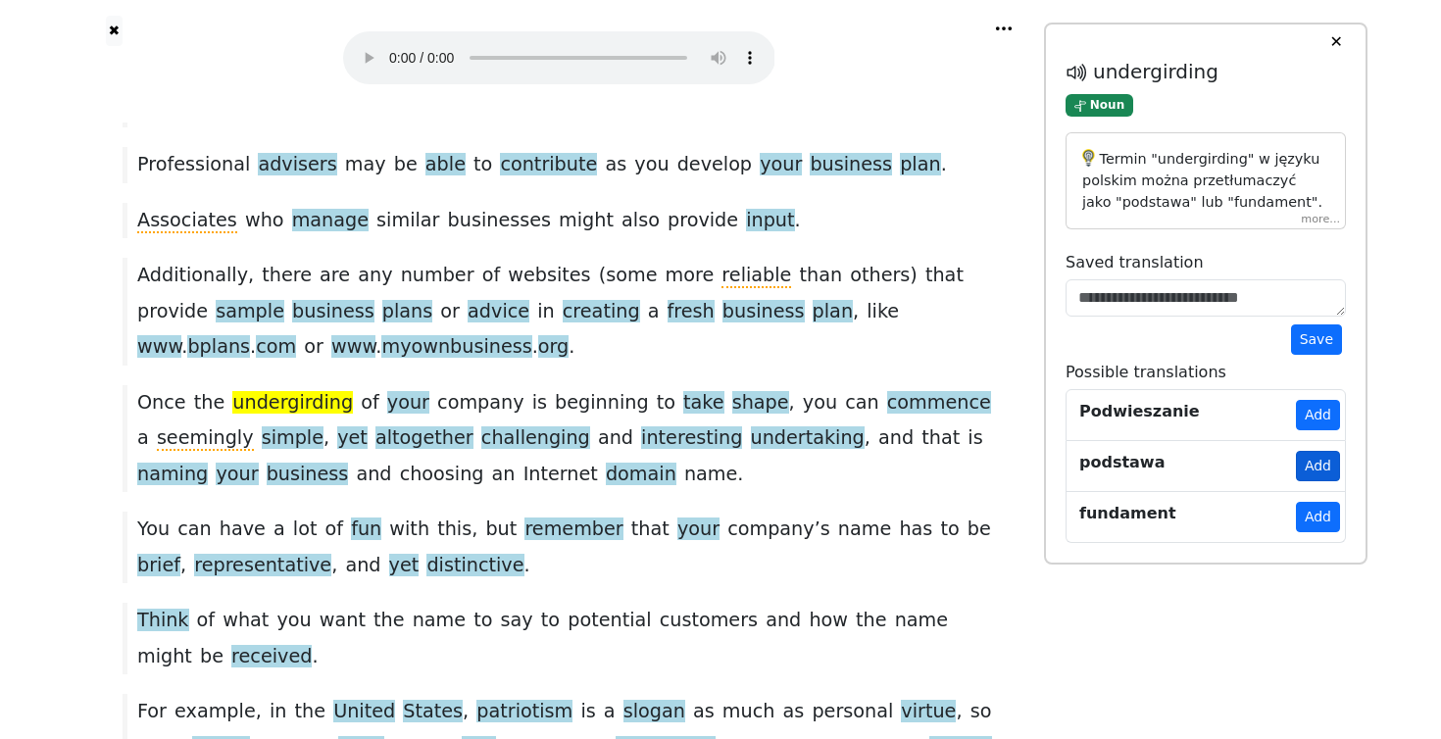
click at [1336, 463] on button "Add" at bounding box center [1318, 466] width 44 height 30
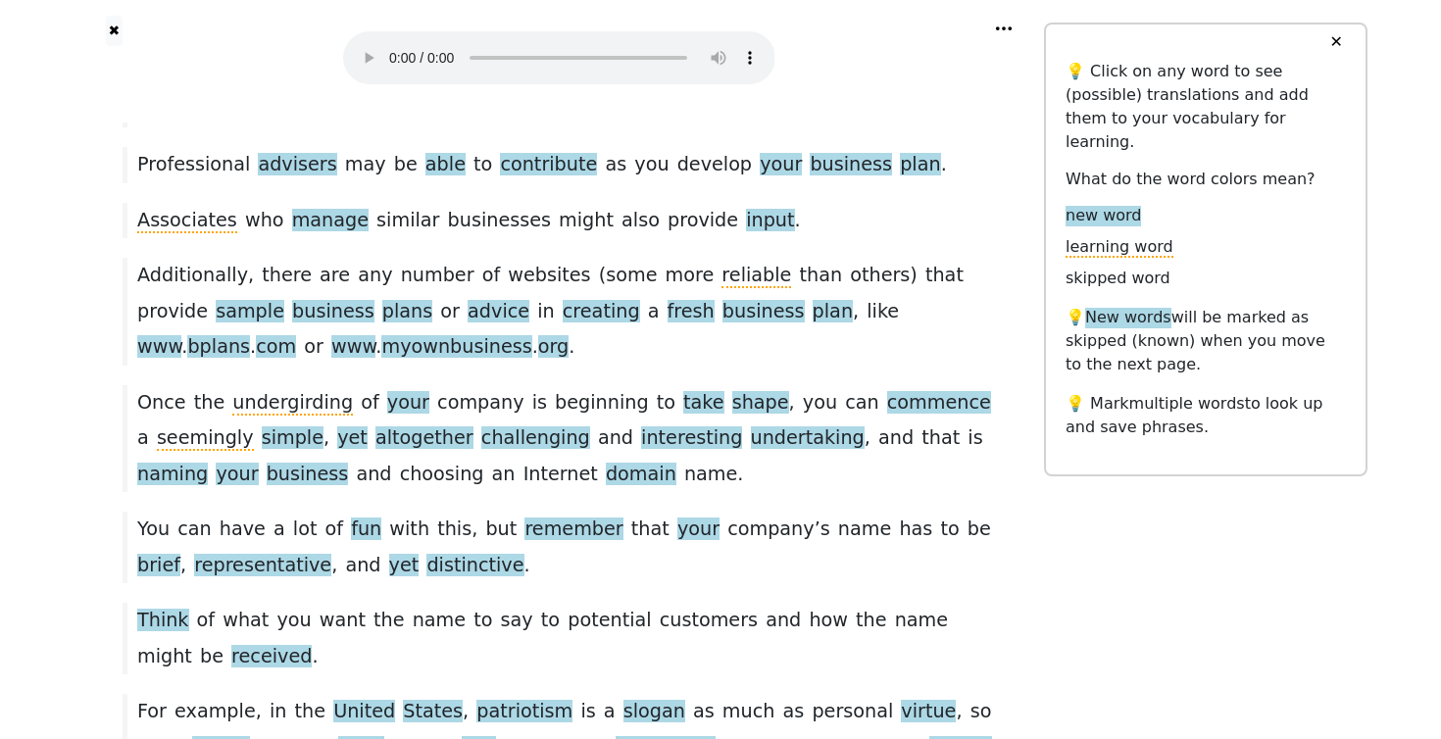
click at [887, 391] on span "commence" at bounding box center [939, 403] width 104 height 25
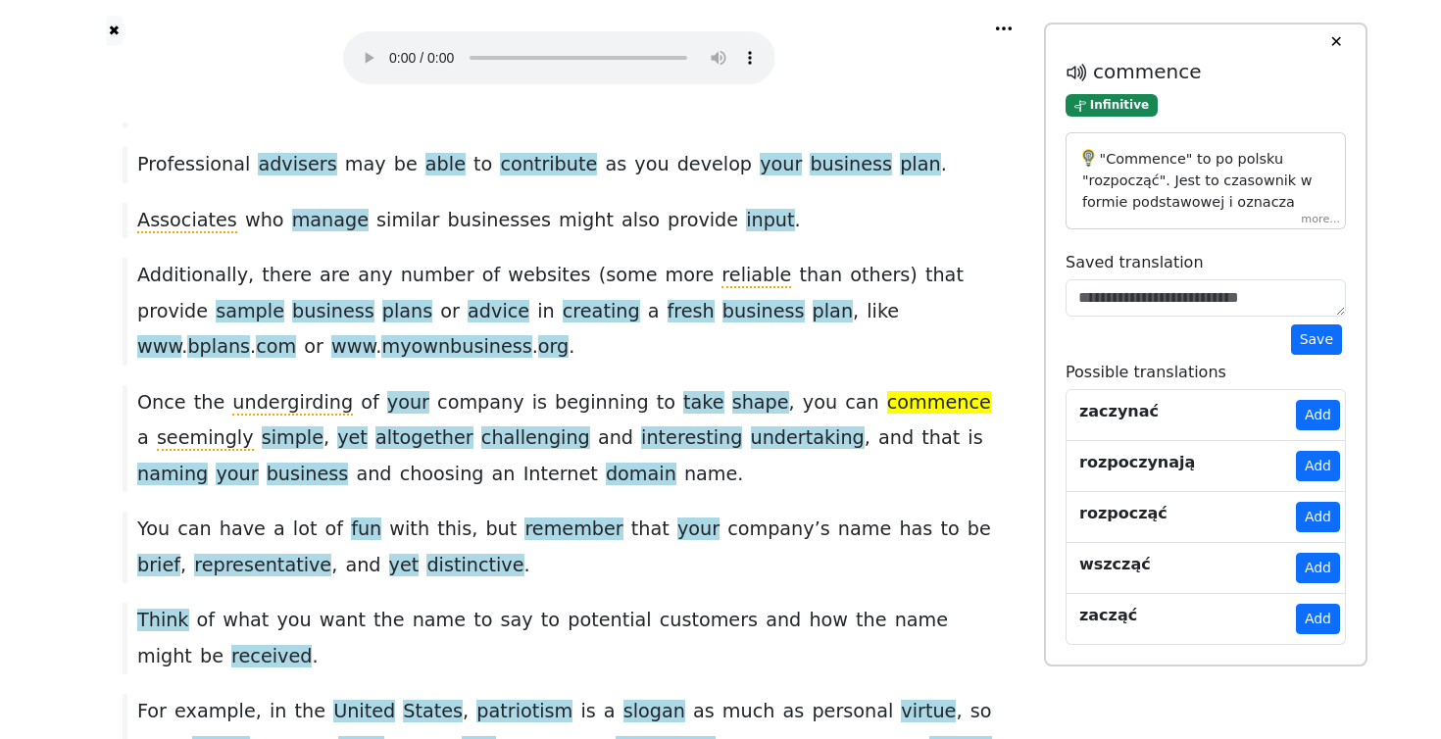
click at [1314, 522] on button "Add" at bounding box center [1318, 517] width 44 height 30
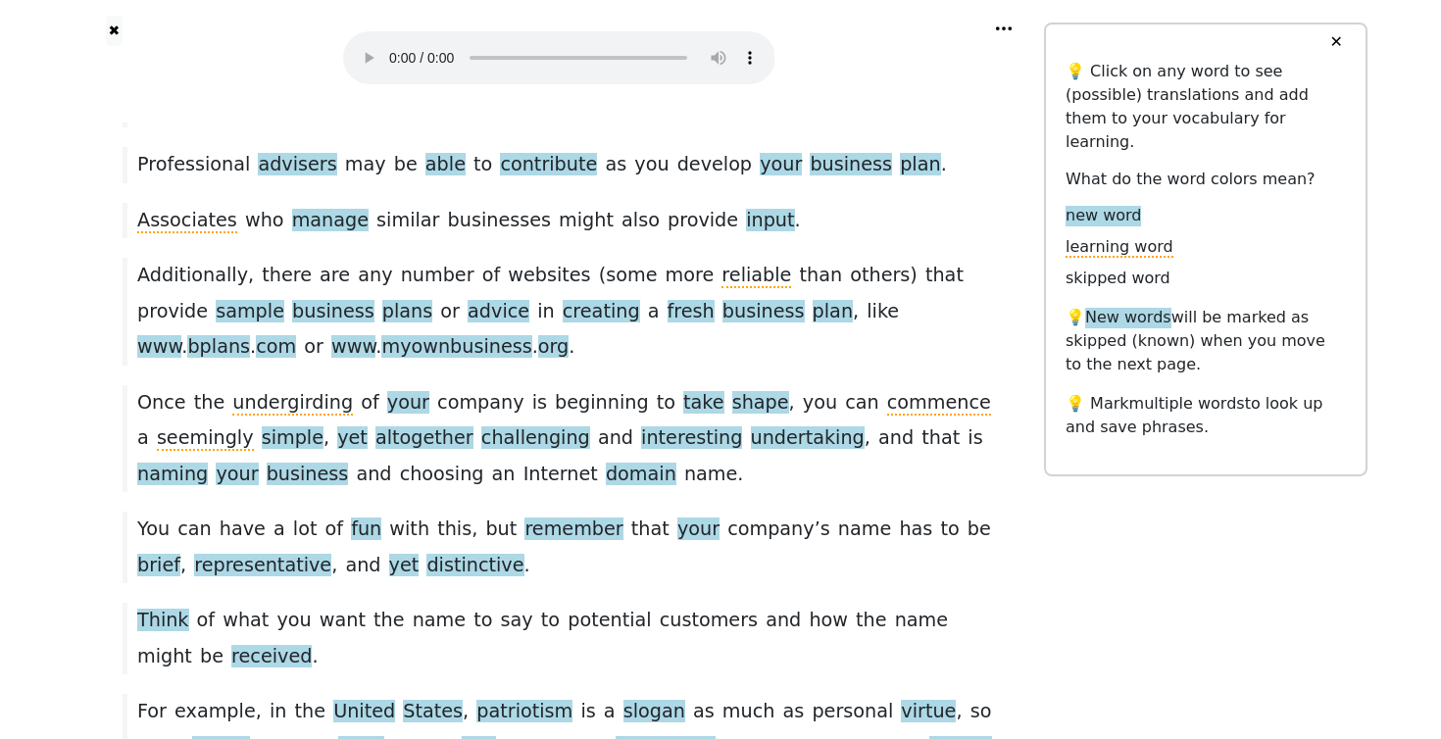
click at [254, 427] on span "seemingly" at bounding box center [205, 439] width 97 height 25
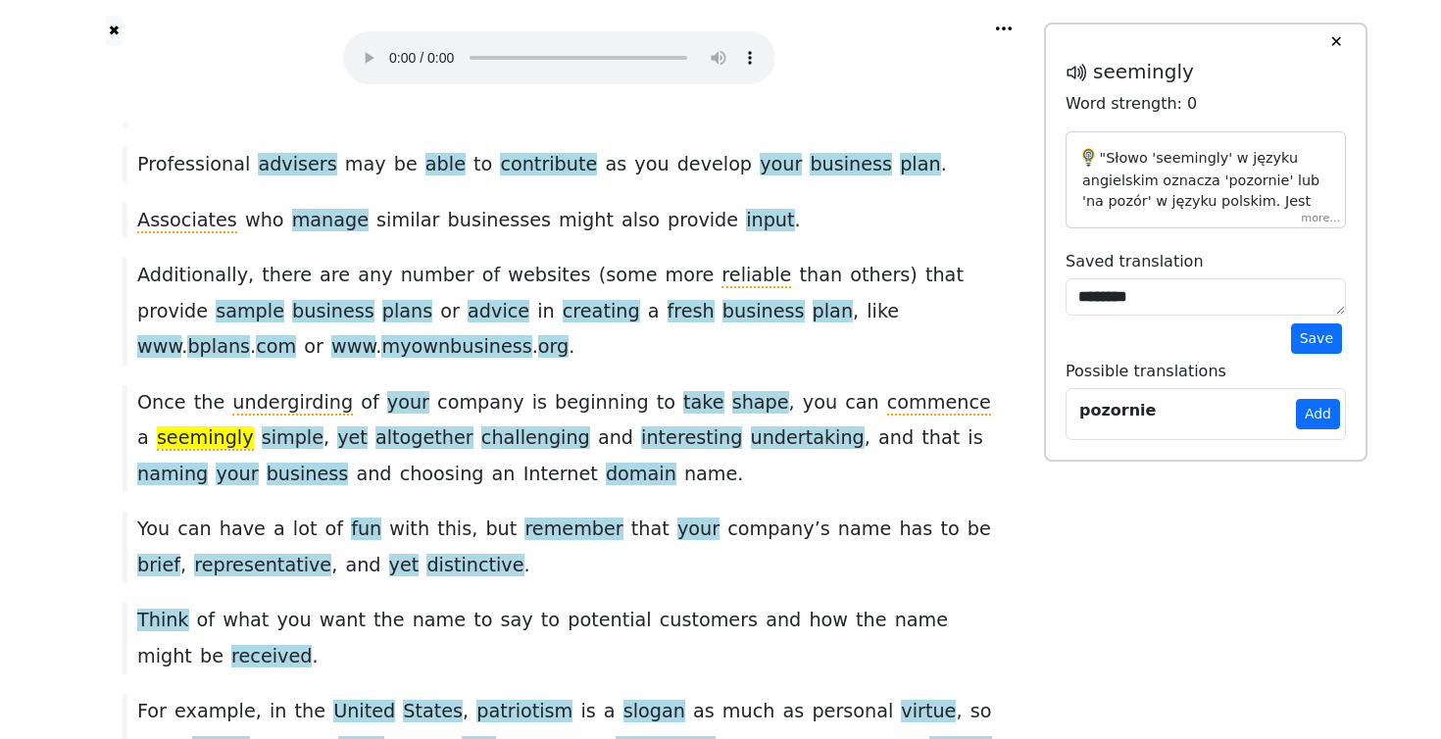
click at [376, 427] on span "altogether" at bounding box center [425, 439] width 98 height 25
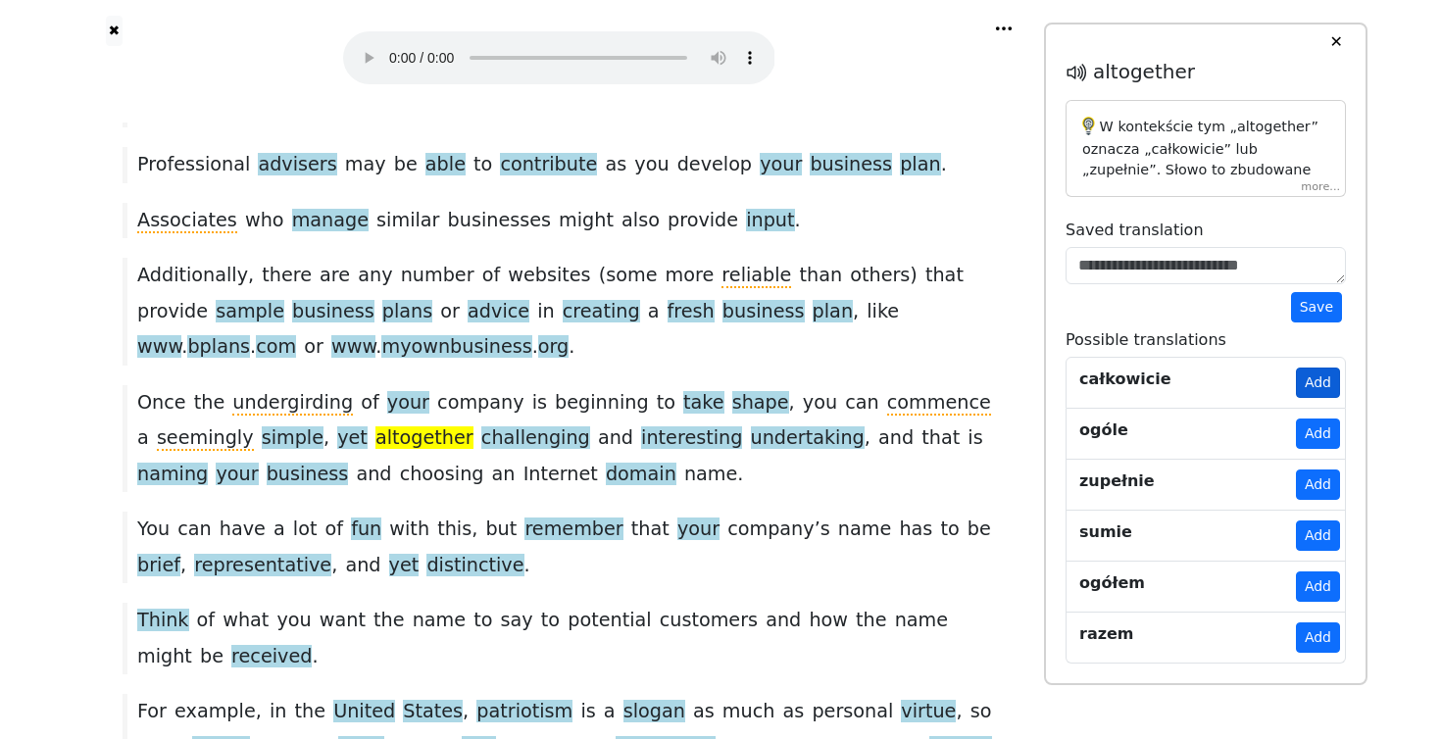
click at [1318, 383] on button "Add" at bounding box center [1318, 383] width 44 height 30
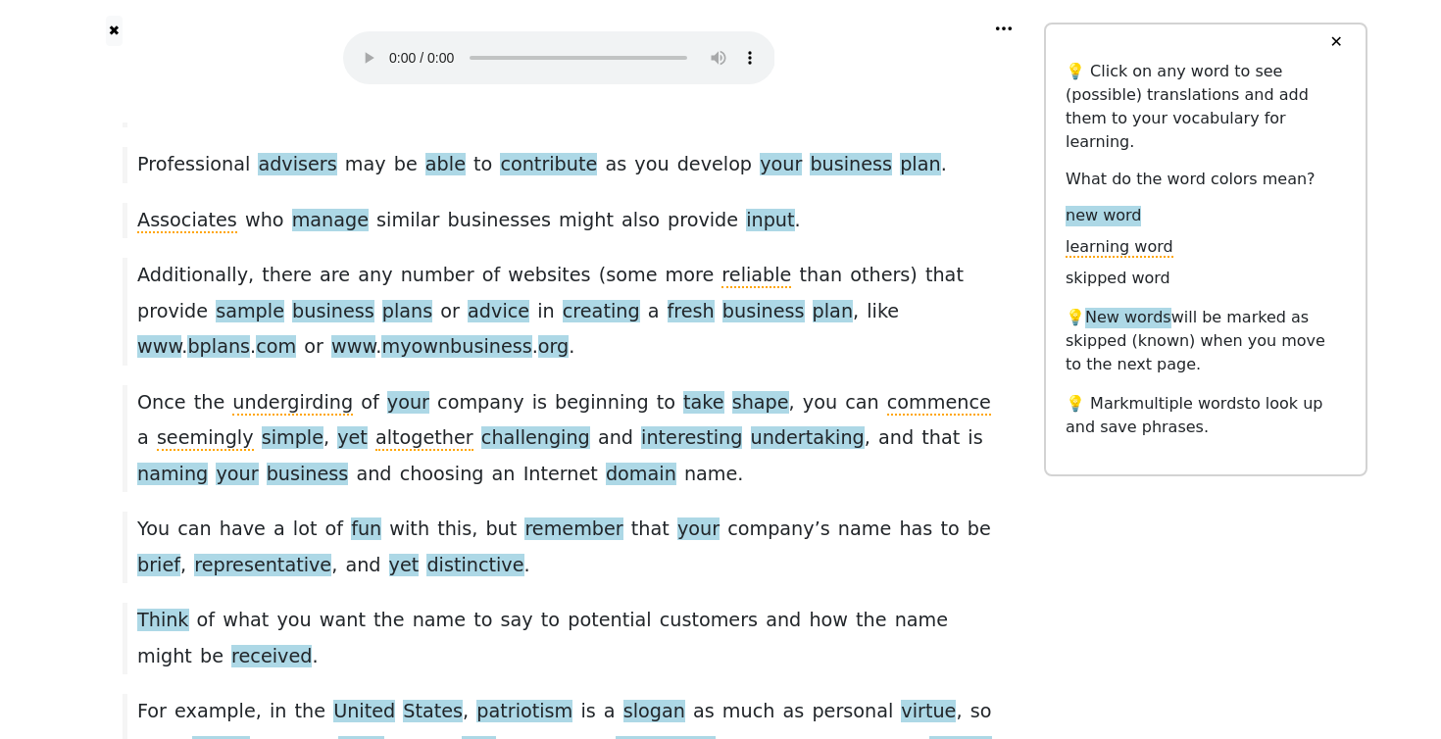
drag, startPoint x: 289, startPoint y: 219, endPoint x: 569, endPoint y: 199, distance: 280.1
click at [376, 427] on span "altogether" at bounding box center [425, 439] width 98 height 25
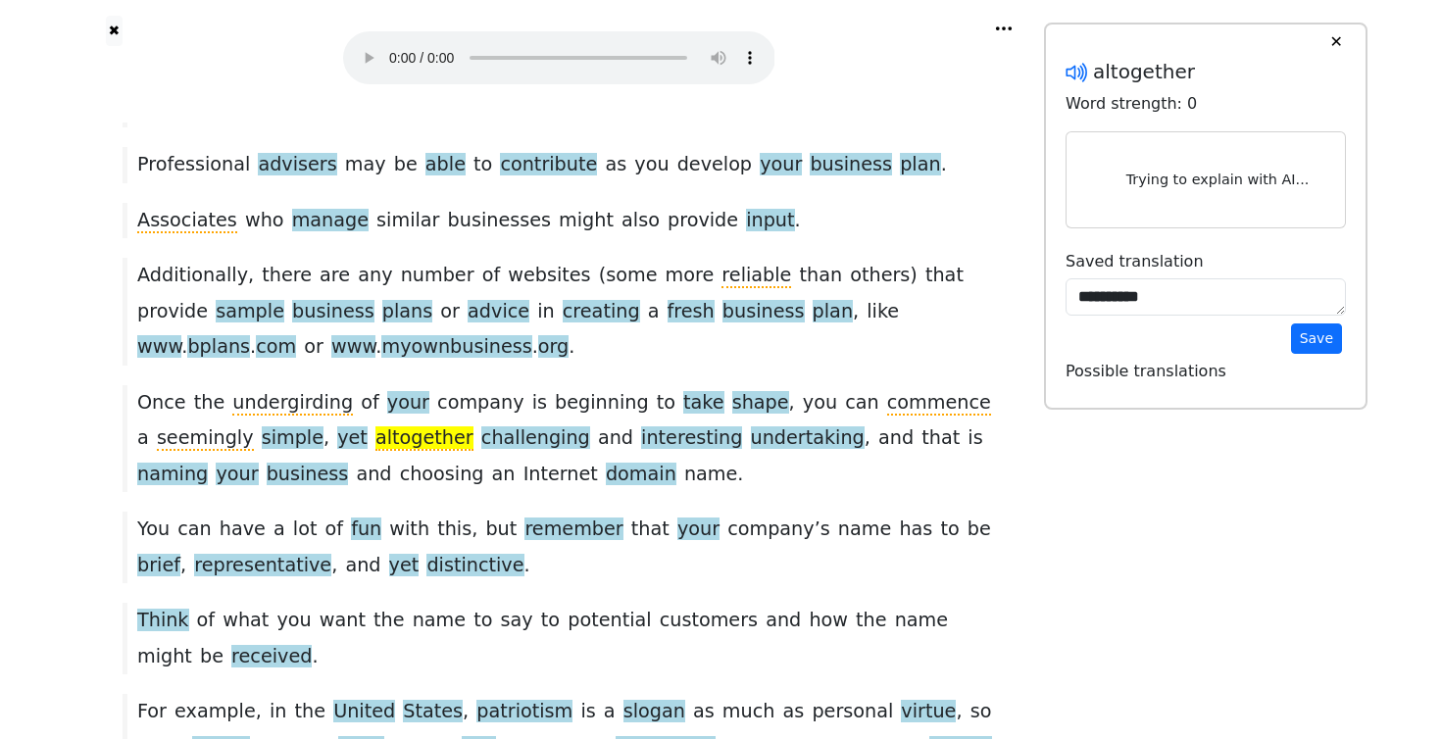
click at [1082, 64] on icon at bounding box center [1077, 72] width 25 height 25
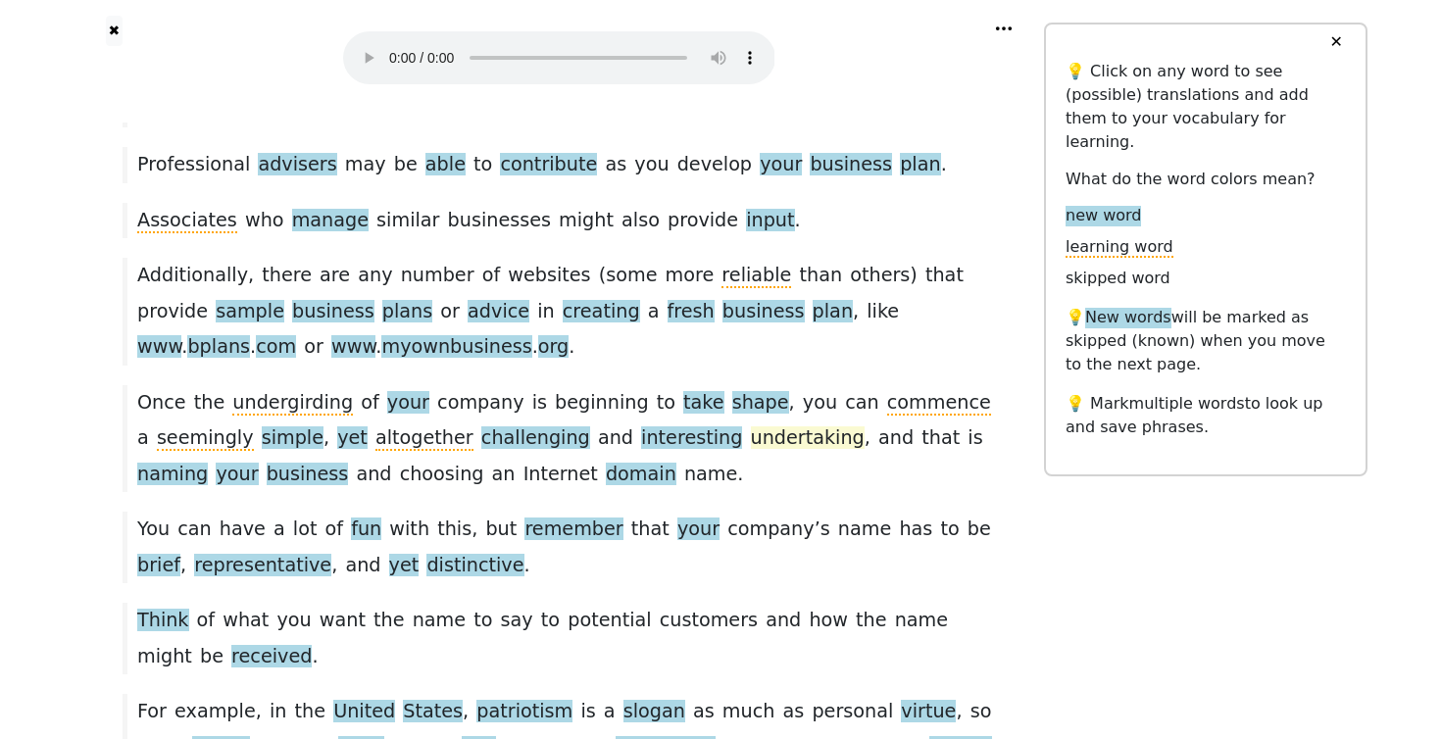
click at [751, 427] on span "undertaking" at bounding box center [808, 439] width 114 height 25
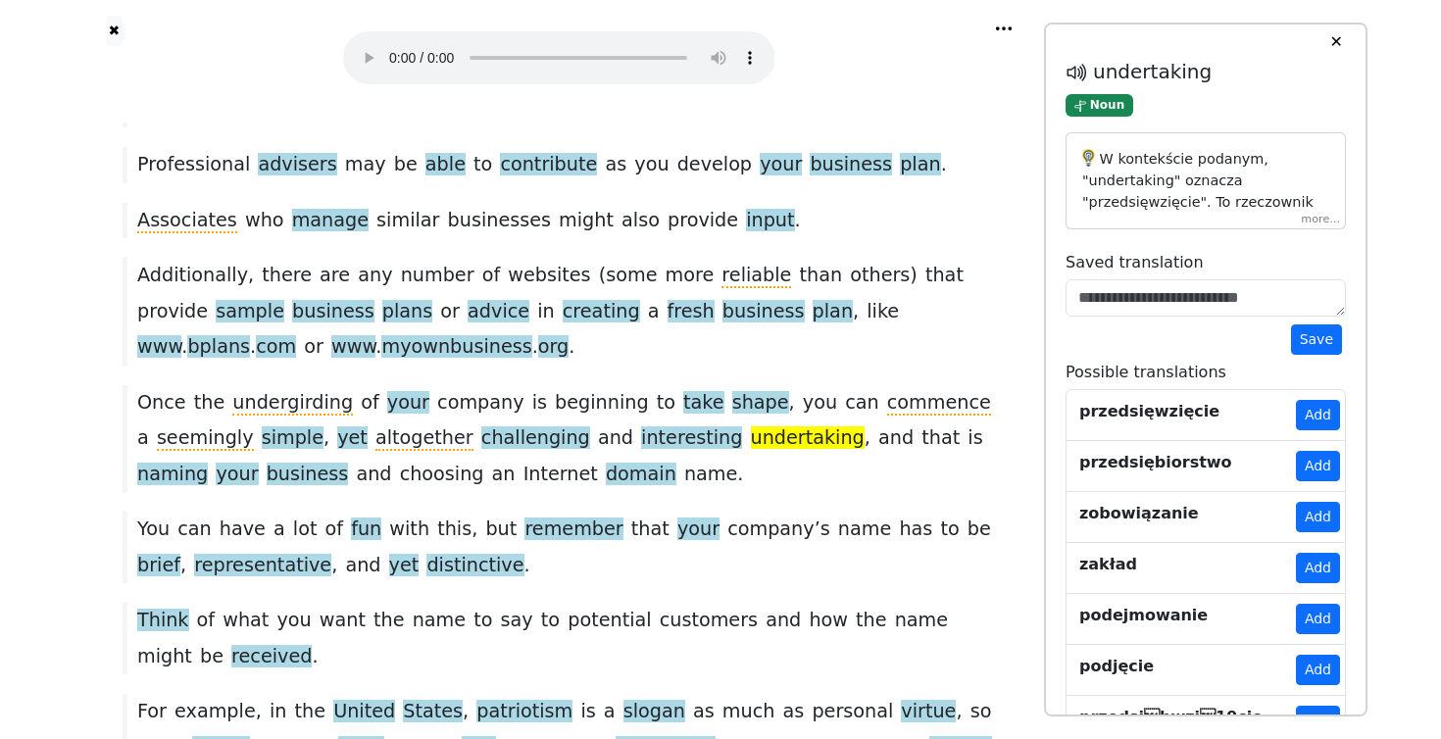
click at [1314, 410] on button "Add" at bounding box center [1318, 415] width 44 height 30
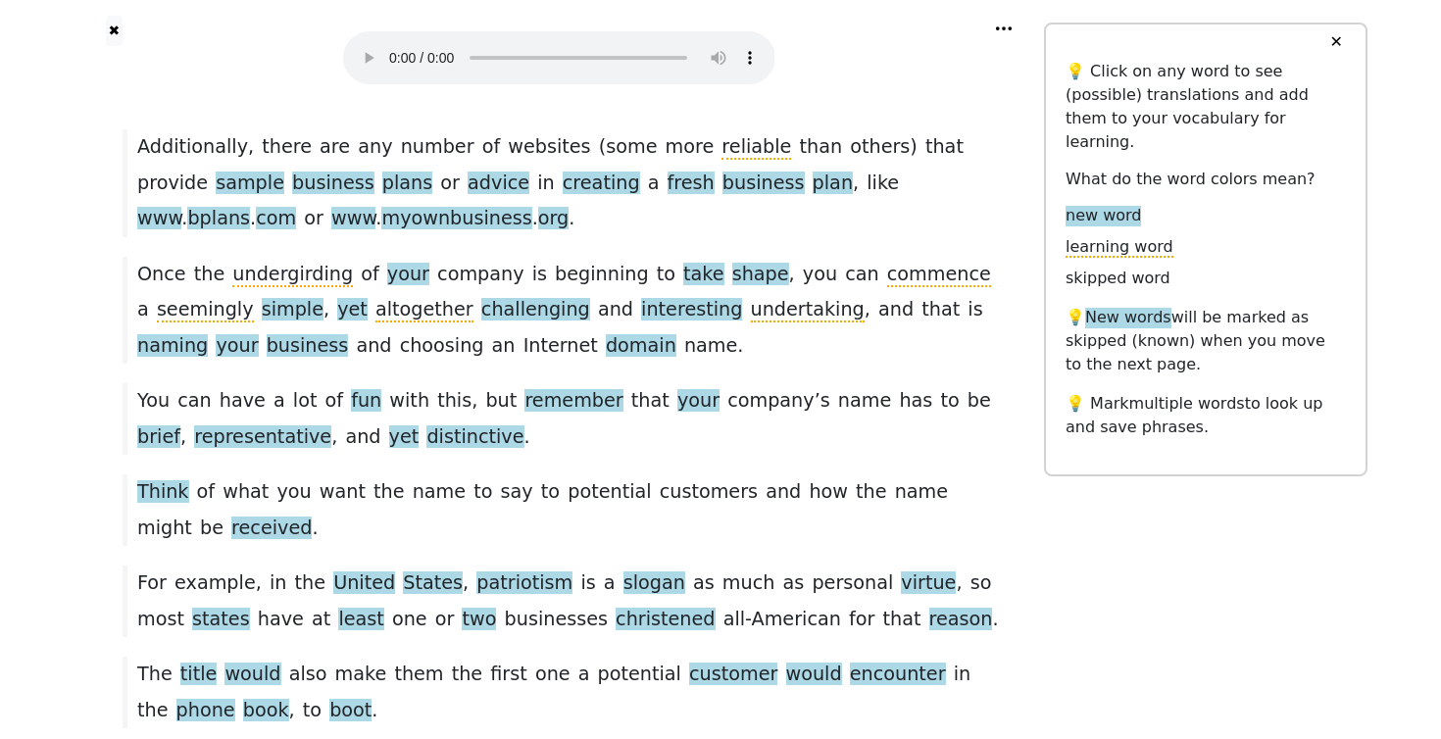
scroll to position [1725, 0]
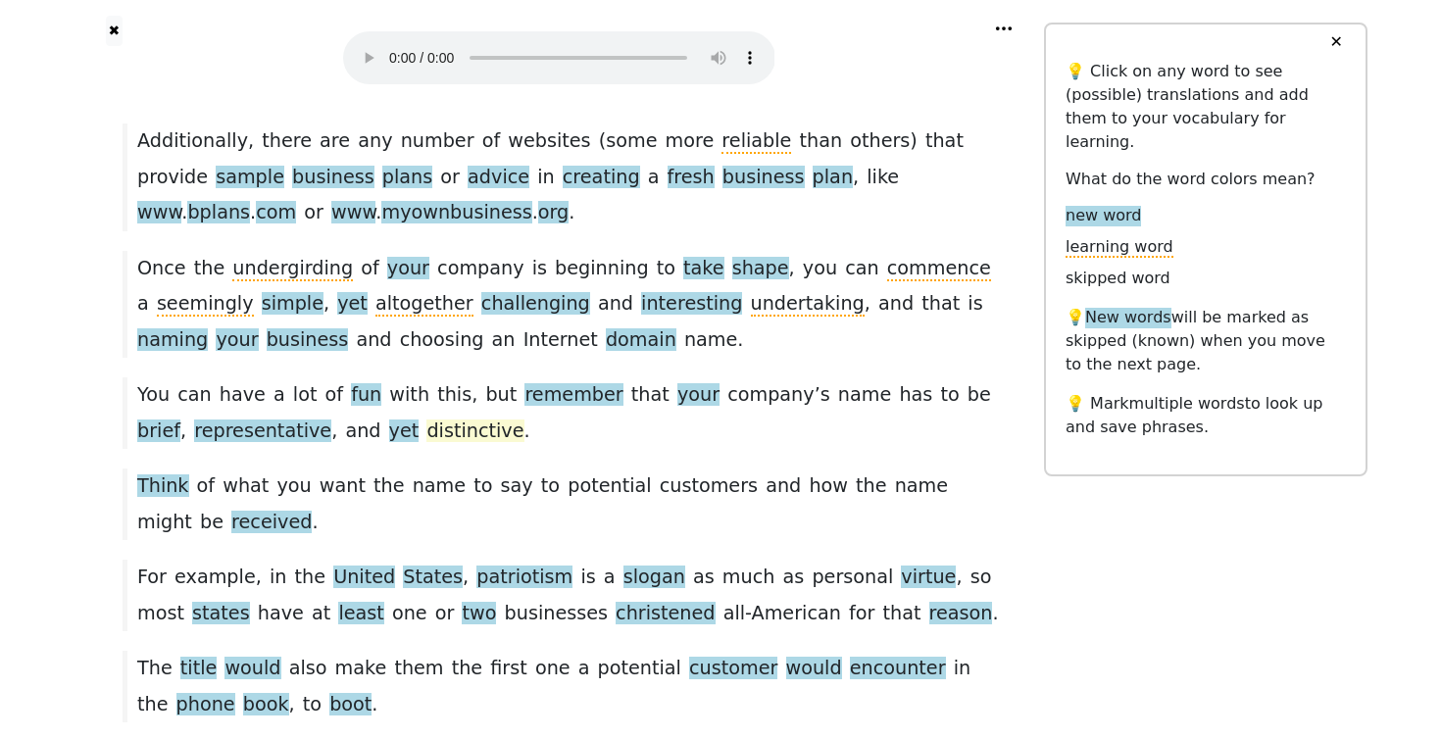
click at [427, 420] on span "distinctive" at bounding box center [475, 432] width 97 height 25
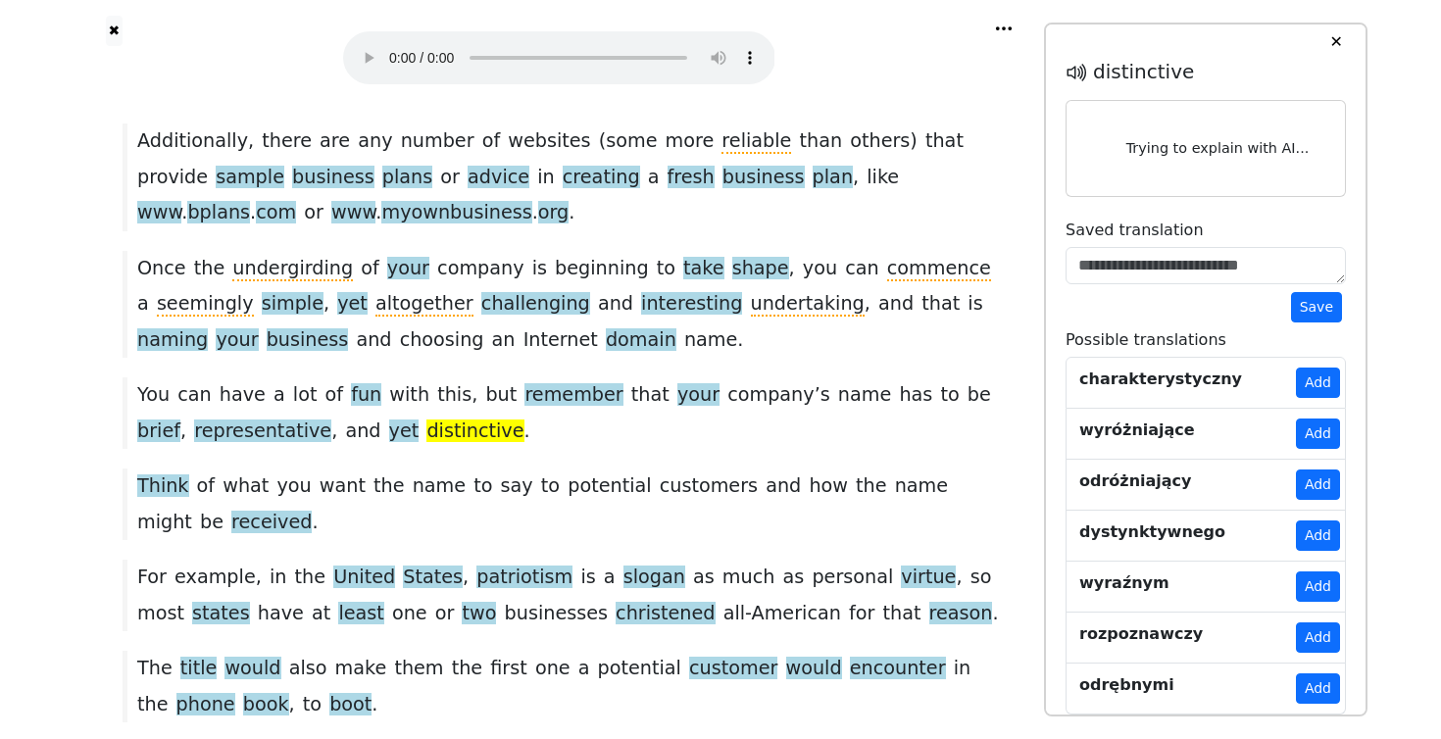
click at [1316, 378] on button "Add" at bounding box center [1318, 383] width 44 height 30
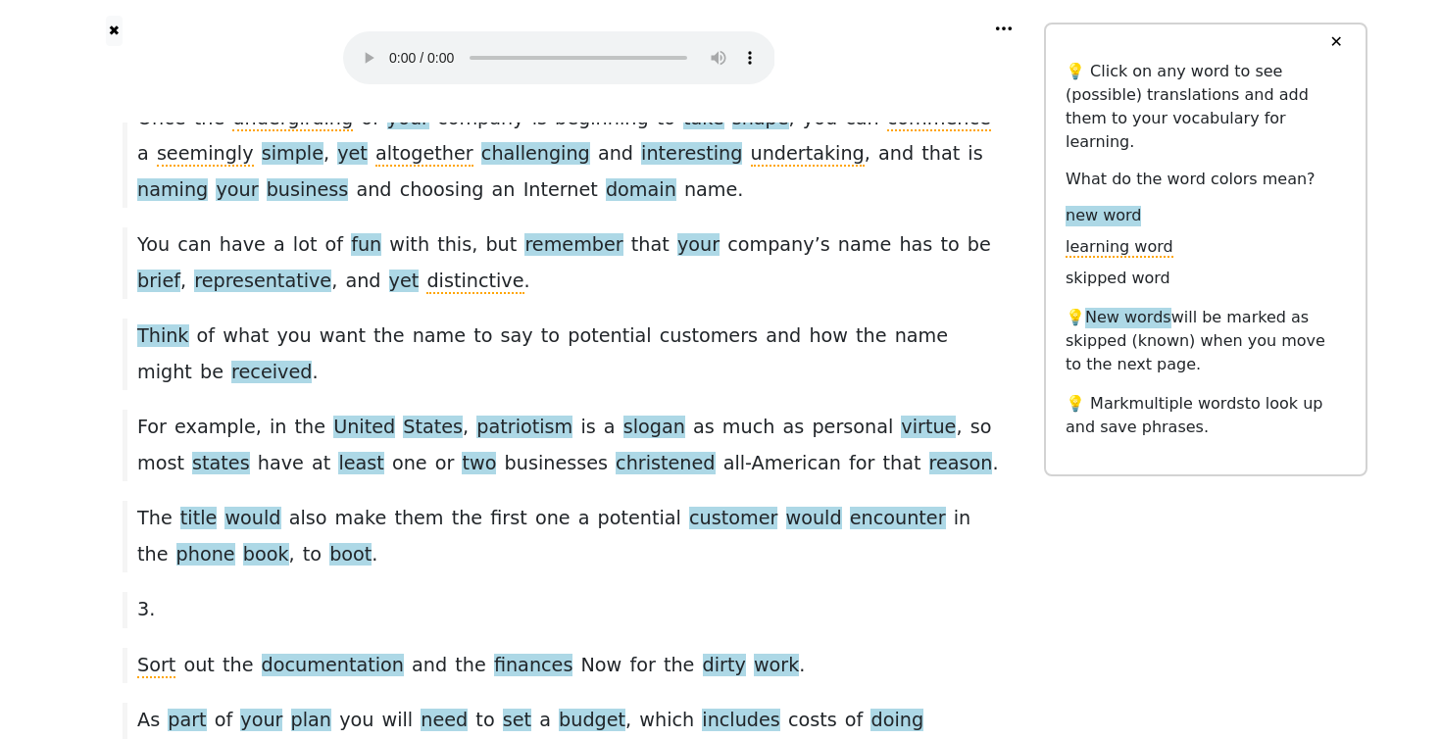
scroll to position [1872, 0]
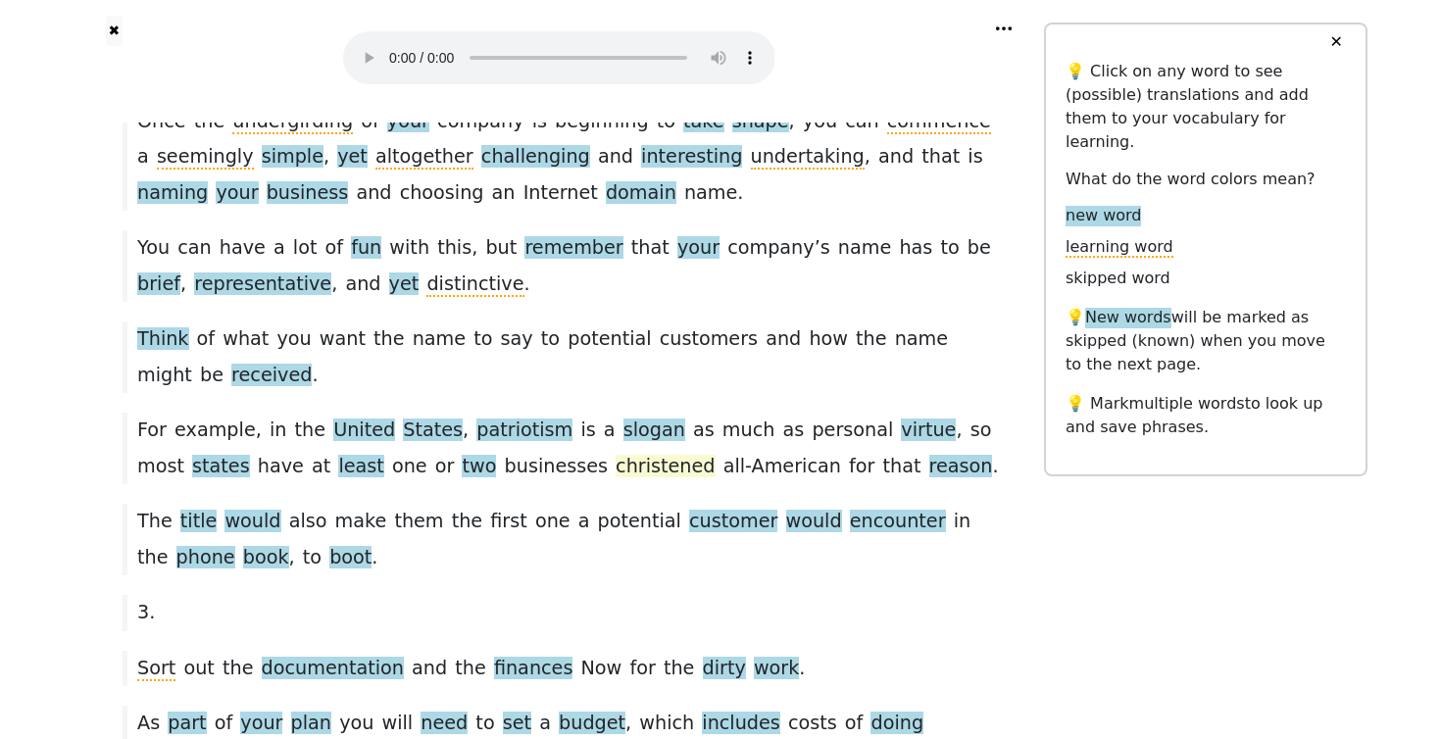
click at [616, 455] on span "christened" at bounding box center [665, 467] width 99 height 25
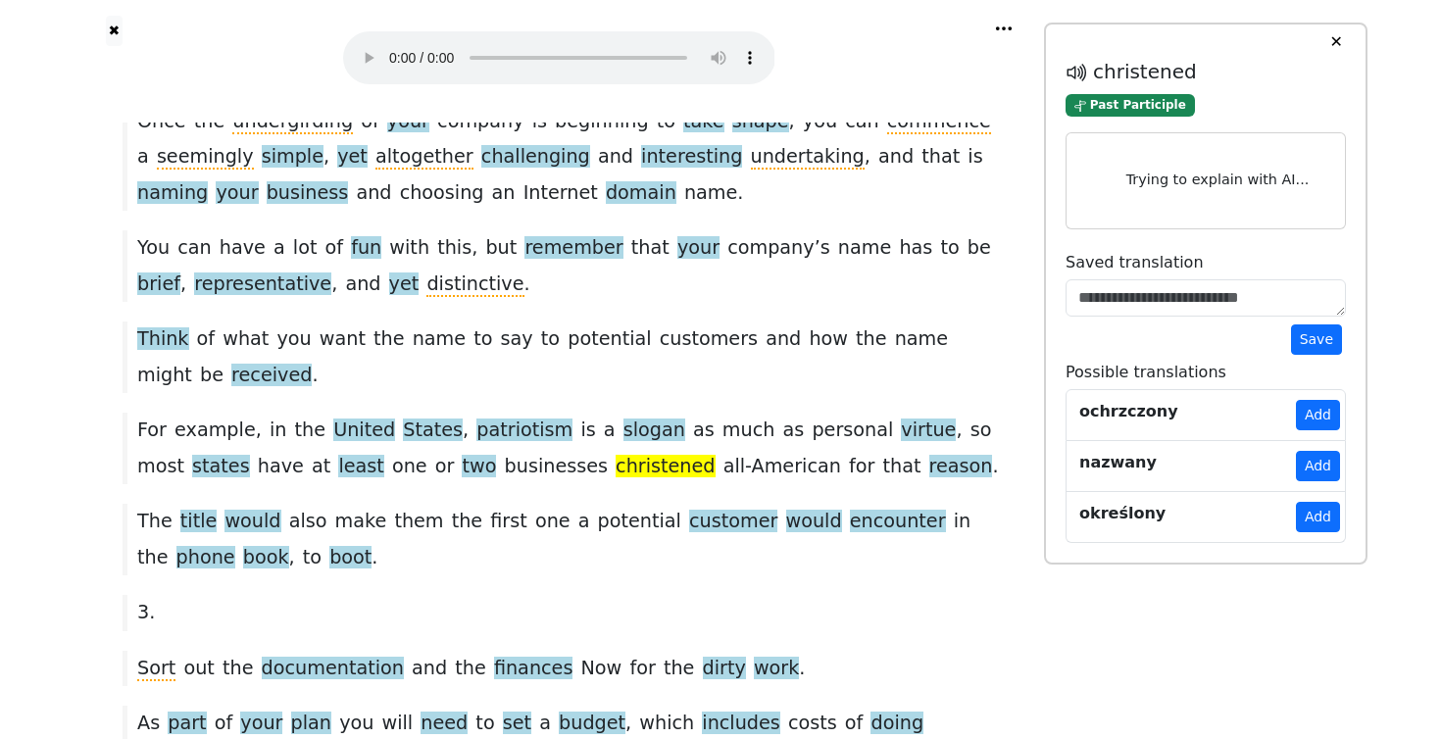
click at [80, 250] on div "Tips for Starting Your Business . In [DATE] ’ s global economy , starting your …" at bounding box center [559, 657] width 971 height 4812
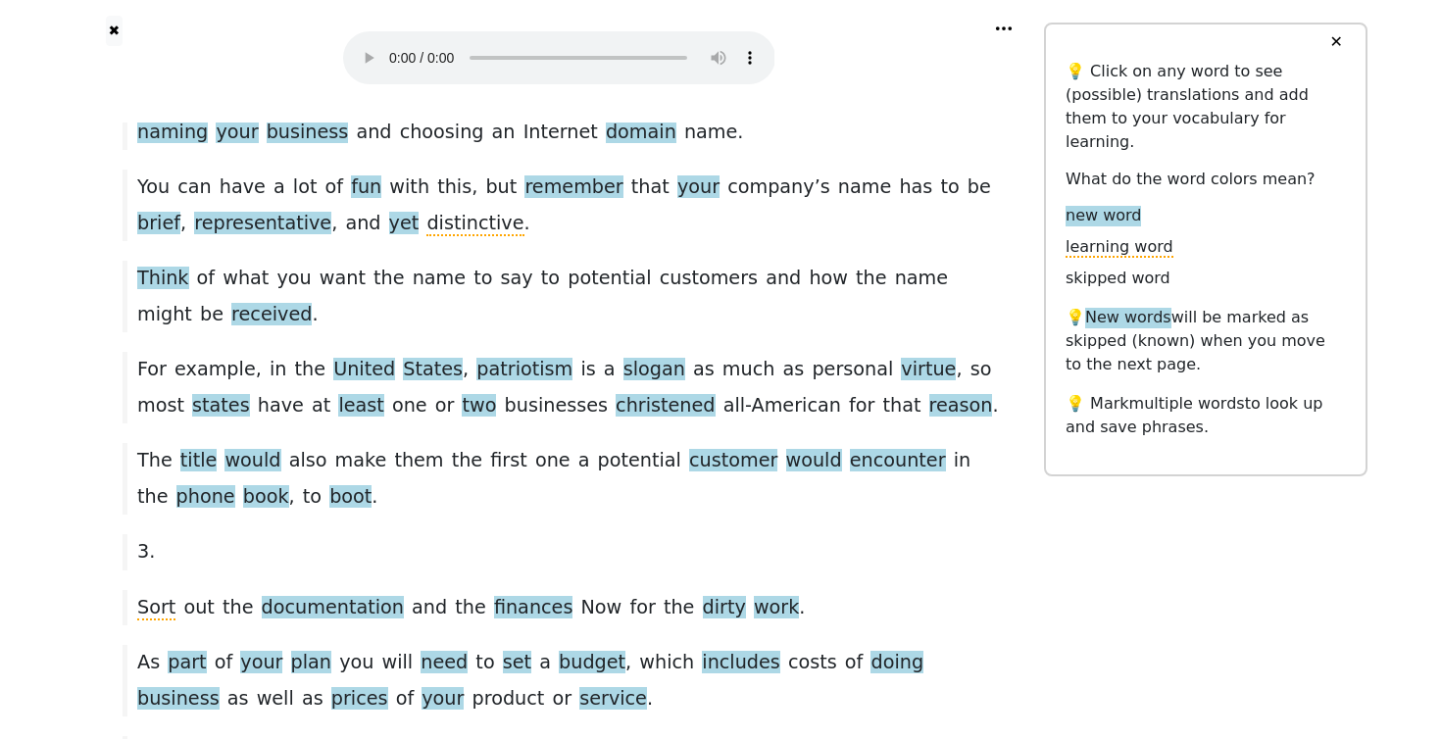
scroll to position [1935, 0]
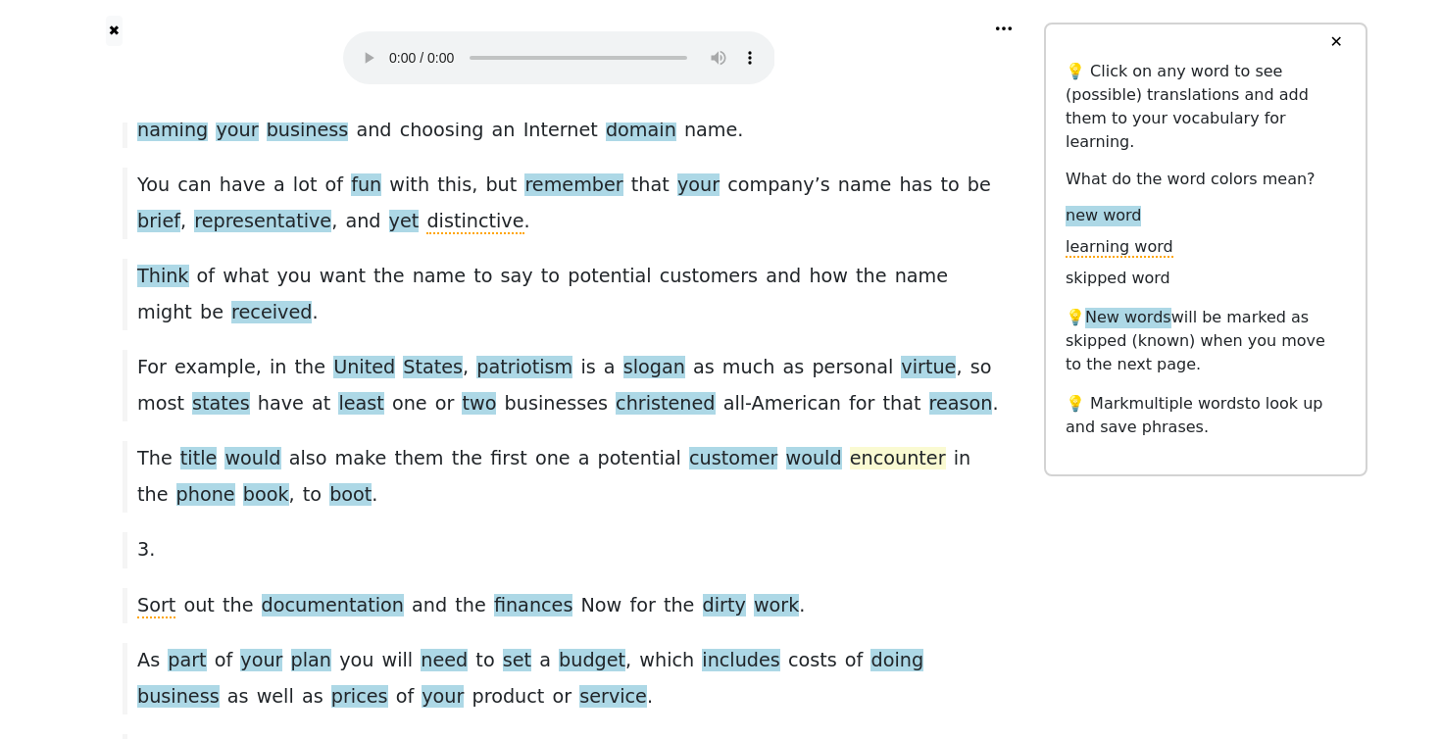
click at [850, 447] on span "encounter" at bounding box center [898, 459] width 96 height 25
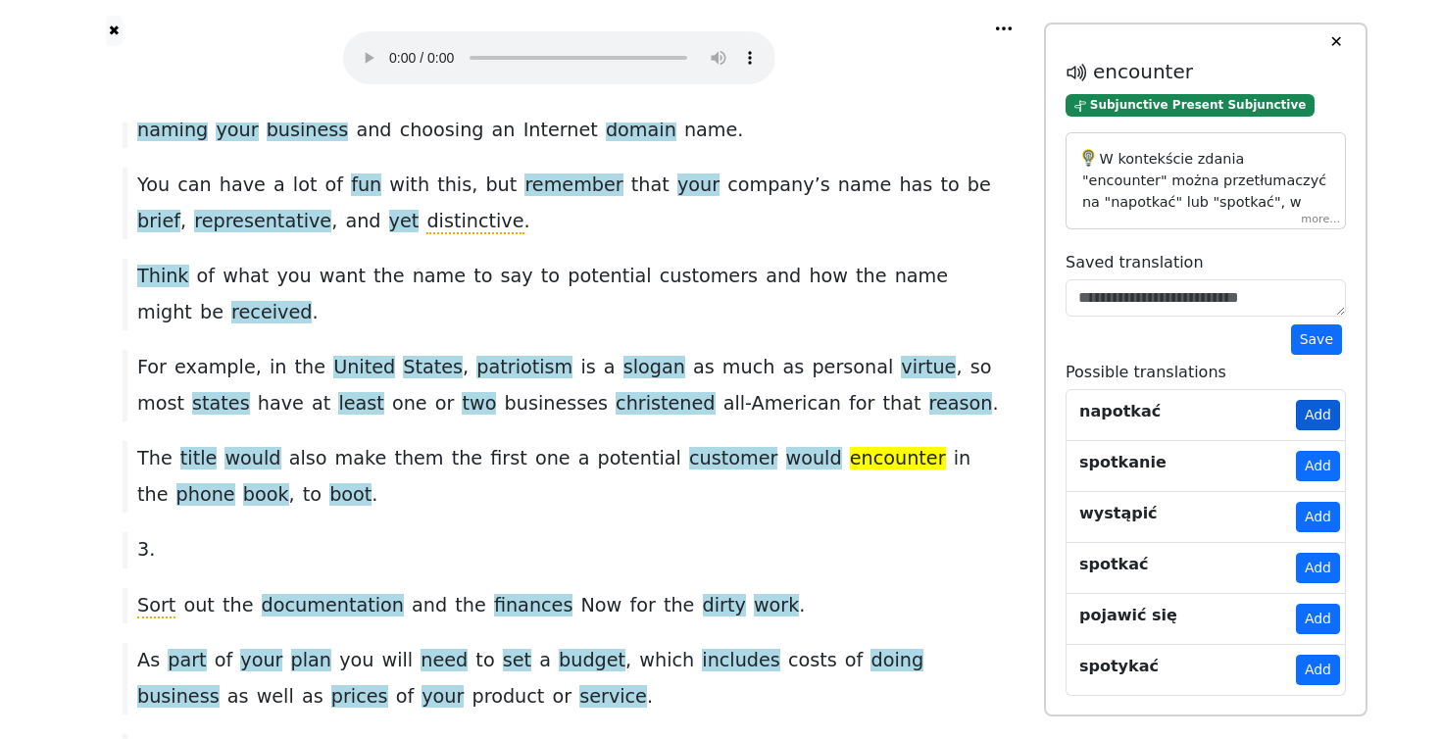
click at [1318, 412] on button "Add" at bounding box center [1318, 415] width 44 height 30
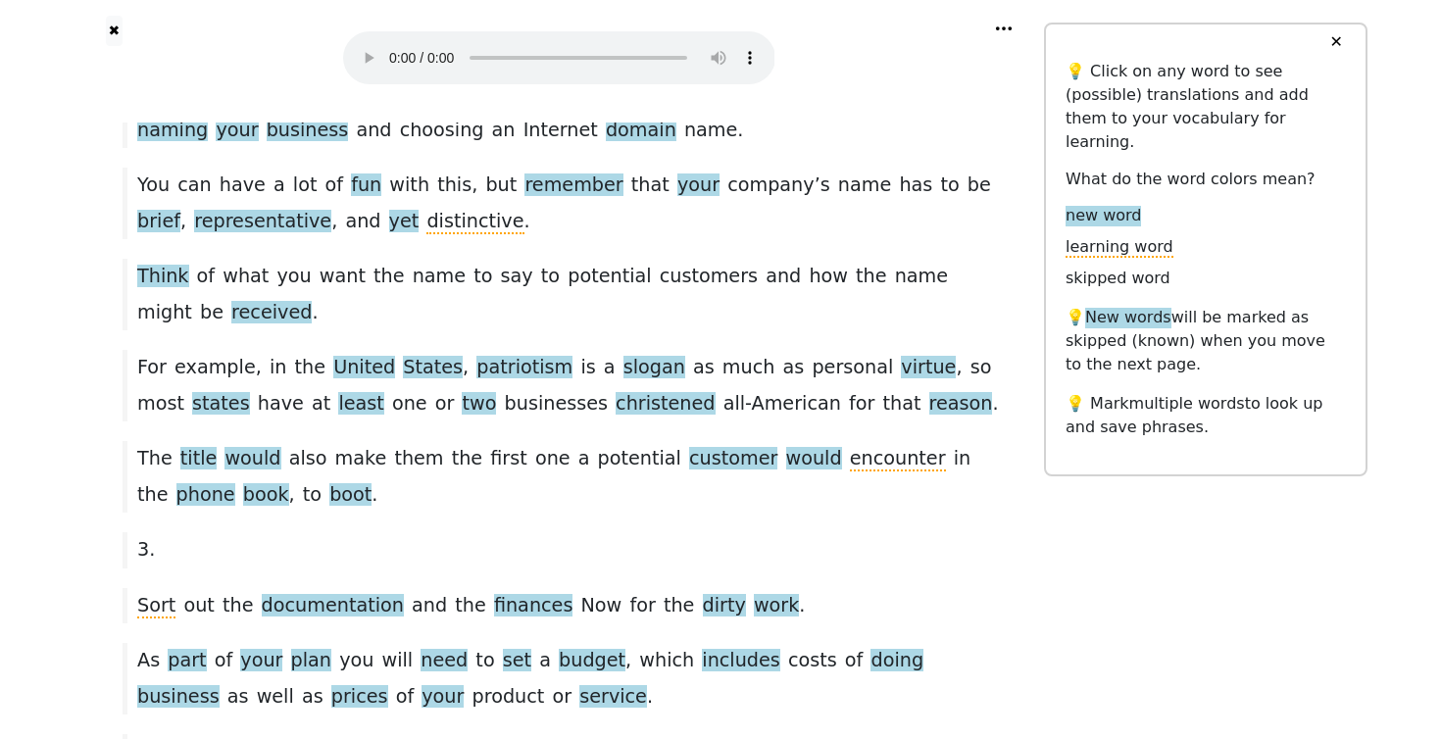
click at [337, 532] on div "3 ." at bounding box center [559, 549] width 892 height 35
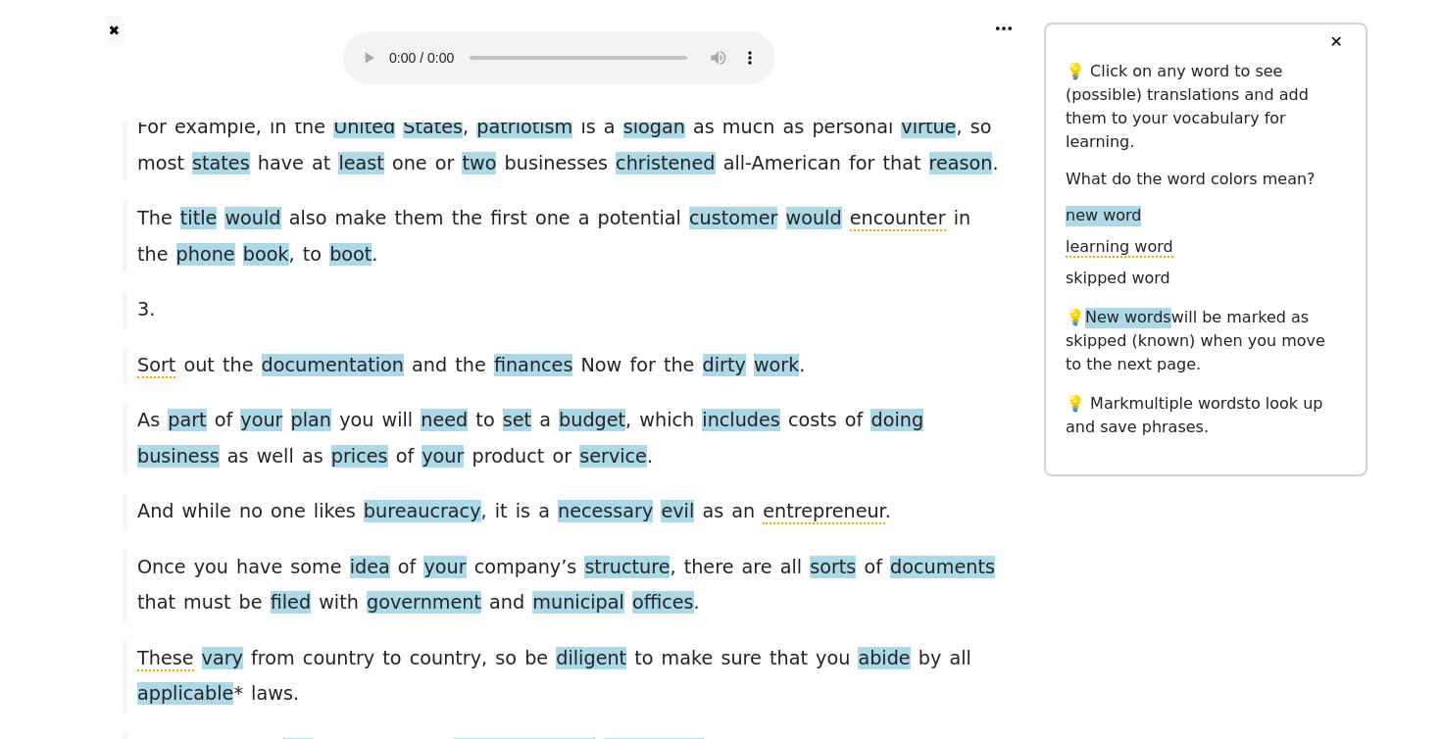
scroll to position [2186, 0]
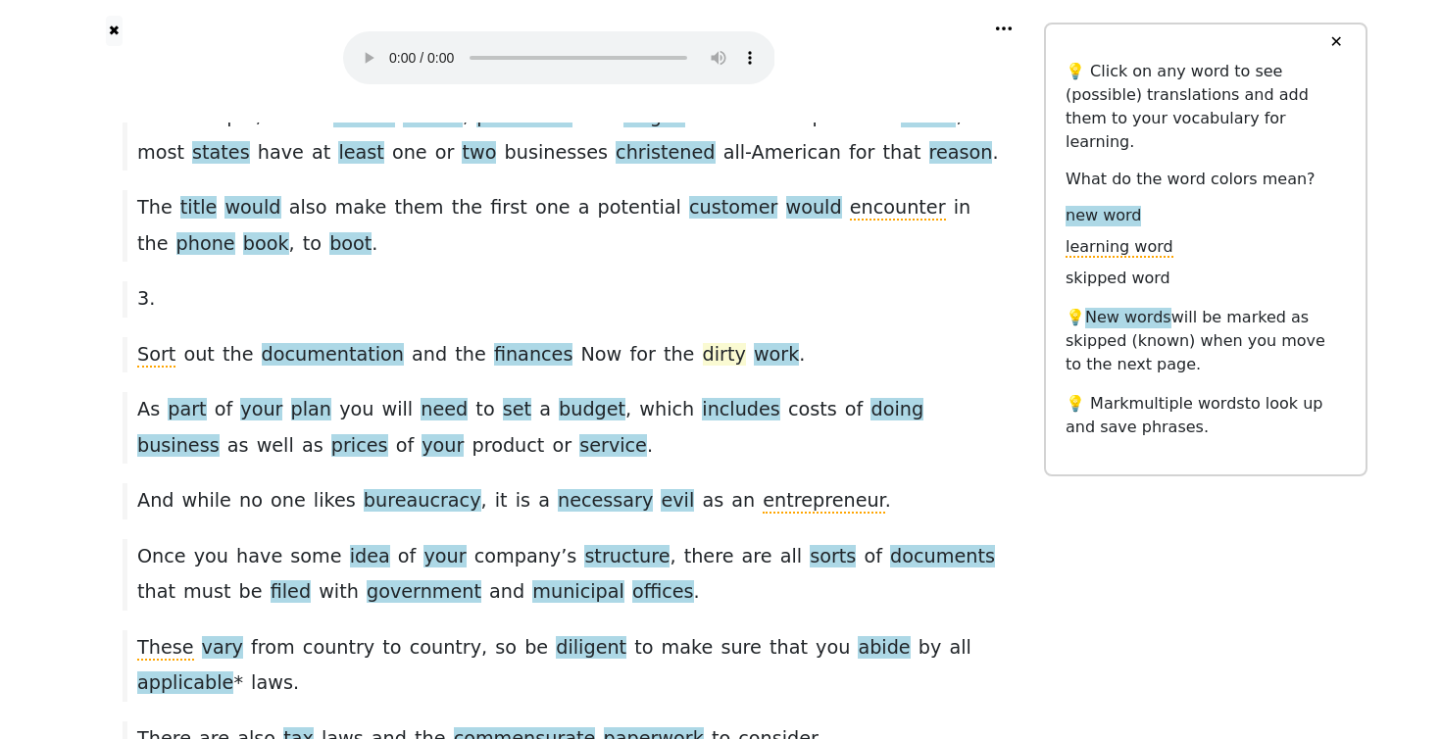
click at [703, 343] on span "dirty" at bounding box center [724, 355] width 43 height 25
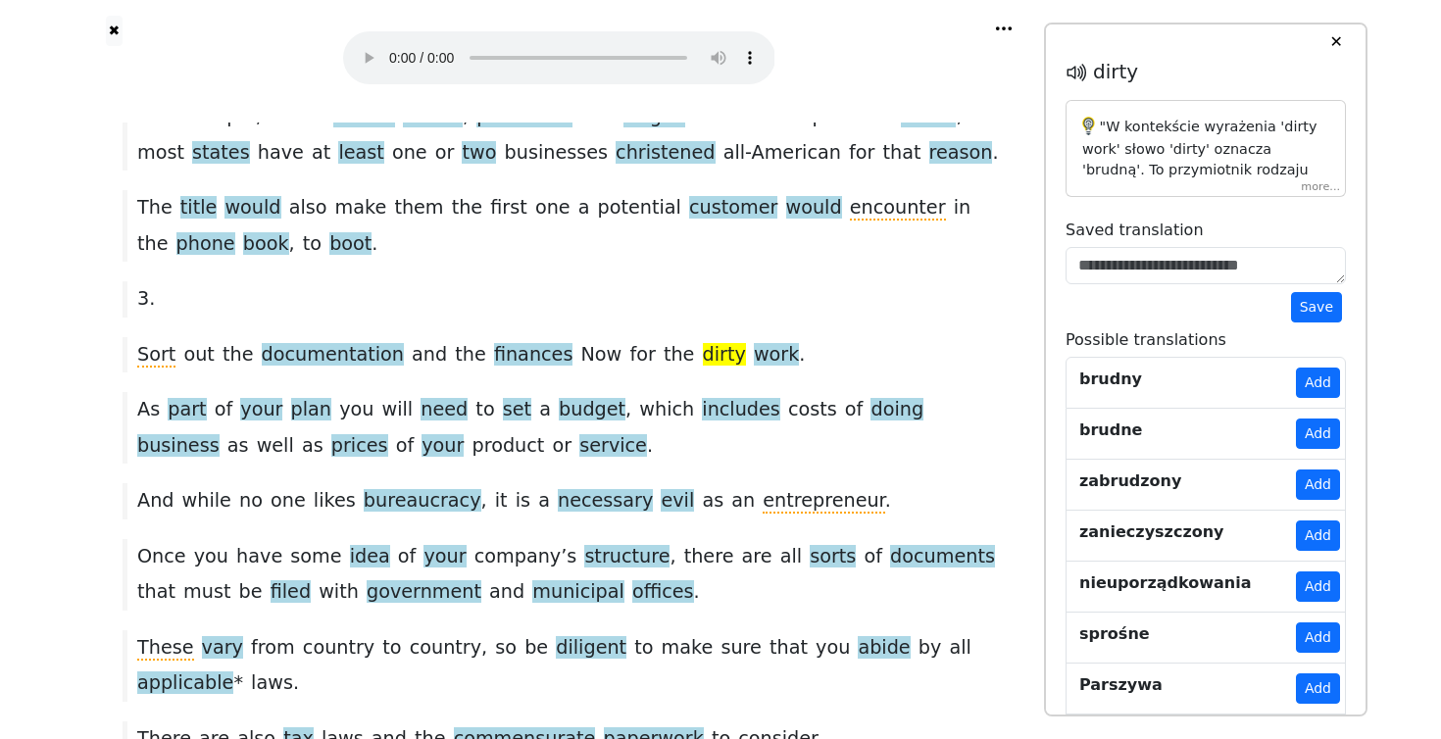
click at [792, 337] on div "Sort out the documentation and the finances Now for the dirty work ." at bounding box center [559, 354] width 892 height 35
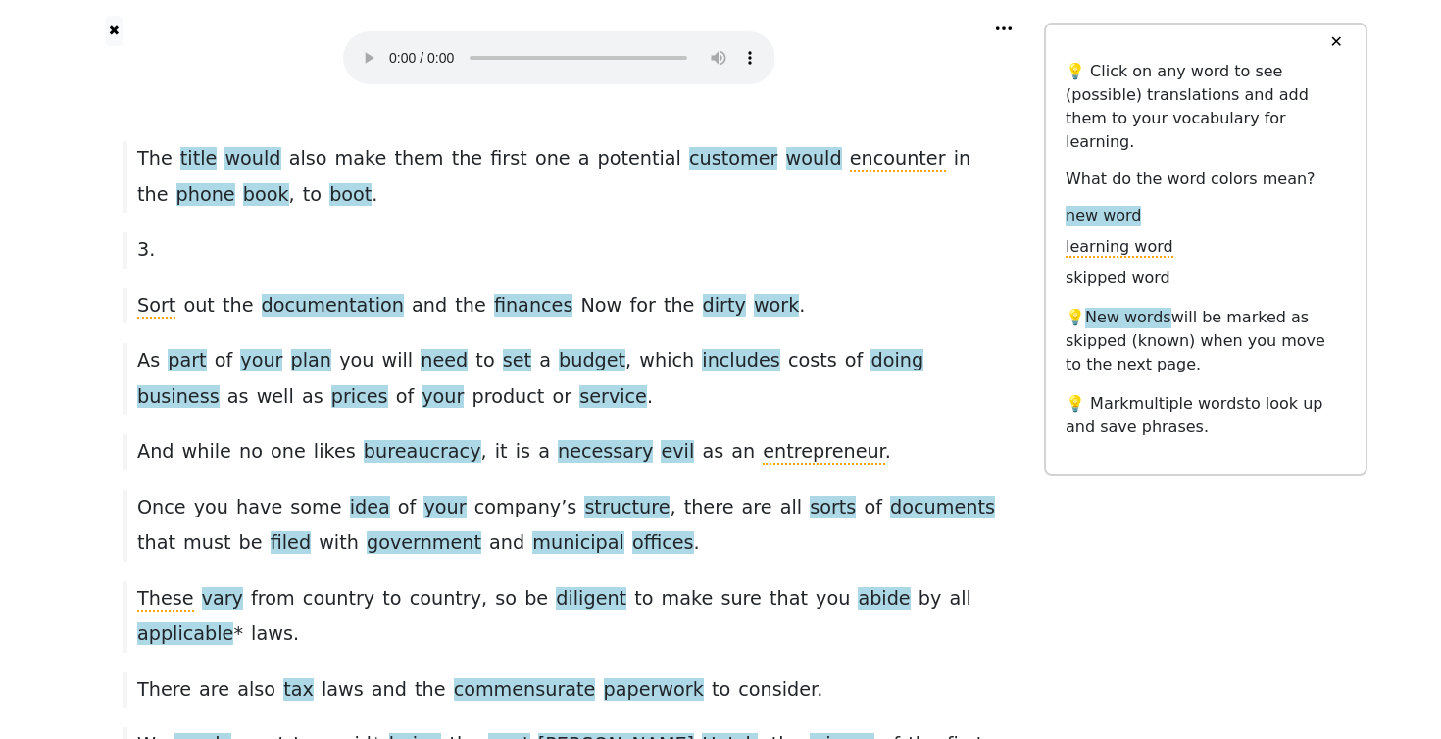
scroll to position [2242, 0]
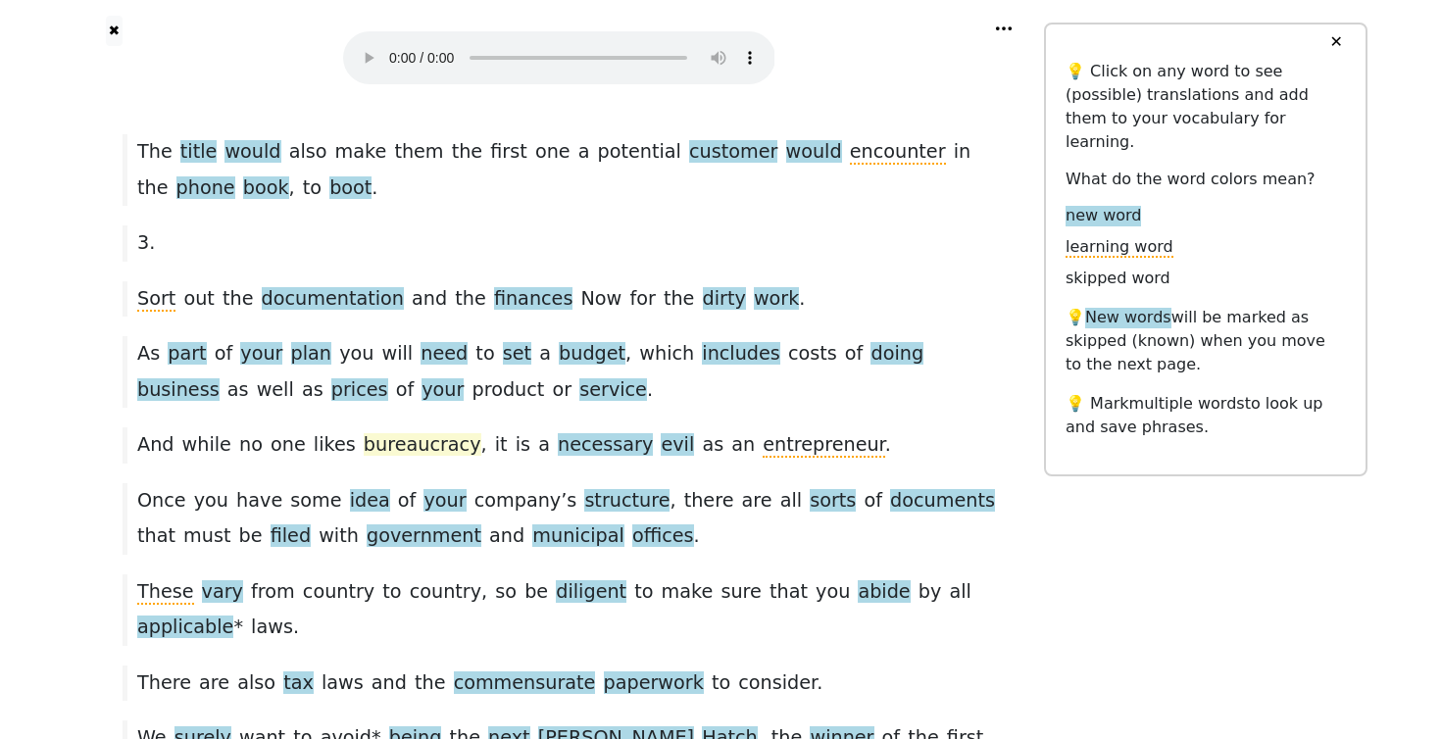
click at [399, 433] on span "bureaucracy" at bounding box center [423, 445] width 118 height 25
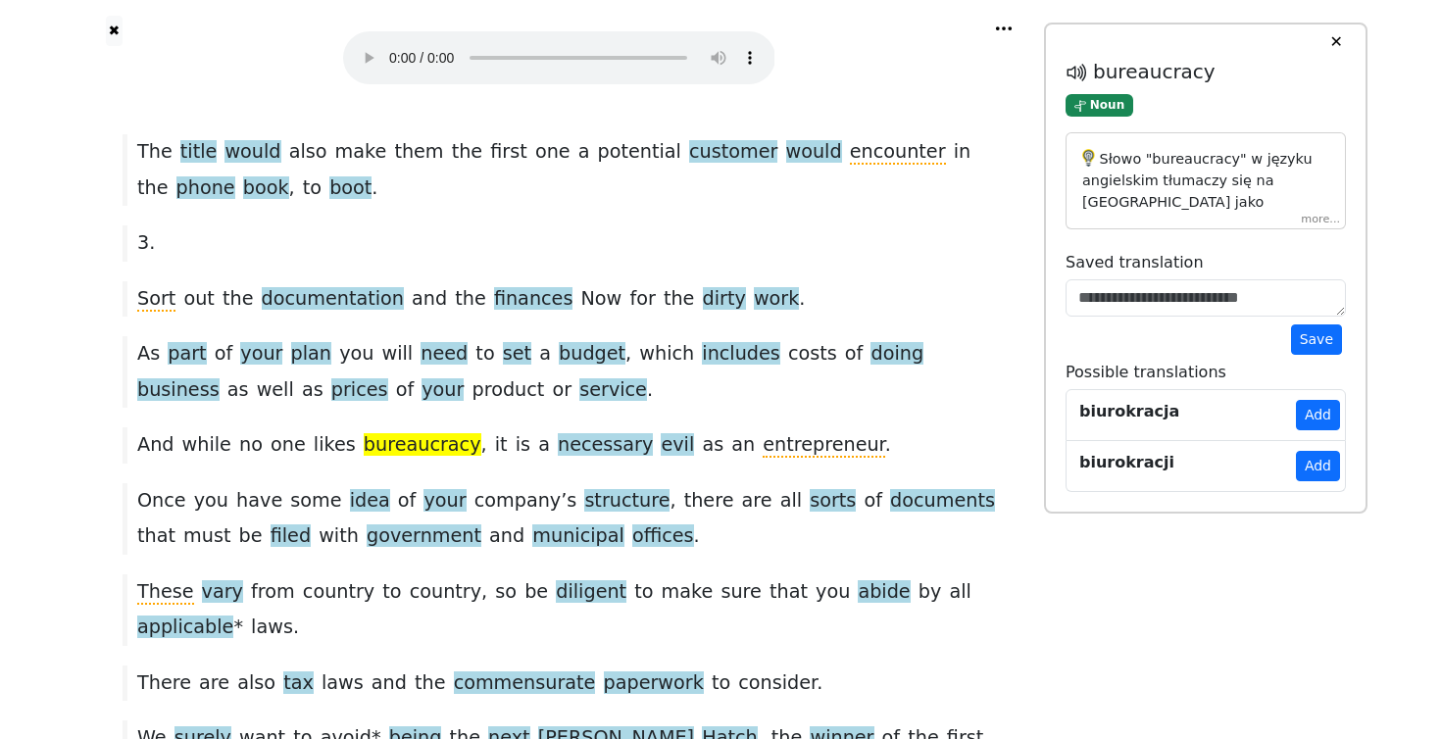
click at [88, 227] on div "Tips for Starting Your Business . In [DATE] ’ s global economy , starting your …" at bounding box center [559, 287] width 971 height 4812
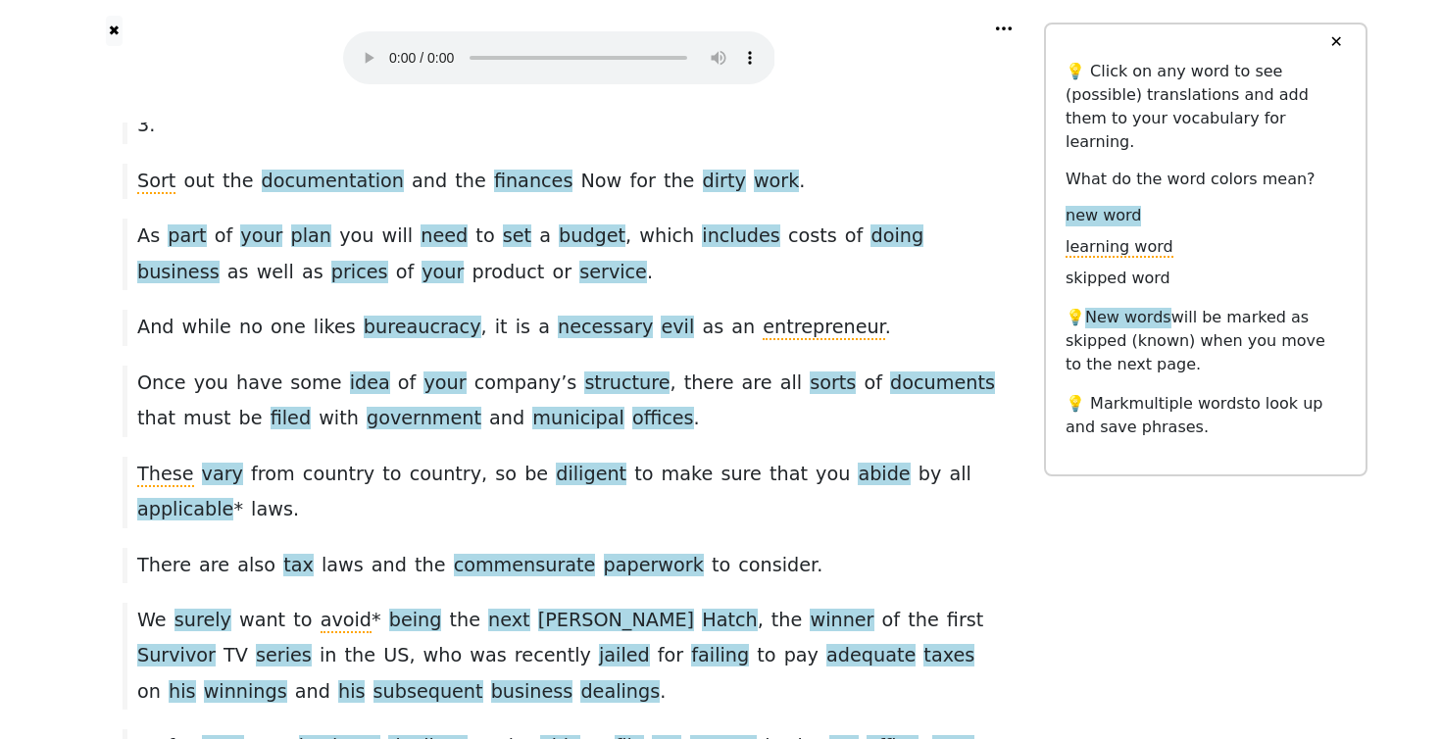
scroll to position [2366, 0]
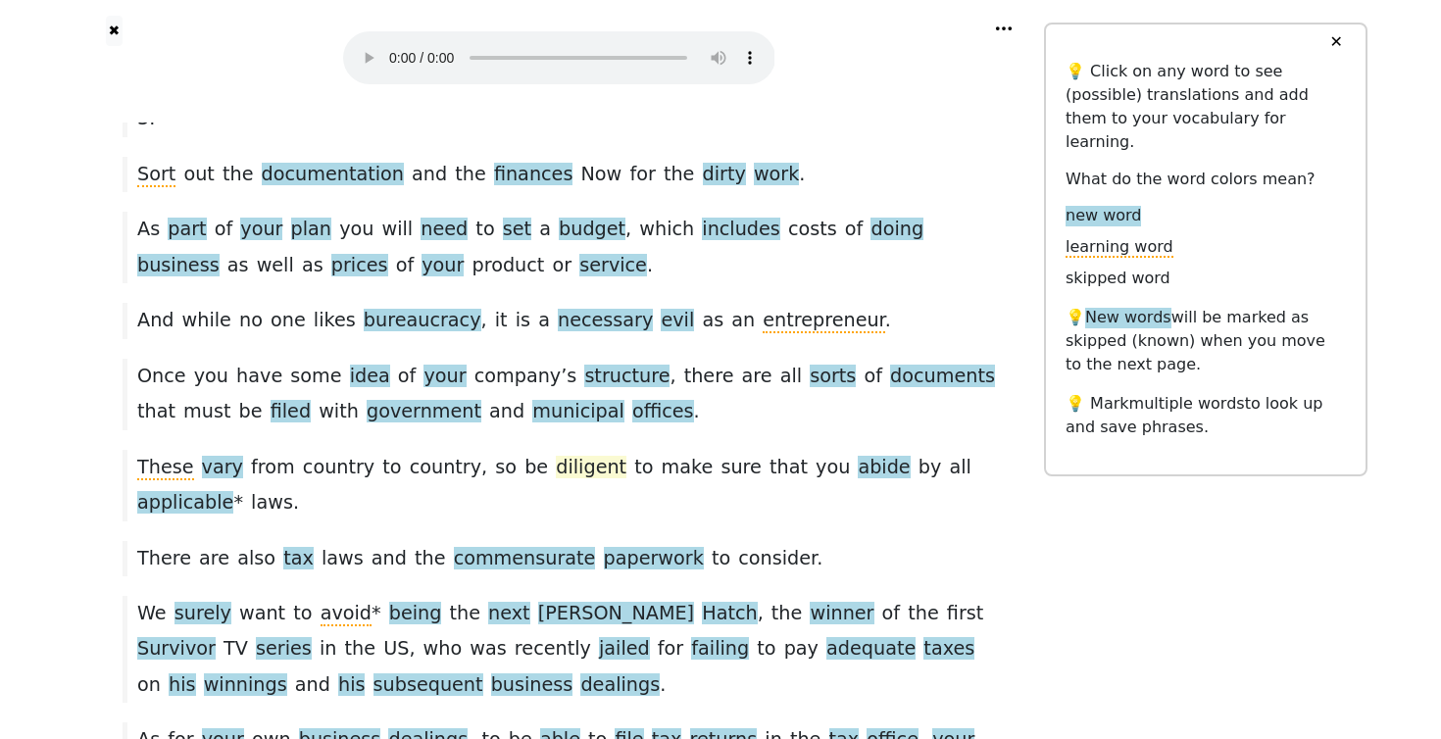
click at [556, 456] on span "diligent" at bounding box center [591, 468] width 71 height 25
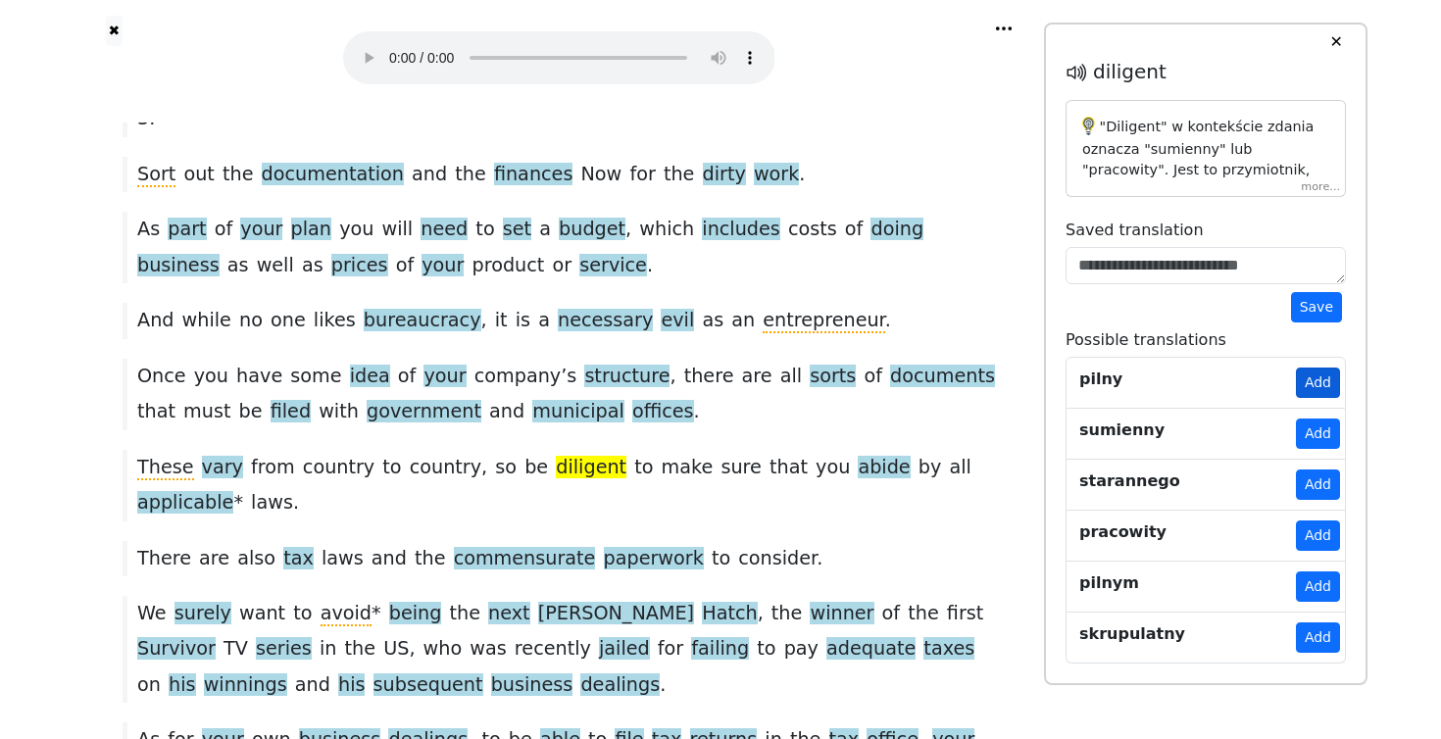
click at [1321, 384] on button "Add" at bounding box center [1318, 383] width 44 height 30
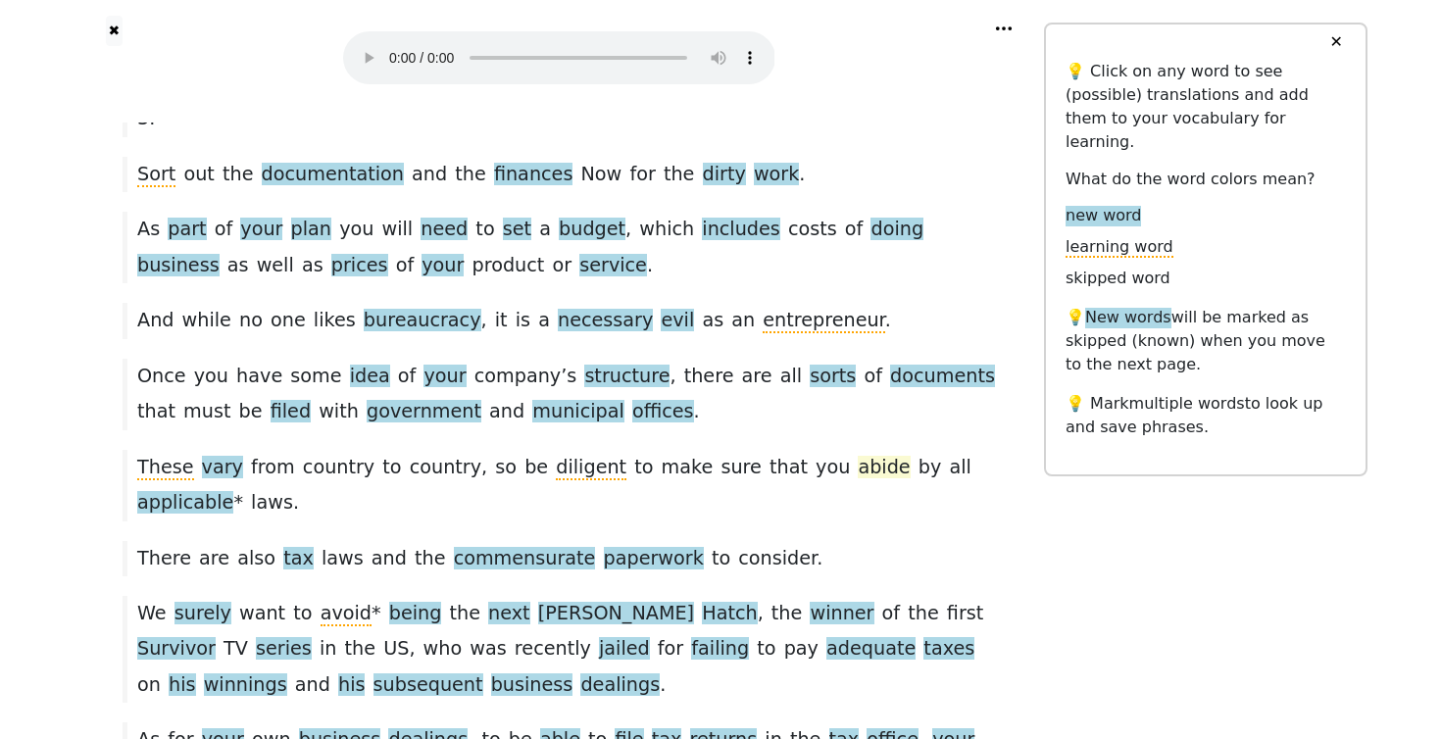
click at [858, 456] on span "abide" at bounding box center [884, 468] width 52 height 25
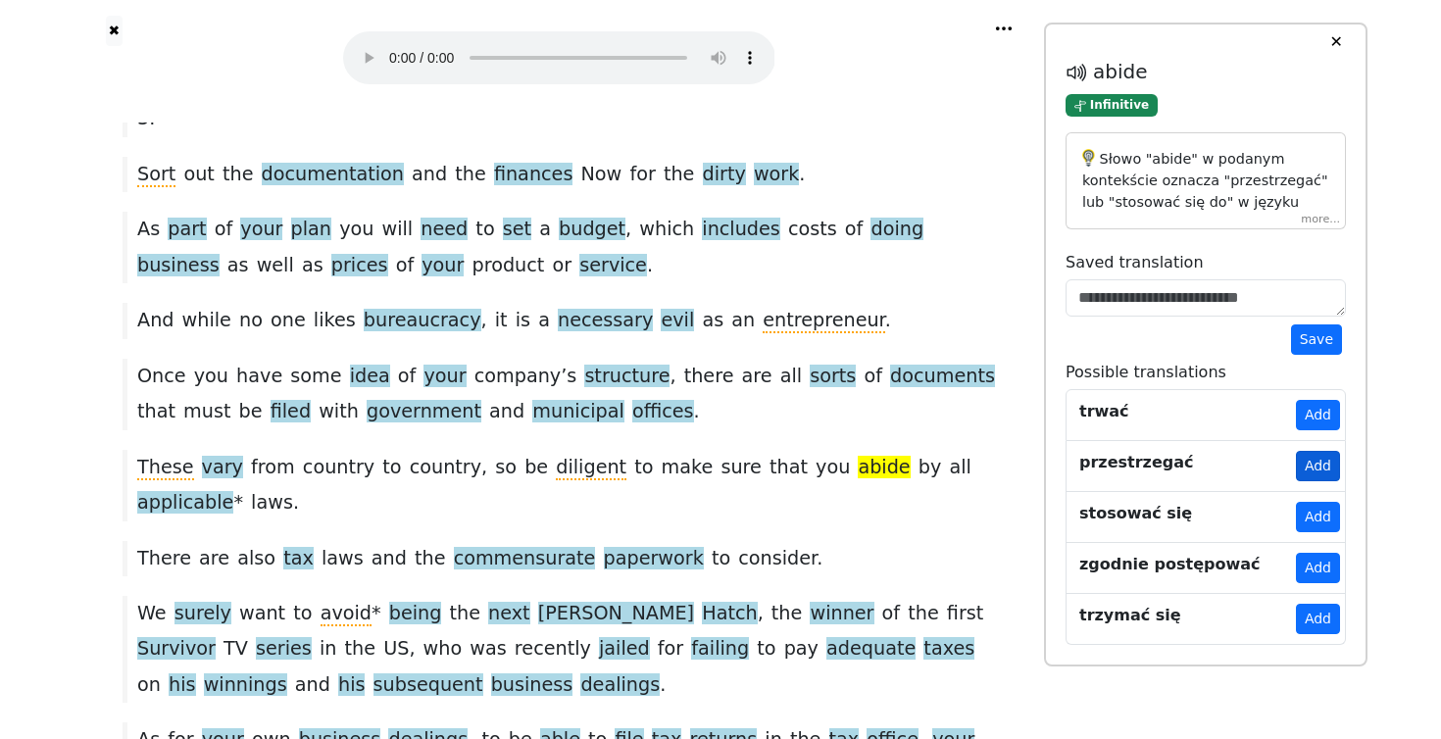
click at [1314, 471] on button "Add" at bounding box center [1318, 466] width 44 height 30
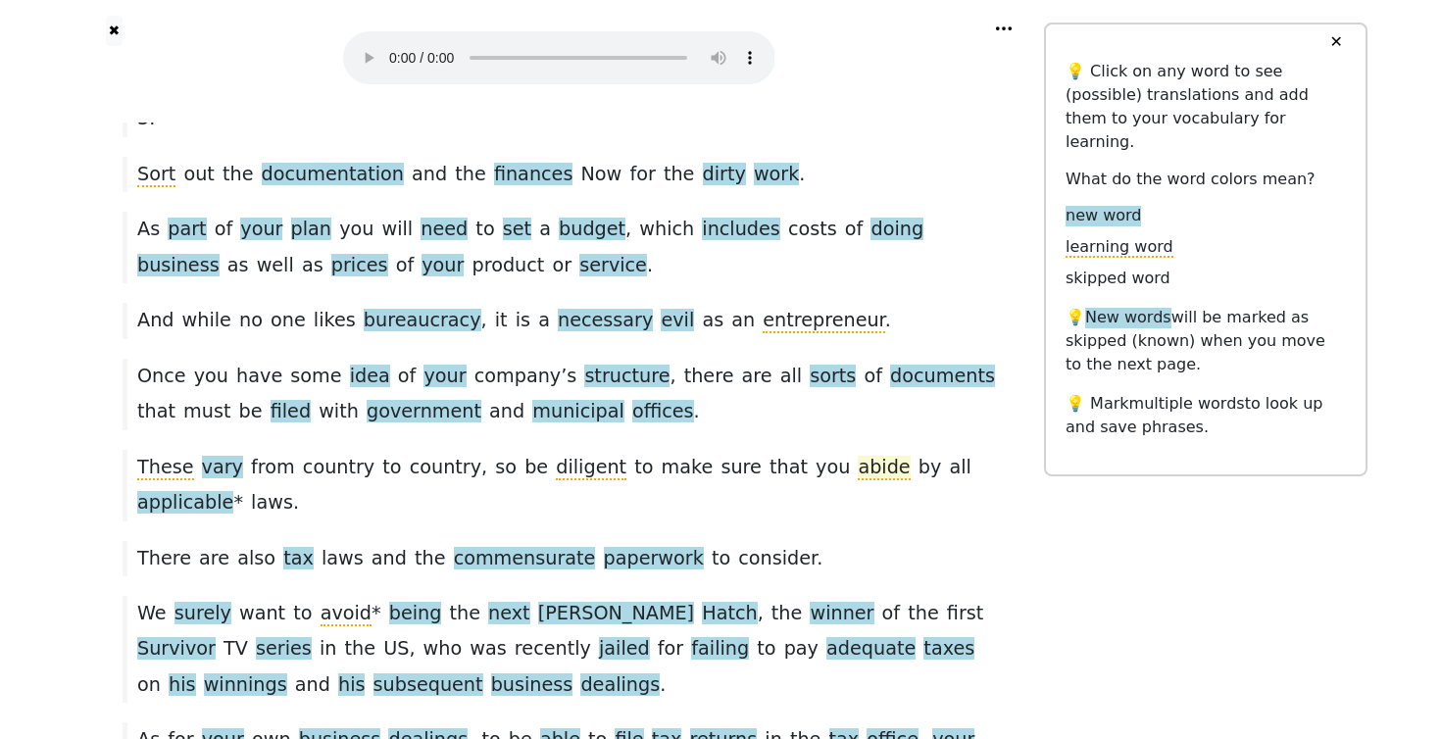
drag, startPoint x: 794, startPoint y: 250, endPoint x: 809, endPoint y: 245, distance: 15.5
click at [858, 456] on span "abide" at bounding box center [884, 468] width 52 height 25
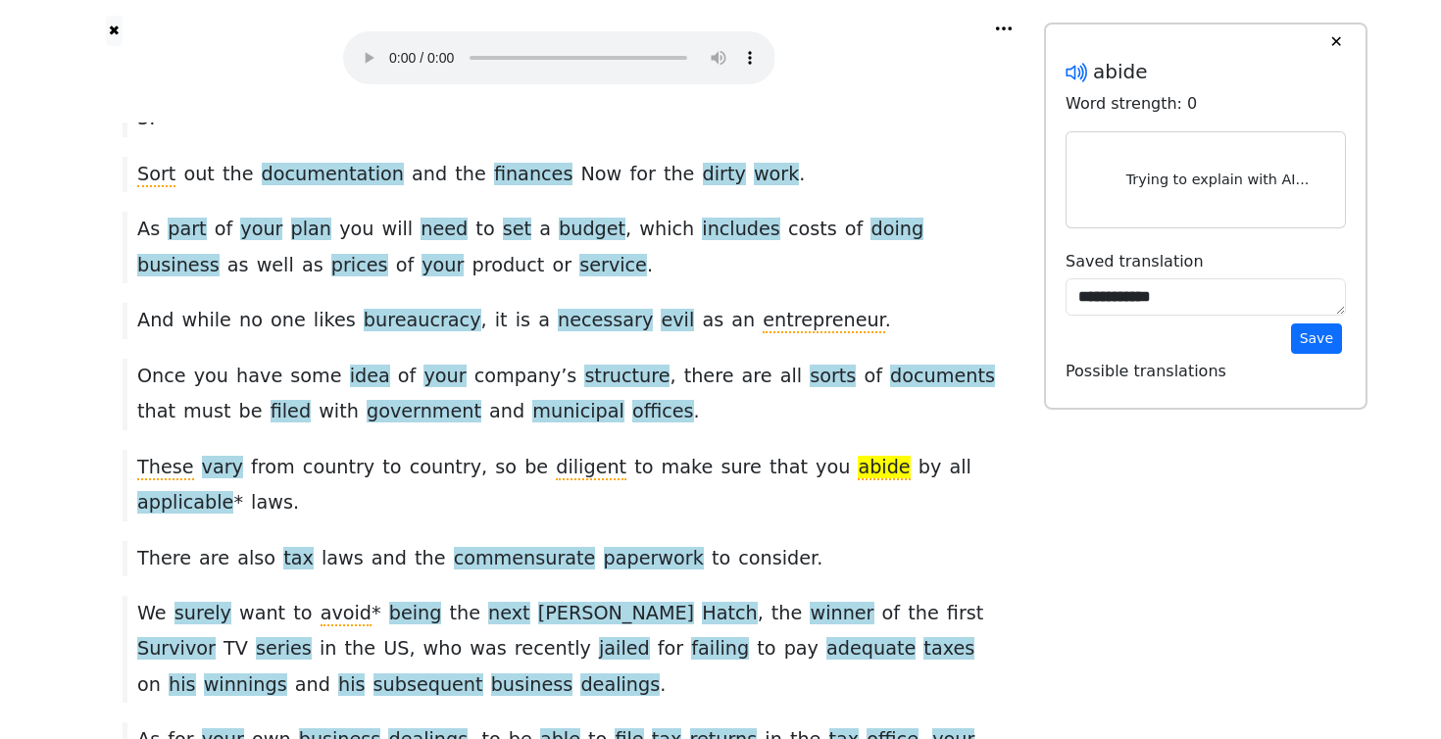
click at [1084, 73] on icon at bounding box center [1082, 73] width 4 height 15
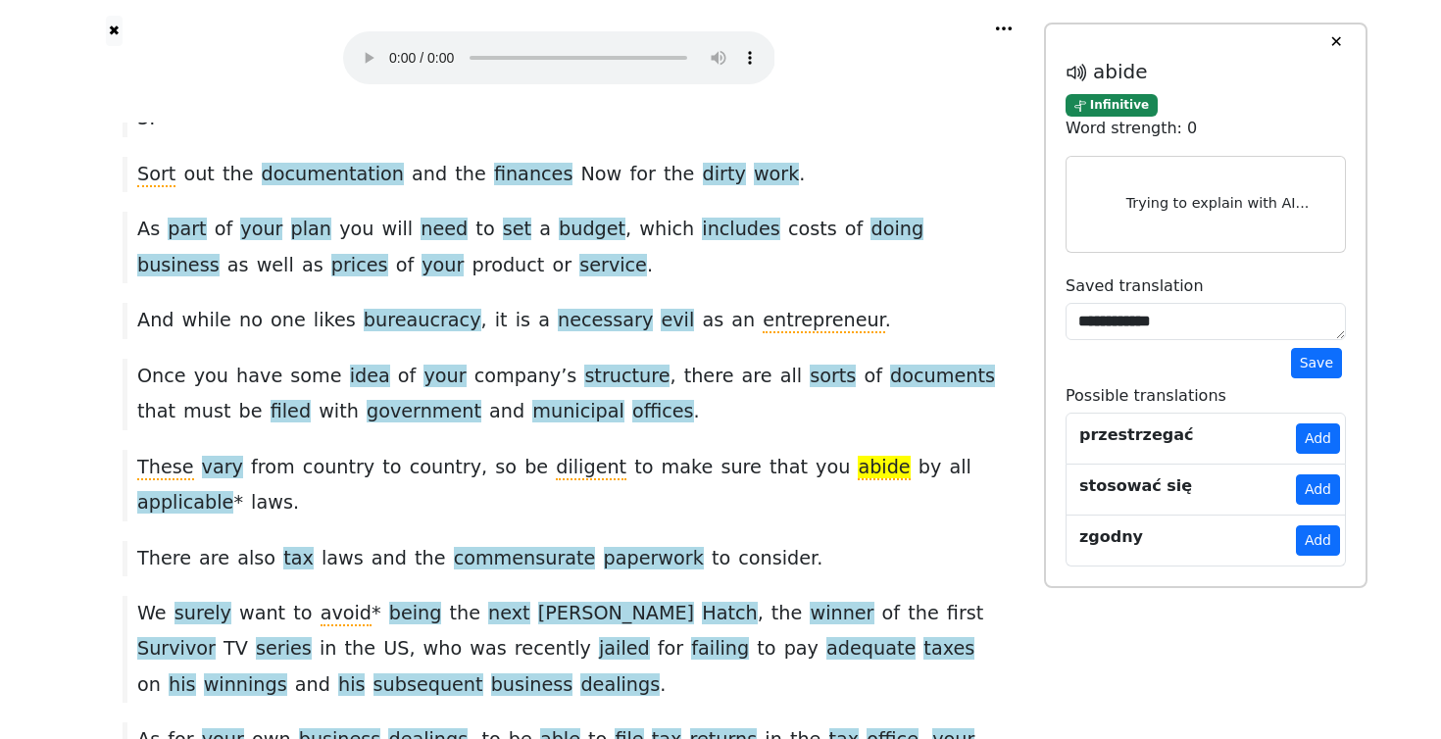
click at [803, 450] on div "These vary from country to country , so be diligent to make sure that you abide…" at bounding box center [559, 486] width 892 height 72
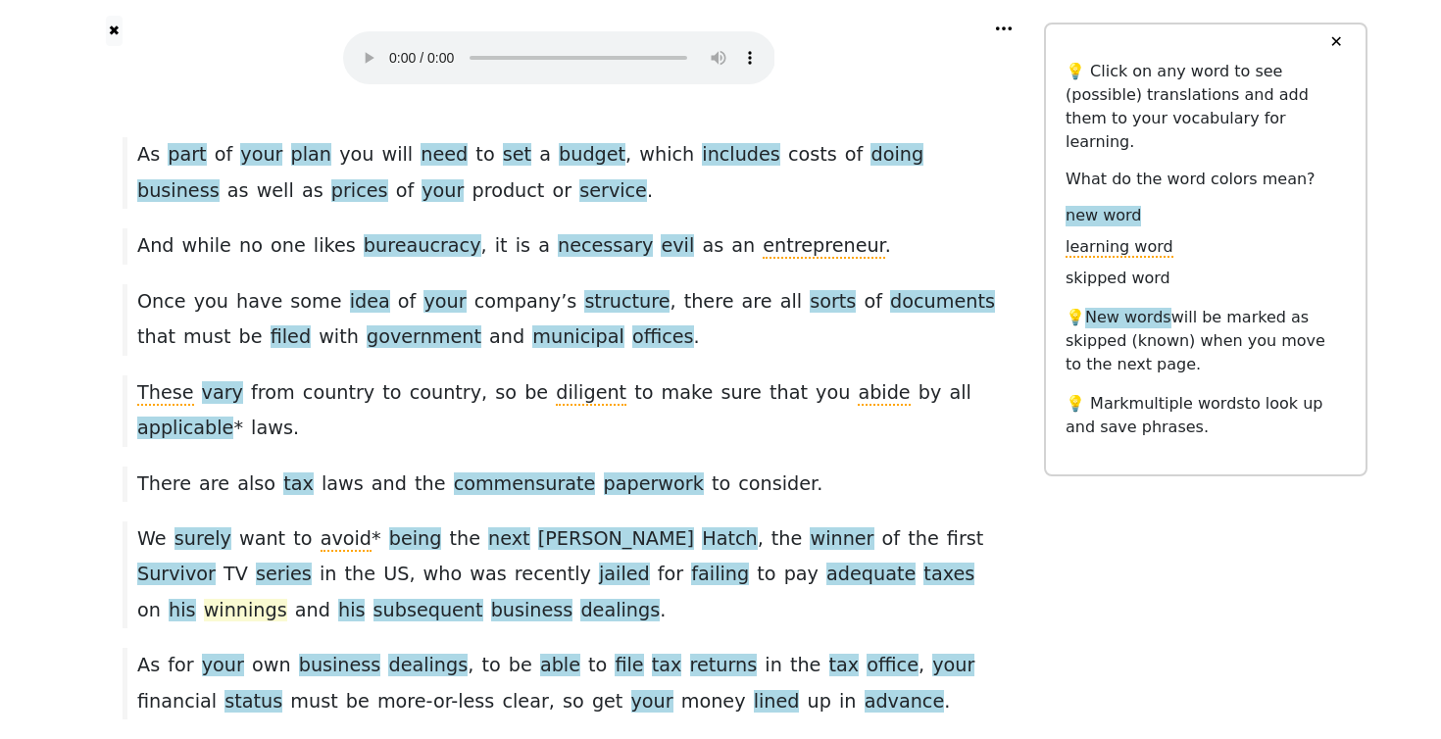
scroll to position [2440, 0]
click at [489, 474] on span "commensurate" at bounding box center [525, 486] width 142 height 25
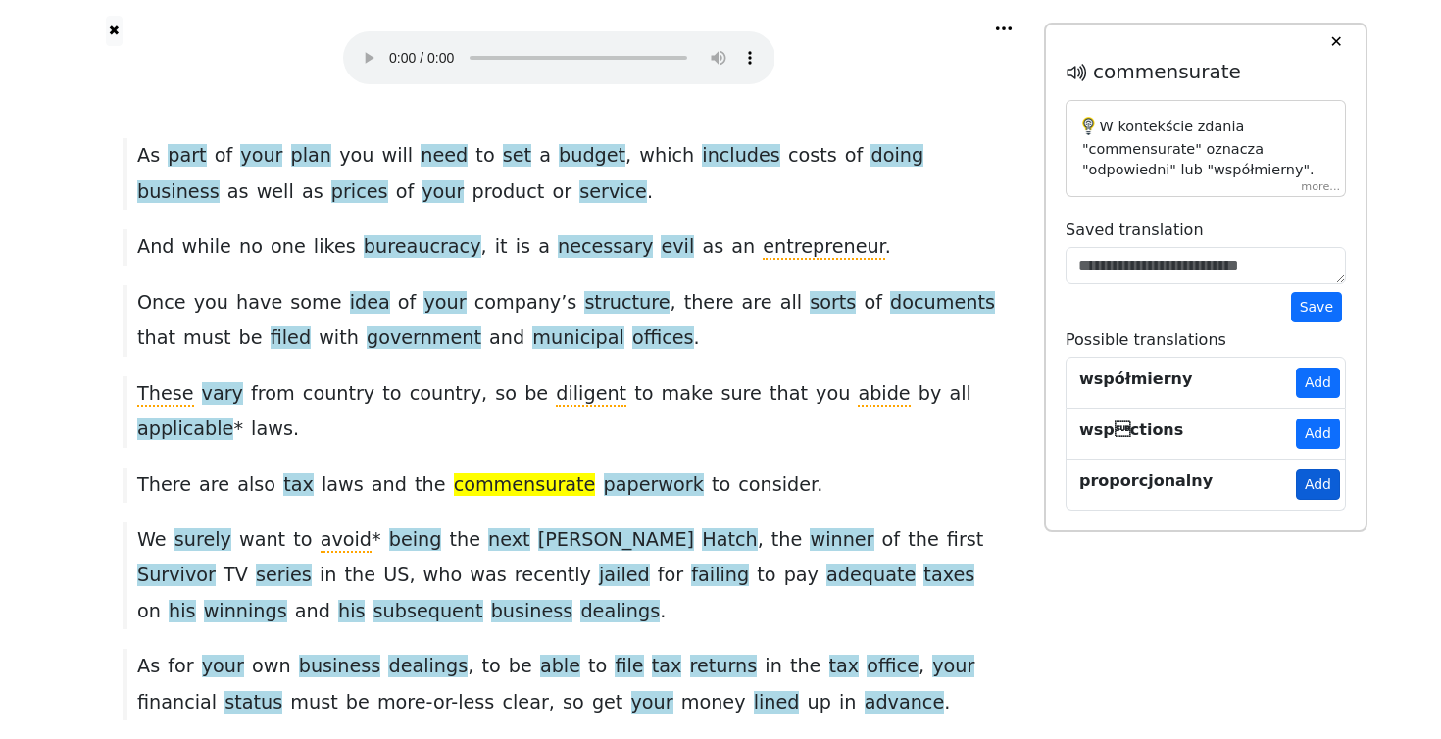
click at [1314, 486] on button "Add" at bounding box center [1318, 485] width 44 height 30
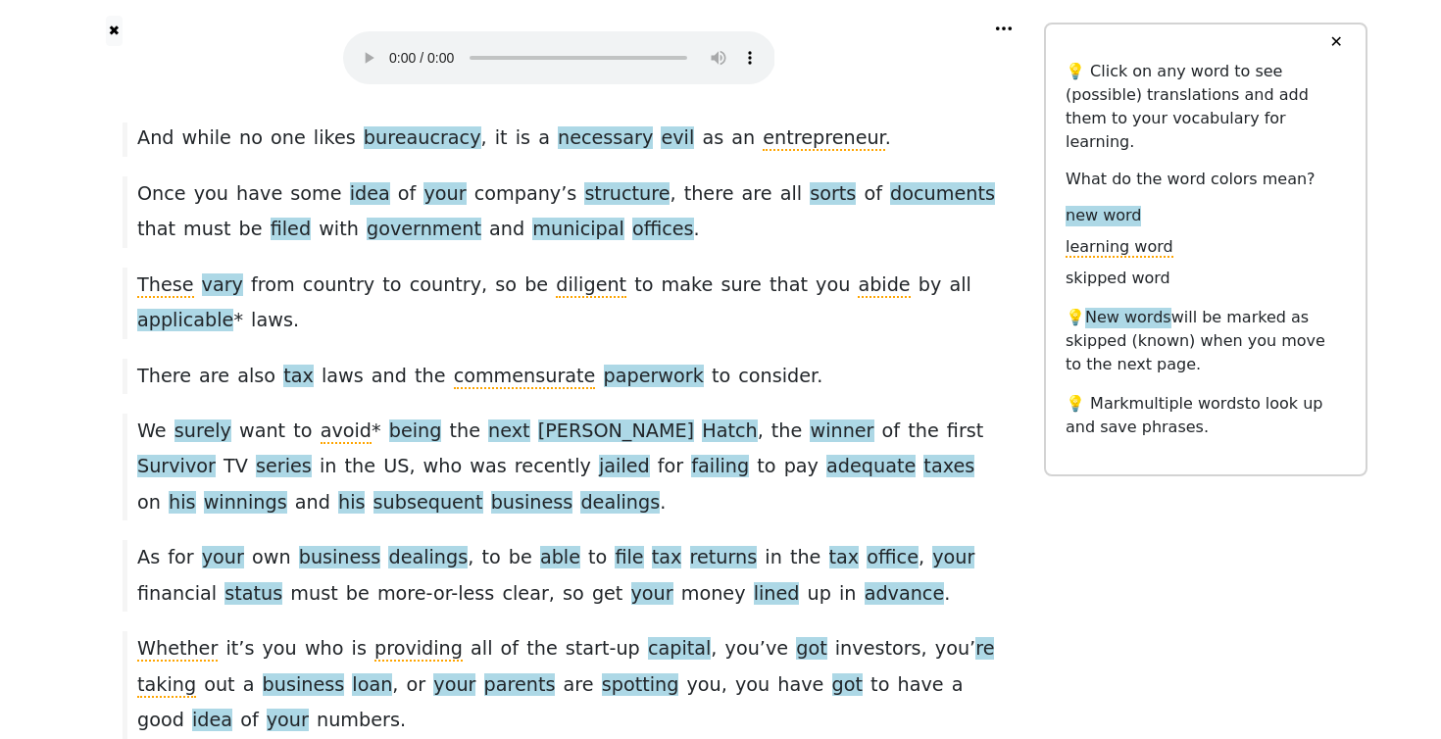
scroll to position [2559, 0]
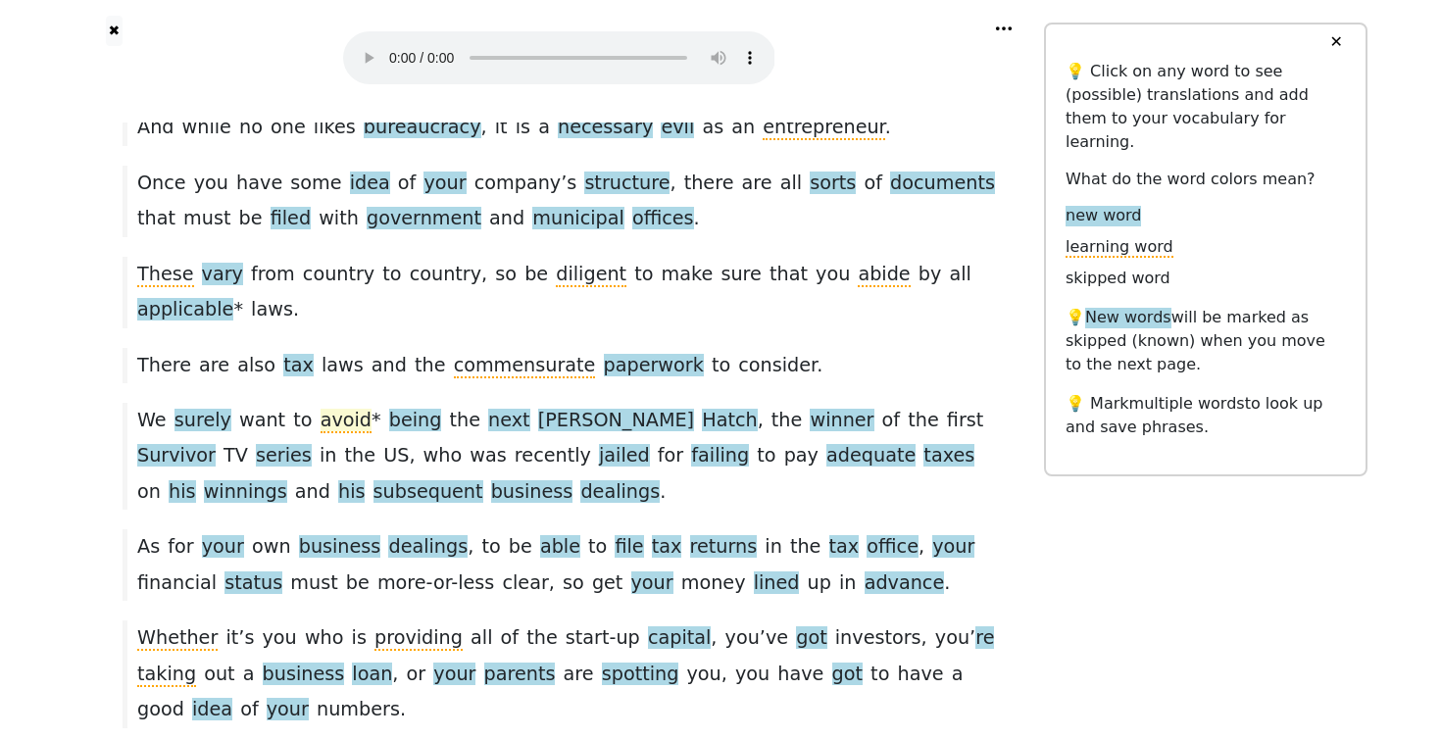
click at [327, 409] on span "avoid" at bounding box center [346, 421] width 51 height 25
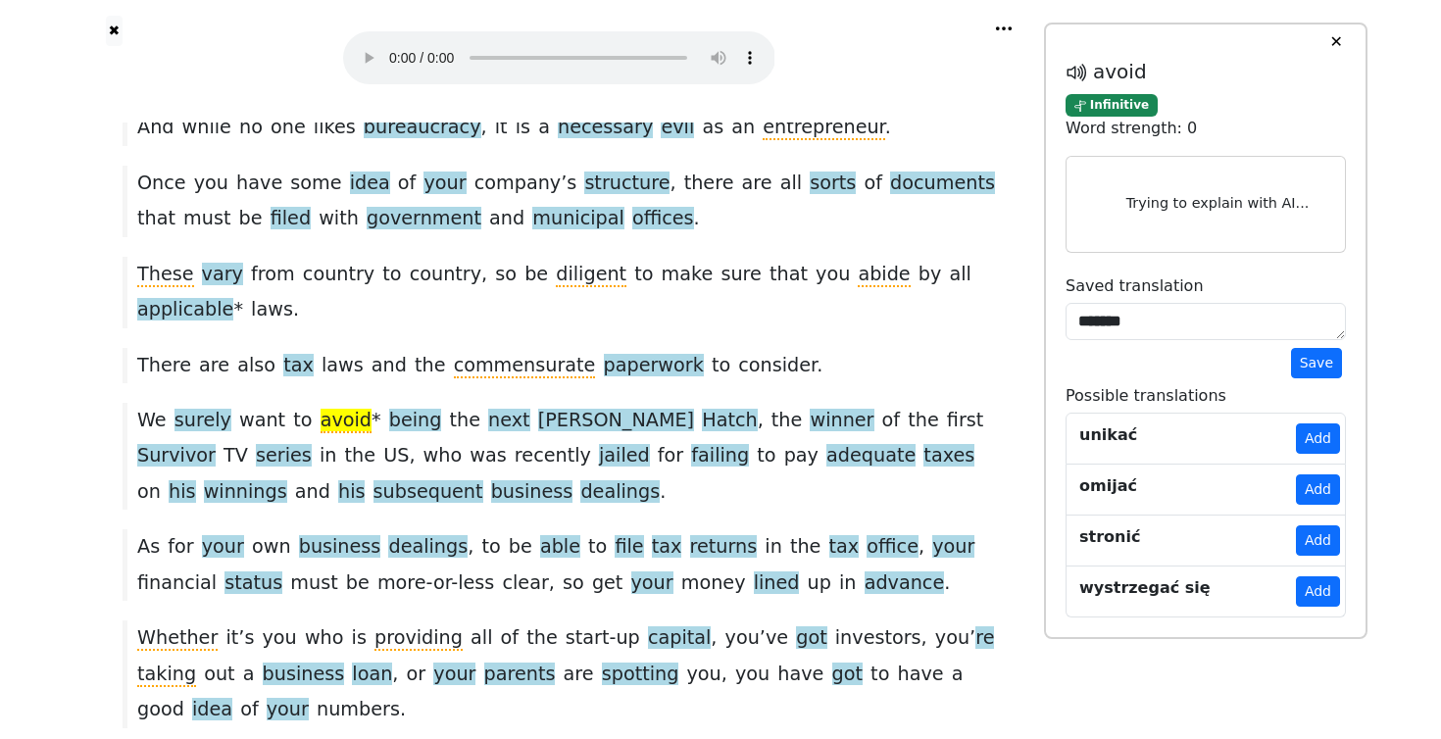
click at [445, 403] on div "We surely want to avoid * being the next [PERSON_NAME] , the winner of the firs…" at bounding box center [559, 456] width 892 height 107
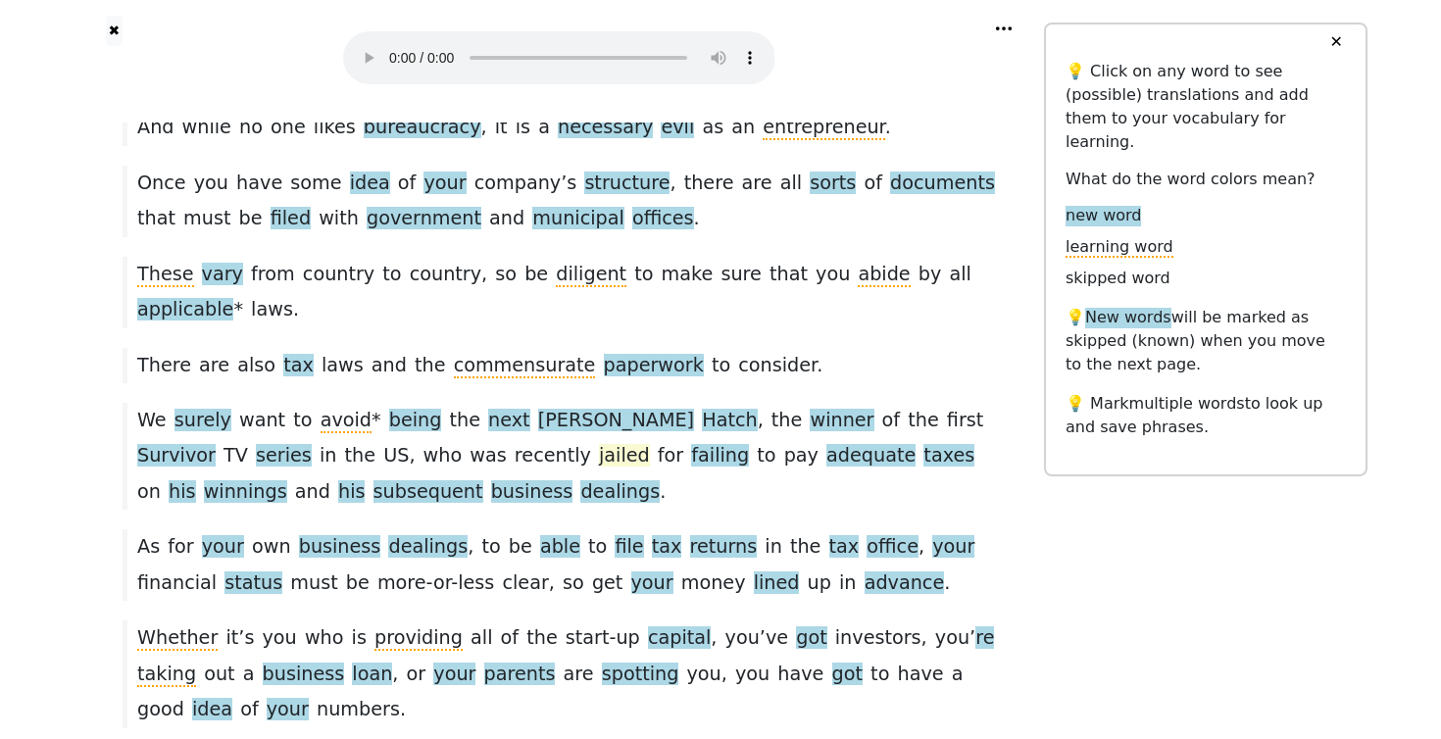
click at [599, 444] on span "jailed" at bounding box center [624, 456] width 51 height 25
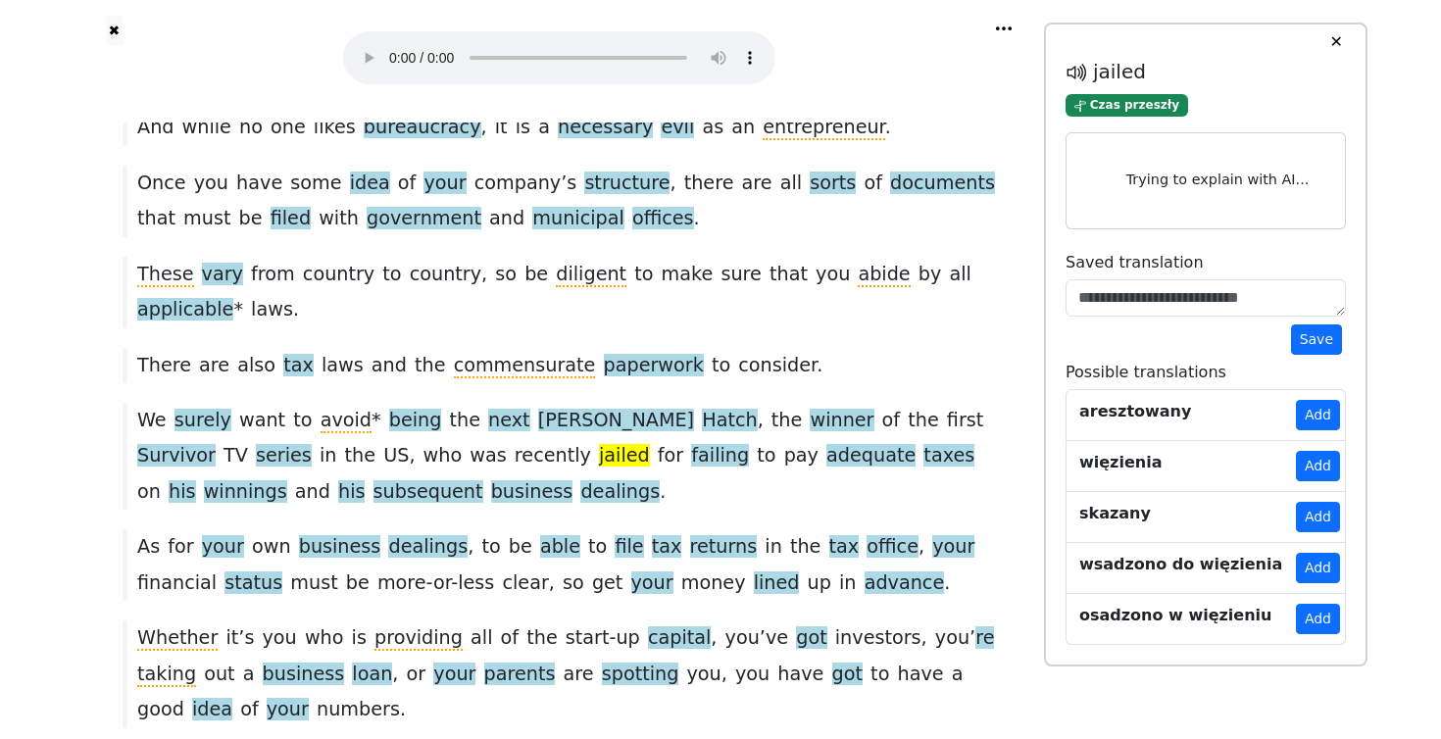
click at [451, 403] on div "We surely want to avoid * being the next [PERSON_NAME] , the winner of the firs…" at bounding box center [559, 456] width 892 height 107
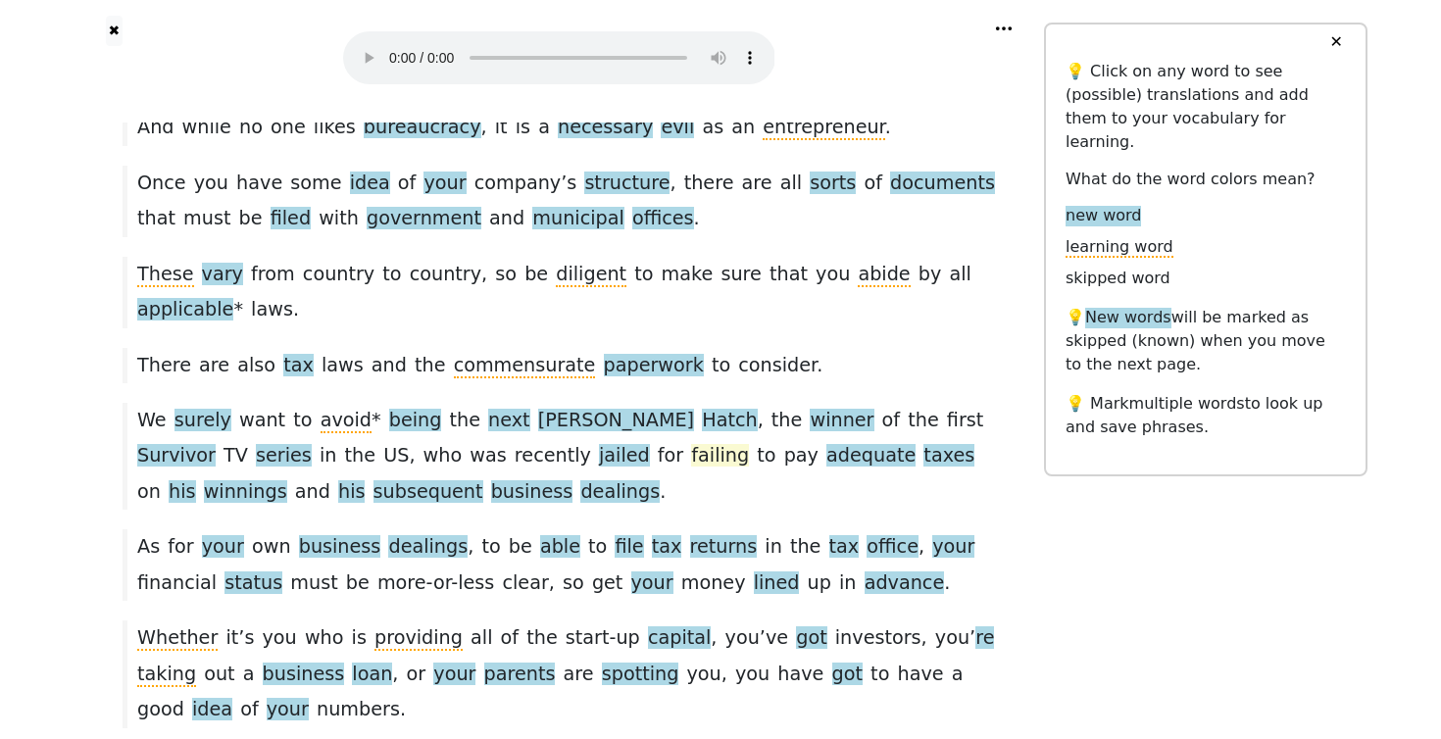
click at [691, 444] on span "failing" at bounding box center [720, 456] width 58 height 25
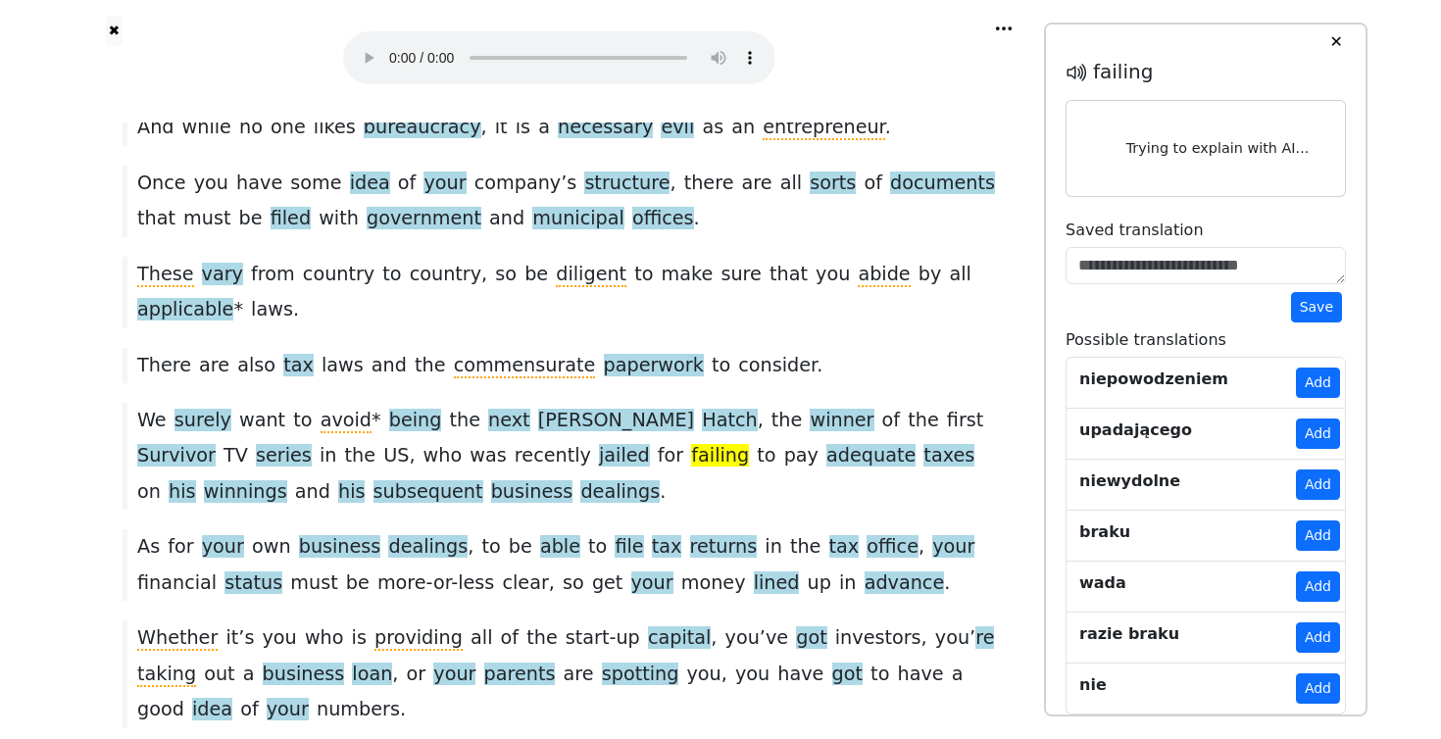
click at [537, 403] on div "We surely want to avoid * being the next [PERSON_NAME] , the winner of the firs…" at bounding box center [559, 456] width 892 height 107
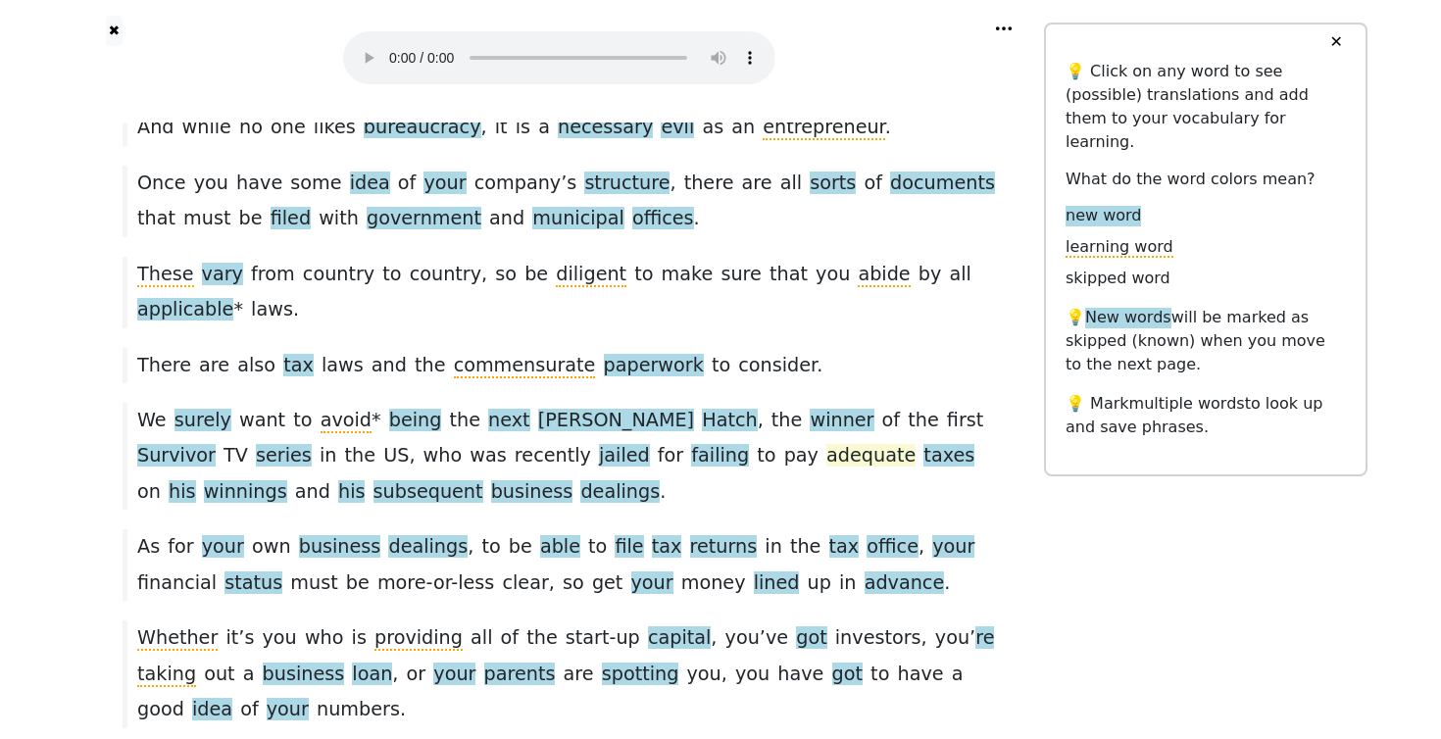
click at [827, 444] on span "adequate" at bounding box center [871, 456] width 89 height 25
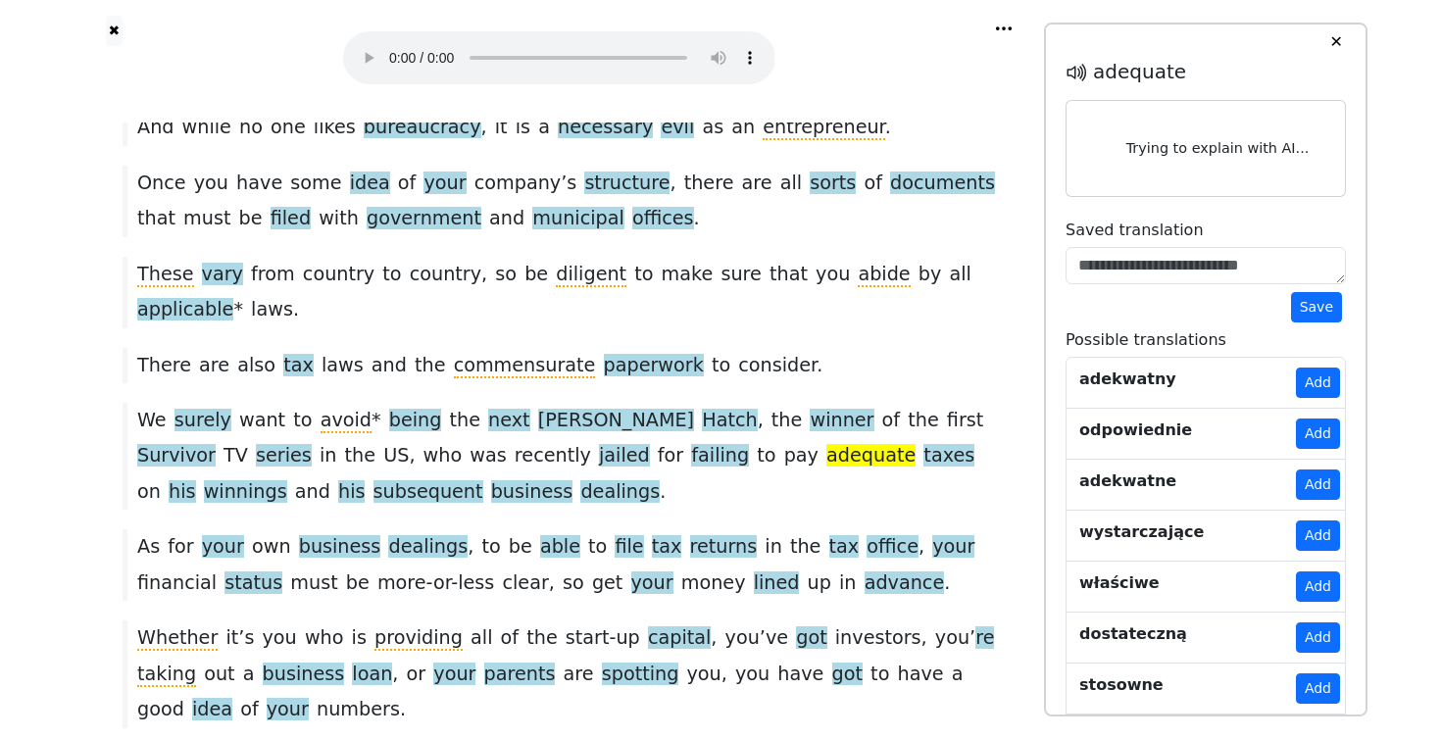
click at [625, 403] on div "We surely want to avoid * being the next [PERSON_NAME] , the winner of the firs…" at bounding box center [559, 456] width 892 height 107
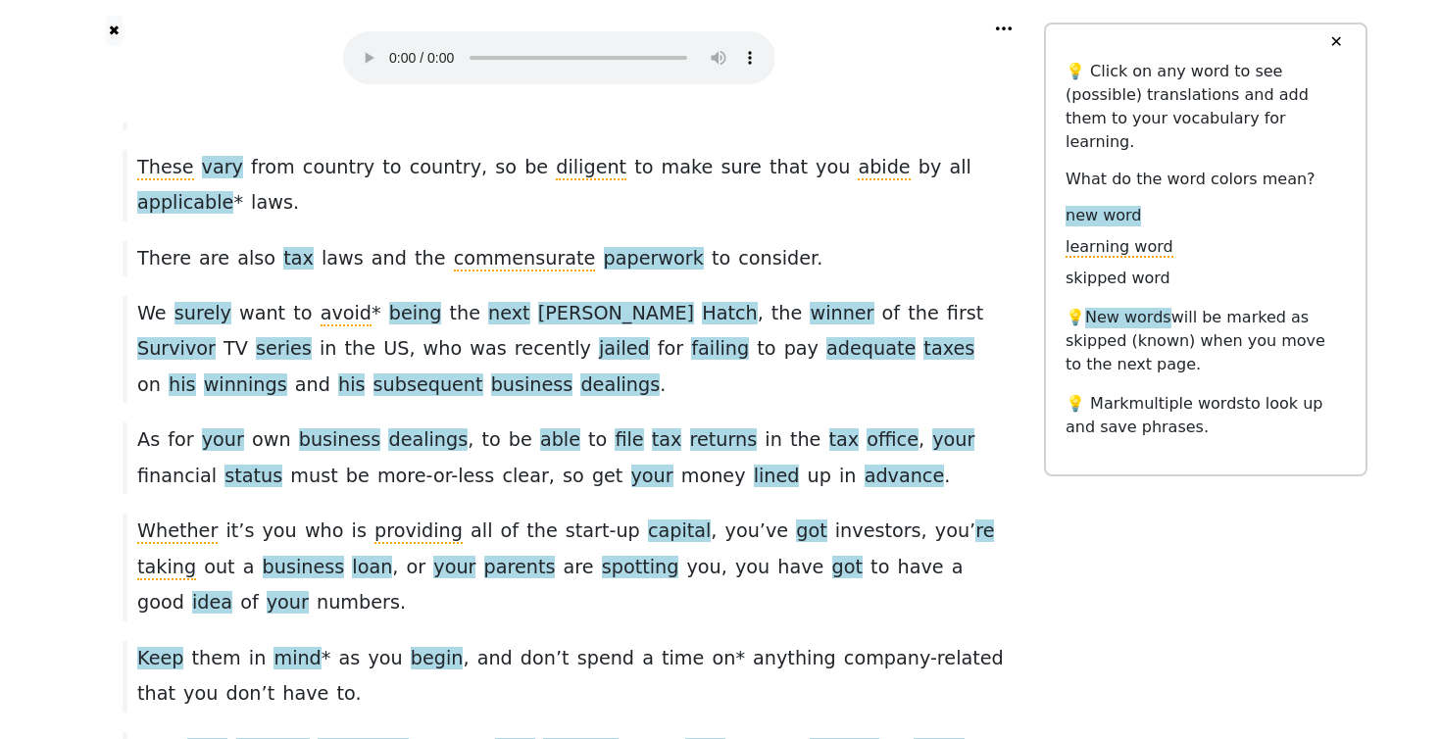
scroll to position [2668, 0]
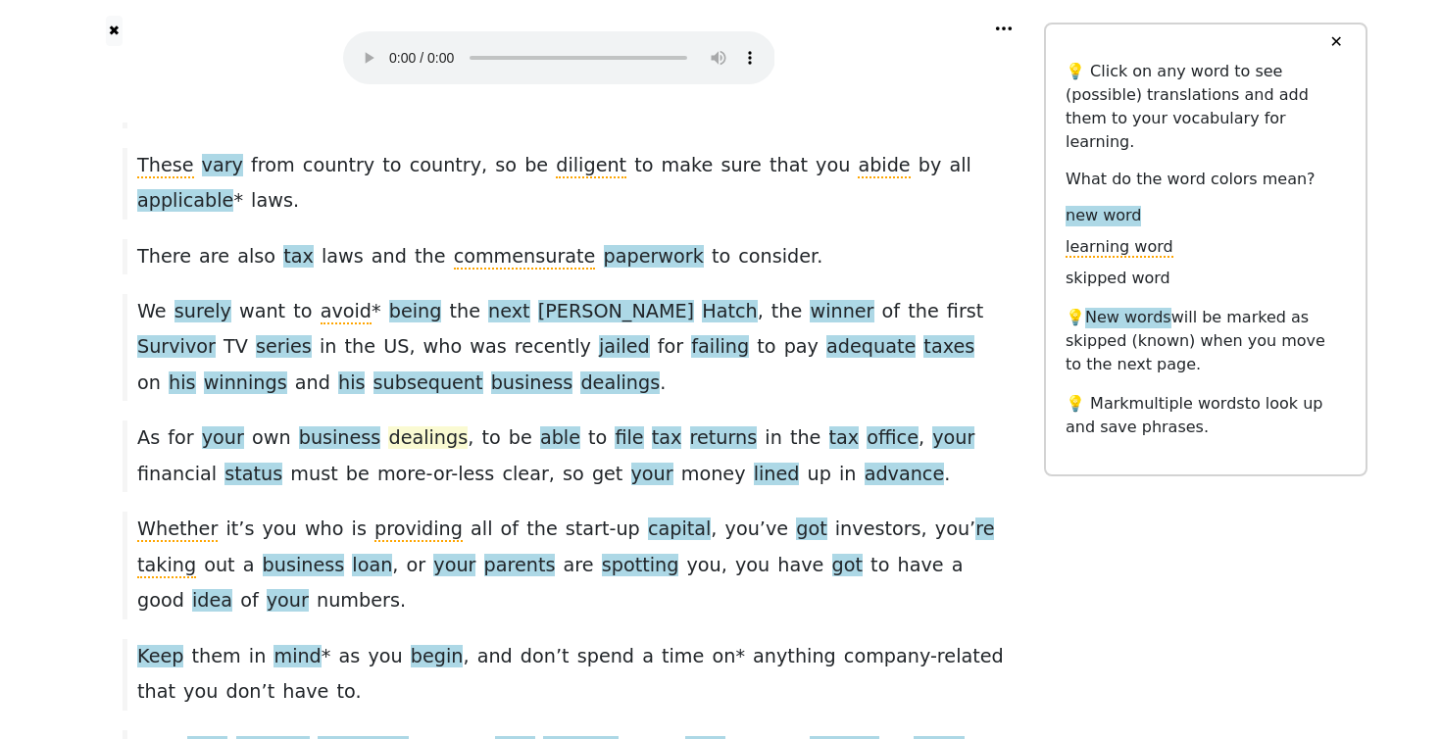
click at [388, 427] on span "dealings" at bounding box center [427, 439] width 79 height 25
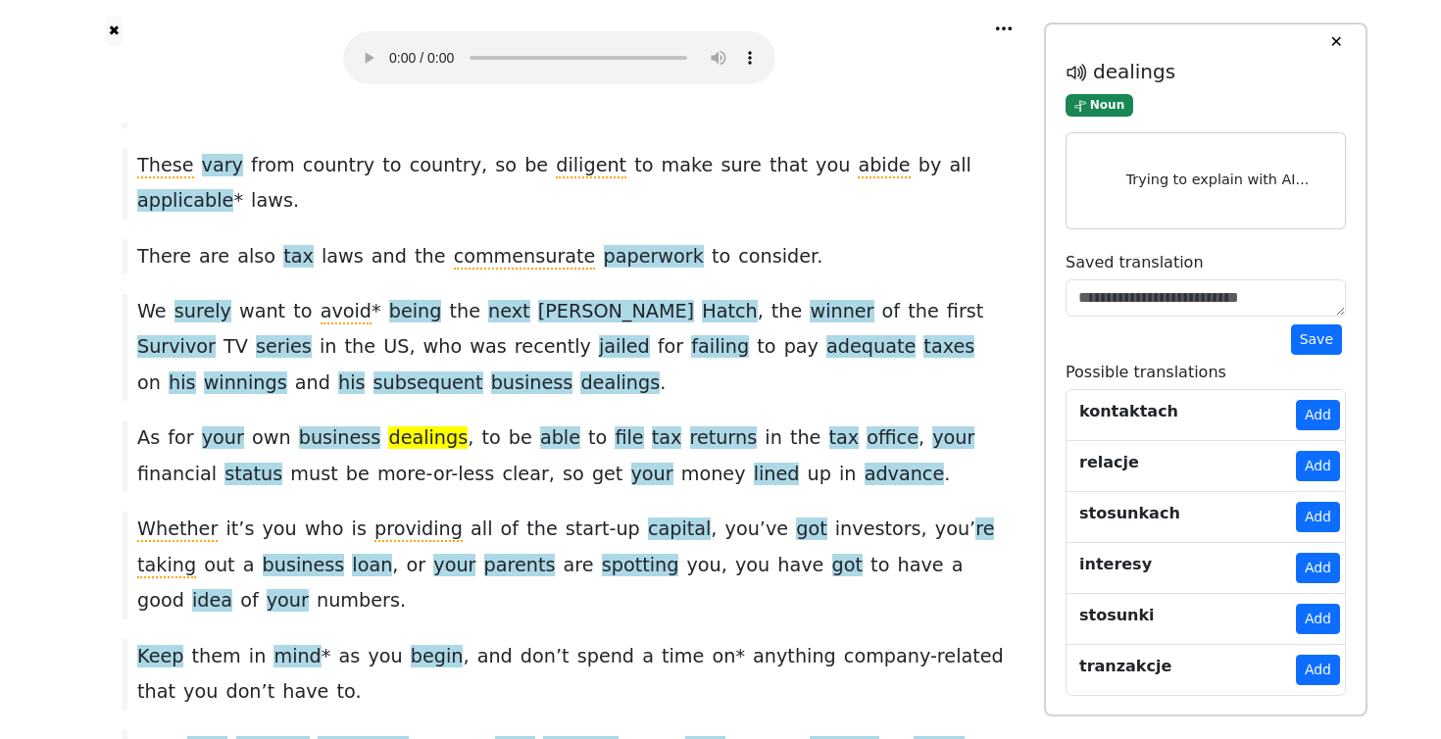
click at [414, 294] on div "We surely want to avoid * being the next [PERSON_NAME] , the winner of the firs…" at bounding box center [559, 347] width 892 height 107
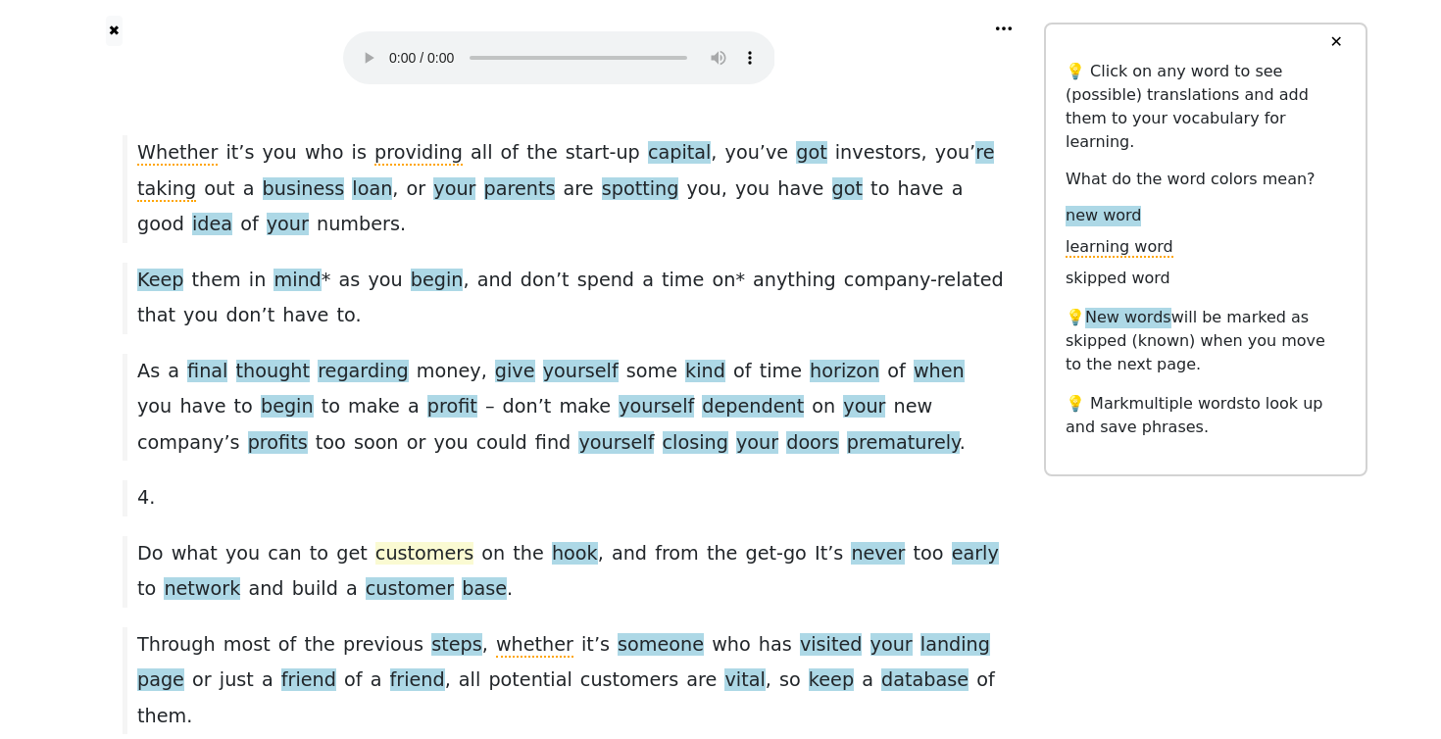
scroll to position [3054, 0]
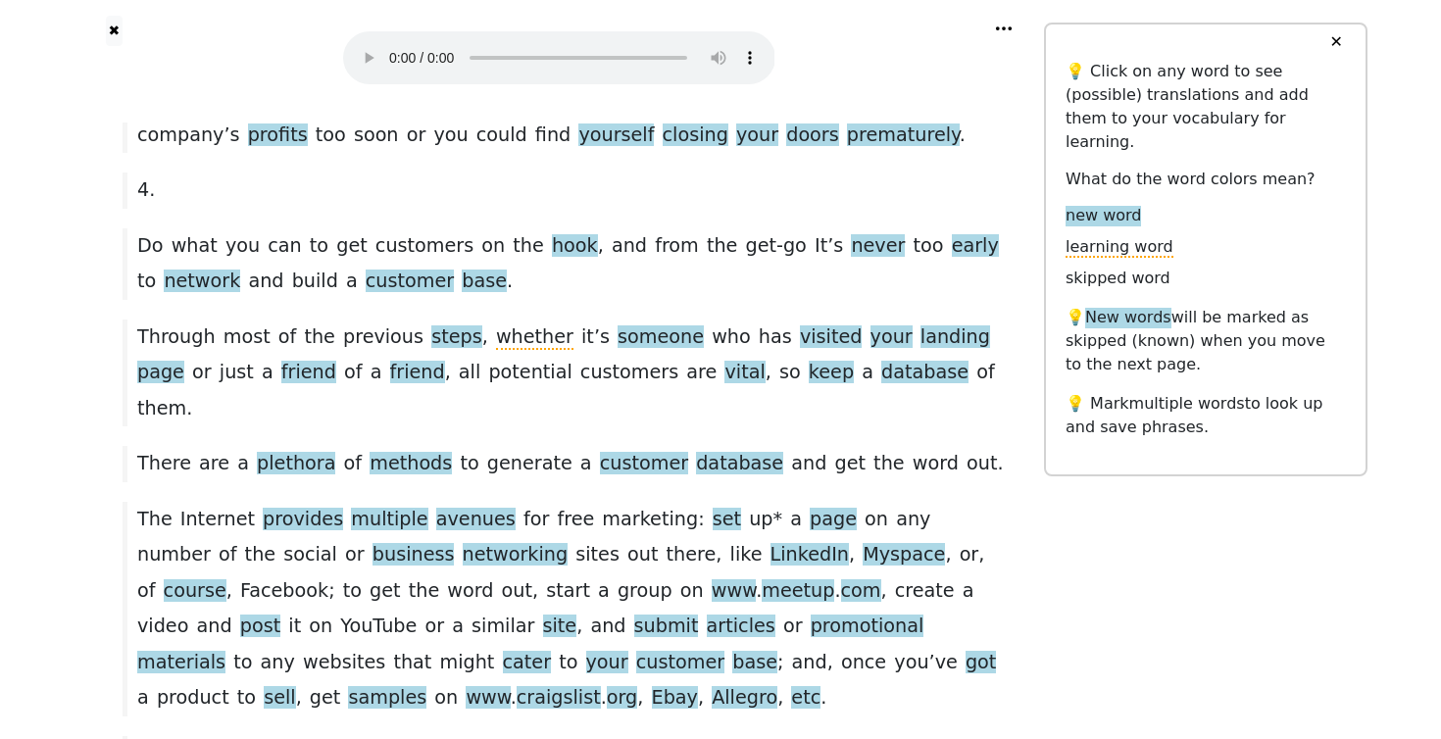
scroll to position [3360, 0]
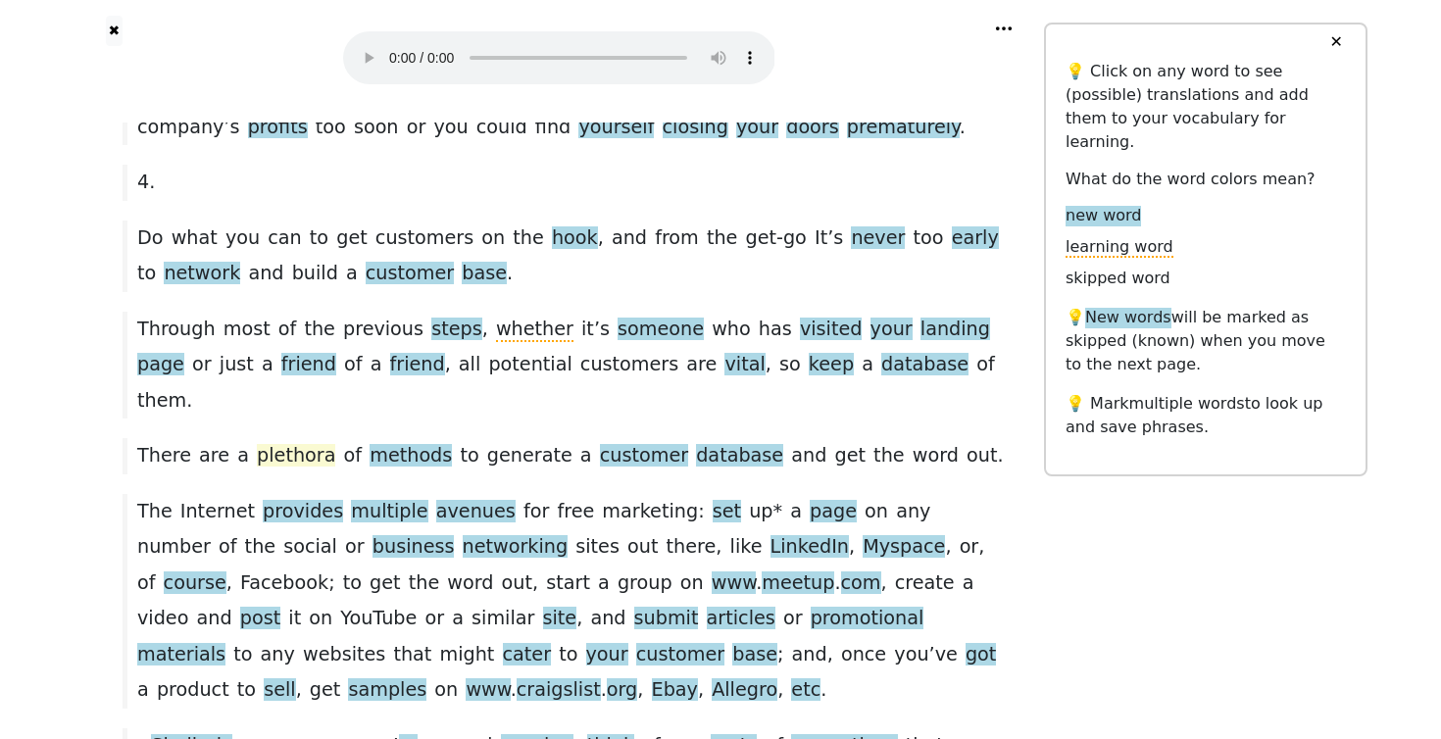
click at [269, 444] on span "plethora" at bounding box center [296, 456] width 78 height 25
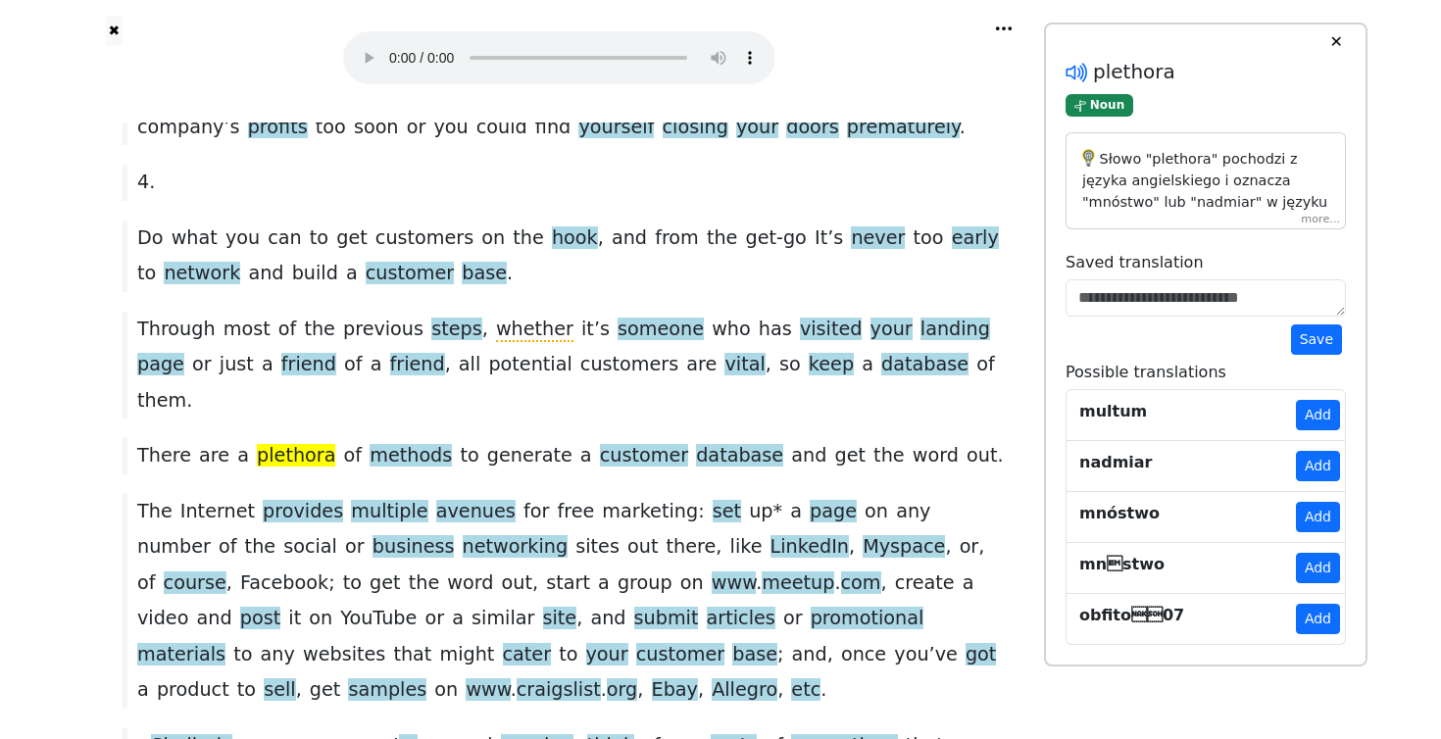
click at [1076, 67] on icon at bounding box center [1073, 73] width 15 height 15
click at [1314, 419] on button "Add" at bounding box center [1318, 415] width 44 height 30
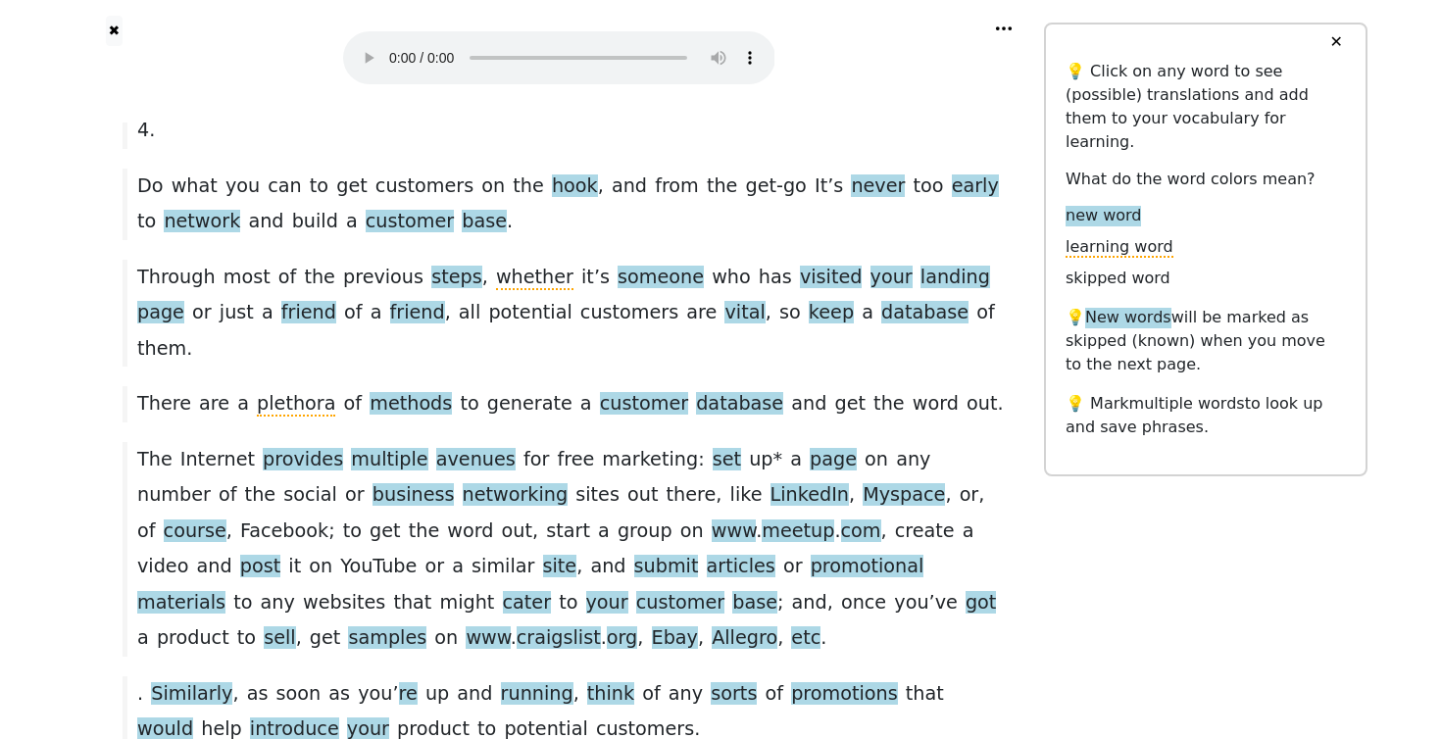
scroll to position [3422, 0]
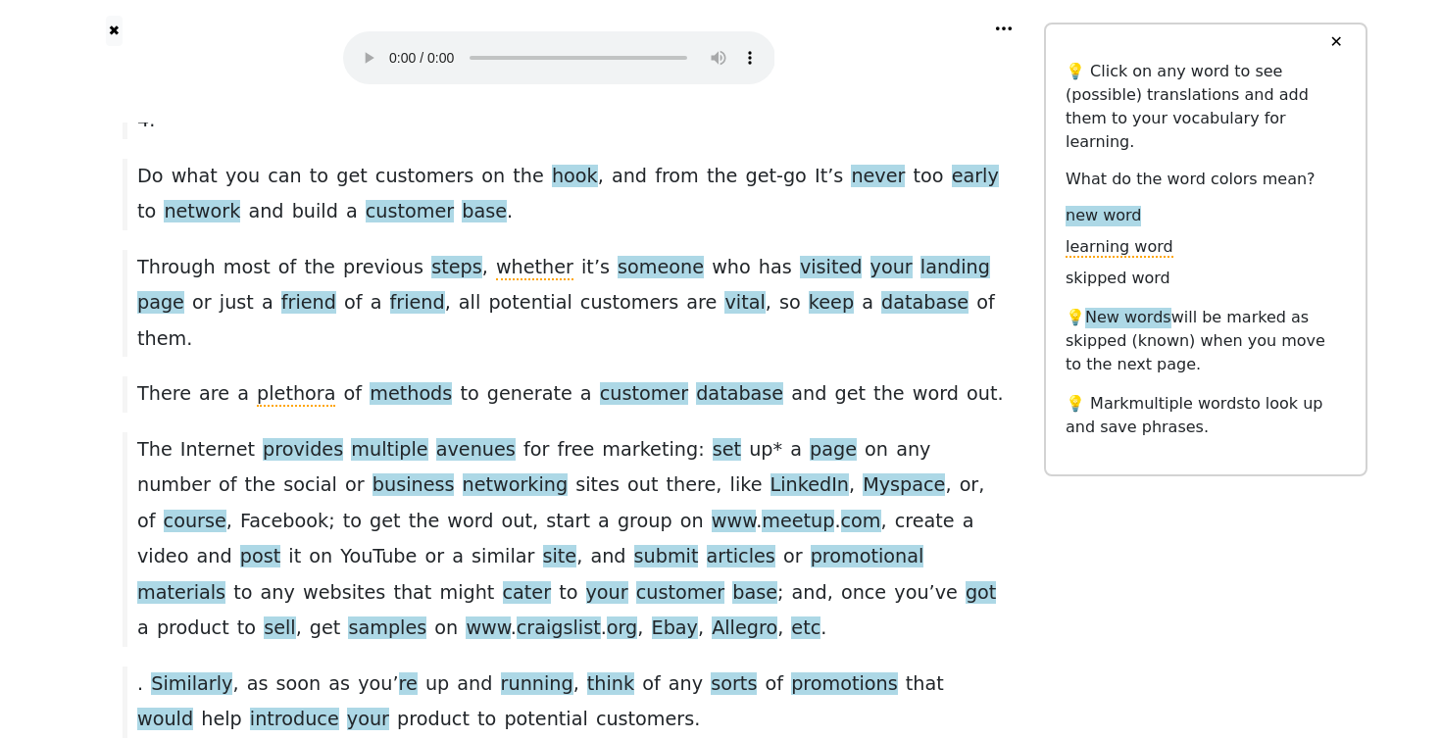
click at [552, 581] on span "cater" at bounding box center [527, 593] width 49 height 25
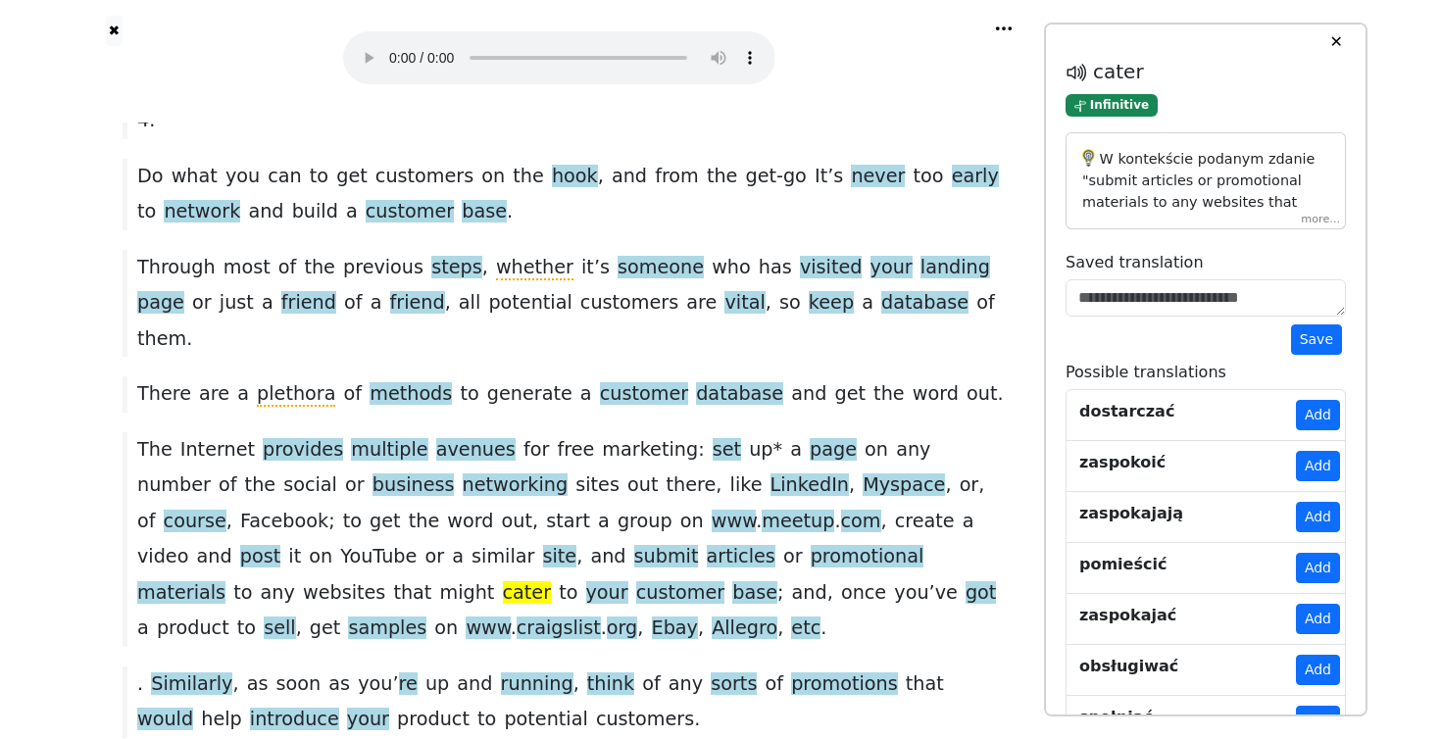
click at [1313, 224] on div "W kontekście podanym zdanie "submit articles or promotional materials to any we…" at bounding box center [1206, 180] width 280 height 97
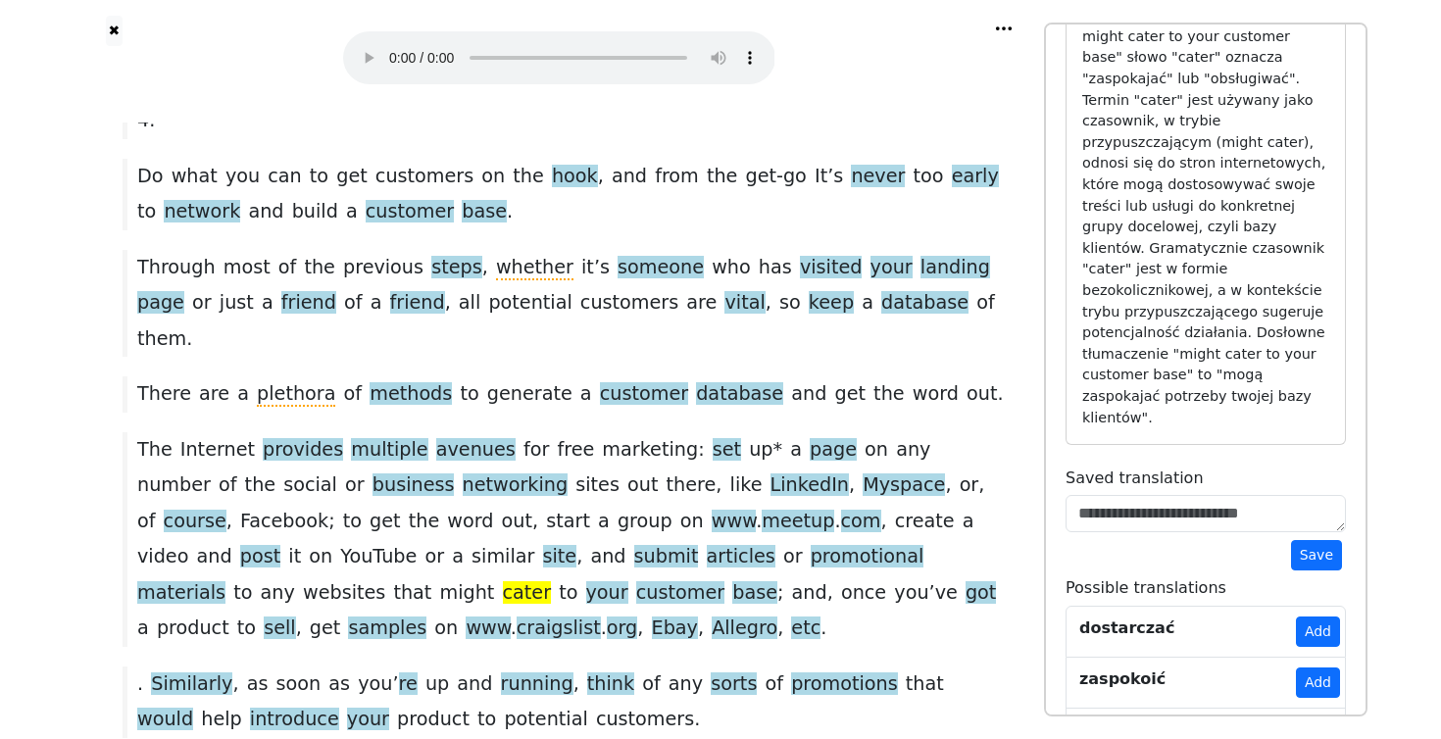
scroll to position [415, 0]
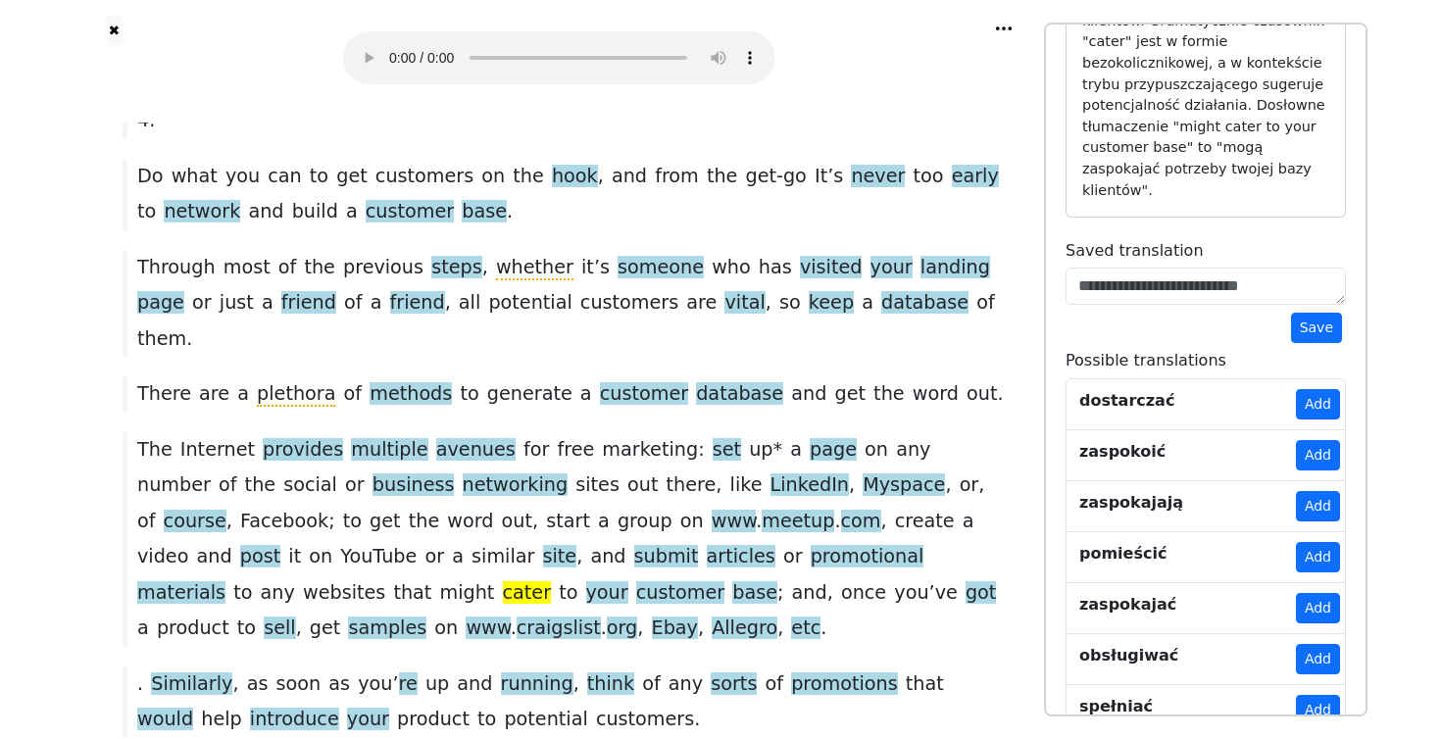
drag, startPoint x: 1313, startPoint y: 623, endPoint x: 1305, endPoint y: 613, distance: 12.6
click at [1312, 644] on button "Add" at bounding box center [1318, 659] width 44 height 30
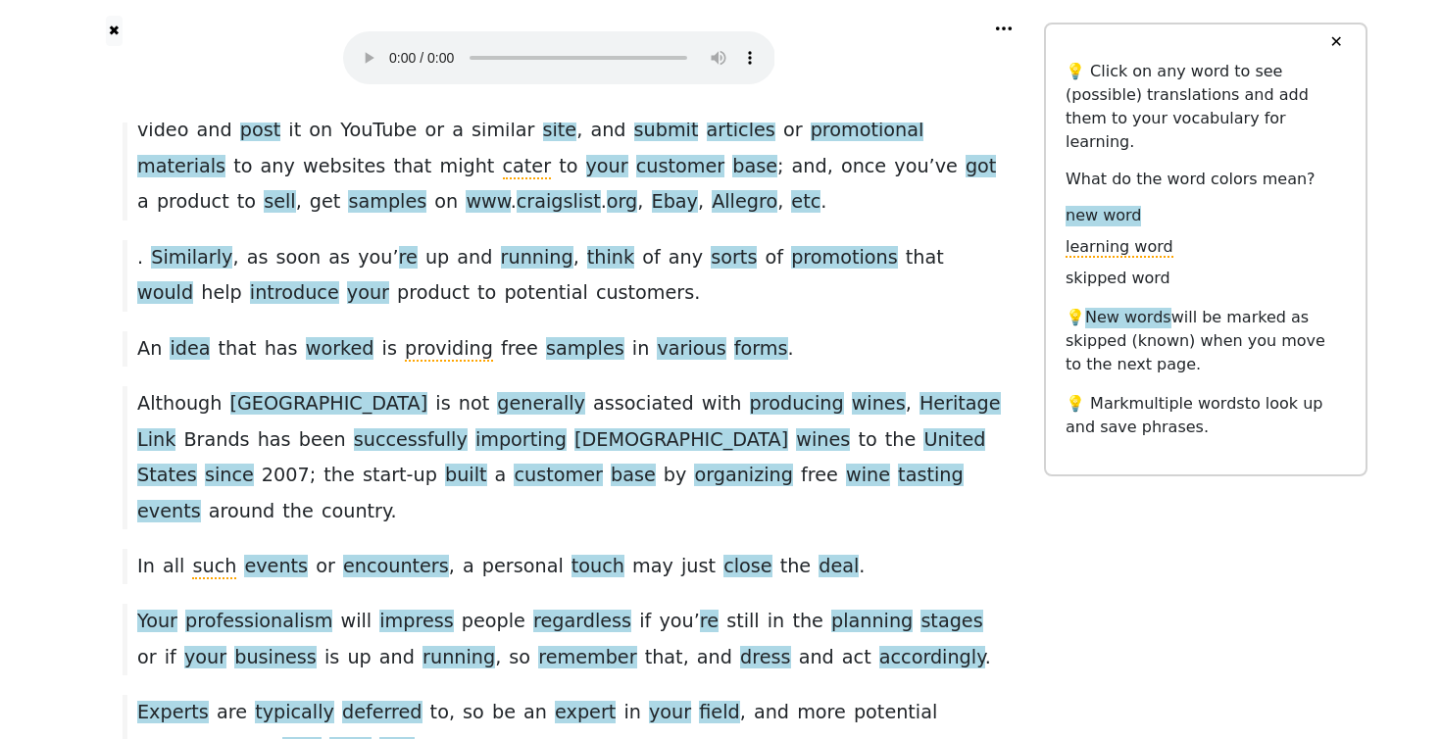
scroll to position [3852, 0]
